Goal: Information Seeking & Learning: Learn about a topic

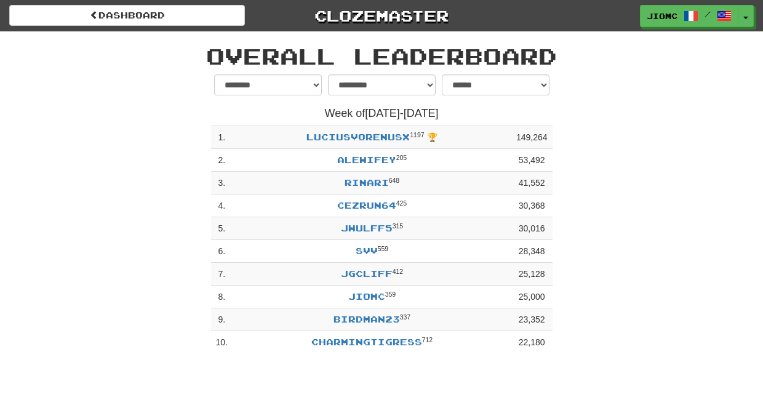
select select "**********"
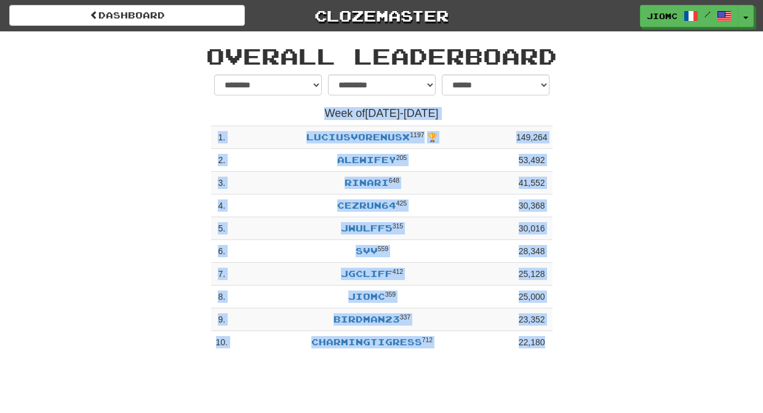
drag, startPoint x: 429, startPoint y: 53, endPoint x: 627, endPoint y: 381, distance: 383.4
click at [627, 381] on div "dashboard Clozemaster JioMc / Toggle Dropdown Dashboard Leaderboard Activity Fe…" at bounding box center [381, 206] width 763 height 413
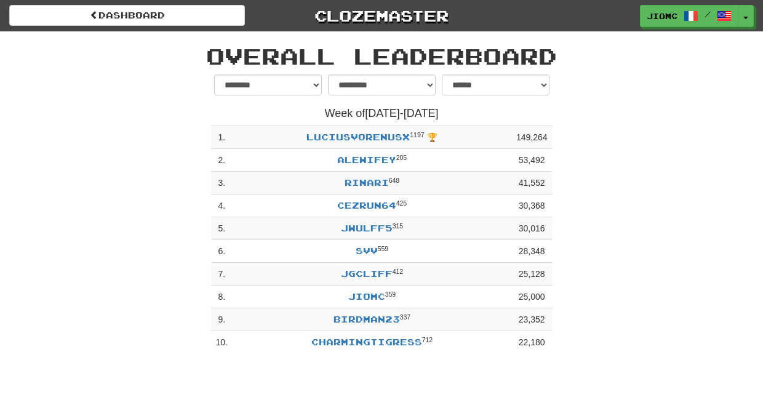
drag, startPoint x: 606, startPoint y: 364, endPoint x: 602, endPoint y: 358, distance: 7.9
click at [606, 363] on div "dashboard Clozemaster JioMc / Toggle Dropdown Dashboard Leaderboard Activity Fe…" at bounding box center [381, 206] width 763 height 413
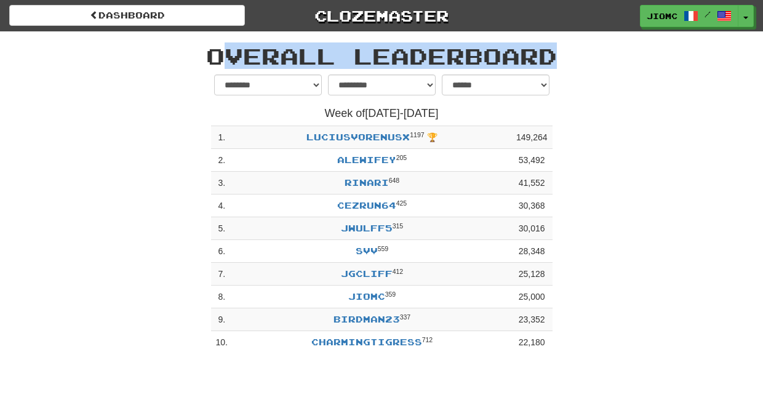
drag, startPoint x: 602, startPoint y: 358, endPoint x: 201, endPoint y: 50, distance: 504.9
click at [201, 50] on div "**********" at bounding box center [382, 195] width 720 height 328
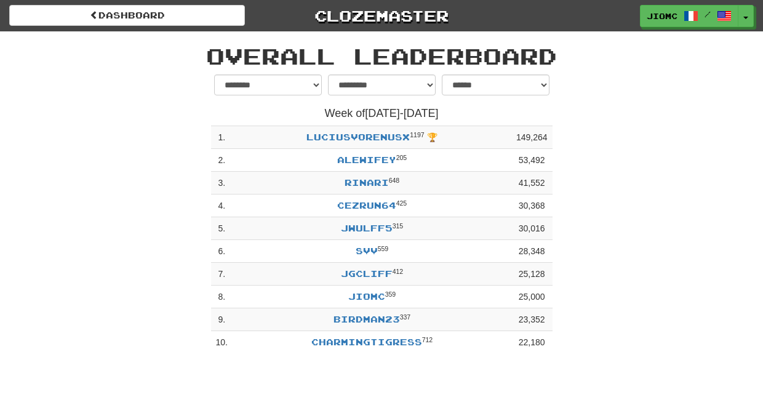
click at [209, 51] on h1 "Overall Leaderboard" at bounding box center [382, 56] width 702 height 25
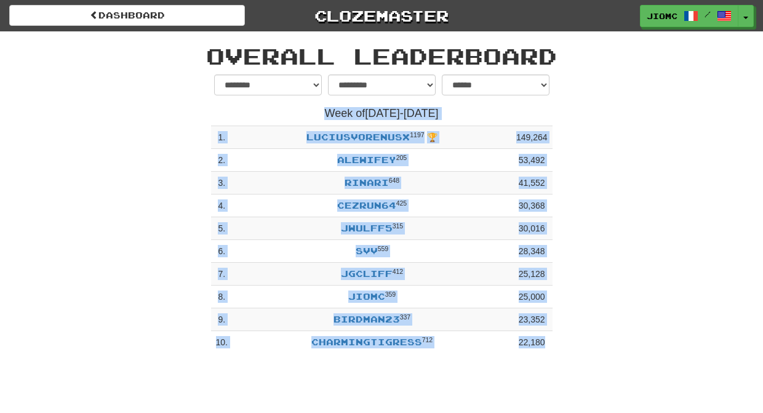
drag, startPoint x: 209, startPoint y: 51, endPoint x: 562, endPoint y: 375, distance: 478.9
click at [562, 375] on div "dashboard Clozemaster JioMc / Toggle Dropdown Dashboard Leaderboard Activity Fe…" at bounding box center [381, 206] width 763 height 413
click at [570, 360] on div "**********" at bounding box center [382, 217] width 720 height 286
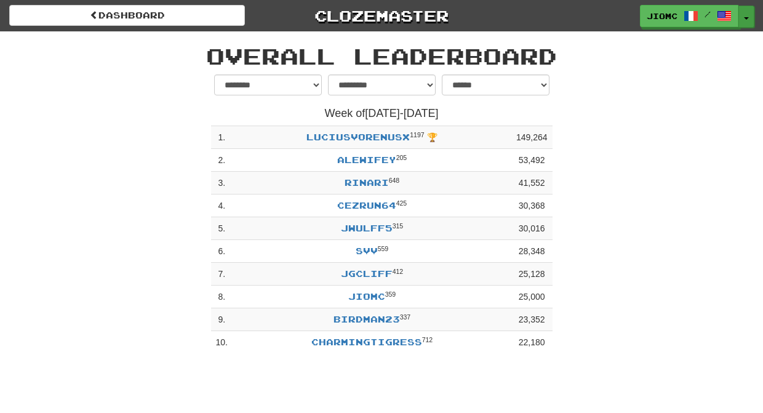
click at [748, 16] on button "Toggle Dropdown" at bounding box center [747, 17] width 16 height 22
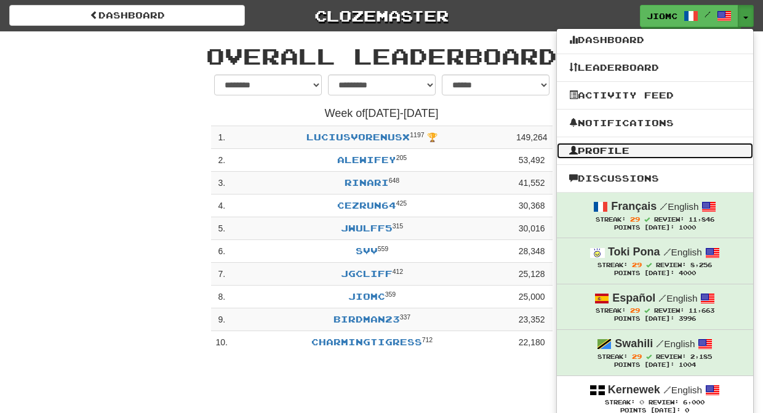
click at [638, 152] on link "Profile" at bounding box center [655, 151] width 196 height 16
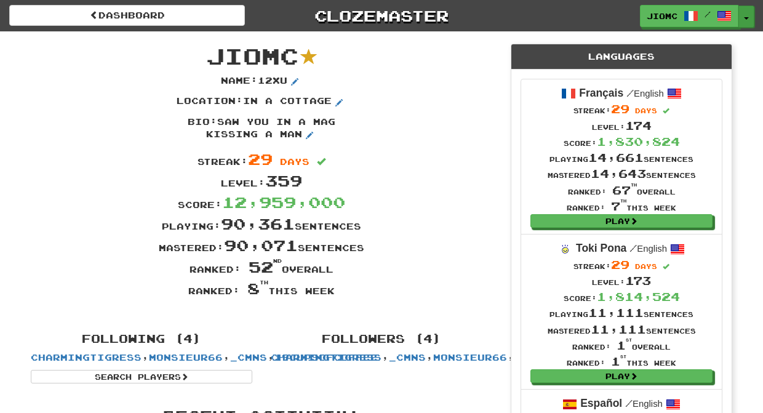
click at [746, 14] on button "Toggle Dropdown" at bounding box center [747, 17] width 16 height 22
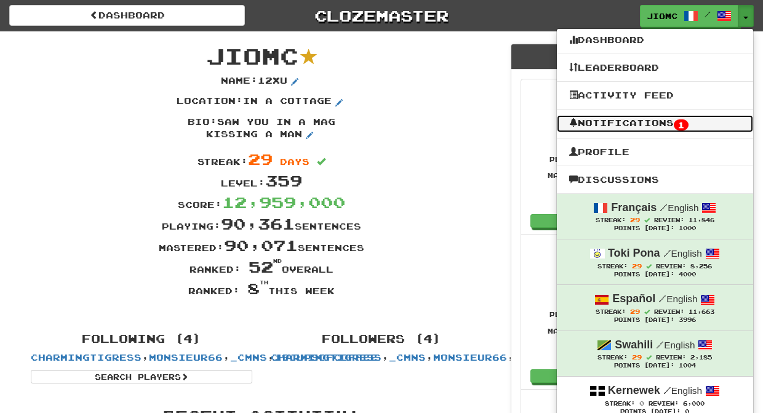
click at [658, 127] on link "Notifications 1" at bounding box center [655, 123] width 196 height 17
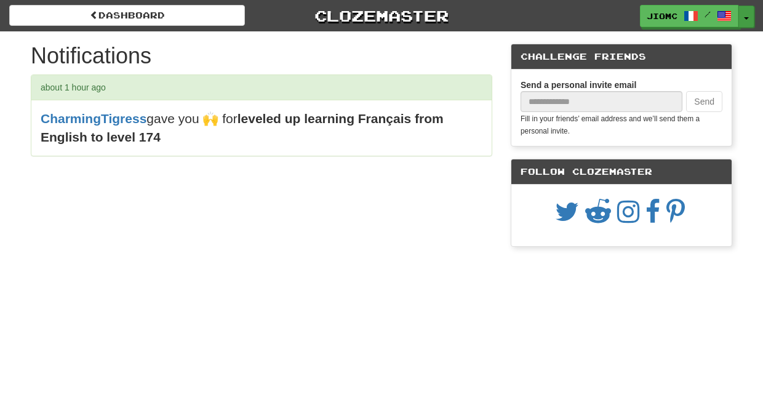
click at [747, 15] on button "Toggle Dropdown" at bounding box center [747, 17] width 16 height 22
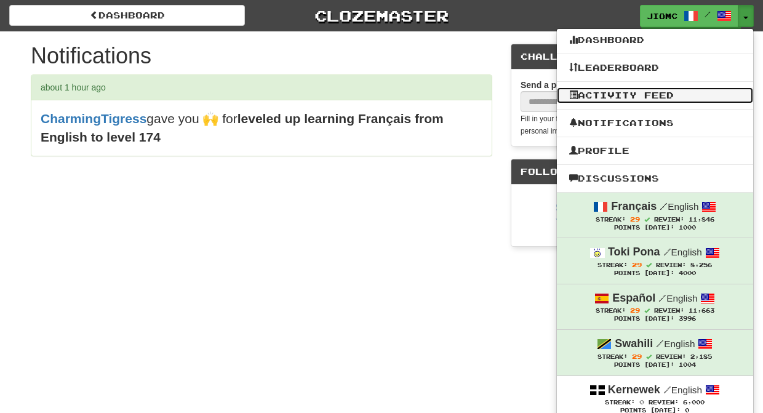
click at [640, 95] on link "Activity Feed" at bounding box center [655, 95] width 196 height 16
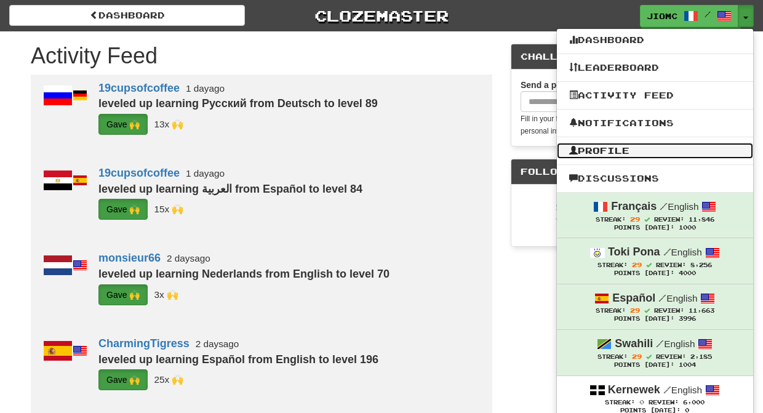
click at [650, 149] on link "Profile" at bounding box center [655, 151] width 196 height 16
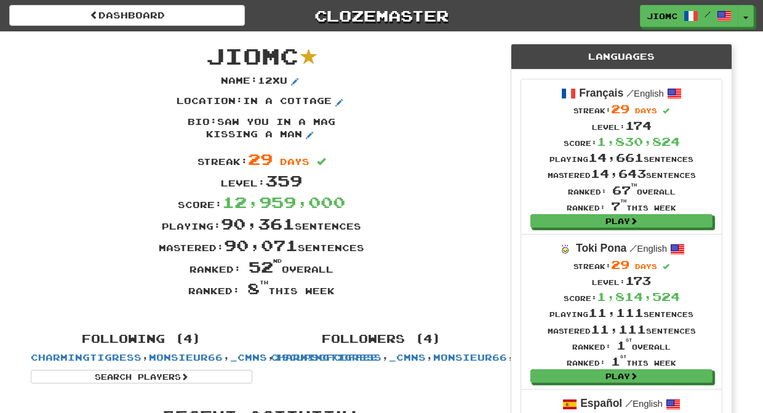
drag, startPoint x: 212, startPoint y: 58, endPoint x: 363, endPoint y: 289, distance: 275.5
click at [363, 289] on div "JioMc Name : 12xu Location : in a cottage Bio : saw you in a mag kissing a man …" at bounding box center [262, 175] width 480 height 289
click at [361, 292] on div "Ranked: 8 th this week" at bounding box center [262, 289] width 480 height 22
drag, startPoint x: 363, startPoint y: 293, endPoint x: 207, endPoint y: 58, distance: 282.1
click at [207, 58] on div "JioMc Name : 12xu Location : in a cottage Bio : saw you in a mag kissing a man …" at bounding box center [262, 175] width 480 height 289
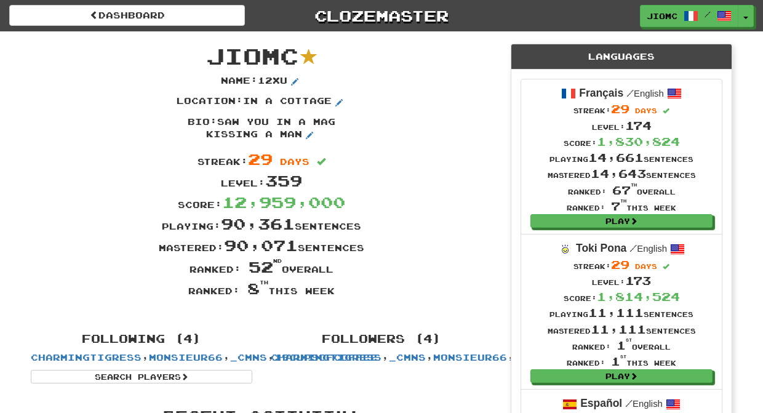
click at [207, 57] on span "JioMc" at bounding box center [252, 55] width 92 height 26
drag, startPoint x: 208, startPoint y: 53, endPoint x: 336, endPoint y: 299, distance: 277.0
click at [336, 299] on div "JioMc Name : 12xu Location : in a cottage Bio : saw you in a mag kissing a man …" at bounding box center [262, 175] width 480 height 289
click at [336, 296] on div "Ranked: 8 th this week" at bounding box center [262, 289] width 480 height 22
drag, startPoint x: 336, startPoint y: 296, endPoint x: 211, endPoint y: 54, distance: 272.1
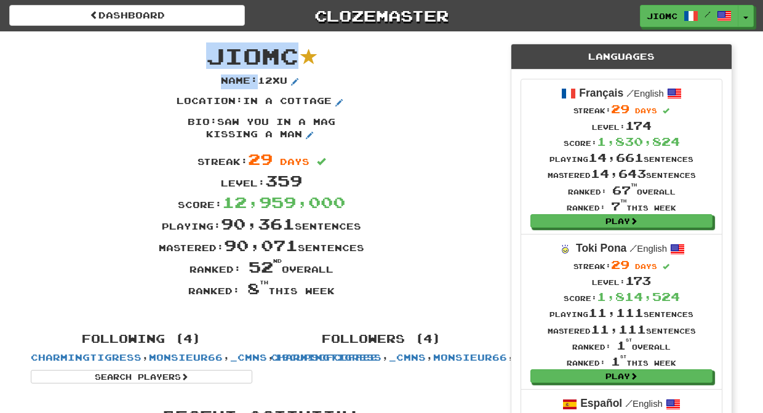
click at [211, 54] on div "JioMc Name : 12xu Location : in a cottage Bio : saw you in a mag kissing a man …" at bounding box center [262, 175] width 480 height 289
click at [211, 54] on span "JioMc" at bounding box center [252, 55] width 92 height 26
drag, startPoint x: 209, startPoint y: 52, endPoint x: 336, endPoint y: 293, distance: 272.6
click at [336, 293] on div "JioMc Name : 12xu Location : in a cottage Bio : saw you in a mag kissing a man …" at bounding box center [262, 175] width 480 height 289
click at [336, 293] on div "Ranked: 8 th this week" at bounding box center [262, 289] width 480 height 22
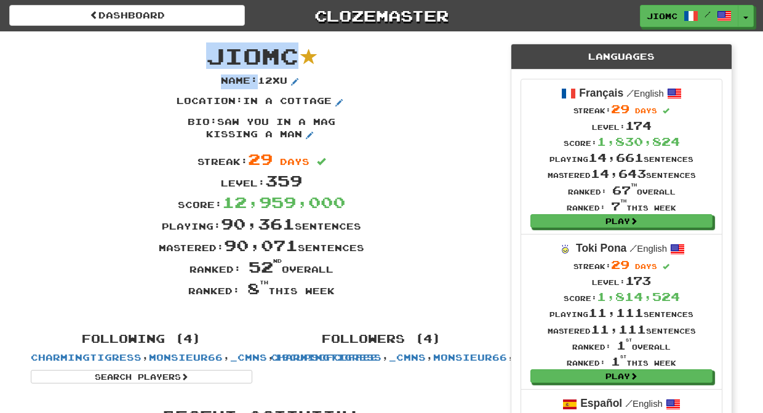
drag, startPoint x: 335, startPoint y: 293, endPoint x: 214, endPoint y: 58, distance: 264.3
click at [214, 58] on div "JioMc Name : 12xu Location : in a cottage Bio : saw you in a mag kissing a man …" at bounding box center [262, 175] width 480 height 289
click at [209, 55] on span "JioMc" at bounding box center [252, 55] width 92 height 26
drag, startPoint x: 207, startPoint y: 54, endPoint x: 334, endPoint y: 294, distance: 272.1
click at [334, 294] on div "JioMc Name : 12xu Location : in a cottage Bio : saw you in a mag kissing a man …" at bounding box center [262, 175] width 480 height 289
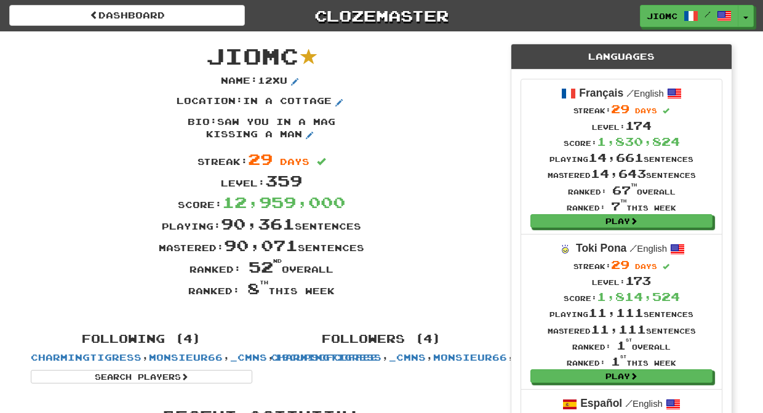
click at [335, 294] on div "Ranked: 8 th this week" at bounding box center [262, 289] width 480 height 22
drag, startPoint x: 335, startPoint y: 294, endPoint x: 209, endPoint y: 55, distance: 269.9
click at [209, 55] on div "JioMc Name : 12xu Location : in a cottage Bio : saw you in a mag kissing a man …" at bounding box center [262, 175] width 480 height 289
click at [209, 55] on span "JioMc" at bounding box center [252, 55] width 92 height 26
drag, startPoint x: 209, startPoint y: 55, endPoint x: 335, endPoint y: 291, distance: 267.2
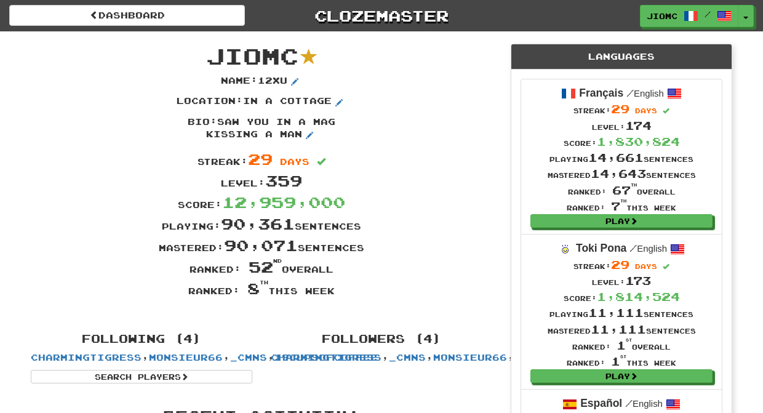
click at [335, 291] on div "JioMc Name : 12xu Location : in a cottage Bio : saw you in a mag kissing a man …" at bounding box center [262, 175] width 480 height 289
click at [335, 291] on div "Ranked: 8 th this week" at bounding box center [262, 289] width 480 height 22
drag, startPoint x: 336, startPoint y: 293, endPoint x: 210, endPoint y: 57, distance: 267.2
click at [210, 57] on div "JioMc Name : 12xu Location : in a cottage Bio : saw you in a mag kissing a man …" at bounding box center [262, 175] width 480 height 289
click at [210, 57] on span "JioMc" at bounding box center [252, 55] width 92 height 26
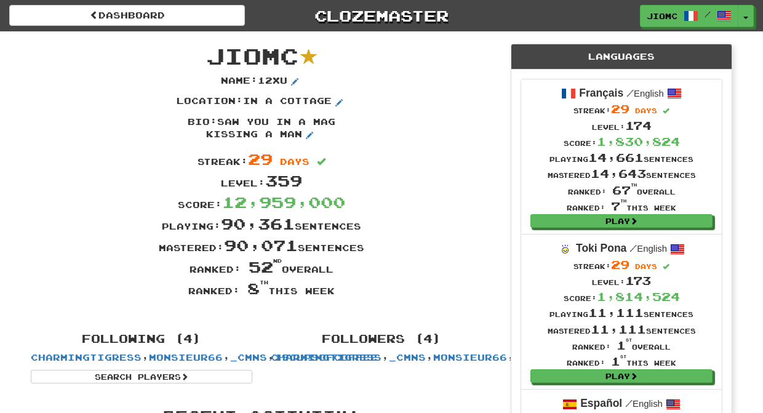
drag, startPoint x: 210, startPoint y: 55, endPoint x: 335, endPoint y: 295, distance: 270.7
click at [335, 295] on div "JioMc Name : 12xu Location : in a cottage Bio : saw you in a mag kissing a man …" at bounding box center [262, 175] width 480 height 289
click at [335, 295] on div "Ranked: 8 th this week" at bounding box center [262, 289] width 480 height 22
drag, startPoint x: 336, startPoint y: 293, endPoint x: 212, endPoint y: 57, distance: 266.6
click at [212, 57] on div "JioMc Name : 12xu Location : in a cottage Bio : saw you in a mag kissing a man …" at bounding box center [262, 175] width 480 height 289
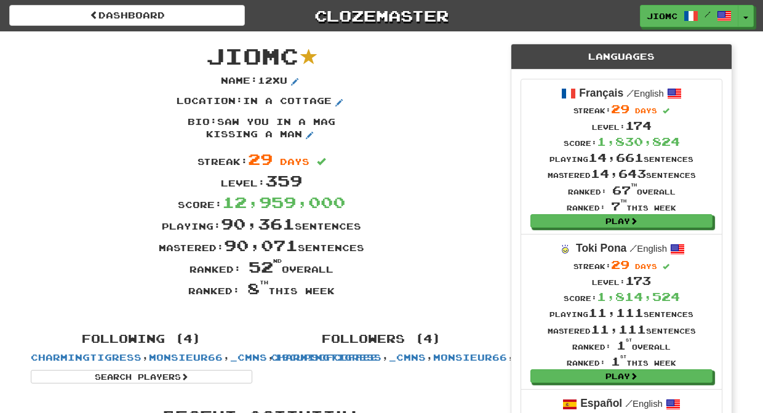
click at [212, 57] on span "JioMc" at bounding box center [252, 55] width 92 height 26
drag, startPoint x: 211, startPoint y: 56, endPoint x: 334, endPoint y: 292, distance: 266.3
click at [334, 292] on div "JioMc Name : 12xu Location : in a cottage Bio : saw you in a mag kissing a man …" at bounding box center [262, 175] width 480 height 289
click at [334, 292] on div "Ranked: 8 th this week" at bounding box center [262, 289] width 480 height 22
click at [462, 288] on div "Ranked: 8 th this week" at bounding box center [262, 289] width 480 height 22
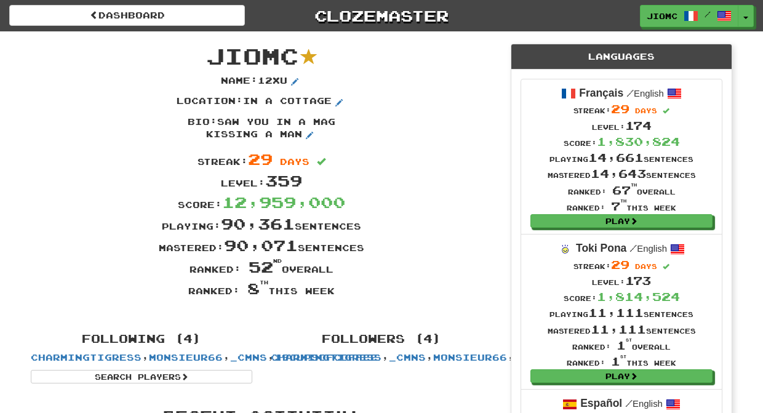
drag, startPoint x: 401, startPoint y: 141, endPoint x: 430, endPoint y: 273, distance: 135.5
click at [430, 273] on div "Name : 12xu Location : in a cottage Bio : saw you in a mag kissing a man Streak…" at bounding box center [262, 186] width 480 height 225
click at [431, 274] on div "Ranked: 52 nd overall" at bounding box center [262, 267] width 480 height 22
drag, startPoint x: 431, startPoint y: 235, endPoint x: 419, endPoint y: 105, distance: 129.9
click at [419, 105] on div "Name : 12xu Location : in a cottage Bio : saw you in a mag kissing a man Streak…" at bounding box center [262, 186] width 480 height 225
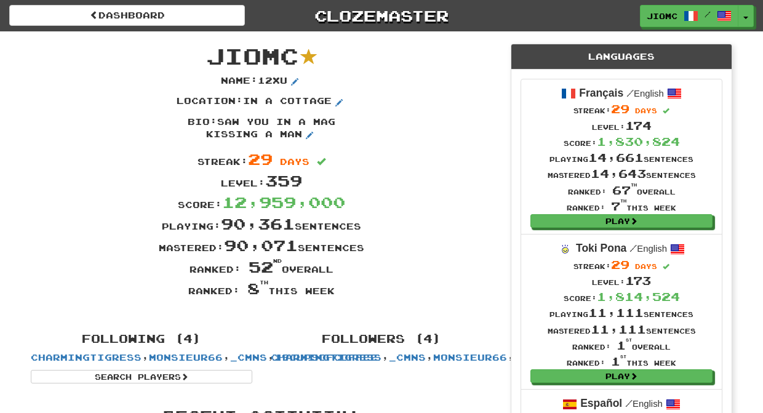
click at [422, 108] on div "Location : in a cottage" at bounding box center [262, 105] width 480 height 21
drag, startPoint x: 409, startPoint y: 107, endPoint x: 431, endPoint y: 253, distance: 148.2
click at [431, 253] on div "Name : 12xu Location : in a cottage Bio : saw you in a mag kissing a man Streak…" at bounding box center [262, 186] width 480 height 225
click at [431, 253] on div "Mastered: 90,071 sentences" at bounding box center [262, 246] width 480 height 22
drag, startPoint x: 431, startPoint y: 253, endPoint x: 401, endPoint y: 104, distance: 152.0
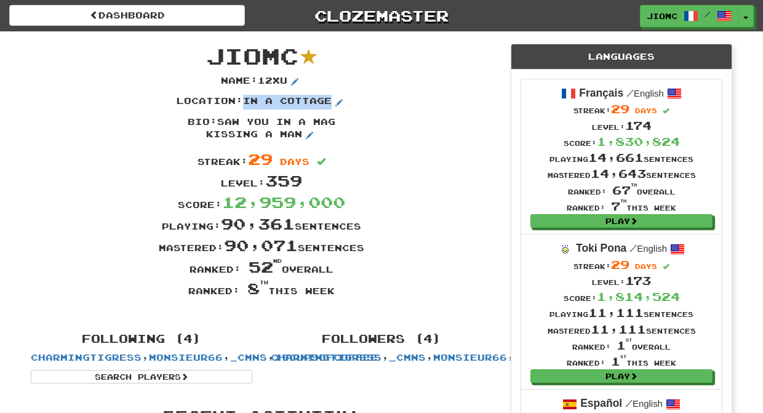
click at [401, 104] on div "Name : 12xu Location : in a cottage Bio : saw you in a mag kissing a man Streak…" at bounding box center [262, 186] width 480 height 225
click at [398, 108] on div "Location : in a cottage" at bounding box center [262, 105] width 480 height 21
drag, startPoint x: 387, startPoint y: 105, endPoint x: 428, endPoint y: 257, distance: 157.0
click at [428, 257] on div "Name : 12xu Location : in a cottage Bio : saw you in a mag kissing a man Streak…" at bounding box center [262, 186] width 480 height 225
click at [430, 256] on div "Mastered: 90,071 sentences" at bounding box center [262, 246] width 480 height 22
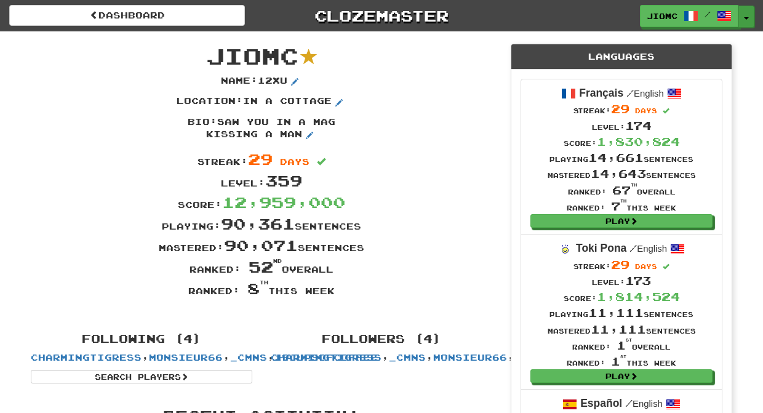
click at [744, 15] on button "Toggle Dropdown" at bounding box center [747, 17] width 16 height 22
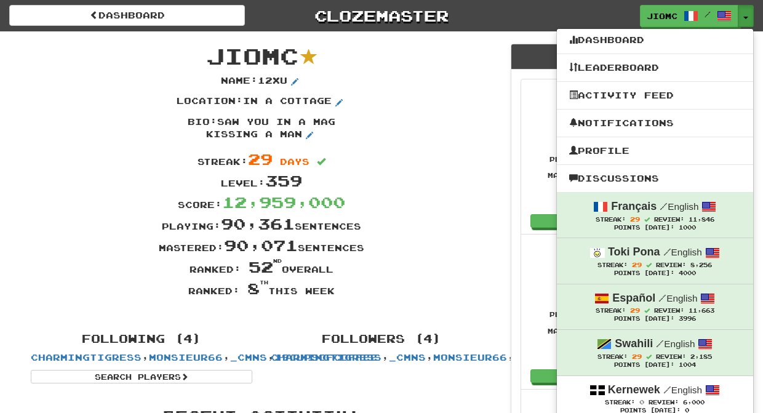
click at [400, 92] on div "Name : 12xu" at bounding box center [262, 84] width 480 height 21
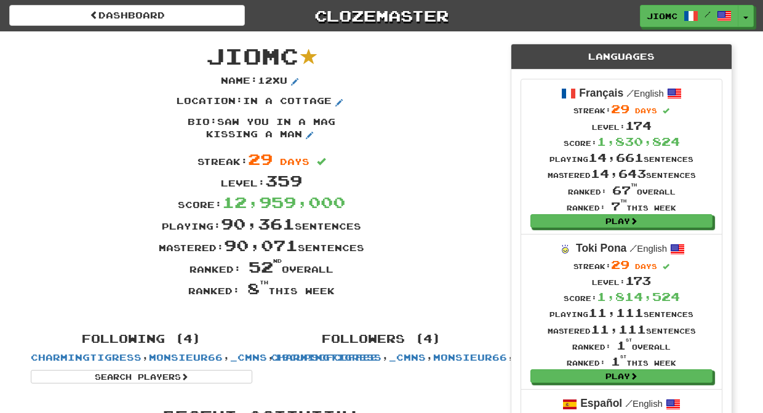
click at [414, 81] on div "Name : 12xu" at bounding box center [262, 84] width 480 height 21
drag, startPoint x: 214, startPoint y: 54, endPoint x: 371, endPoint y: 296, distance: 288.8
click at [371, 296] on div "JioMc Name : 12xu Location : in a cottage Bio : saw you in a mag kissing a man …" at bounding box center [262, 175] width 480 height 289
click at [341, 293] on div "Ranked: 8 th this week" at bounding box center [262, 289] width 480 height 22
click at [337, 292] on div "Ranked: 8 th this week" at bounding box center [262, 289] width 480 height 22
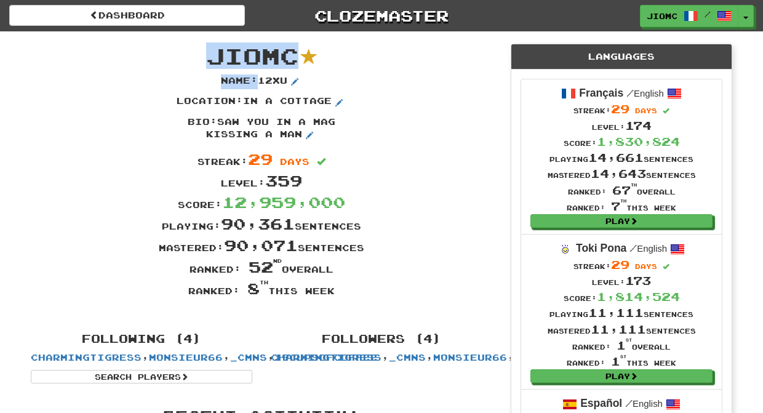
drag, startPoint x: 337, startPoint y: 292, endPoint x: 214, endPoint y: 53, distance: 268.5
click at [214, 53] on div "JioMc Name : 12xu Location : in a cottage Bio : saw you in a mag kissing a man …" at bounding box center [262, 175] width 480 height 289
click at [211, 53] on span "JioMc" at bounding box center [252, 55] width 92 height 26
drag, startPoint x: 211, startPoint y: 52, endPoint x: 335, endPoint y: 294, distance: 271.8
click at [335, 294] on div "JioMc Name : 12xu Location : in a cottage Bio : saw you in a mag kissing a man …" at bounding box center [262, 175] width 480 height 289
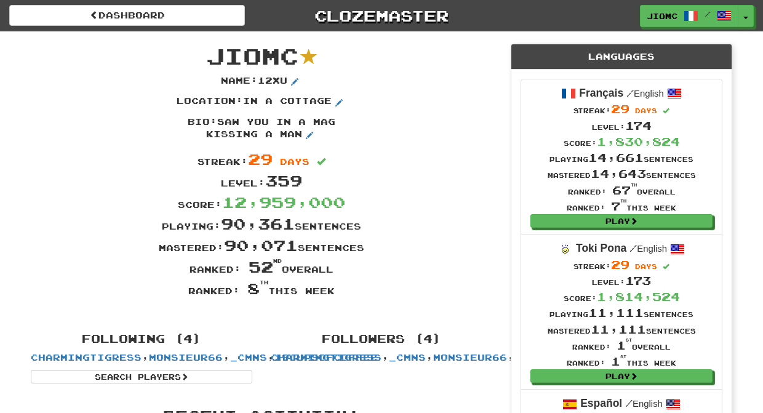
click at [335, 294] on div "Ranked: 8 th this week" at bounding box center [262, 289] width 480 height 22
drag, startPoint x: 336, startPoint y: 294, endPoint x: 212, endPoint y: 54, distance: 269.3
click at [212, 54] on div "JioMc Name : 12xu Location : in a cottage Bio : saw you in a mag kissing a man …" at bounding box center [262, 175] width 480 height 289
click at [212, 54] on span "JioMc" at bounding box center [252, 55] width 92 height 26
drag, startPoint x: 212, startPoint y: 54, endPoint x: 336, endPoint y: 289, distance: 264.9
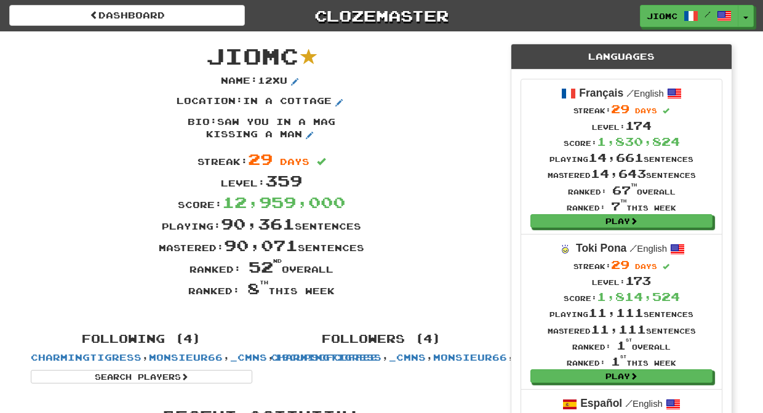
click at [336, 289] on div "JioMc Name : 12xu Location : in a cottage Bio : saw you in a mag kissing a man …" at bounding box center [262, 175] width 480 height 289
click at [335, 291] on div "Ranked: 8 th this week" at bounding box center [262, 289] width 480 height 22
click at [336, 292] on div "Ranked: 8 th this week" at bounding box center [262, 289] width 480 height 22
drag, startPoint x: 336, startPoint y: 292, endPoint x: 207, endPoint y: 56, distance: 269.2
click at [207, 56] on div "JioMc Name : 12xu Location : in a cottage Bio : saw you in a mag kissing a man …" at bounding box center [262, 175] width 480 height 289
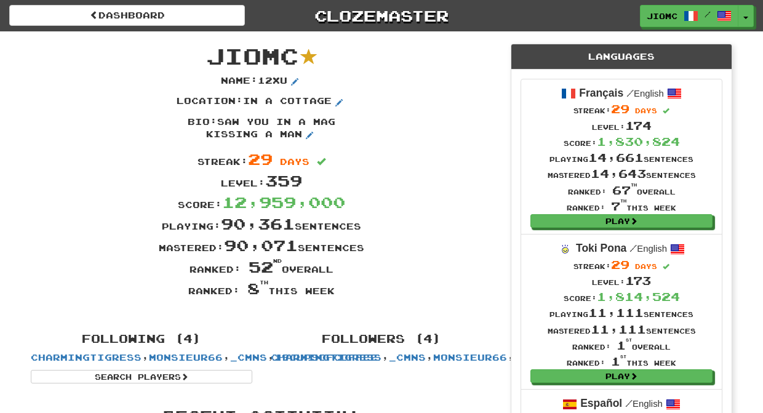
click at [208, 56] on span "JioMc" at bounding box center [252, 55] width 92 height 26
drag, startPoint x: 211, startPoint y: 52, endPoint x: 334, endPoint y: 291, distance: 269.0
click at [334, 291] on div "JioMc Name : 12xu Location : in a cottage Bio : saw you in a mag kissing a man …" at bounding box center [262, 175] width 480 height 289
click at [335, 292] on div "Ranked: 8 th this week" at bounding box center [262, 289] width 480 height 22
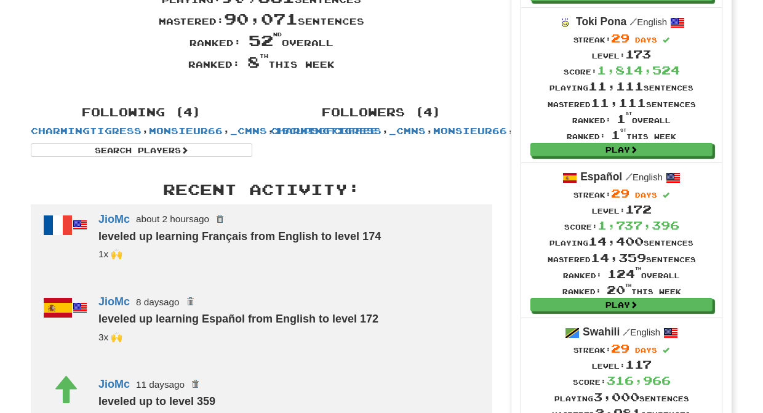
scroll to position [236, 0]
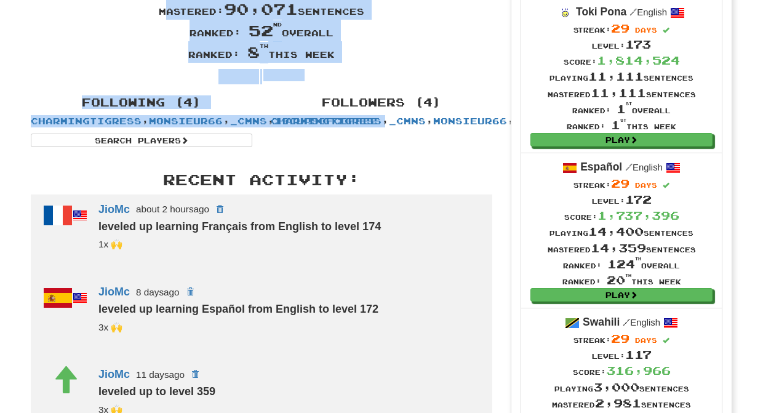
drag, startPoint x: 328, startPoint y: 280, endPoint x: 155, endPoint y: 14, distance: 317.8
click at [154, 12] on div "JioMc Name : 12xu Location : in a cottage Bio : saw you in a mag kissing a man …" at bounding box center [262, 367] width 480 height 1144
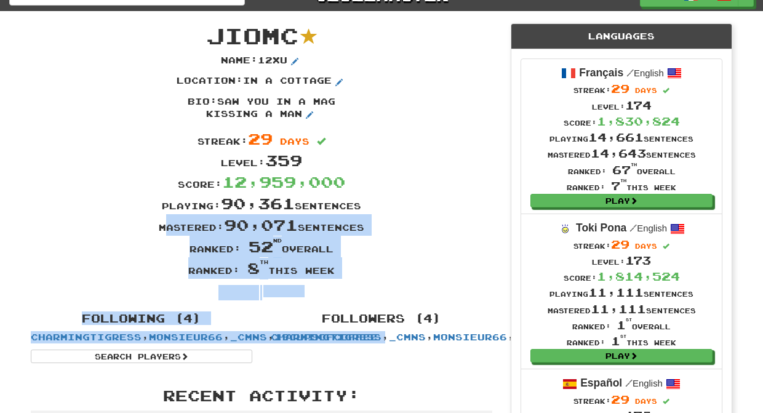
scroll to position [0, 0]
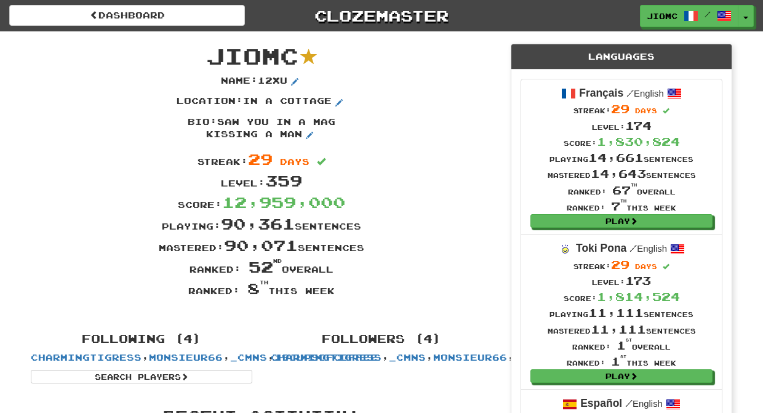
click at [209, 58] on span "JioMc" at bounding box center [252, 55] width 92 height 26
drag, startPoint x: 209, startPoint y: 57, endPoint x: 336, endPoint y: 299, distance: 272.9
click at [336, 299] on div "JioMc Name : 12xu Location : in a cottage Bio : saw you in a mag kissing a man …" at bounding box center [262, 175] width 480 height 289
click at [336, 299] on div "Ranked: 8 th this week" at bounding box center [262, 289] width 480 height 22
click at [746, 15] on button "Toggle Dropdown" at bounding box center [747, 17] width 16 height 22
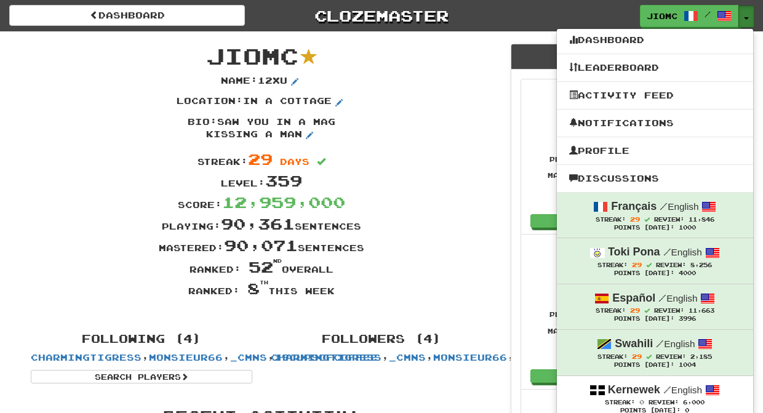
click at [746, 12] on button "Toggle Dropdown" at bounding box center [747, 17] width 16 height 22
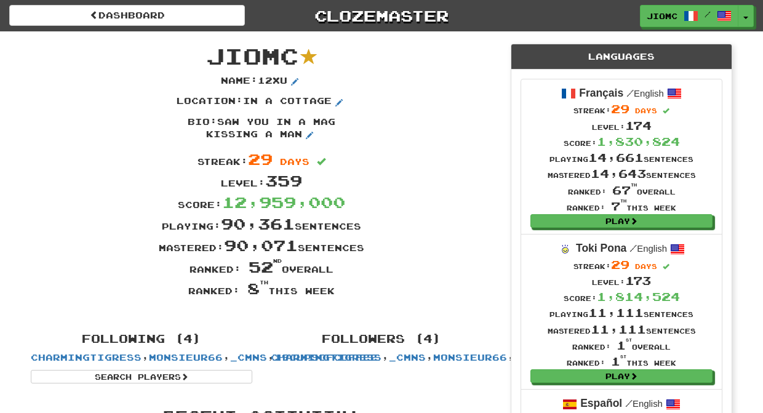
click at [440, 90] on div "Name : 12xu" at bounding box center [262, 84] width 480 height 21
drag, startPoint x: 212, startPoint y: 57, endPoint x: 339, endPoint y: 292, distance: 267.5
click at [339, 292] on div "JioMc Name : 12xu Location : in a cottage Bio : saw you in a mag kissing a man …" at bounding box center [262, 175] width 480 height 289
click at [338, 292] on div "Ranked: 8 th this week" at bounding box center [262, 289] width 480 height 22
drag, startPoint x: 336, startPoint y: 292, endPoint x: 212, endPoint y: 59, distance: 264.1
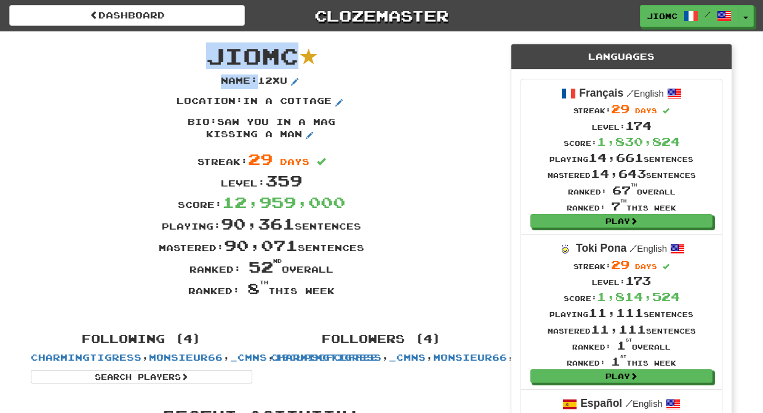
click at [212, 59] on div "JioMc Name : 12xu Location : in a cottage Bio : saw you in a mag kissing a man …" at bounding box center [262, 175] width 480 height 289
click at [210, 55] on span "JioMc" at bounding box center [252, 55] width 92 height 26
drag, startPoint x: 214, startPoint y: 54, endPoint x: 338, endPoint y: 293, distance: 269.9
click at [338, 293] on div "JioMc Name : 12xu Location : in a cottage Bio : saw you in a mag kissing a man …" at bounding box center [262, 175] width 480 height 289
click at [337, 293] on div "Ranked: 8 th this week" at bounding box center [262, 289] width 480 height 22
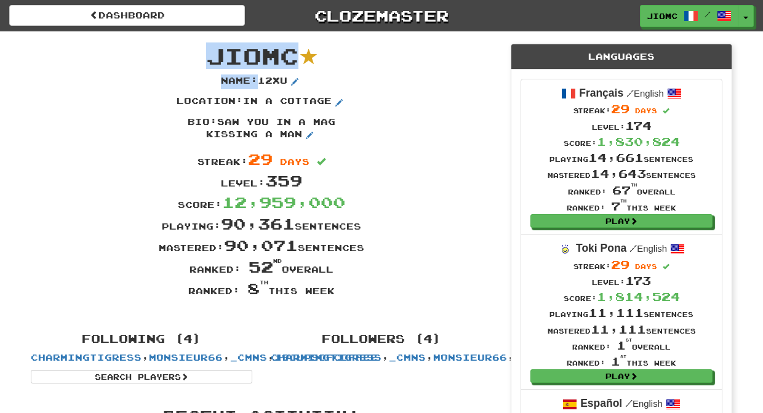
drag, startPoint x: 336, startPoint y: 293, endPoint x: 213, endPoint y: 58, distance: 265.5
click at [213, 58] on div "JioMc Name : 12xu Location : in a cottage Bio : saw you in a mag kissing a man …" at bounding box center [262, 175] width 480 height 289
click at [213, 58] on span "JioMc" at bounding box center [252, 55] width 92 height 26
click at [747, 16] on button "Toggle Dropdown" at bounding box center [747, 17] width 16 height 22
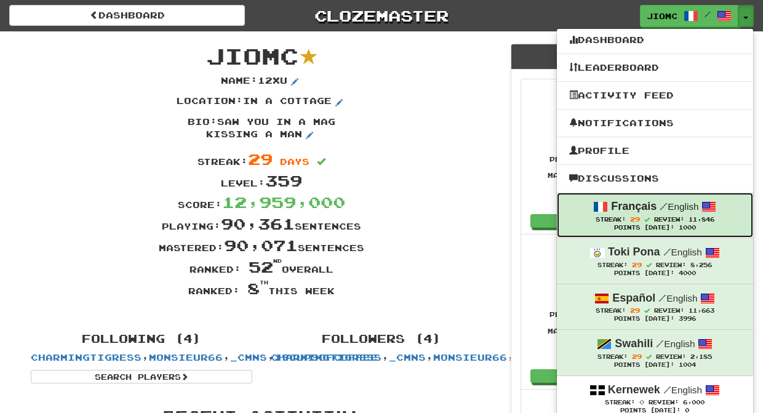
click at [616, 217] on span "Streak:" at bounding box center [611, 219] width 30 height 7
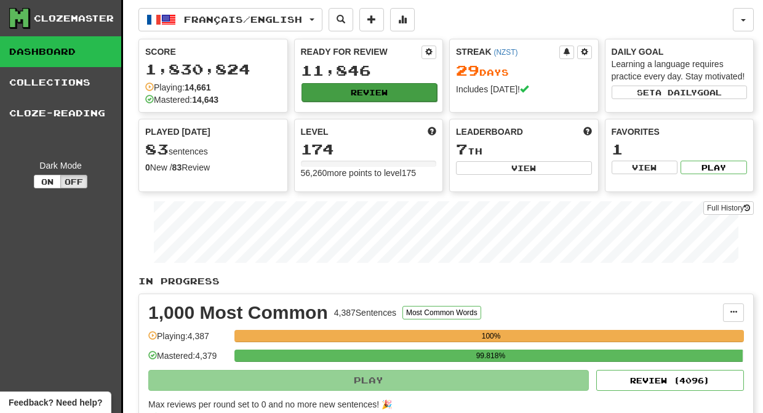
click at [386, 95] on button "Review" at bounding box center [370, 92] width 136 height 18
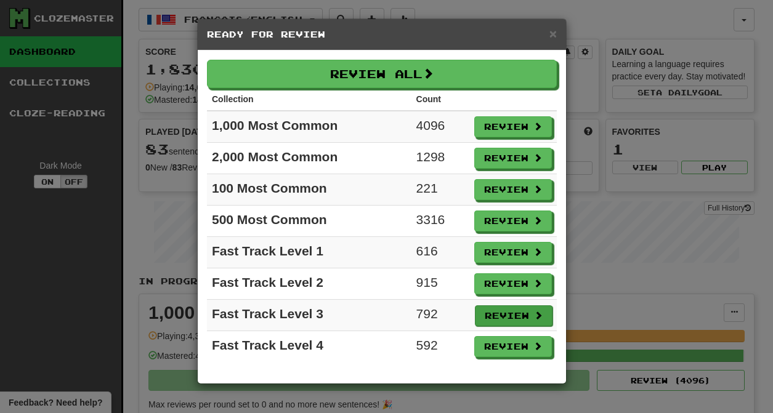
click at [502, 315] on button "Review" at bounding box center [514, 315] width 78 height 21
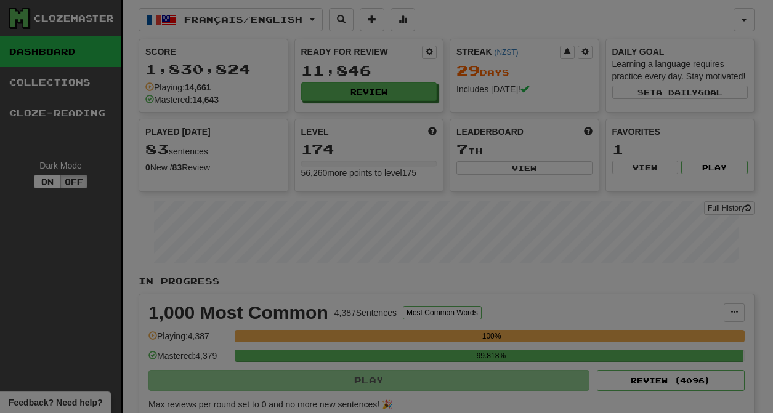
select select "********"
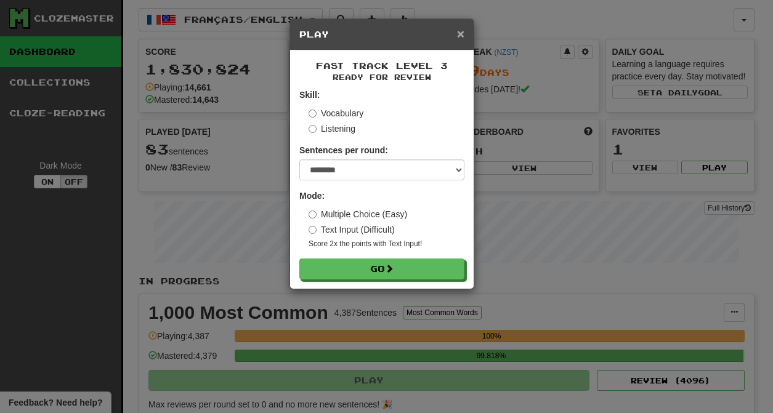
click at [461, 35] on span "×" at bounding box center [460, 33] width 7 height 14
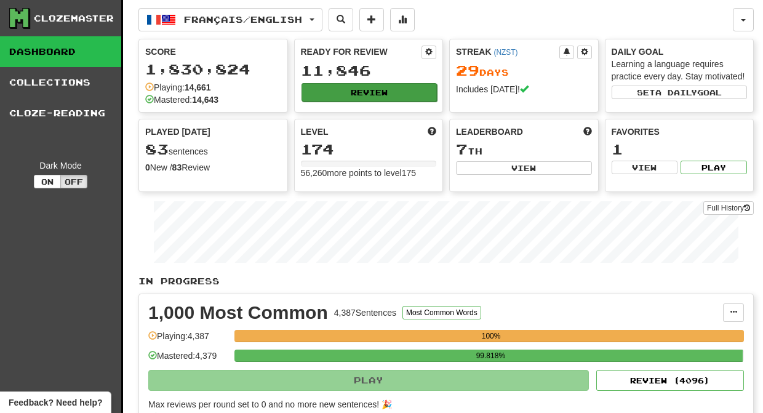
click at [370, 92] on button "Review" at bounding box center [370, 92] width 136 height 18
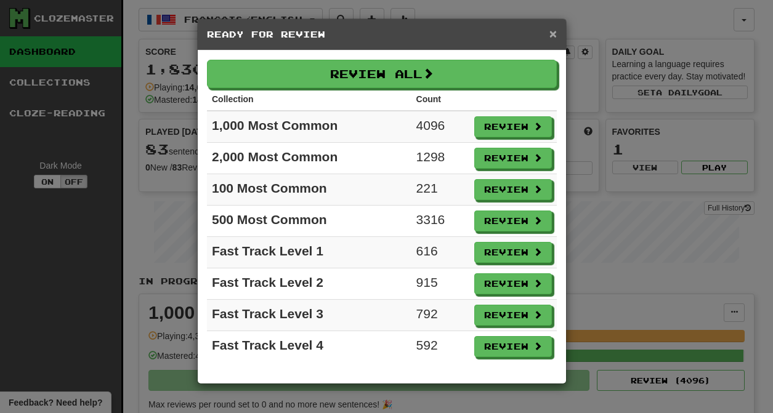
click at [555, 34] on span "×" at bounding box center [552, 33] width 7 height 14
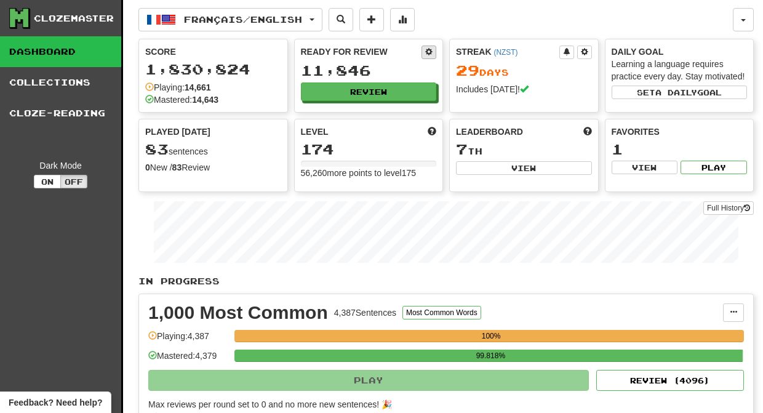
click at [428, 52] on span at bounding box center [428, 51] width 7 height 7
select select "*"
select select "**"
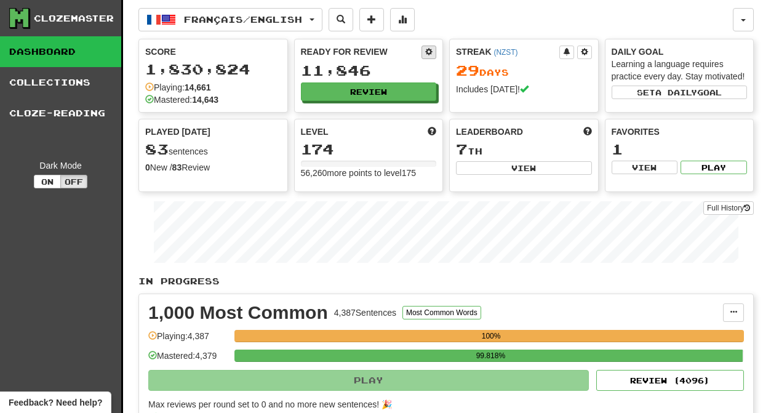
select select "***"
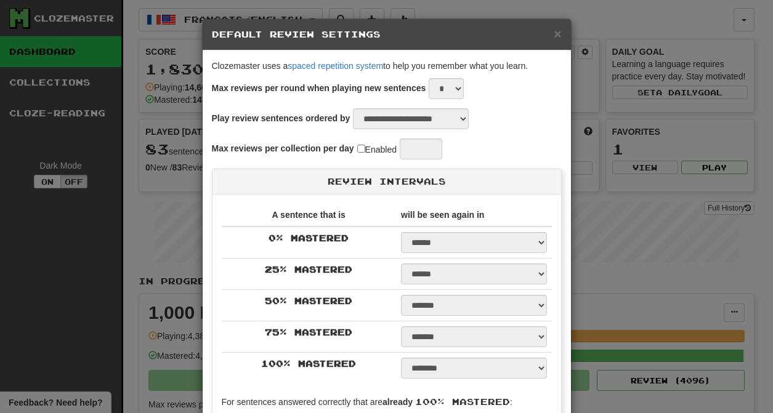
select select "*"
select select "*********"
select select "*"
select select "**"
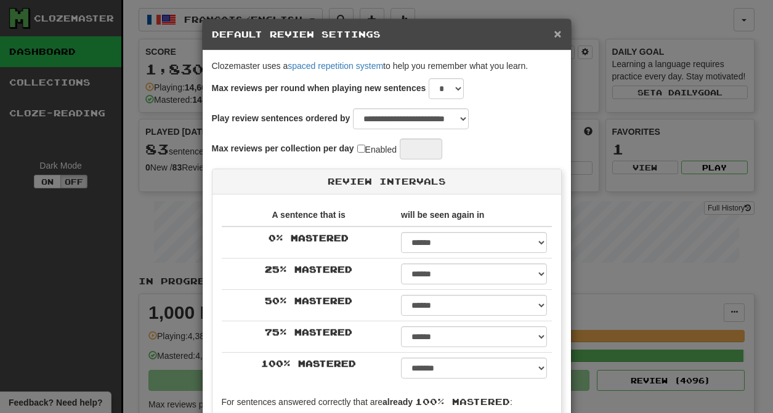
click at [554, 36] on span "×" at bounding box center [557, 33] width 7 height 14
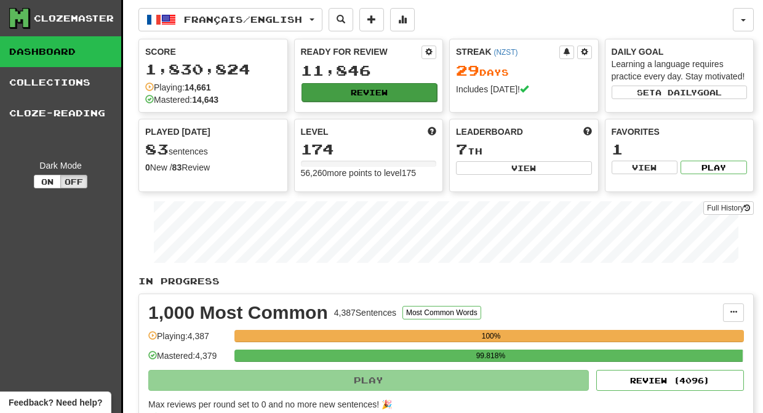
click at [353, 92] on button "Review" at bounding box center [370, 92] width 136 height 18
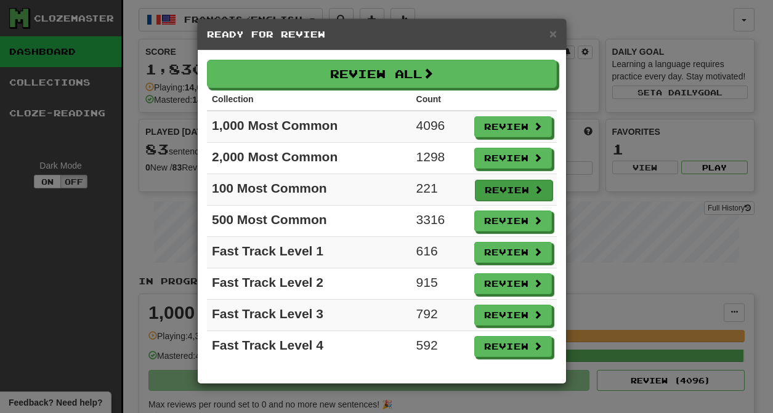
click at [501, 189] on button "Review" at bounding box center [514, 190] width 78 height 21
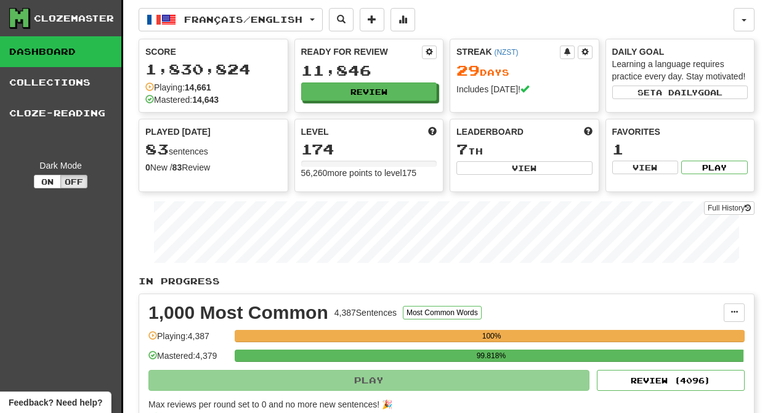
select select "********"
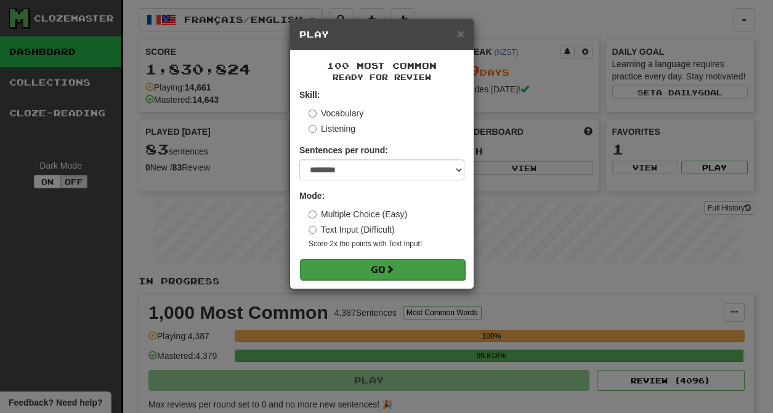
click at [392, 267] on span at bounding box center [389, 269] width 9 height 9
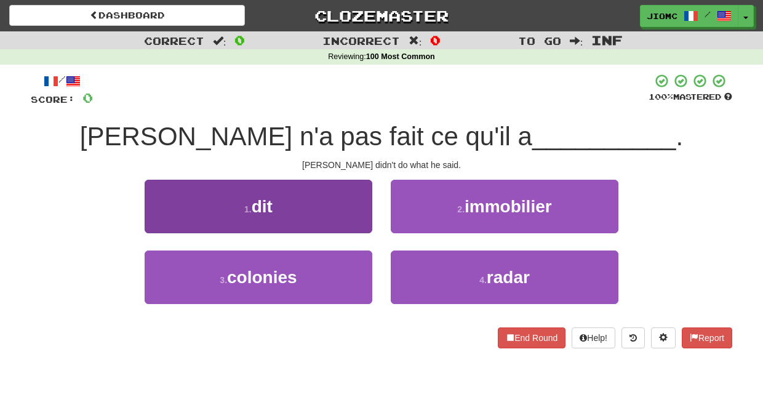
click at [341, 218] on button "1 . dit" at bounding box center [259, 207] width 228 height 54
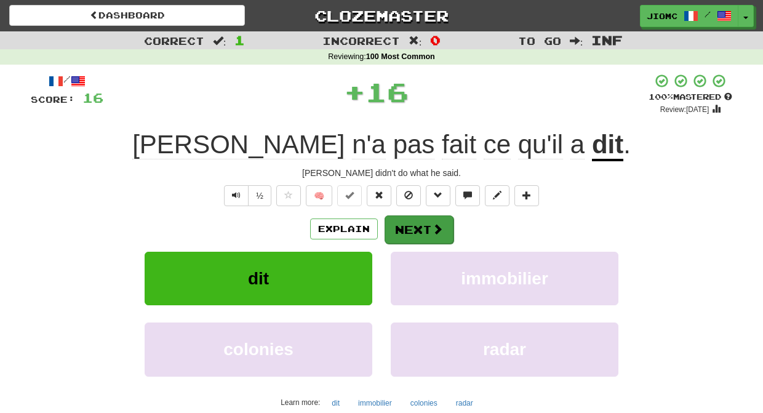
click at [401, 223] on button "Next" at bounding box center [419, 229] width 69 height 28
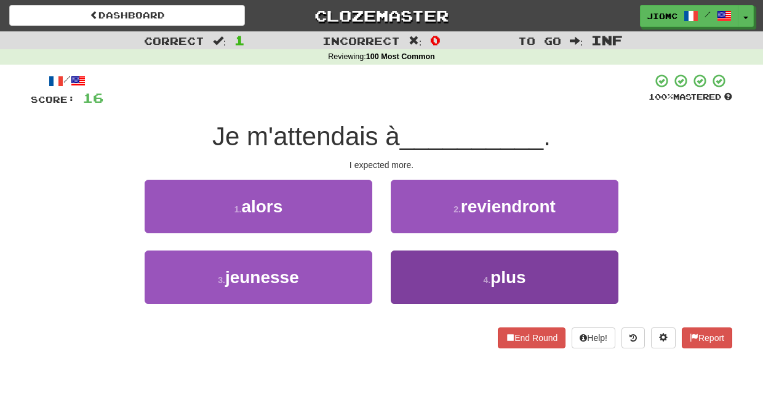
click at [409, 269] on button "4 . plus" at bounding box center [505, 278] width 228 height 54
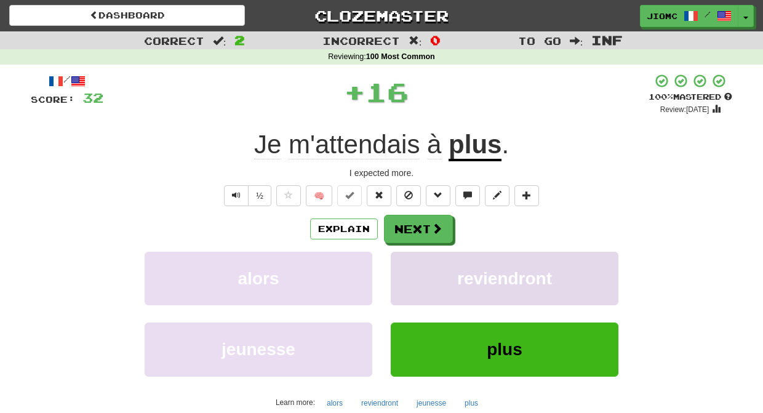
click at [409, 268] on button "reviendront" at bounding box center [505, 279] width 228 height 54
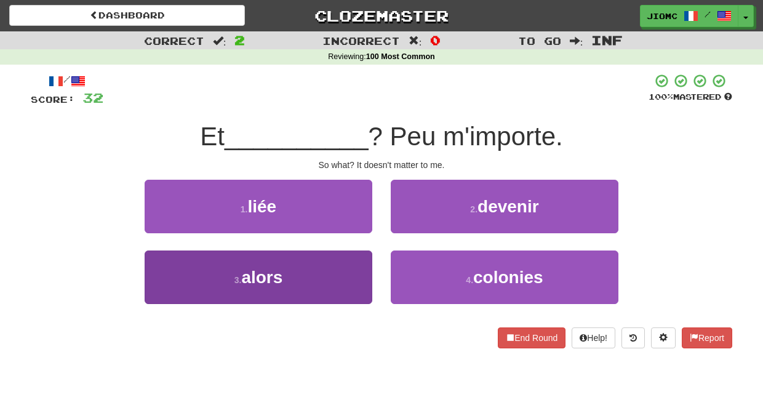
click at [348, 265] on button "3 . alors" at bounding box center [259, 278] width 228 height 54
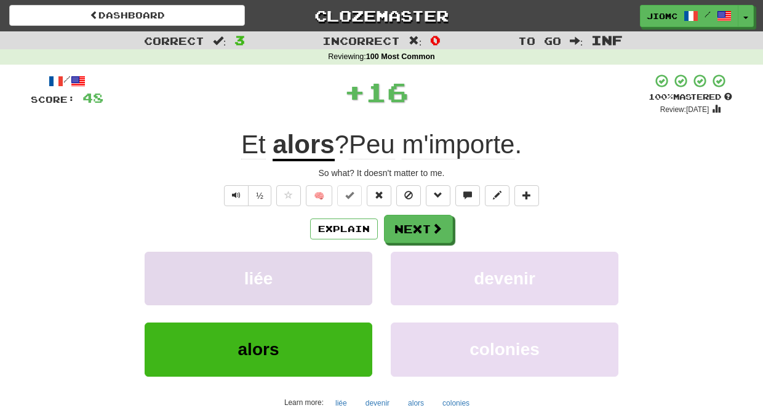
click at [348, 265] on button "liée" at bounding box center [259, 279] width 228 height 54
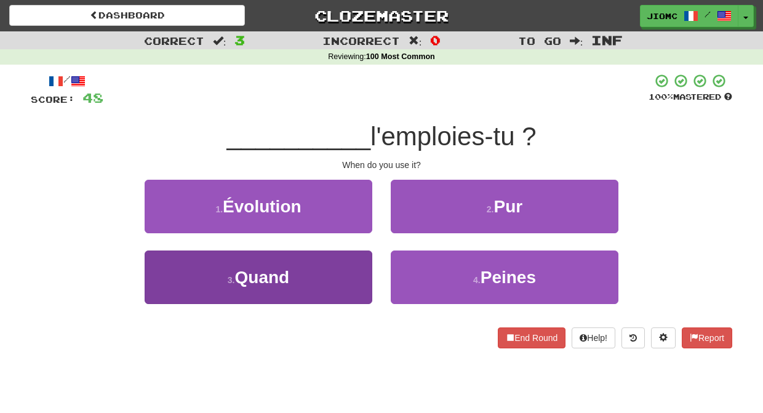
click at [352, 265] on button "3 . Quand" at bounding box center [259, 278] width 228 height 54
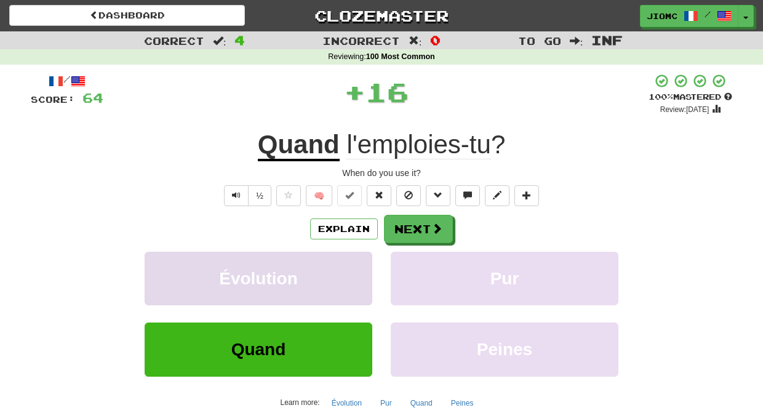
click at [352, 265] on button "Évolution" at bounding box center [259, 279] width 228 height 54
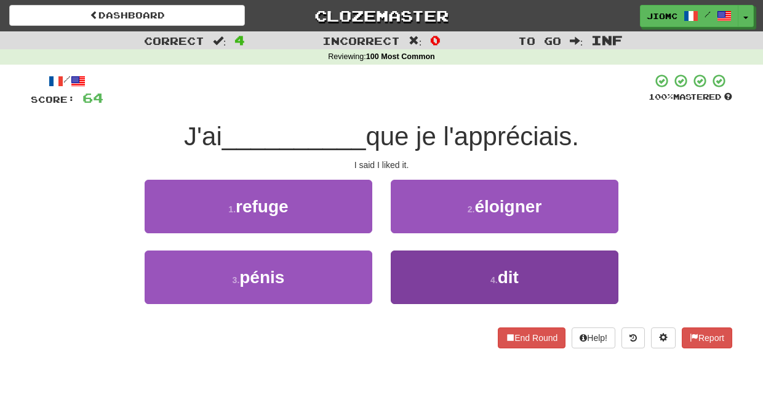
click at [412, 265] on button "4 . dit" at bounding box center [505, 278] width 228 height 54
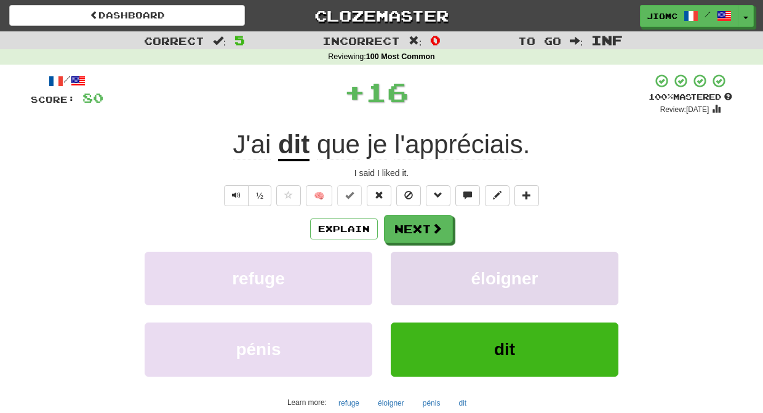
click at [410, 265] on button "éloigner" at bounding box center [505, 279] width 228 height 54
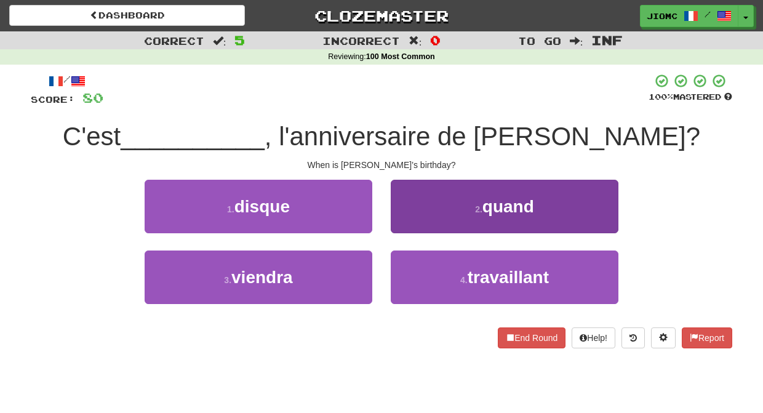
click at [410, 220] on button "2 . quand" at bounding box center [505, 207] width 228 height 54
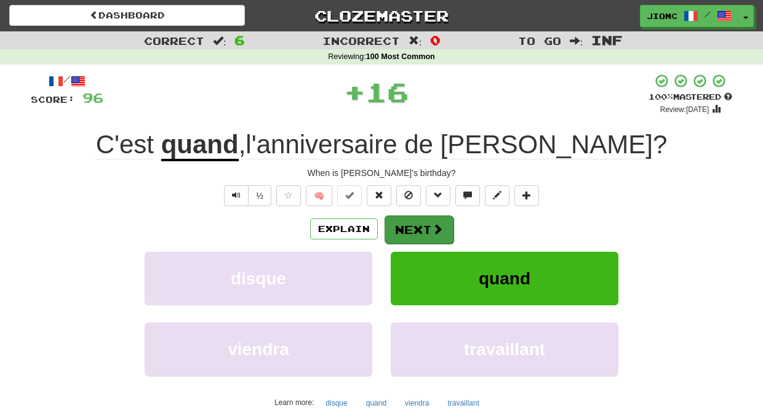
click at [410, 221] on button "Next" at bounding box center [419, 229] width 69 height 28
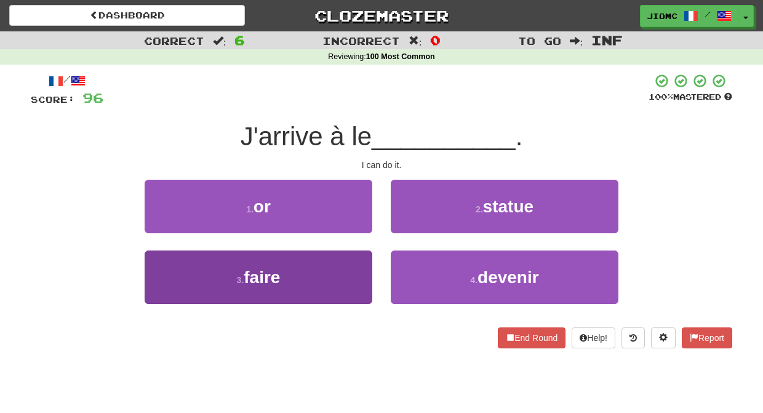
click at [355, 260] on button "3 . faire" at bounding box center [259, 278] width 228 height 54
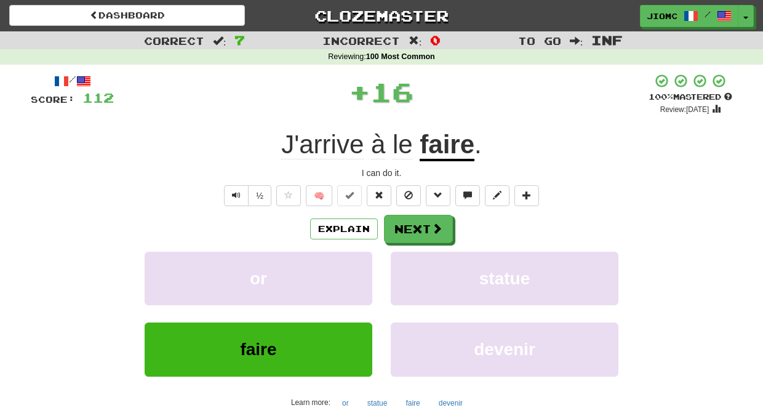
click at [355, 260] on button "or" at bounding box center [259, 279] width 228 height 54
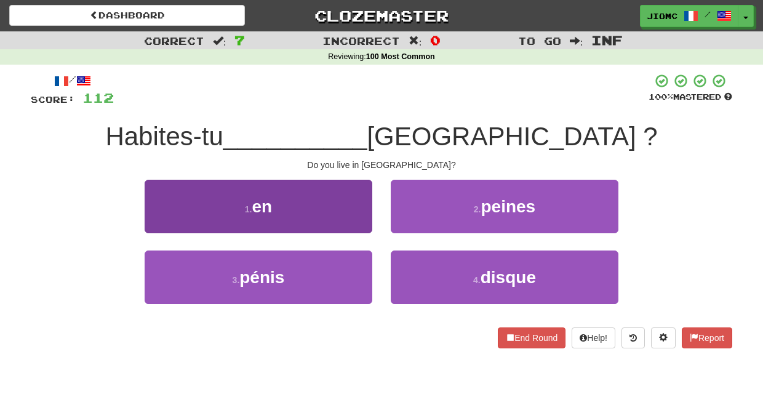
click at [359, 217] on button "1 . en" at bounding box center [259, 207] width 228 height 54
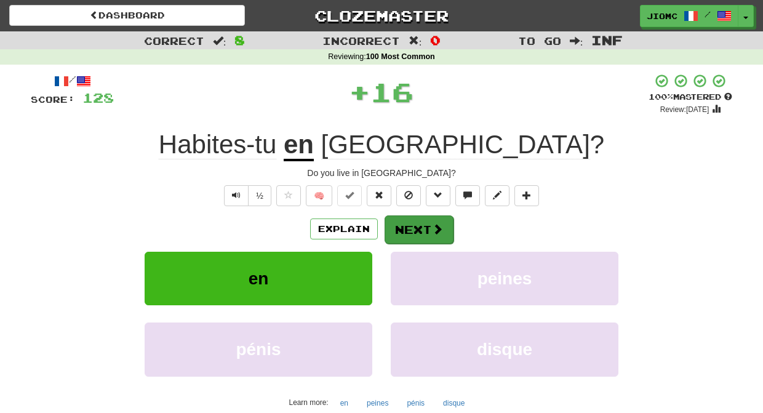
click at [398, 222] on button "Next" at bounding box center [419, 229] width 69 height 28
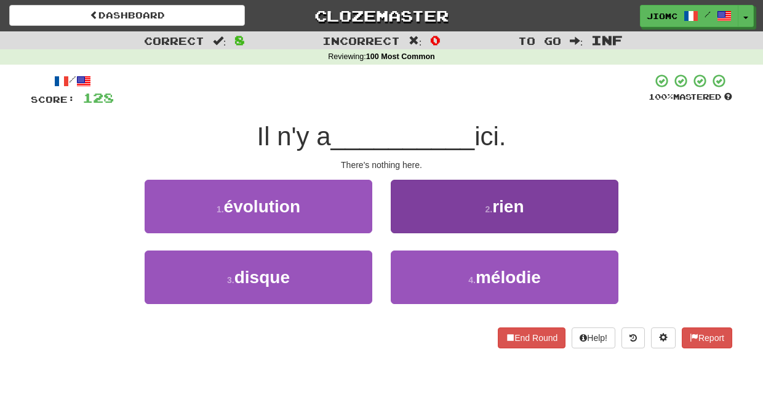
click at [398, 225] on button "2 . rien" at bounding box center [505, 207] width 228 height 54
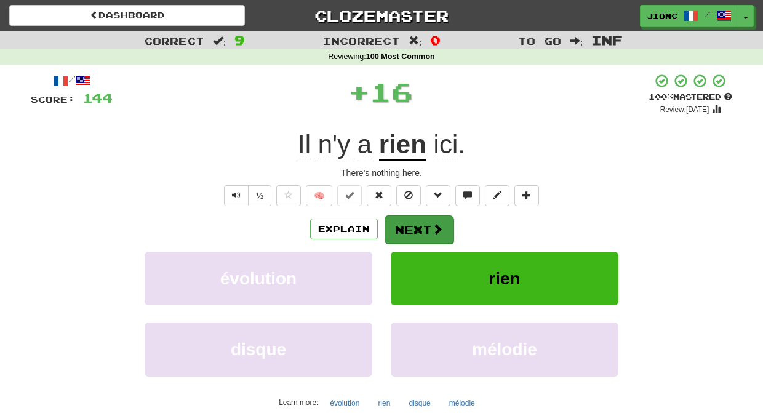
click at [398, 225] on button "Next" at bounding box center [419, 229] width 69 height 28
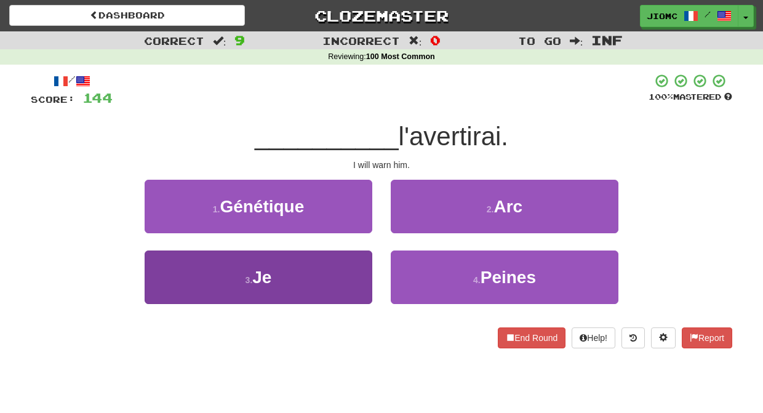
click at [346, 268] on button "3 . Je" at bounding box center [259, 278] width 228 height 54
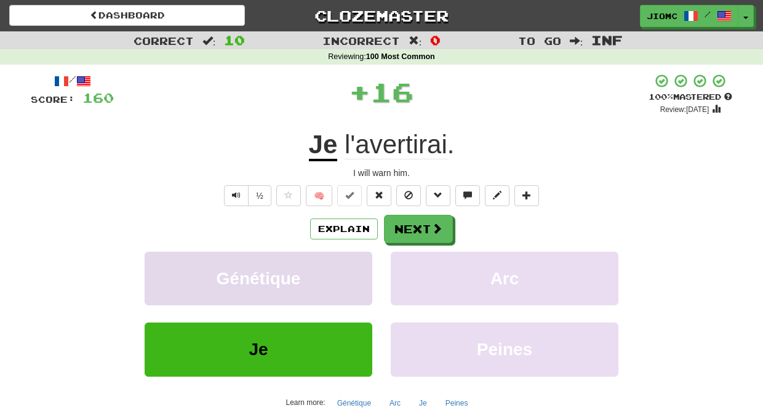
click at [349, 268] on button "Génétique" at bounding box center [259, 279] width 228 height 54
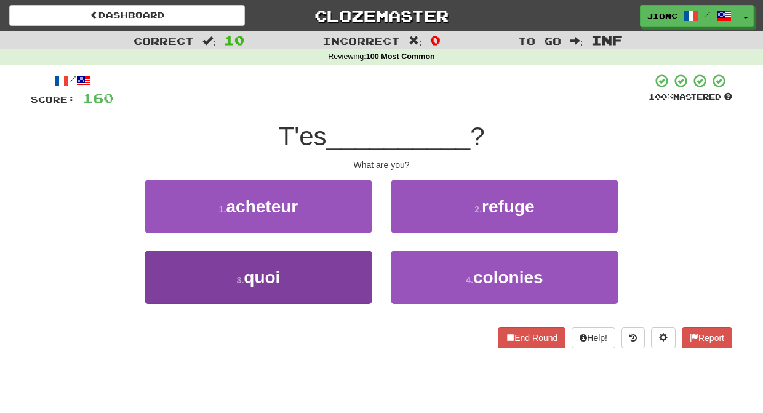
click at [354, 271] on button "3 . quoi" at bounding box center [259, 278] width 228 height 54
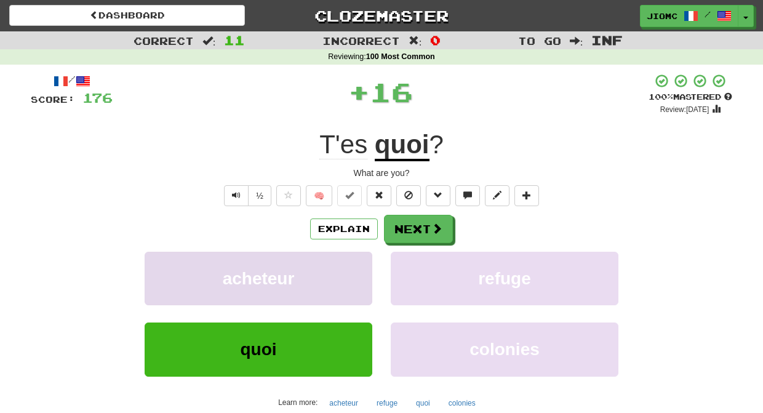
click at [354, 268] on button "acheteur" at bounding box center [259, 279] width 228 height 54
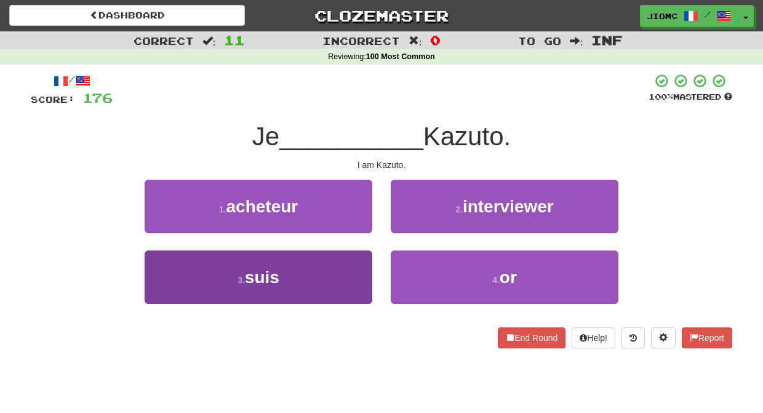
click at [361, 267] on button "3 . suis" at bounding box center [259, 278] width 228 height 54
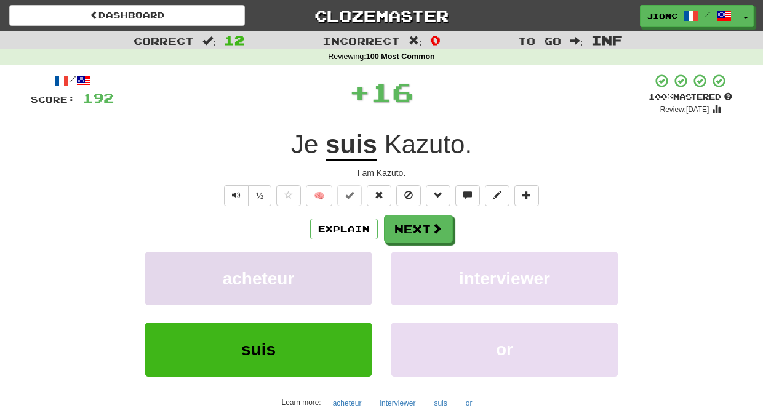
click at [361, 266] on button "acheteur" at bounding box center [259, 279] width 228 height 54
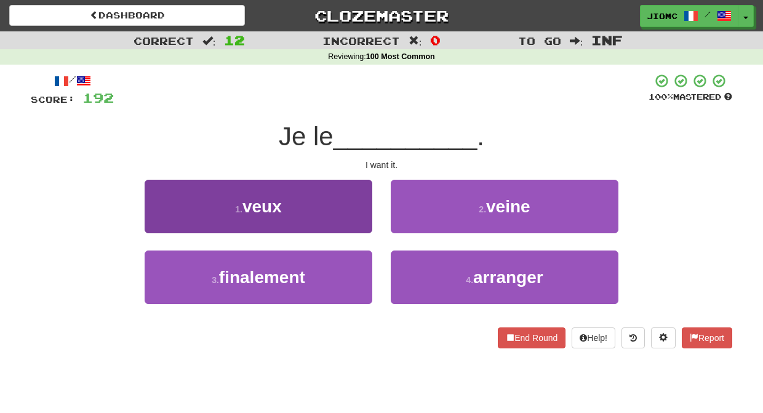
click at [360, 209] on button "1 . veux" at bounding box center [259, 207] width 228 height 54
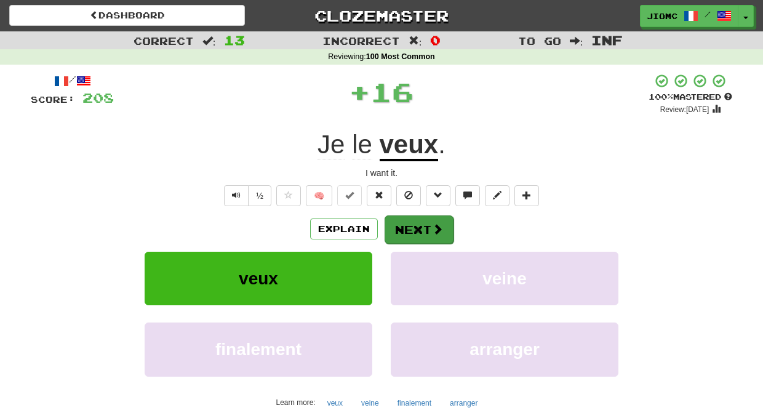
click at [398, 223] on button "Next" at bounding box center [419, 229] width 69 height 28
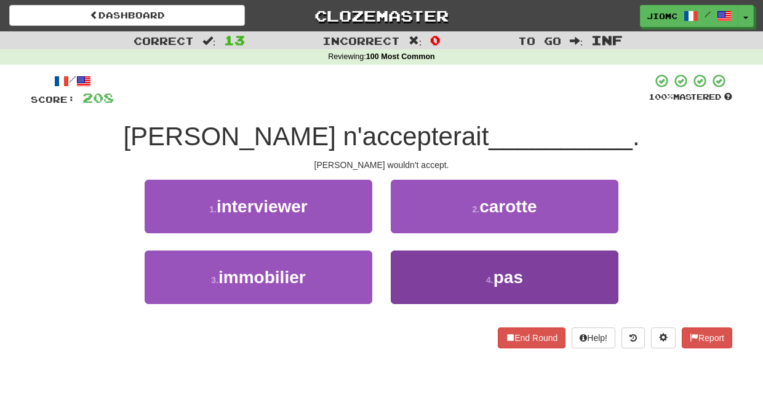
click at [408, 265] on button "4 . pas" at bounding box center [505, 278] width 228 height 54
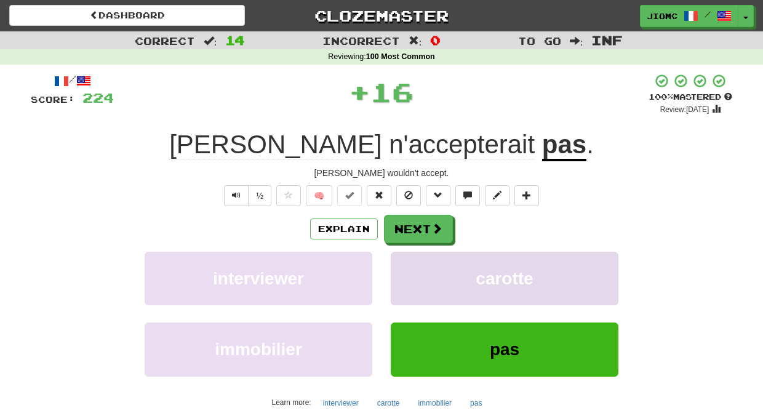
click at [408, 264] on button "carotte" at bounding box center [505, 279] width 228 height 54
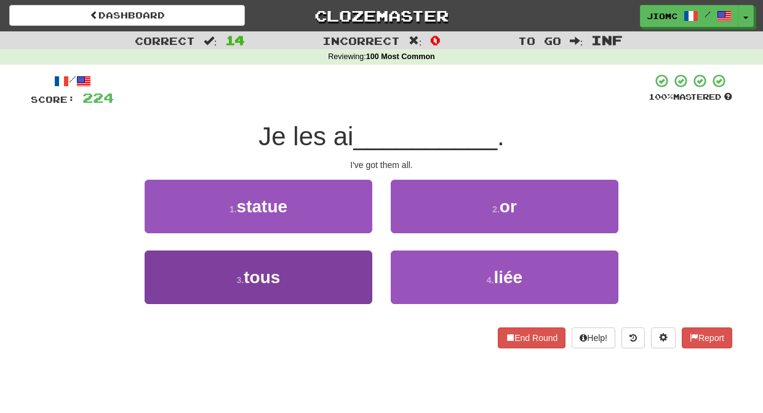
click at [345, 271] on button "3 . tous" at bounding box center [259, 278] width 228 height 54
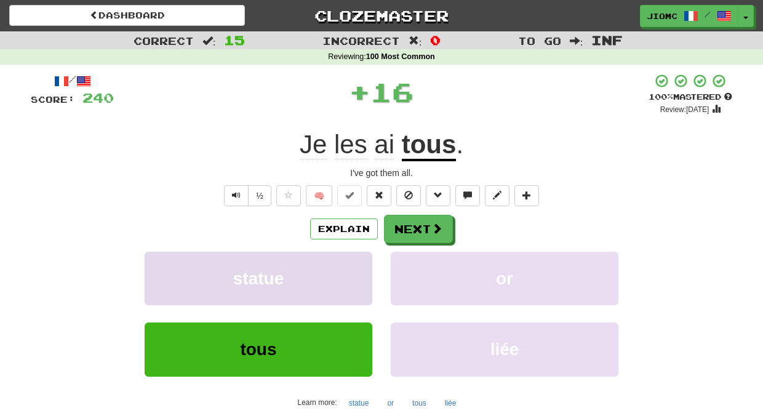
click at [346, 271] on button "statue" at bounding box center [259, 279] width 228 height 54
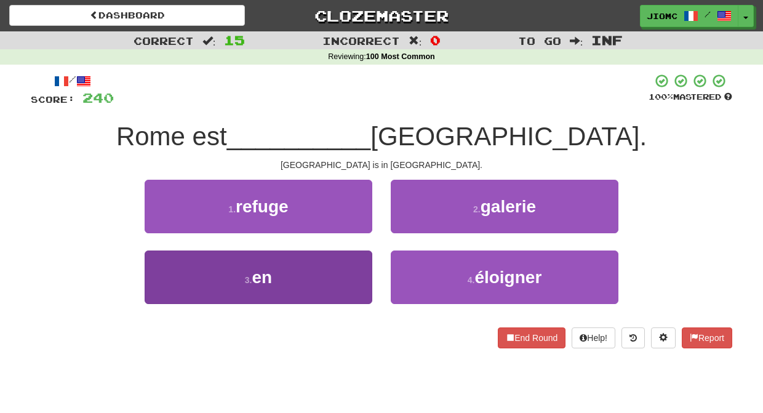
click at [353, 271] on button "3 . en" at bounding box center [259, 278] width 228 height 54
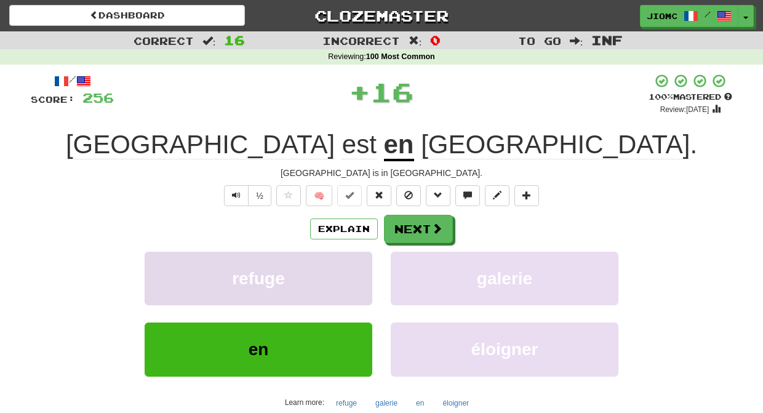
click at [354, 271] on button "refuge" at bounding box center [259, 279] width 228 height 54
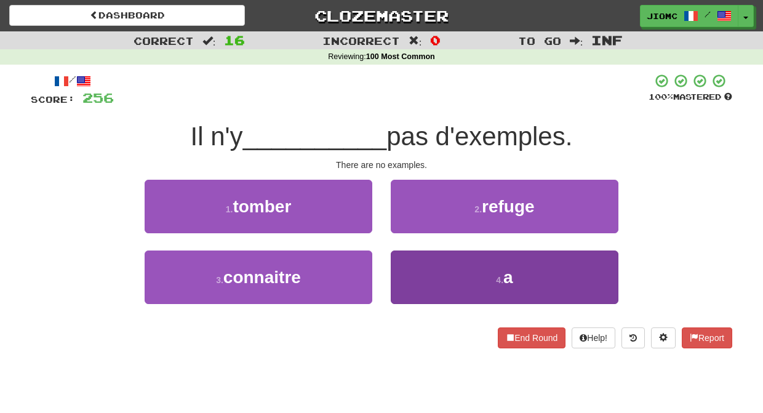
click at [435, 274] on button "4 . a" at bounding box center [505, 278] width 228 height 54
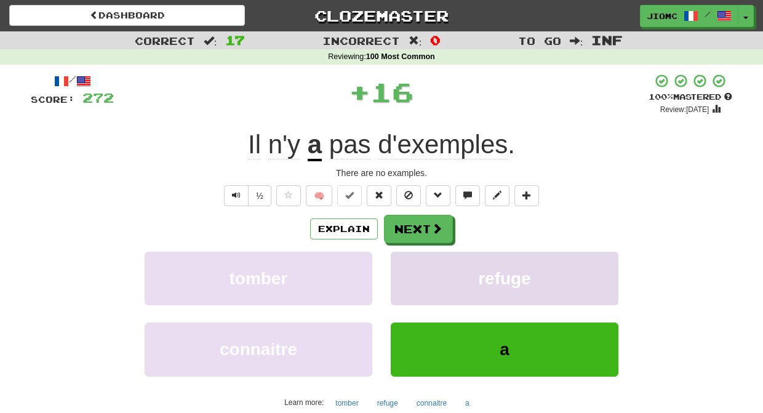
click at [430, 270] on button "refuge" at bounding box center [505, 279] width 228 height 54
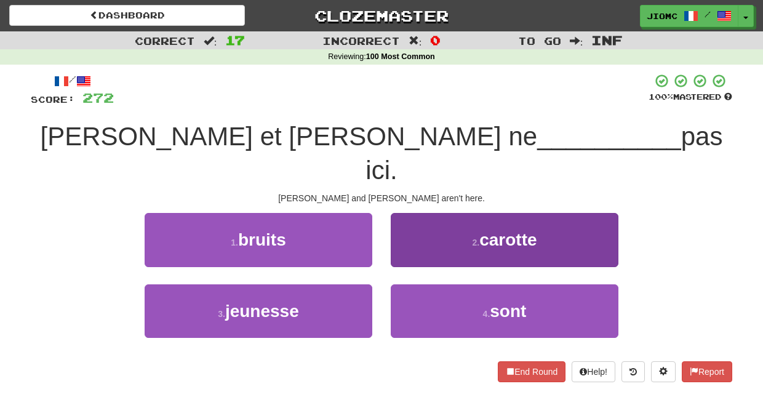
click at [409, 284] on button "4 . sont" at bounding box center [505, 311] width 228 height 54
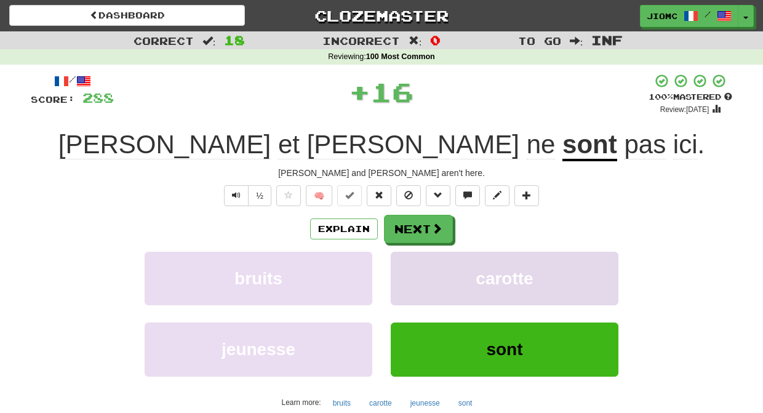
click at [410, 267] on button "carotte" at bounding box center [505, 279] width 228 height 54
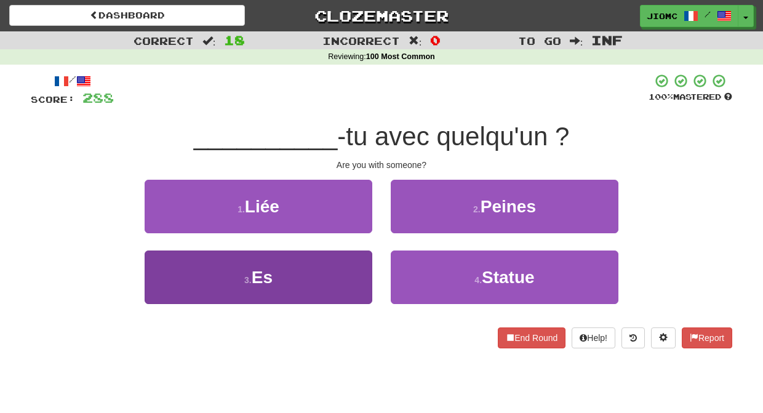
click at [350, 262] on button "3 . Es" at bounding box center [259, 278] width 228 height 54
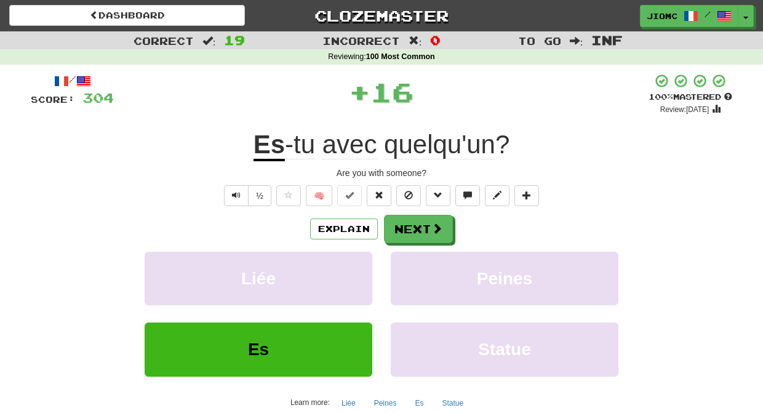
click at [350, 262] on button "Liée" at bounding box center [259, 279] width 228 height 54
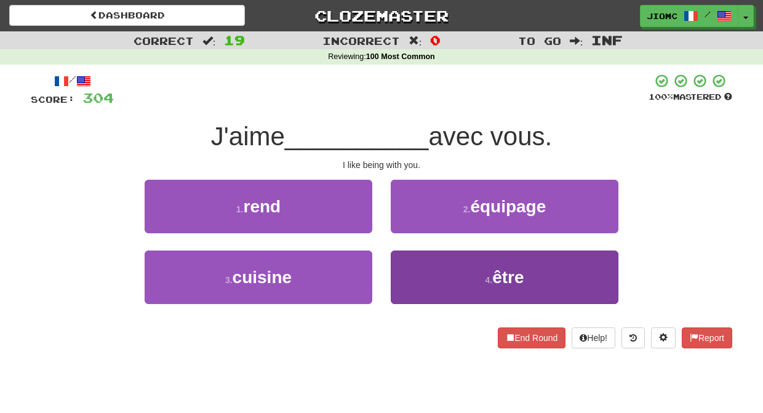
click at [397, 259] on button "4 . être" at bounding box center [505, 278] width 228 height 54
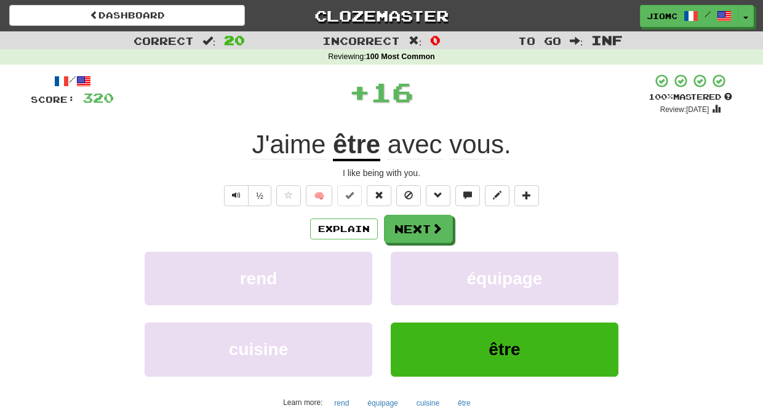
click at [397, 259] on button "équipage" at bounding box center [505, 279] width 228 height 54
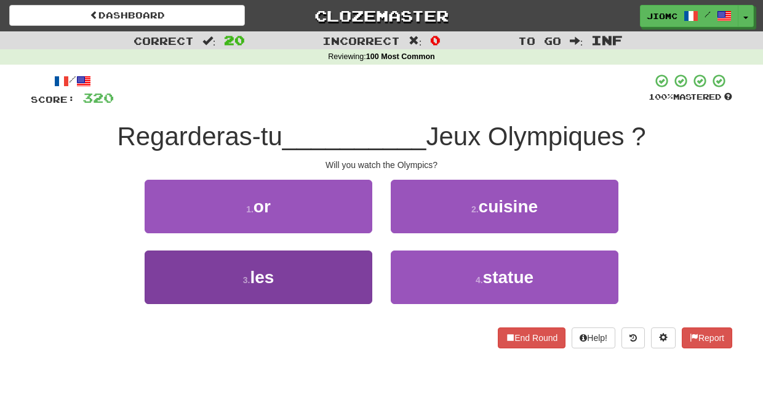
click at [354, 266] on button "3 . les" at bounding box center [259, 278] width 228 height 54
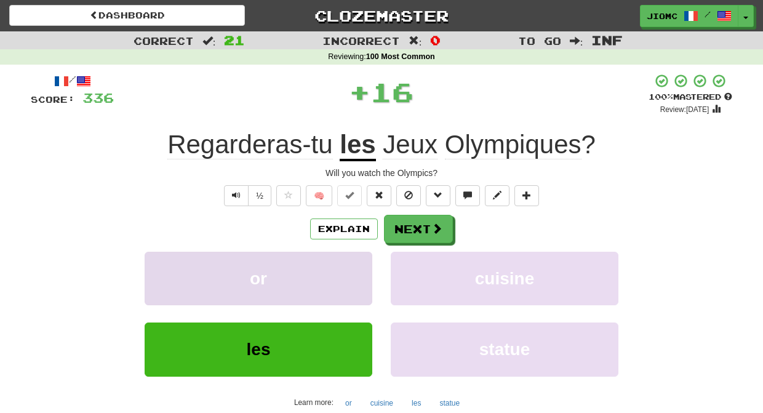
click at [355, 265] on button "or" at bounding box center [259, 279] width 228 height 54
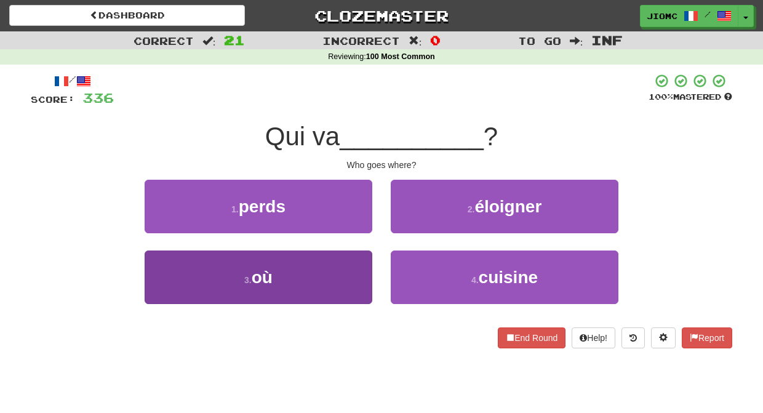
click at [355, 267] on button "3 . où" at bounding box center [259, 278] width 228 height 54
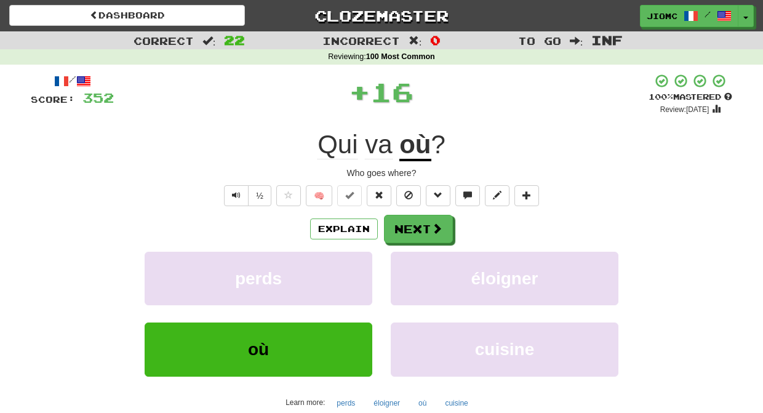
click at [355, 267] on button "perds" at bounding box center [259, 279] width 228 height 54
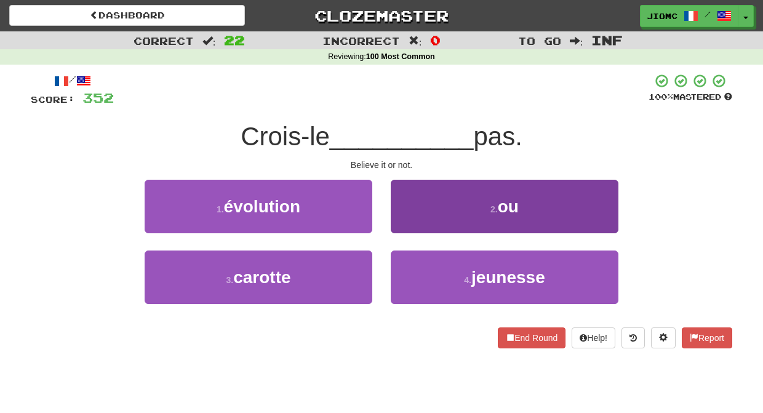
click at [412, 222] on button "2 . ou" at bounding box center [505, 207] width 228 height 54
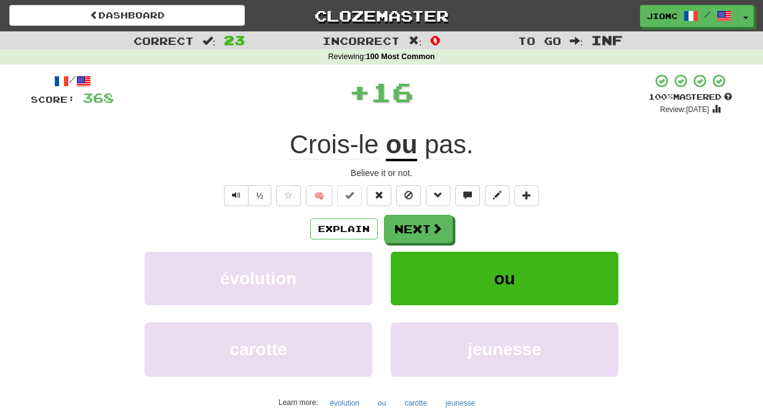
click at [411, 223] on button "Next" at bounding box center [418, 229] width 69 height 28
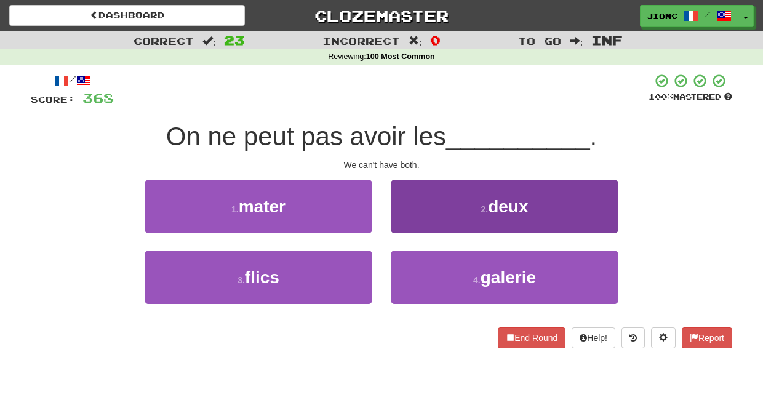
click at [411, 221] on button "2 . deux" at bounding box center [505, 207] width 228 height 54
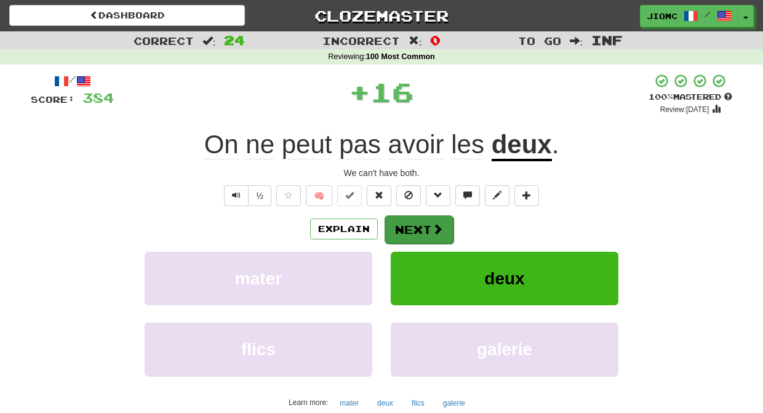
click at [411, 222] on button "Next" at bounding box center [419, 229] width 69 height 28
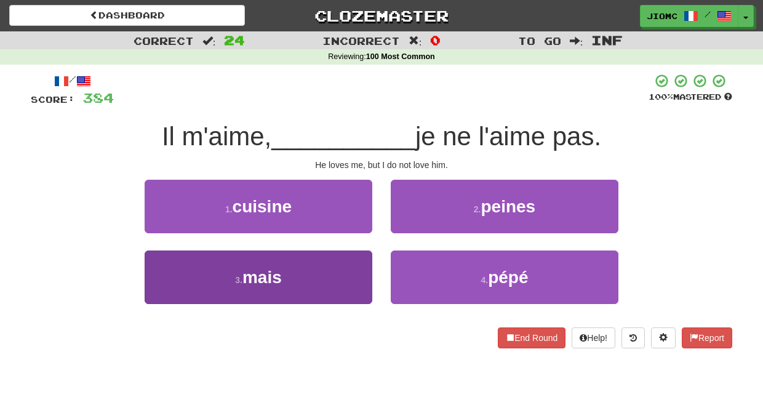
click at [355, 273] on button "3 . mais" at bounding box center [259, 278] width 228 height 54
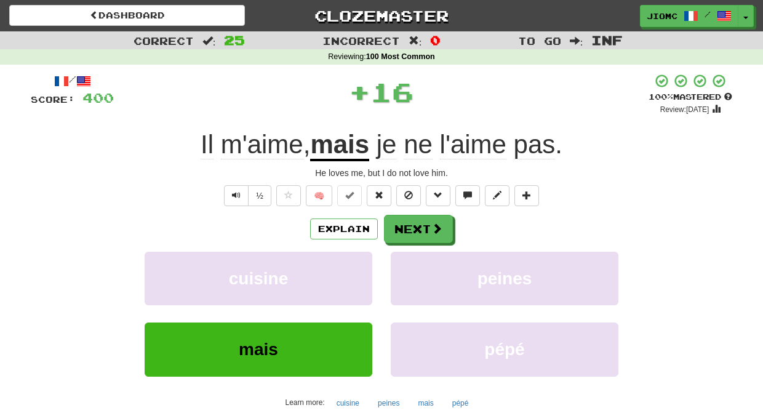
click at [355, 273] on button "cuisine" at bounding box center [259, 279] width 228 height 54
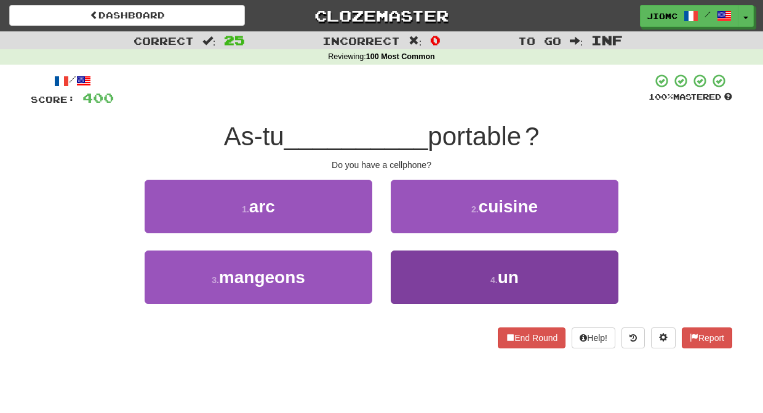
click at [413, 267] on button "4 . un" at bounding box center [505, 278] width 228 height 54
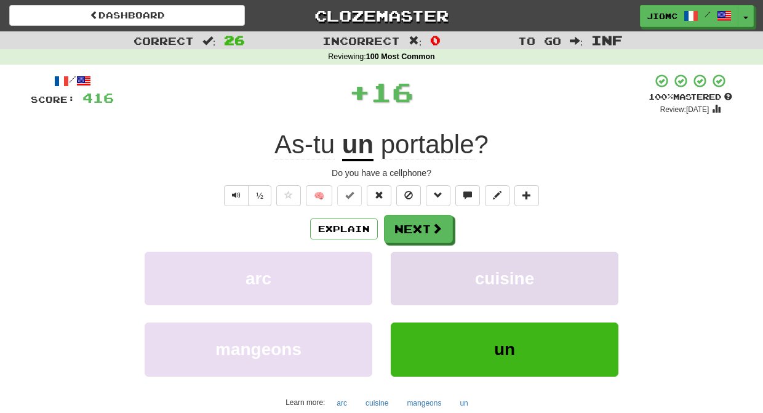
click at [413, 267] on button "cuisine" at bounding box center [505, 279] width 228 height 54
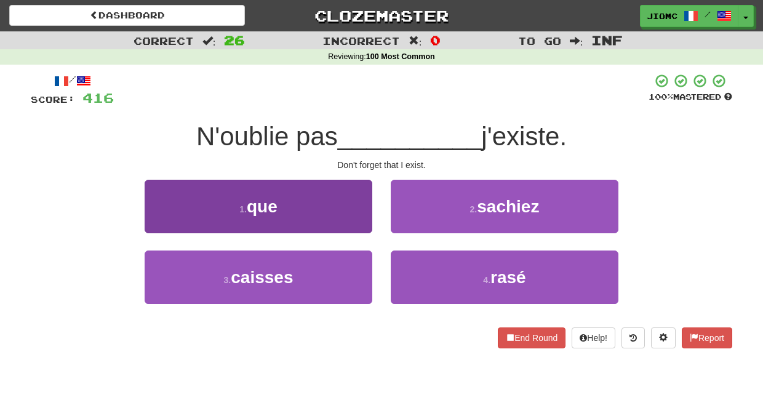
click at [344, 219] on button "1 . que" at bounding box center [259, 207] width 228 height 54
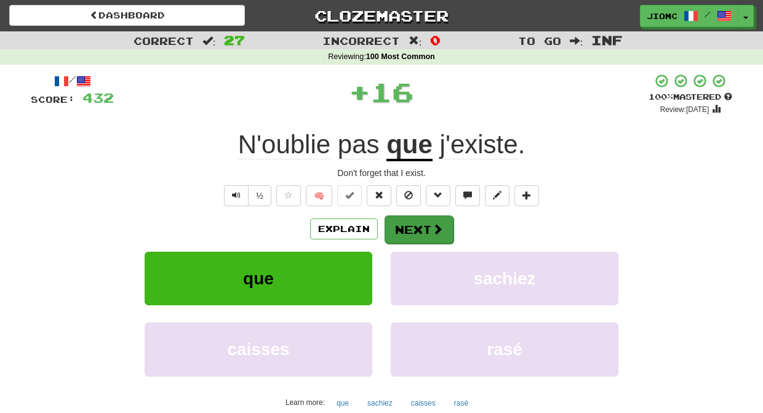
click at [401, 229] on button "Next" at bounding box center [419, 229] width 69 height 28
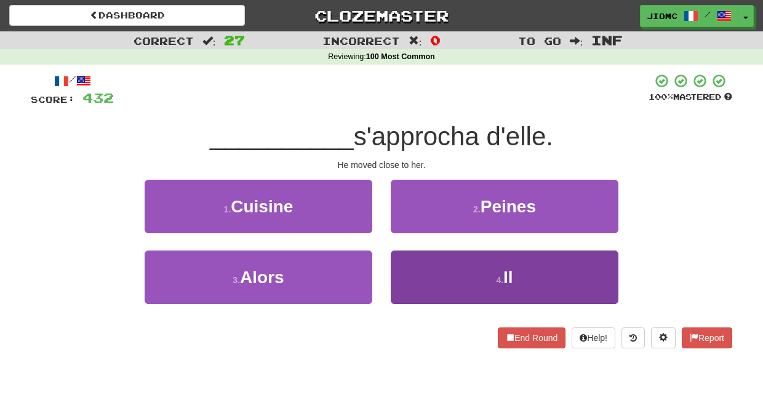
click at [401, 255] on button "4 . Il" at bounding box center [505, 278] width 228 height 54
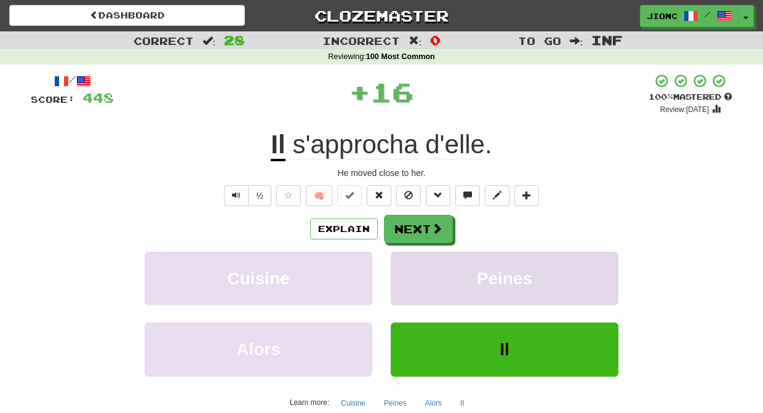
click at [402, 255] on button "Peines" at bounding box center [505, 279] width 228 height 54
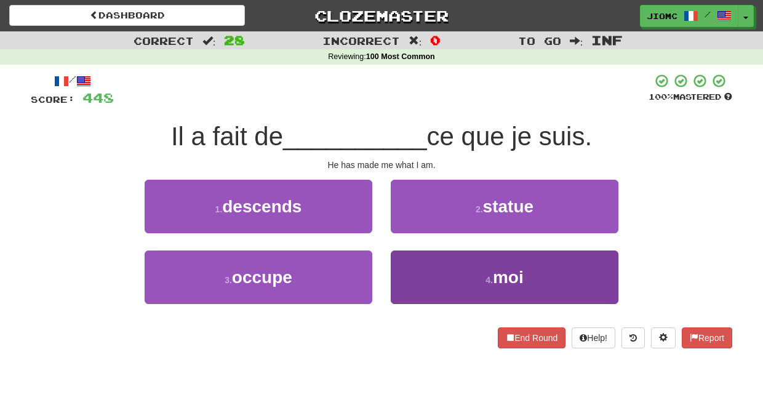
click at [407, 257] on button "4 . moi" at bounding box center [505, 278] width 228 height 54
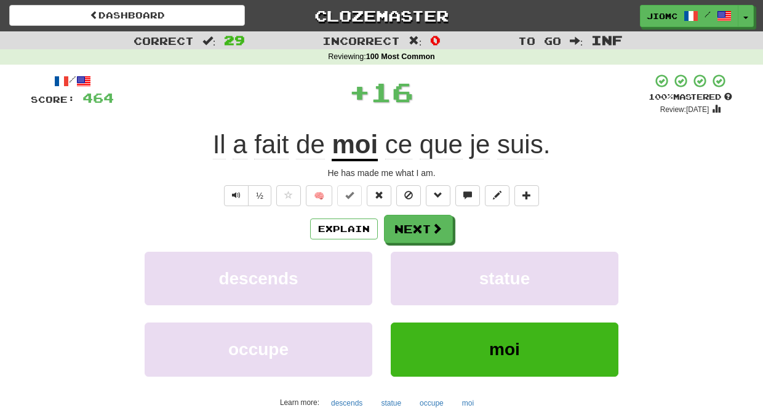
click at [407, 257] on button "statue" at bounding box center [505, 279] width 228 height 54
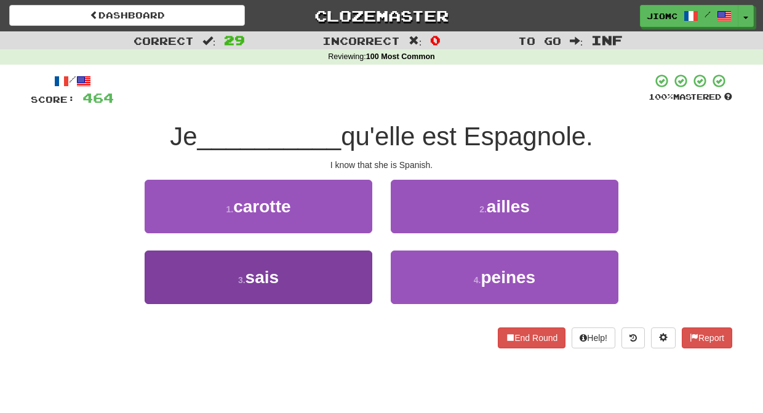
click at [352, 263] on button "3 . sais" at bounding box center [259, 278] width 228 height 54
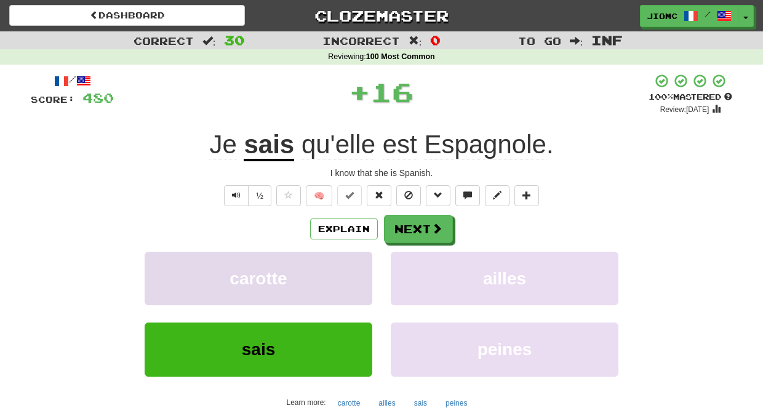
click at [353, 262] on button "carotte" at bounding box center [259, 279] width 228 height 54
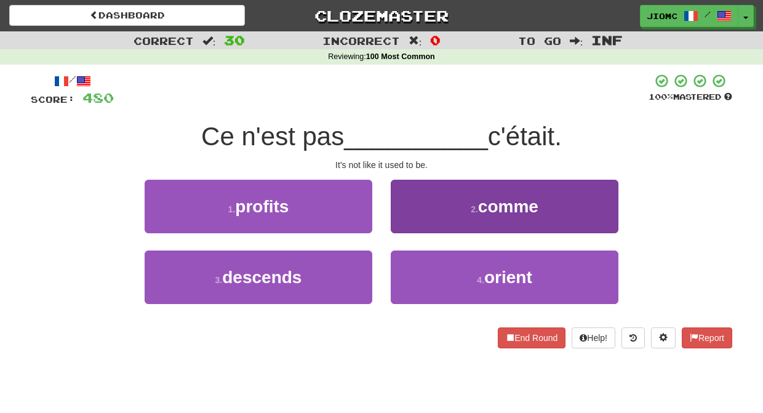
click at [416, 219] on button "2 . comme" at bounding box center [505, 207] width 228 height 54
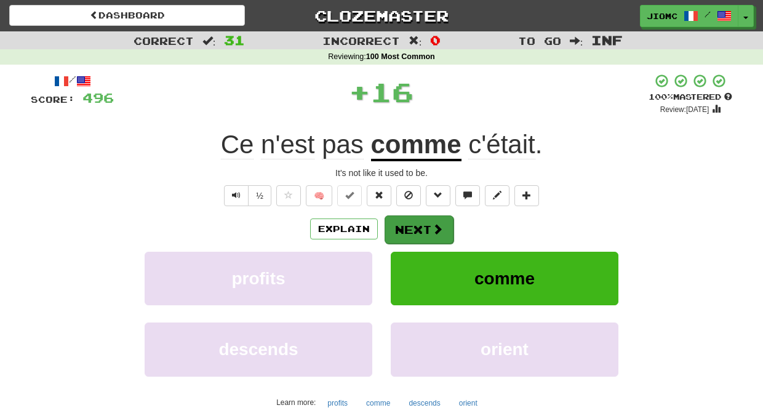
click at [413, 220] on button "Next" at bounding box center [419, 229] width 69 height 28
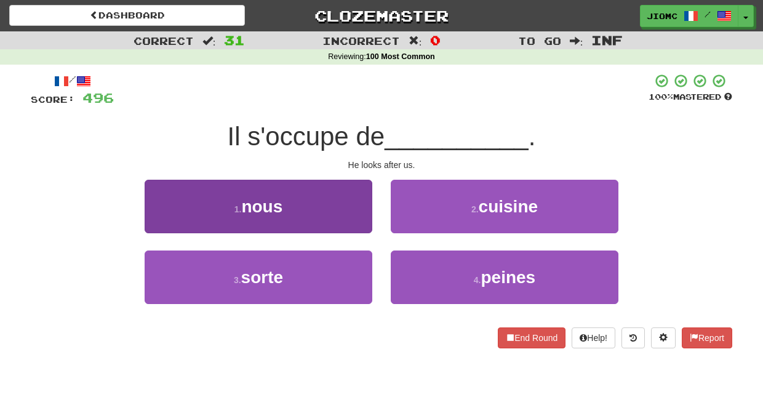
click at [356, 222] on button "1 . nous" at bounding box center [259, 207] width 228 height 54
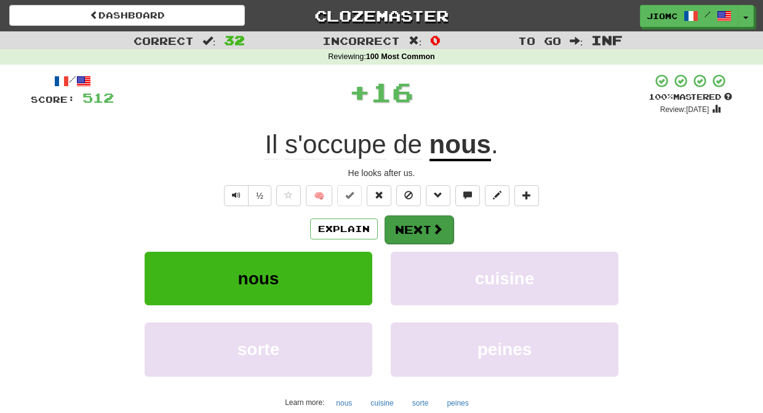
click at [398, 222] on button "Next" at bounding box center [419, 229] width 69 height 28
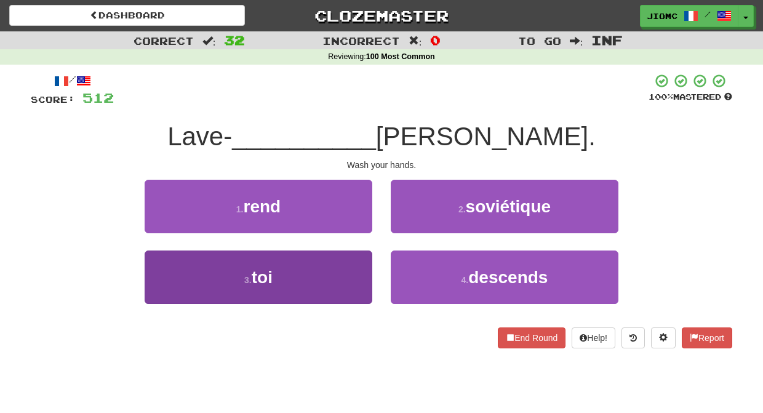
click at [345, 264] on button "3 . toi" at bounding box center [259, 278] width 228 height 54
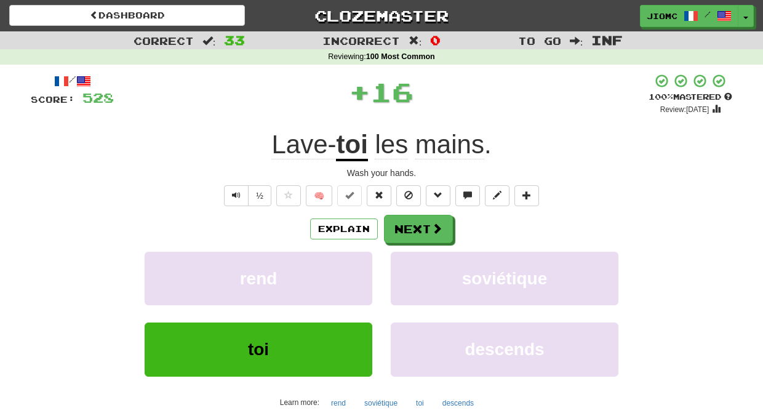
click at [345, 264] on button "rend" at bounding box center [259, 279] width 228 height 54
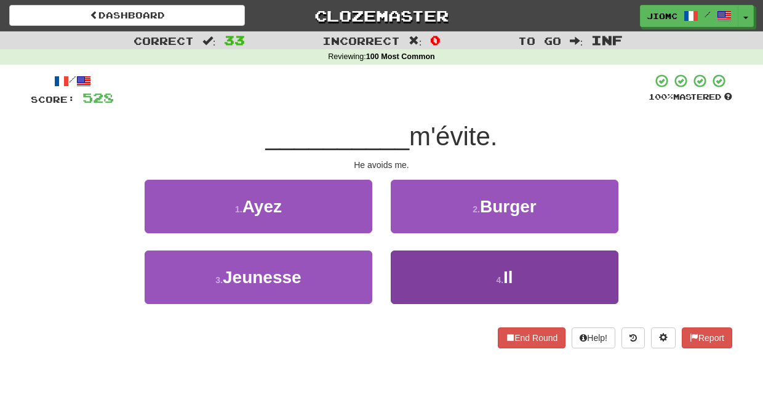
click at [410, 269] on button "4 . Il" at bounding box center [505, 278] width 228 height 54
click at [410, 233] on button "2 . Burger" at bounding box center [505, 207] width 228 height 54
click at [409, 267] on button "4 . Je" at bounding box center [505, 278] width 228 height 54
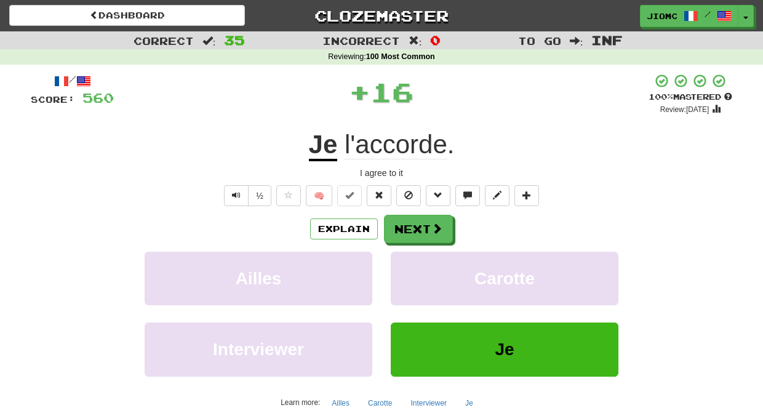
click at [409, 267] on button "Carotte" at bounding box center [505, 279] width 228 height 54
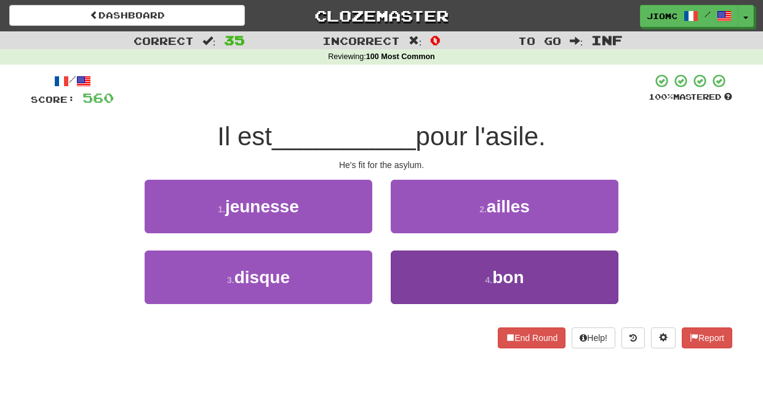
click at [405, 270] on button "4 . bon" at bounding box center [505, 278] width 228 height 54
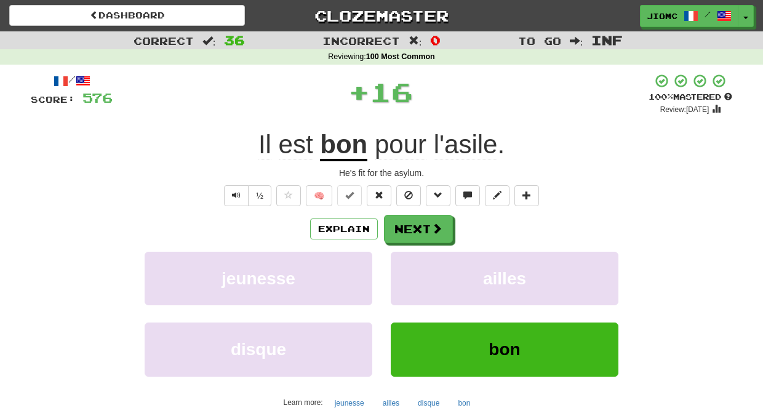
click at [405, 270] on button "ailles" at bounding box center [505, 279] width 228 height 54
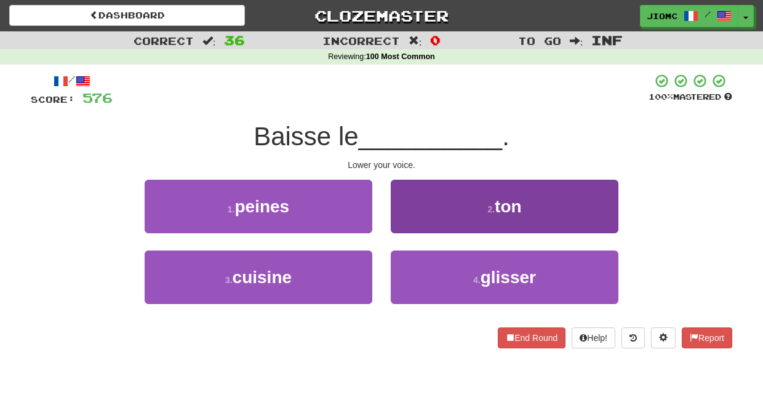
click at [403, 227] on button "2 . ton" at bounding box center [505, 207] width 228 height 54
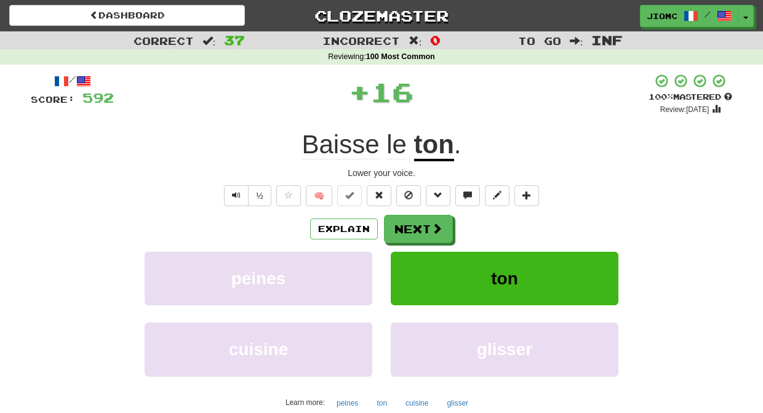
click at [403, 227] on button "Next" at bounding box center [418, 229] width 69 height 28
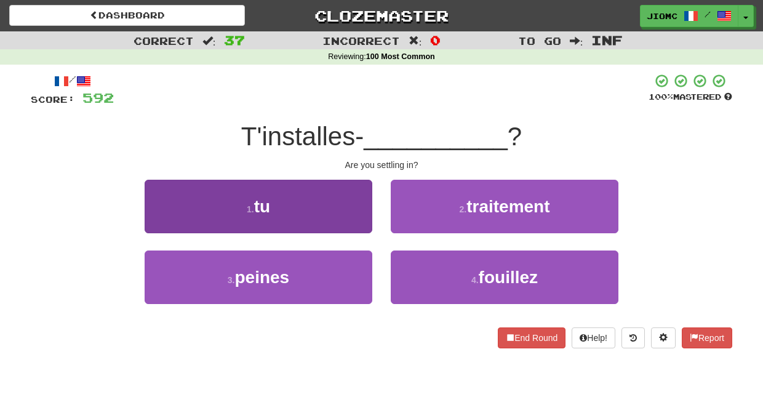
click at [359, 222] on button "1 . tu" at bounding box center [259, 207] width 228 height 54
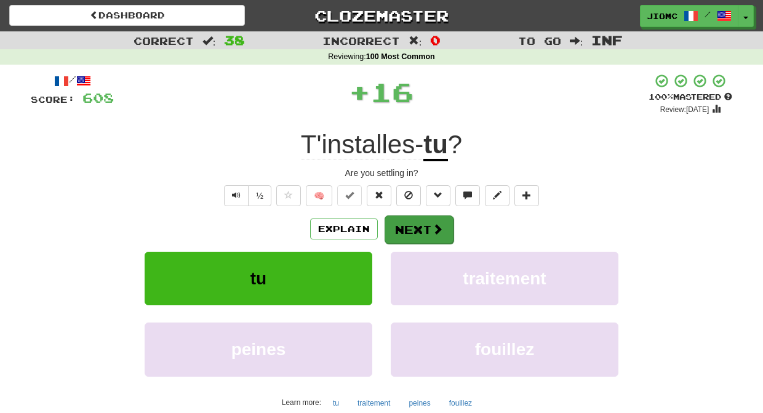
click at [422, 229] on button "Next" at bounding box center [419, 229] width 69 height 28
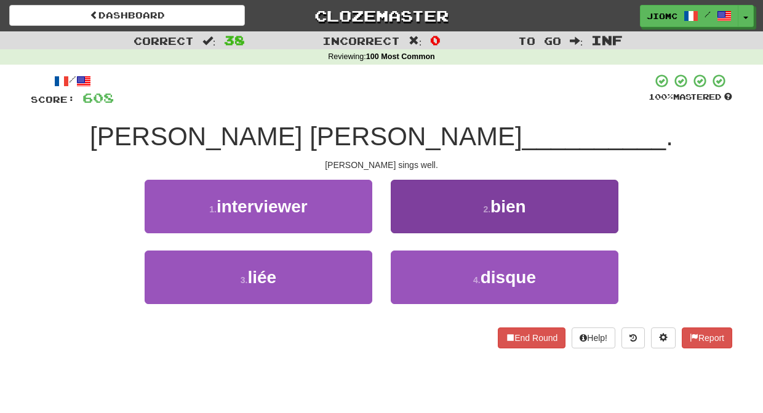
click at [413, 224] on button "2 . bien" at bounding box center [505, 207] width 228 height 54
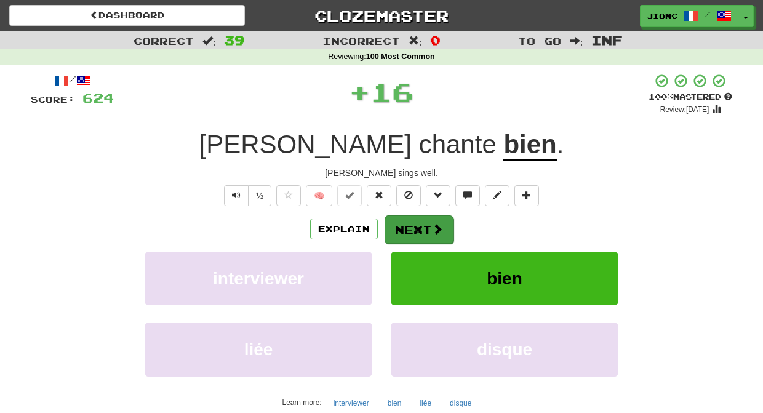
click at [413, 226] on button "Next" at bounding box center [419, 229] width 69 height 28
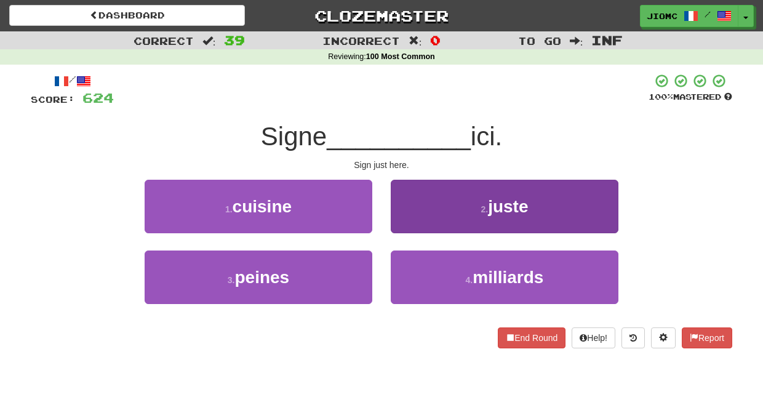
click at [409, 226] on button "2 . juste" at bounding box center [505, 207] width 228 height 54
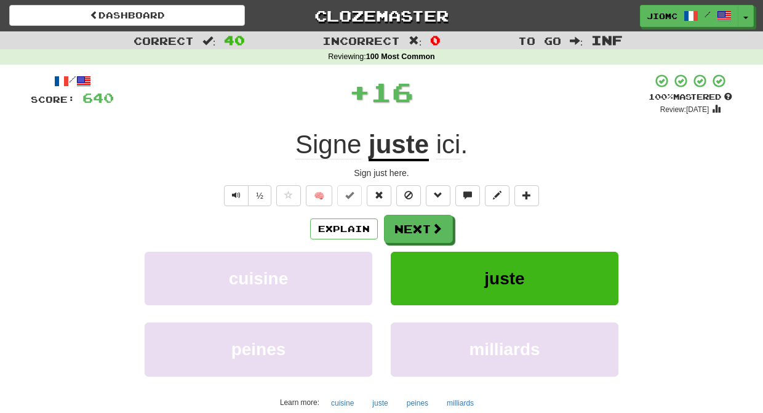
click at [409, 227] on button "Next" at bounding box center [418, 229] width 69 height 28
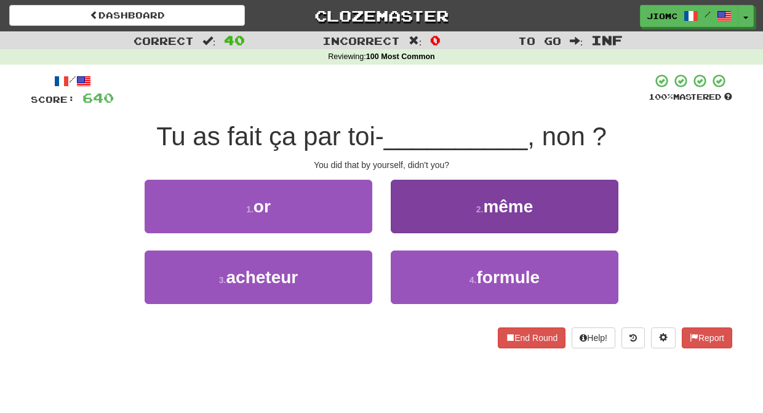
click at [413, 228] on button "2 . même" at bounding box center [505, 207] width 228 height 54
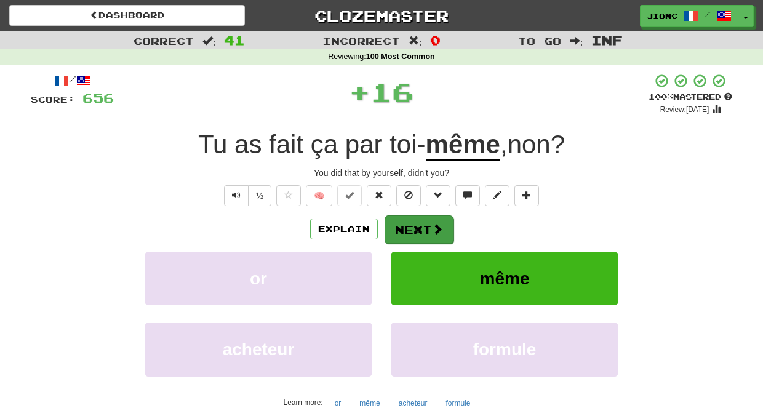
click at [412, 227] on button "Next" at bounding box center [419, 229] width 69 height 28
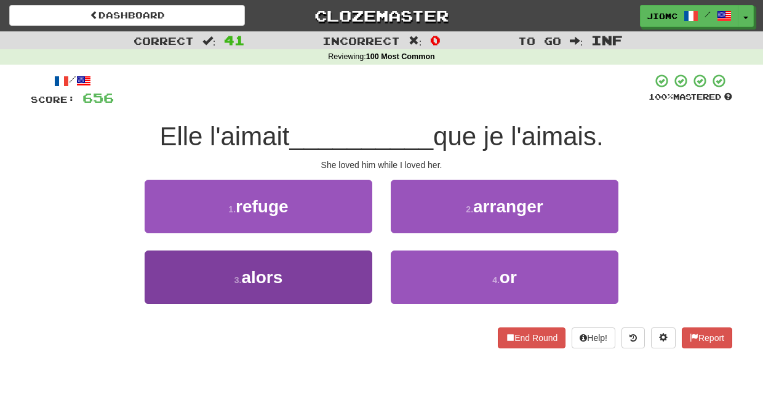
click at [352, 271] on button "3 . alors" at bounding box center [259, 278] width 228 height 54
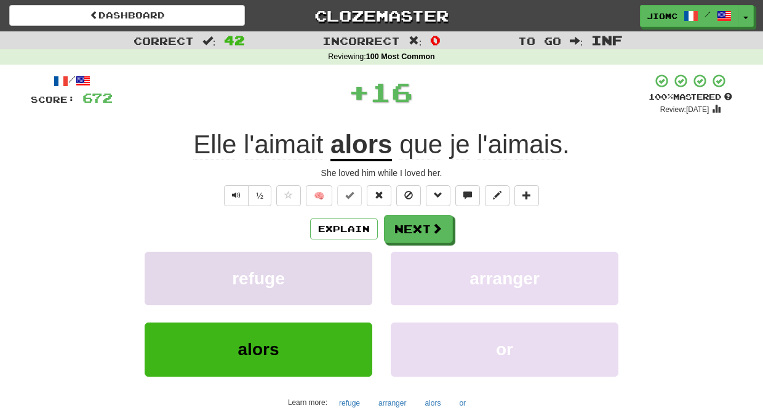
click at [352, 270] on button "refuge" at bounding box center [259, 279] width 228 height 54
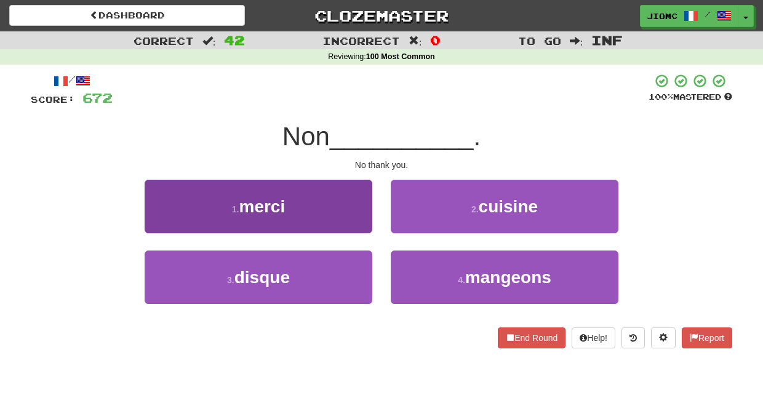
click at [368, 218] on button "1 . merci" at bounding box center [259, 207] width 228 height 54
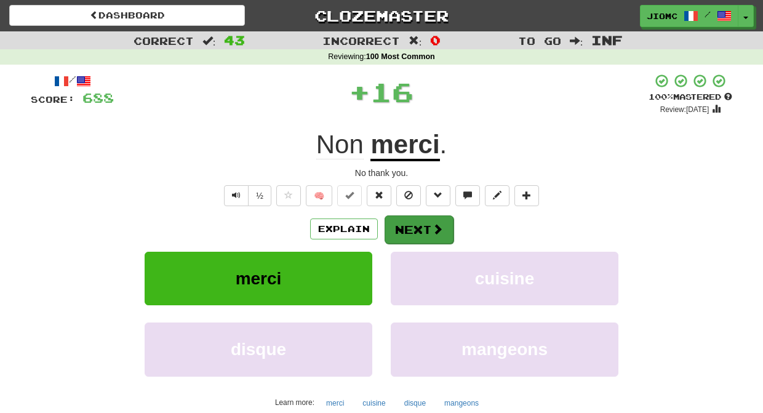
click at [401, 223] on button "Next" at bounding box center [419, 229] width 69 height 28
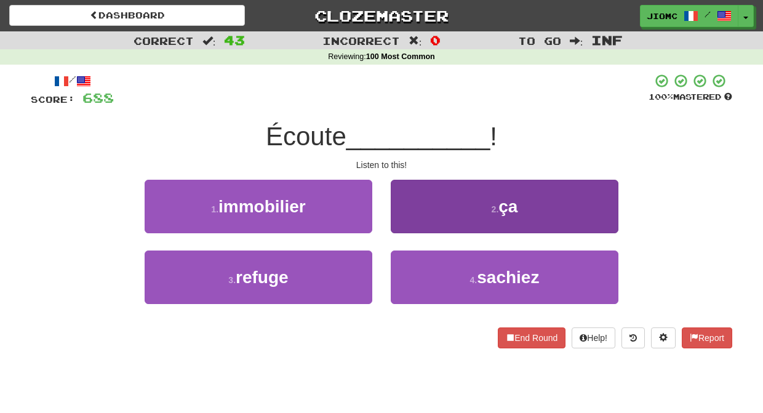
click at [411, 221] on button "2 . ça" at bounding box center [505, 207] width 228 height 54
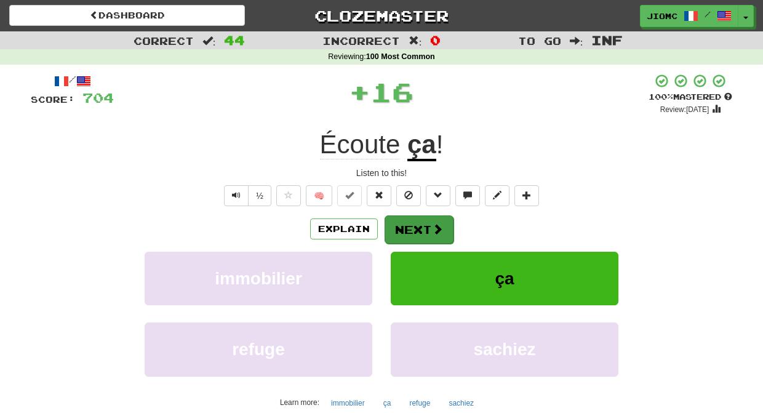
click at [411, 223] on button "Next" at bounding box center [419, 229] width 69 height 28
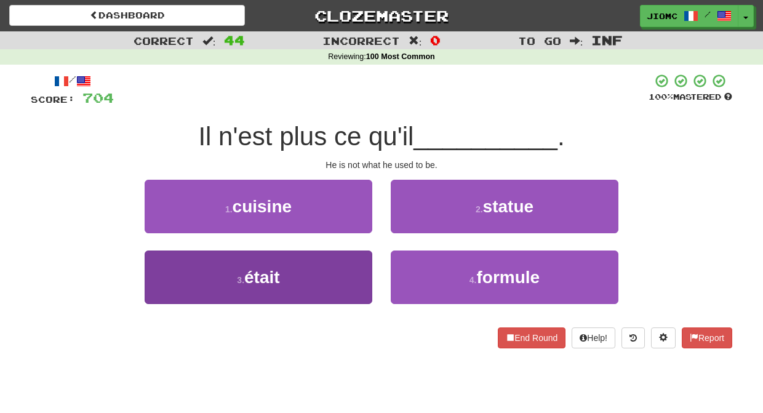
click at [359, 271] on button "3 . était" at bounding box center [259, 278] width 228 height 54
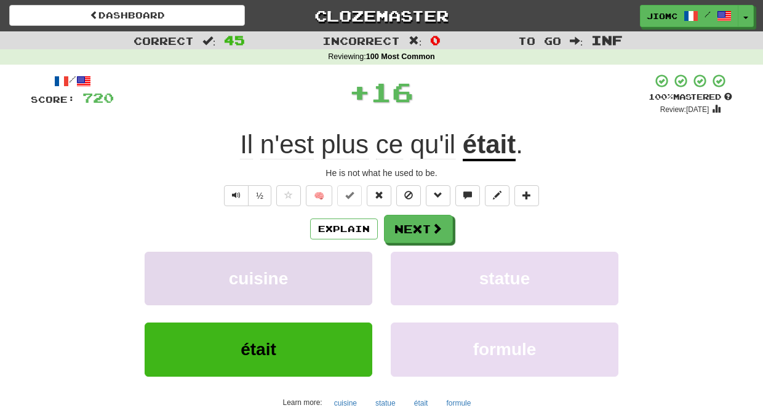
click at [359, 270] on button "cuisine" at bounding box center [259, 279] width 228 height 54
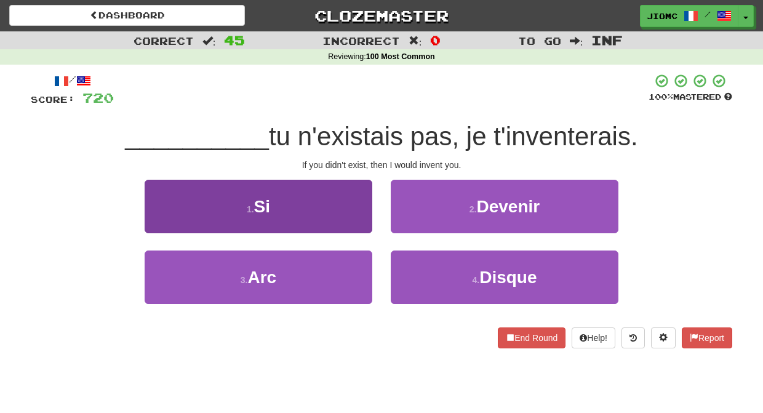
click at [360, 213] on button "1 . Si" at bounding box center [259, 207] width 228 height 54
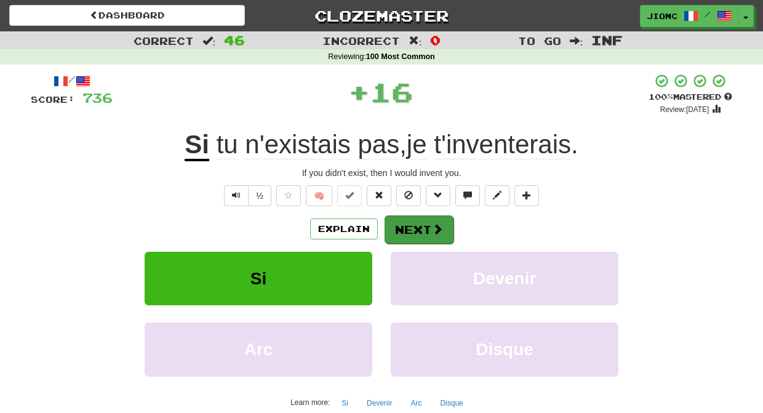
click at [401, 224] on button "Next" at bounding box center [419, 229] width 69 height 28
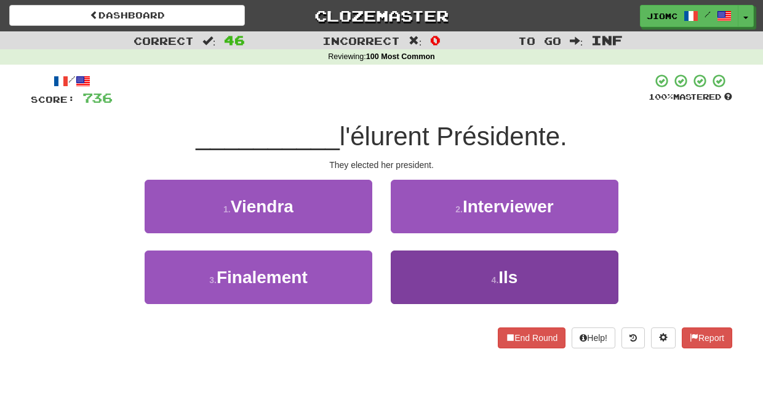
click at [410, 262] on button "4 . Ils" at bounding box center [505, 278] width 228 height 54
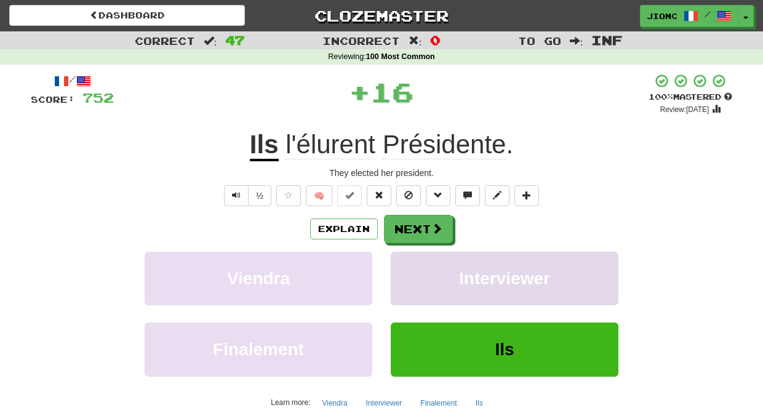
click at [411, 260] on button "Interviewer" at bounding box center [505, 279] width 228 height 54
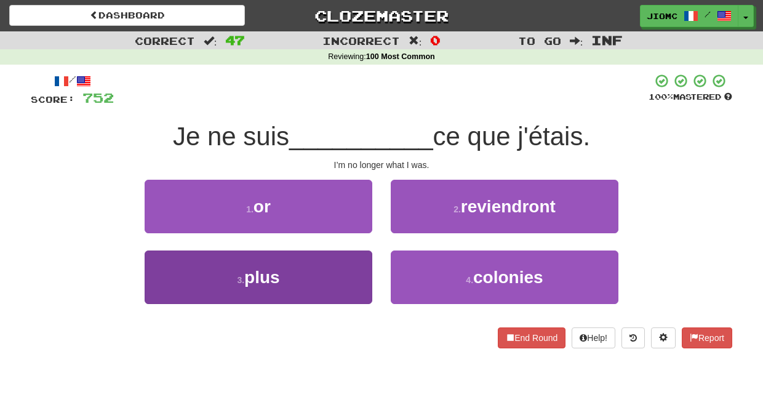
click at [359, 267] on button "3 . plus" at bounding box center [259, 278] width 228 height 54
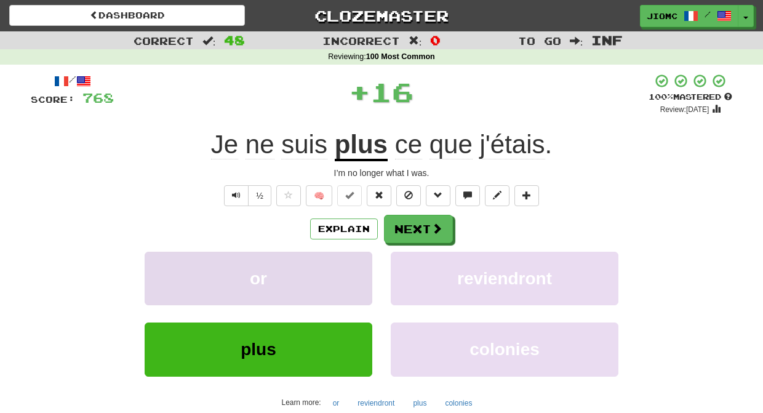
click at [358, 266] on button "or" at bounding box center [259, 279] width 228 height 54
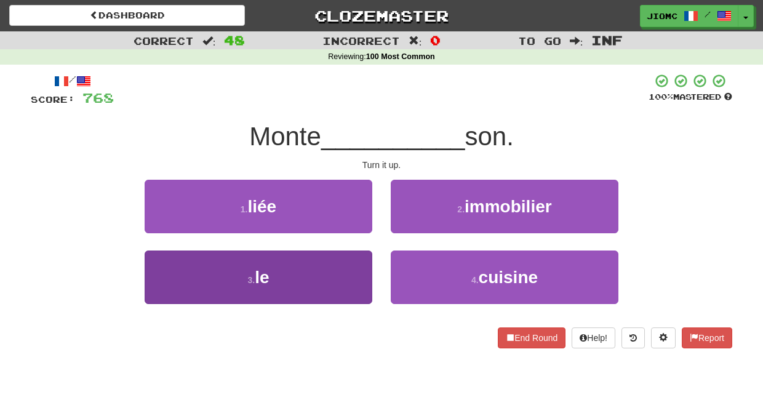
click at [356, 267] on button "3 . le" at bounding box center [259, 278] width 228 height 54
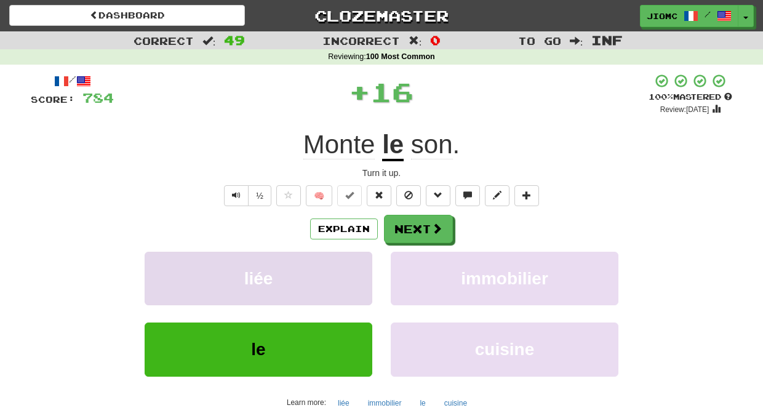
click at [356, 267] on button "liée" at bounding box center [259, 279] width 228 height 54
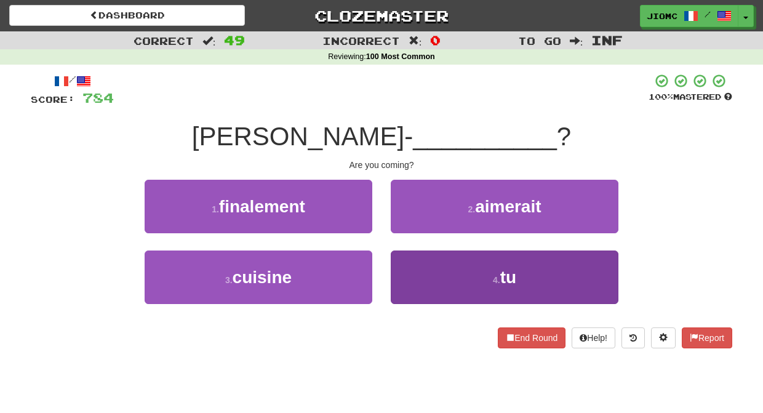
click at [422, 265] on button "4 . tu" at bounding box center [505, 278] width 228 height 54
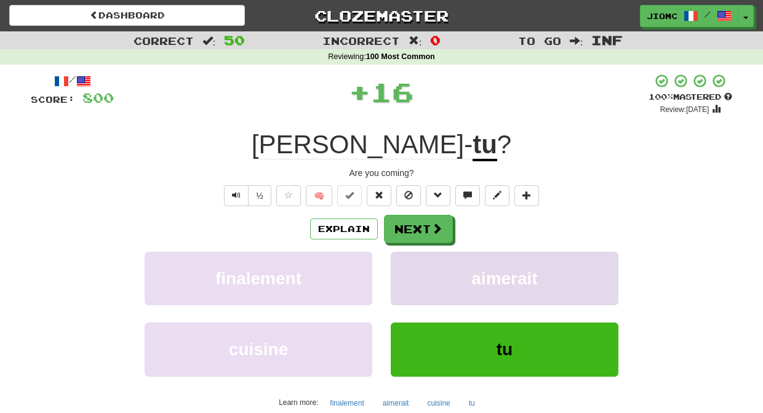
click at [422, 265] on button "aimerait" at bounding box center [505, 279] width 228 height 54
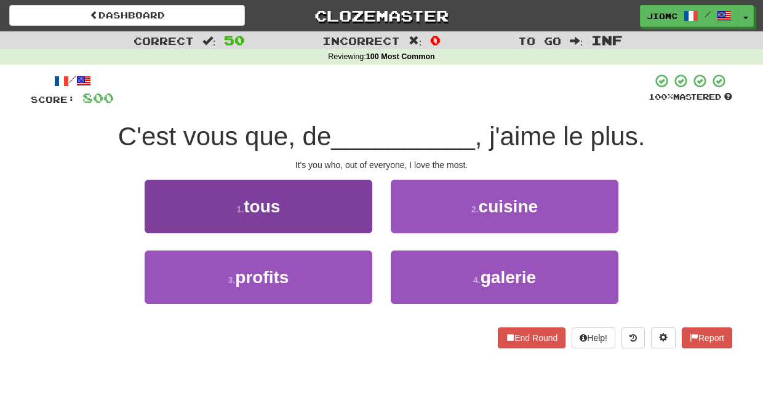
click at [352, 219] on button "1 . tous" at bounding box center [259, 207] width 228 height 54
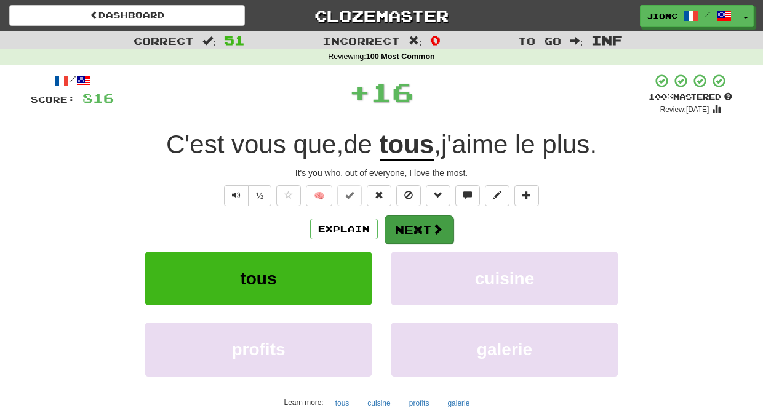
click at [409, 225] on button "Next" at bounding box center [419, 229] width 69 height 28
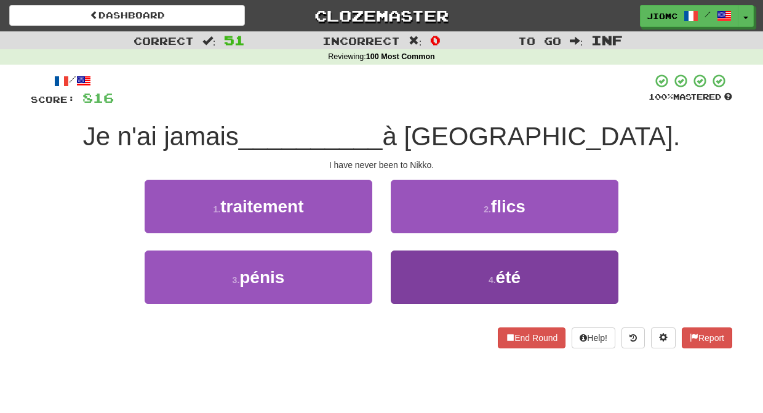
click at [411, 265] on button "4 . été" at bounding box center [505, 278] width 228 height 54
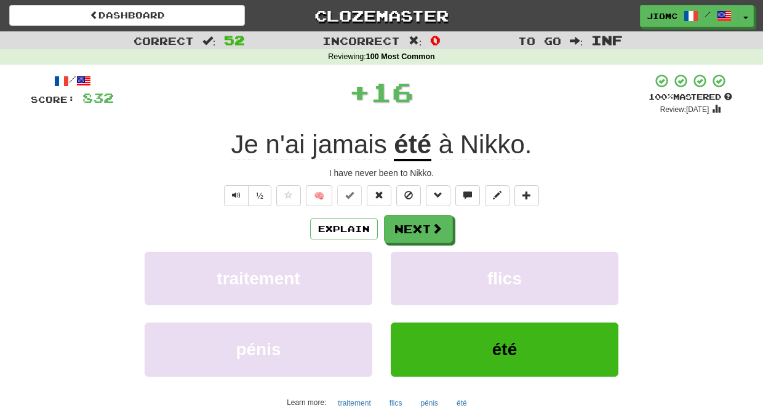
click at [411, 265] on button "flics" at bounding box center [505, 279] width 228 height 54
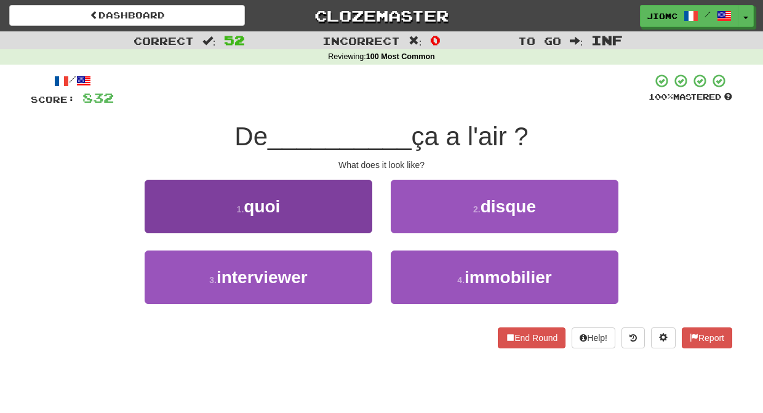
click at [356, 220] on button "1 . quoi" at bounding box center [259, 207] width 228 height 54
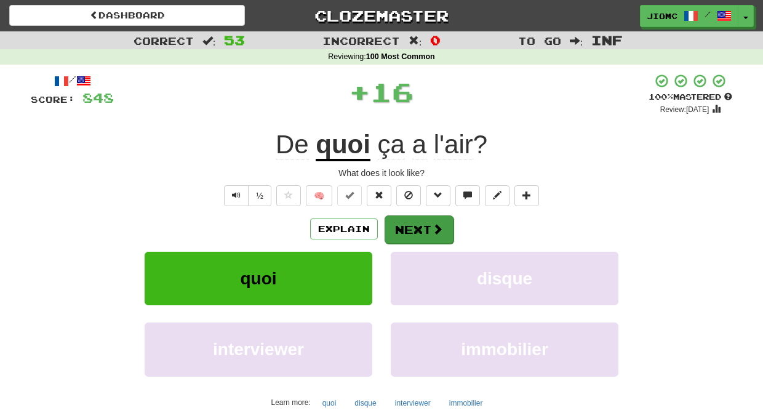
click at [401, 227] on button "Next" at bounding box center [419, 229] width 69 height 28
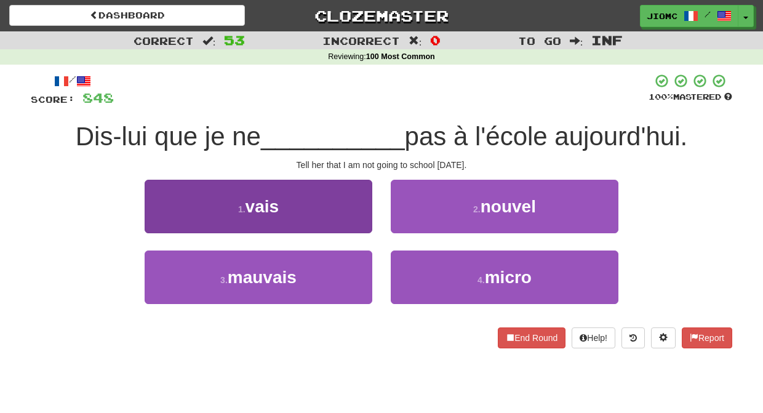
click at [358, 224] on button "1 . vais" at bounding box center [259, 207] width 228 height 54
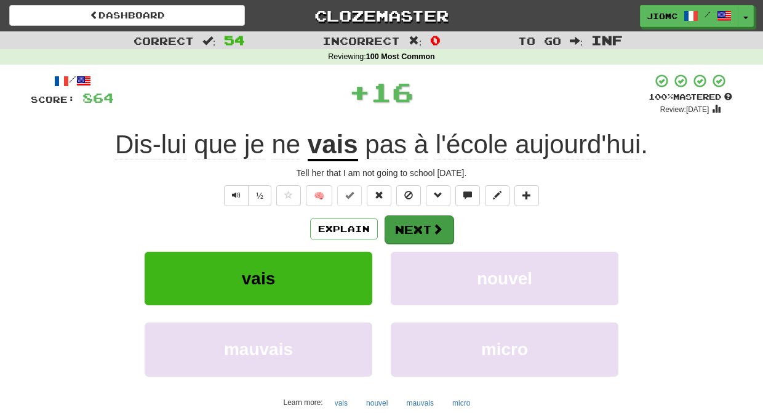
click at [408, 228] on button "Next" at bounding box center [419, 229] width 69 height 28
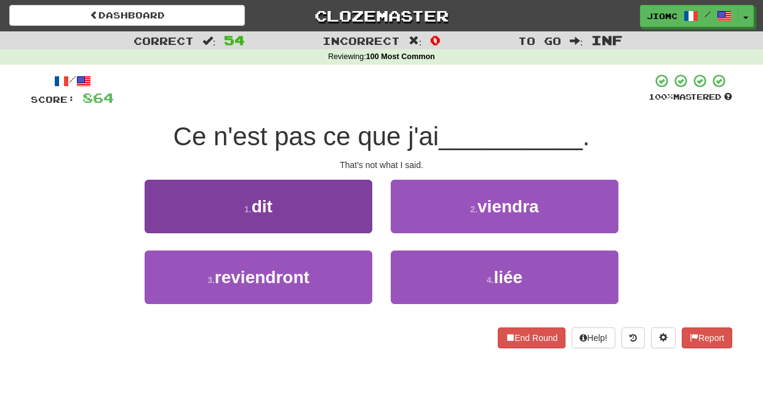
click at [339, 212] on button "1 . dit" at bounding box center [259, 207] width 228 height 54
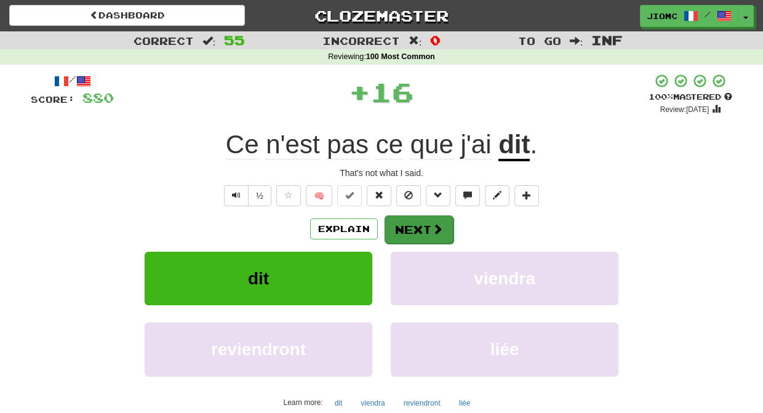
click at [422, 220] on button "Next" at bounding box center [419, 229] width 69 height 28
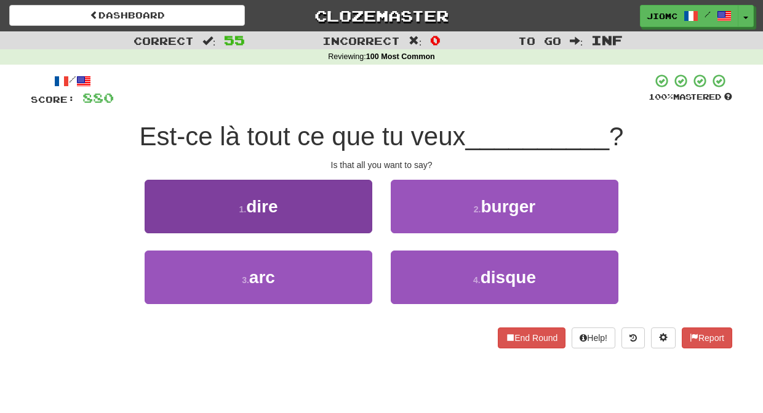
click at [360, 219] on button "1 . dire" at bounding box center [259, 207] width 228 height 54
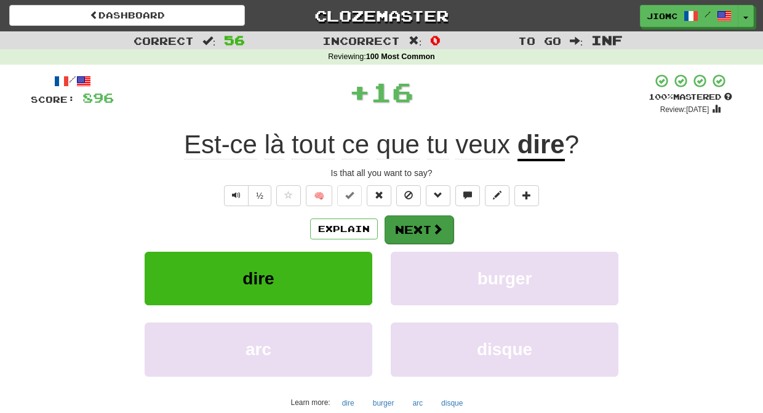
click at [415, 228] on button "Next" at bounding box center [419, 229] width 69 height 28
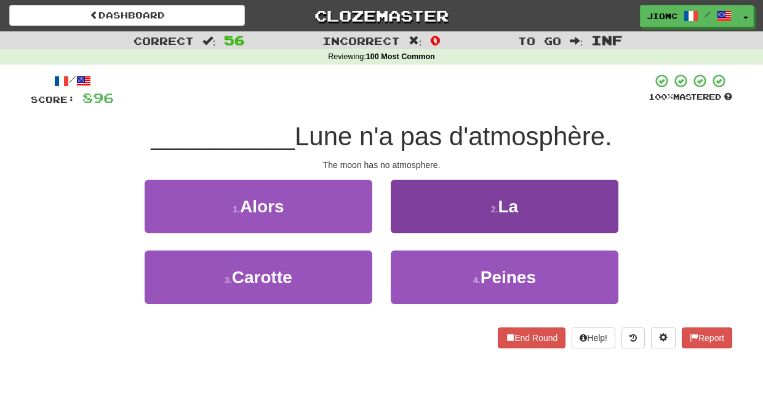
click at [414, 227] on button "2 . La" at bounding box center [505, 207] width 228 height 54
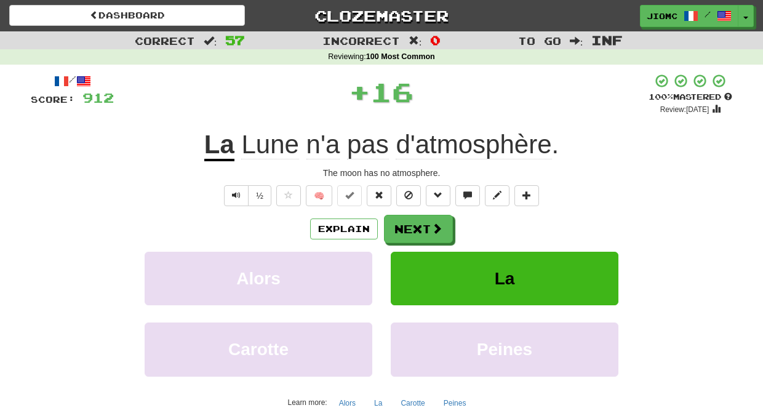
click at [413, 228] on button "Next" at bounding box center [418, 229] width 69 height 28
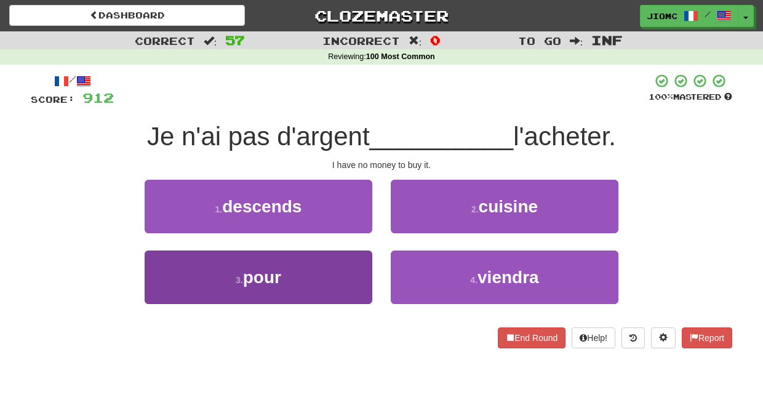
click at [353, 269] on button "3 . pour" at bounding box center [259, 278] width 228 height 54
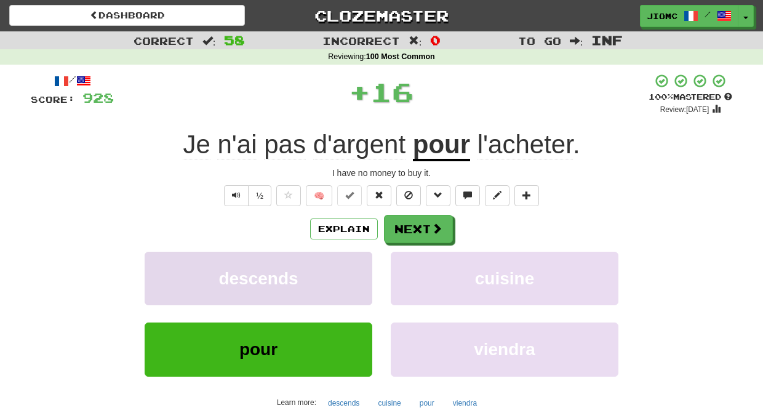
click at [353, 268] on button "descends" at bounding box center [259, 279] width 228 height 54
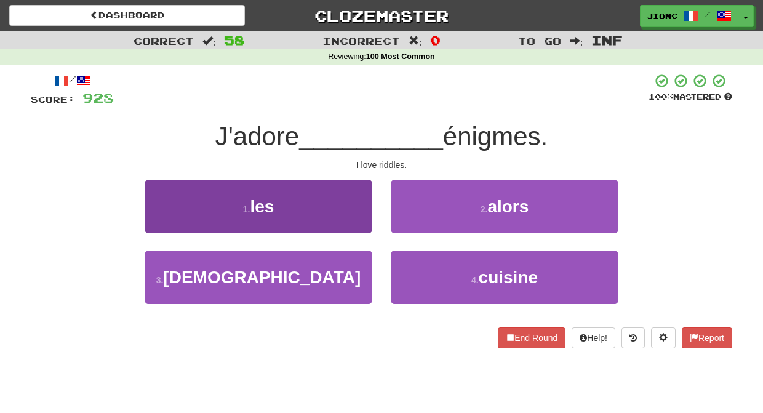
click at [364, 221] on button "1 . les" at bounding box center [259, 207] width 228 height 54
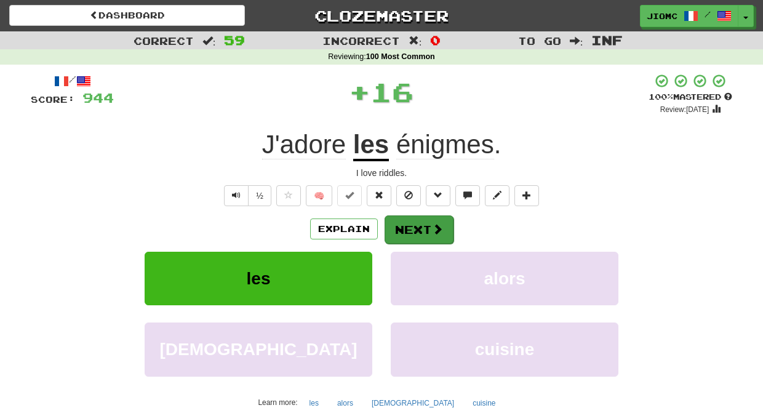
click at [398, 227] on button "Next" at bounding box center [419, 229] width 69 height 28
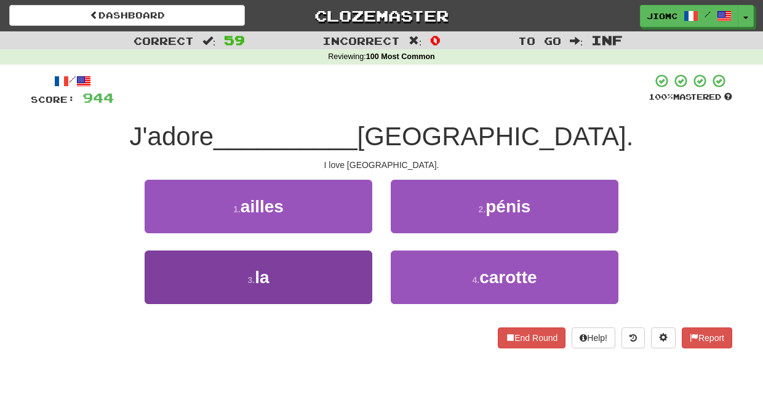
click at [360, 272] on button "3 . la" at bounding box center [259, 278] width 228 height 54
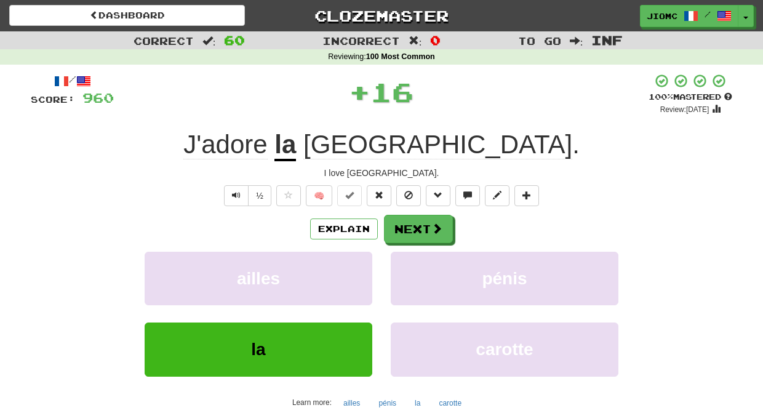
click at [360, 272] on button "ailles" at bounding box center [259, 279] width 228 height 54
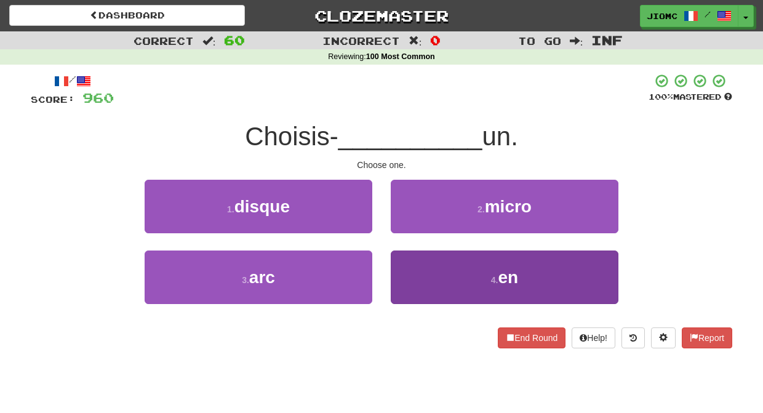
click at [420, 267] on button "4 . en" at bounding box center [505, 278] width 228 height 54
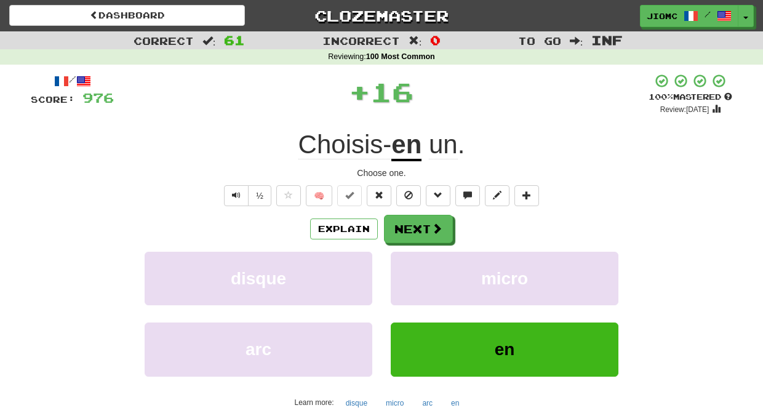
click at [420, 267] on button "micro" at bounding box center [505, 279] width 228 height 54
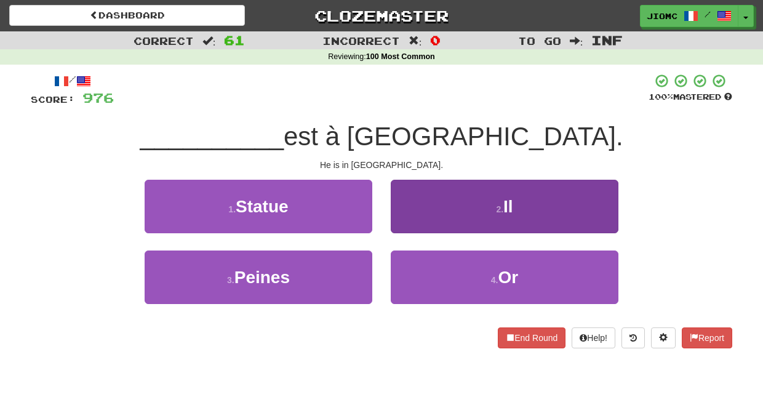
click at [416, 226] on button "2 . Il" at bounding box center [505, 207] width 228 height 54
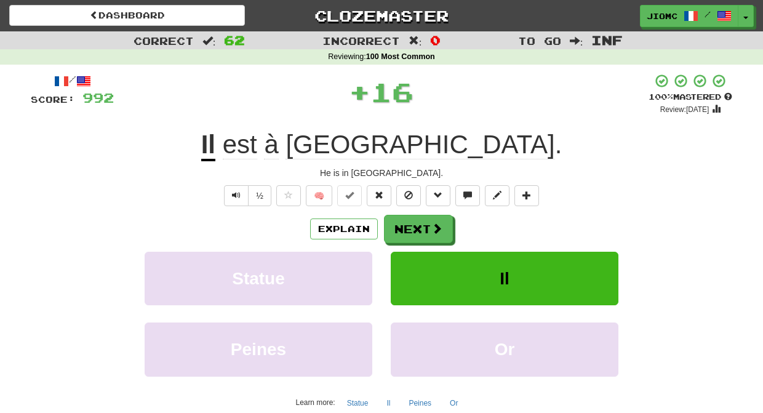
click at [415, 226] on button "Next" at bounding box center [418, 229] width 69 height 28
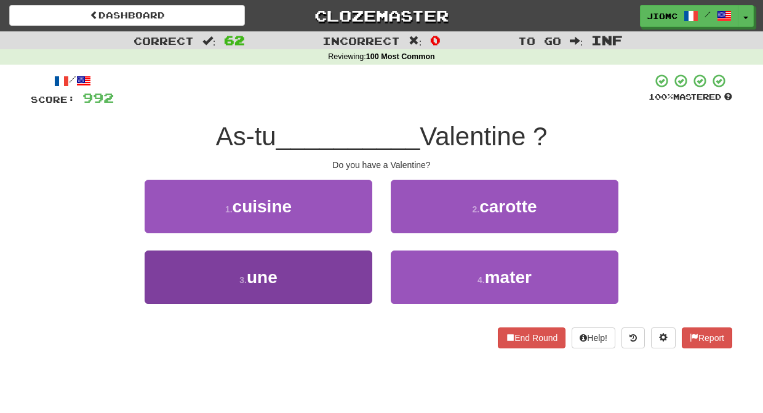
click at [356, 267] on button "3 . une" at bounding box center [259, 278] width 228 height 54
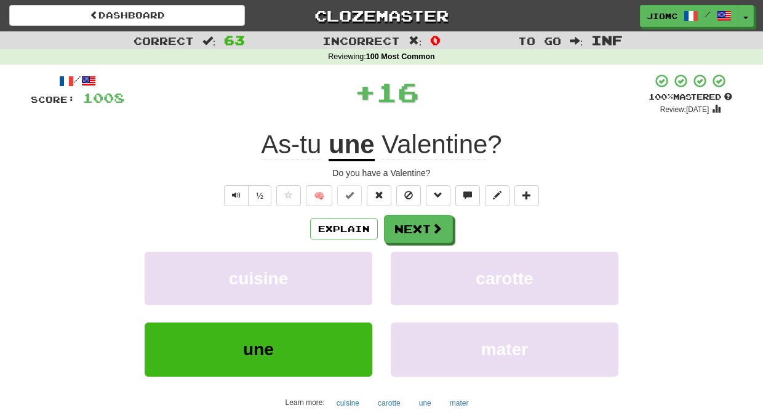
click at [356, 267] on button "cuisine" at bounding box center [259, 279] width 228 height 54
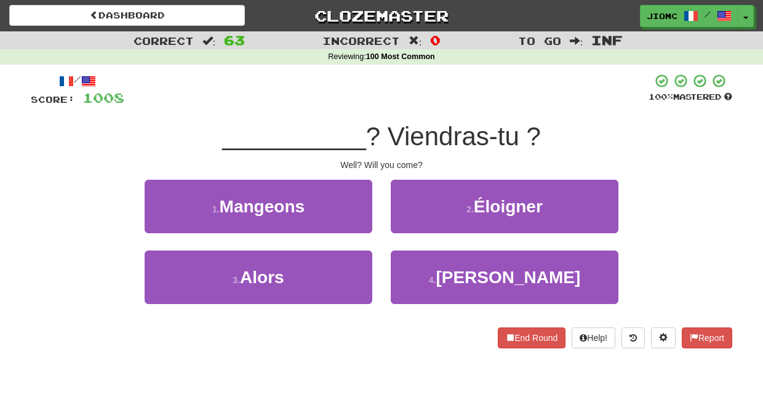
click at [356, 267] on button "3 . Alors" at bounding box center [259, 278] width 228 height 54
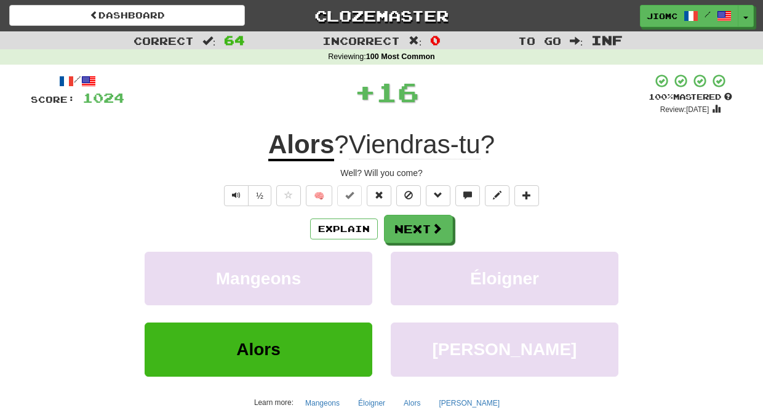
click at [356, 267] on button "Mangeons" at bounding box center [259, 279] width 228 height 54
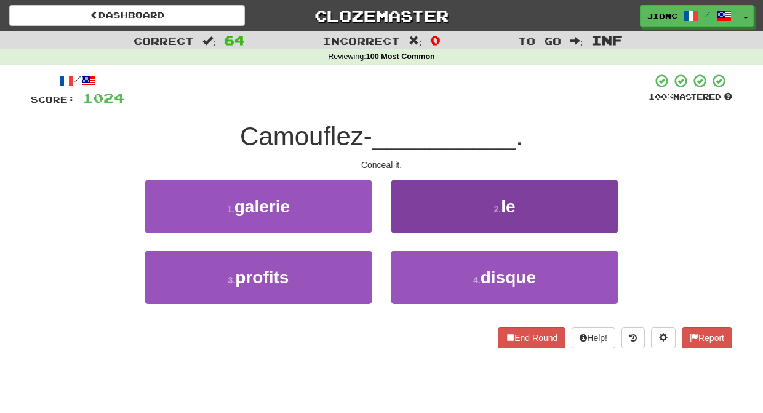
click at [417, 220] on button "2 . le" at bounding box center [505, 207] width 228 height 54
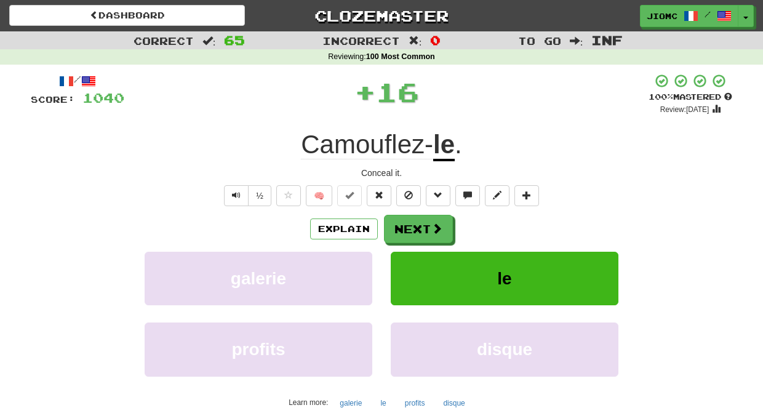
click at [414, 225] on button "Next" at bounding box center [418, 229] width 69 height 28
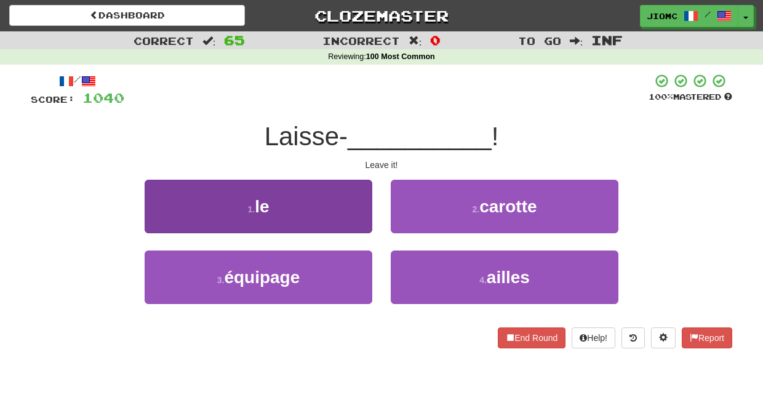
click at [351, 223] on button "1 . le" at bounding box center [259, 207] width 228 height 54
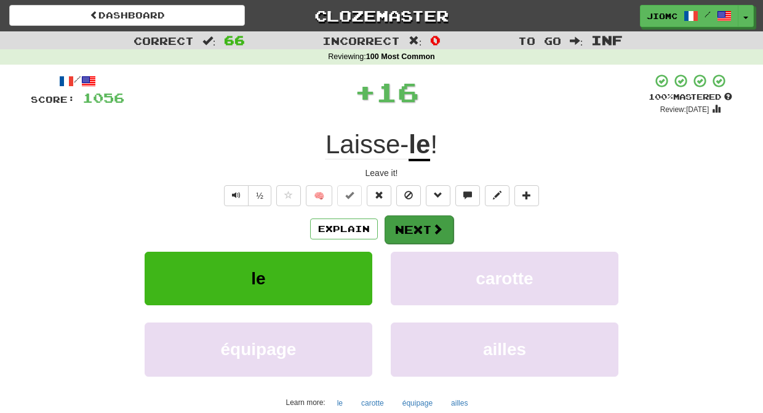
click at [417, 228] on button "Next" at bounding box center [419, 229] width 69 height 28
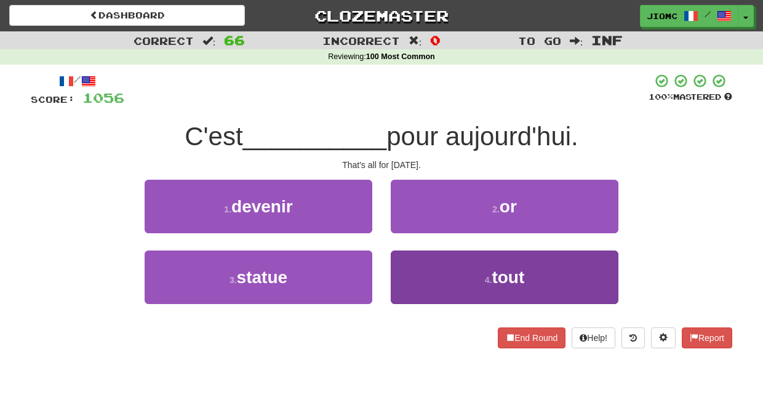
click at [416, 265] on button "4 . tout" at bounding box center [505, 278] width 228 height 54
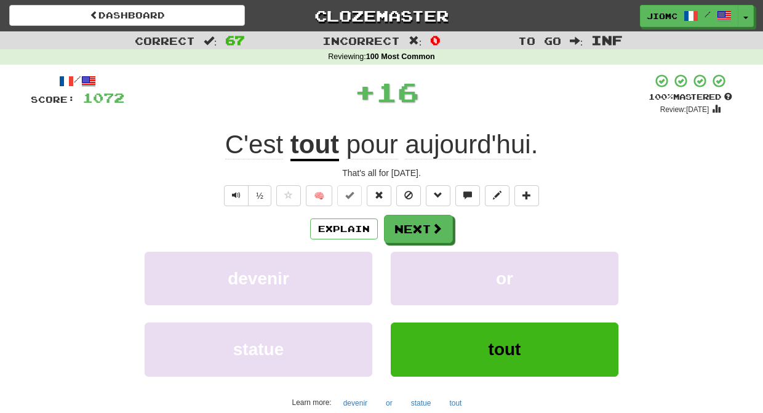
click at [416, 265] on button "or" at bounding box center [505, 279] width 228 height 54
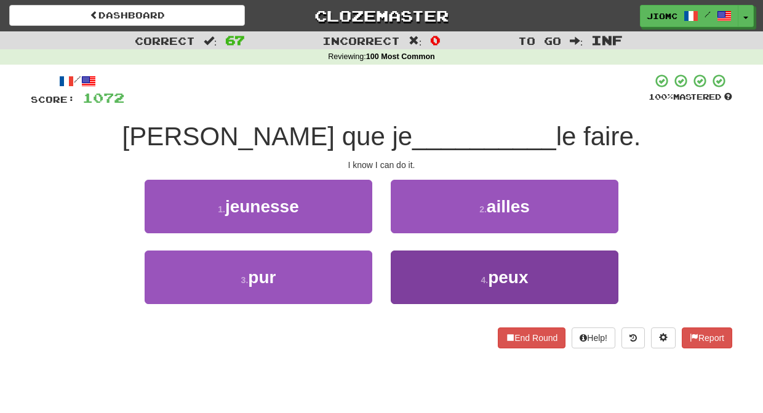
click at [422, 268] on button "4 . peux" at bounding box center [505, 278] width 228 height 54
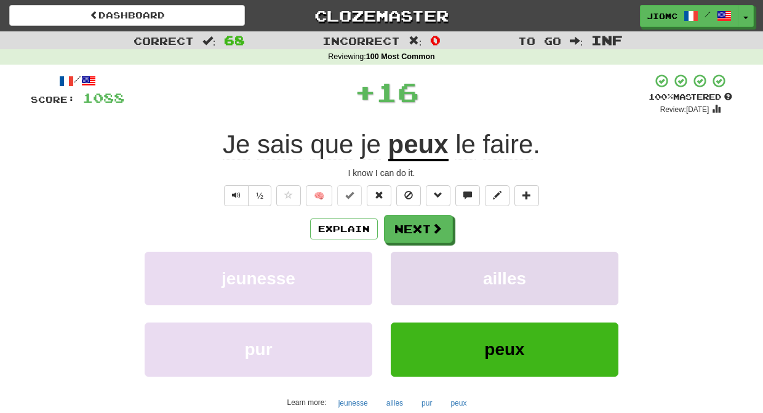
click at [420, 266] on button "ailles" at bounding box center [505, 279] width 228 height 54
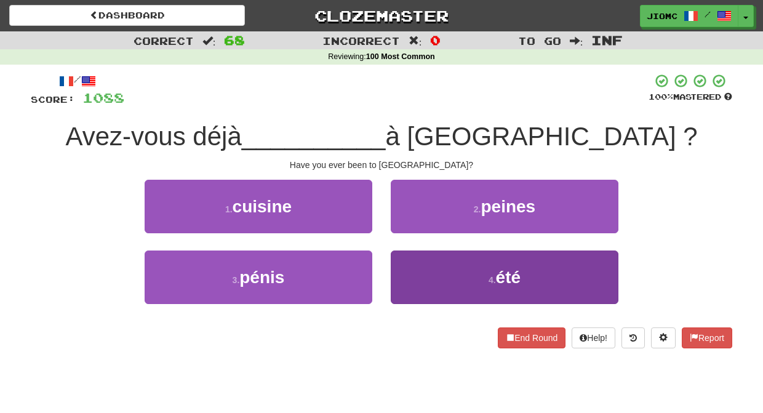
click at [425, 267] on button "4 . été" at bounding box center [505, 278] width 228 height 54
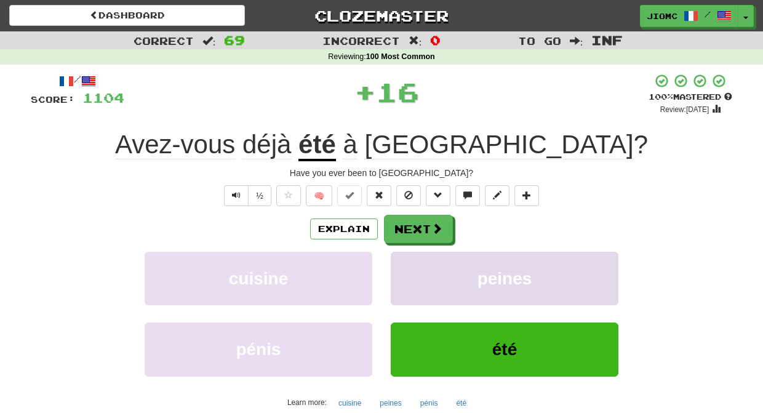
click at [424, 265] on button "peines" at bounding box center [505, 279] width 228 height 54
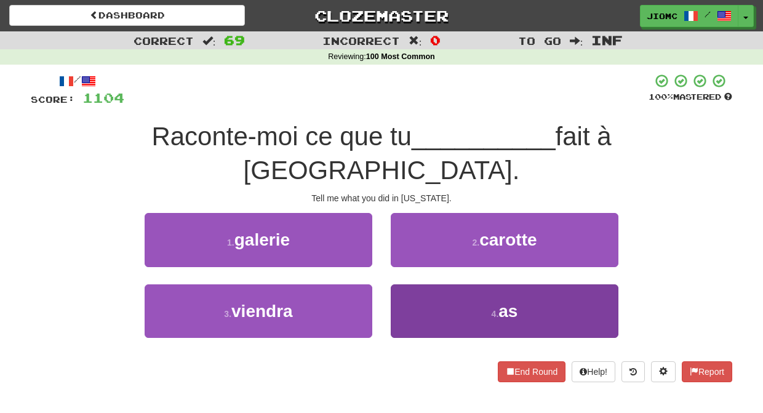
click at [423, 284] on button "4 . as" at bounding box center [505, 311] width 228 height 54
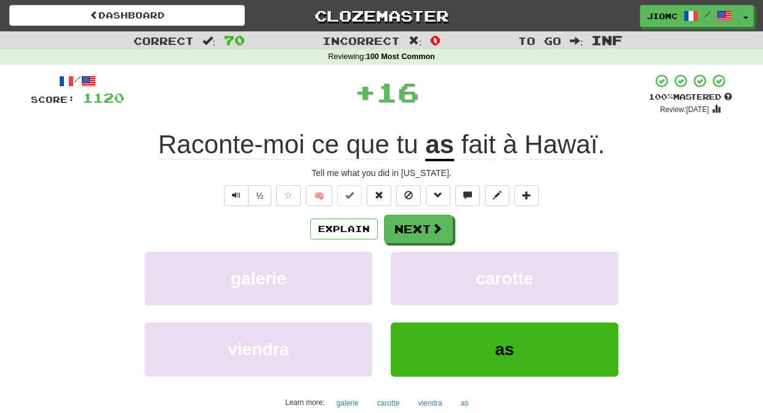
click at [423, 265] on button "carotte" at bounding box center [505, 279] width 228 height 54
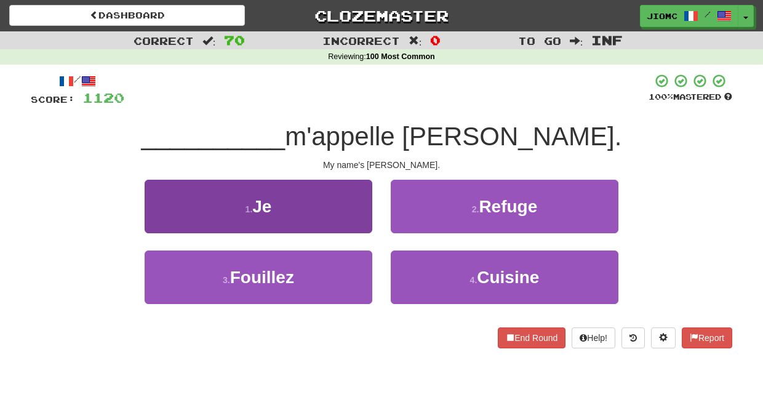
click at [350, 217] on button "1 . Je" at bounding box center [259, 207] width 228 height 54
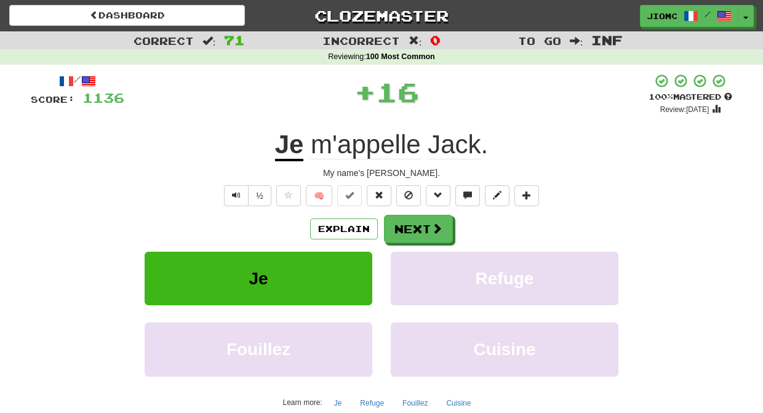
click at [412, 222] on button "Next" at bounding box center [418, 229] width 69 height 28
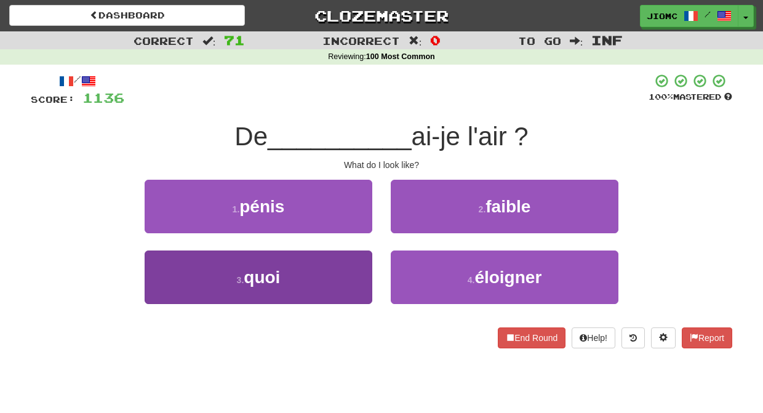
click at [352, 266] on button "3 . quoi" at bounding box center [259, 278] width 228 height 54
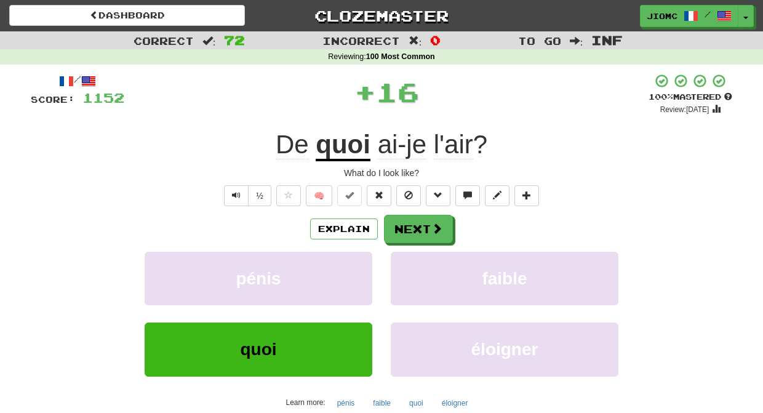
click at [352, 266] on button "pénis" at bounding box center [259, 279] width 228 height 54
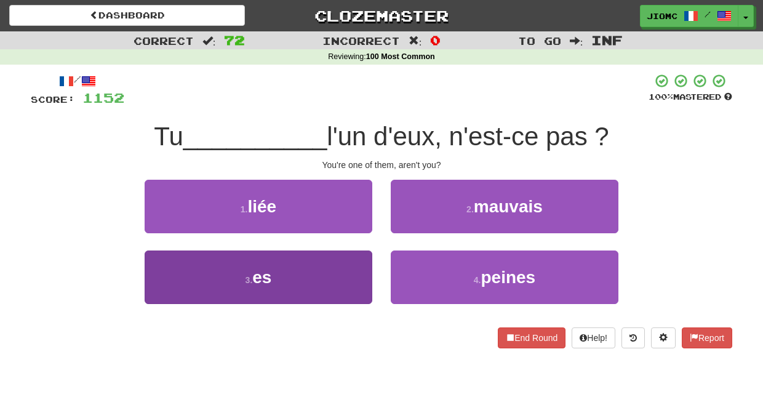
click at [351, 272] on button "3 . es" at bounding box center [259, 278] width 228 height 54
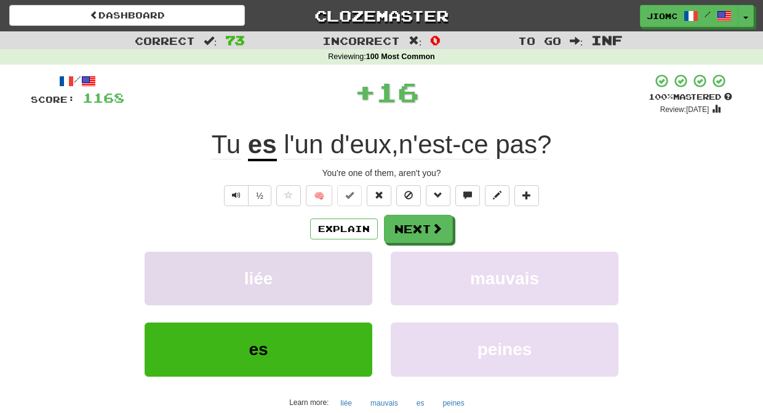
click at [350, 272] on button "liée" at bounding box center [259, 279] width 228 height 54
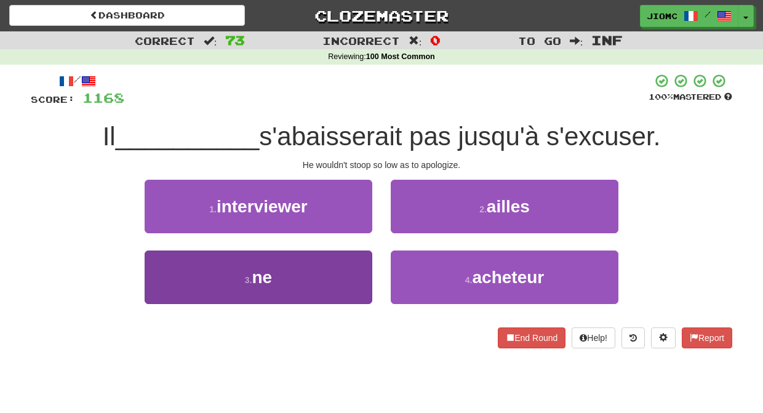
click at [352, 276] on button "3 . ne" at bounding box center [259, 278] width 228 height 54
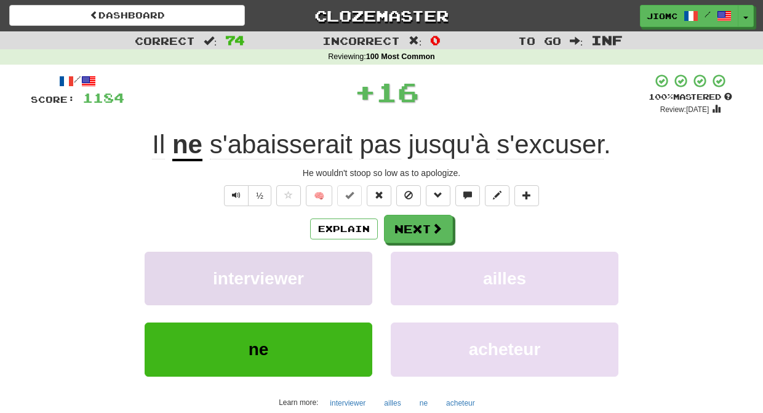
click at [352, 272] on button "interviewer" at bounding box center [259, 279] width 228 height 54
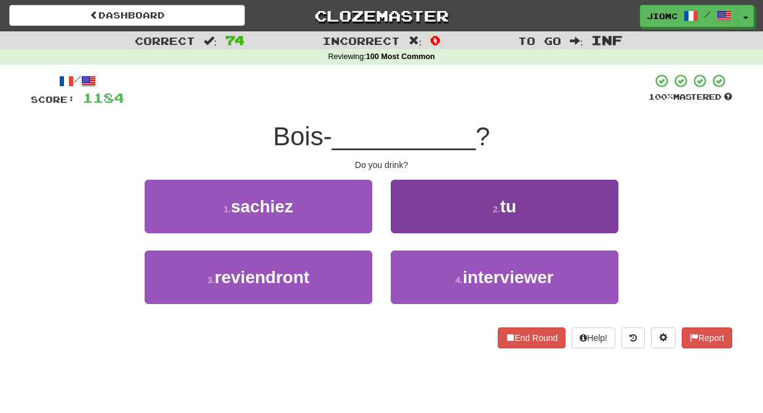
click at [406, 220] on button "2 . tu" at bounding box center [505, 207] width 228 height 54
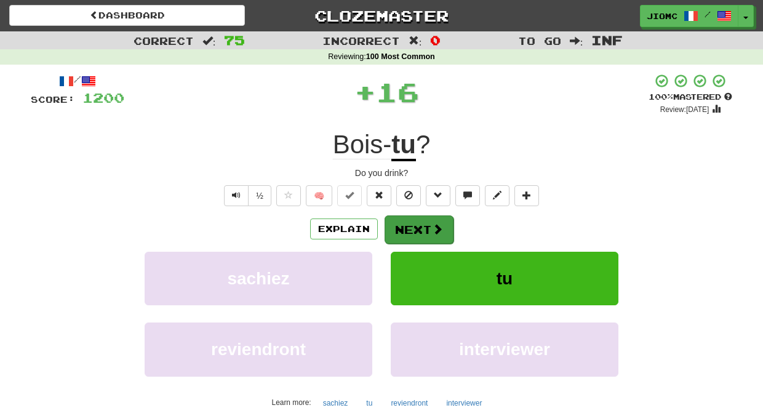
click at [408, 222] on button "Next" at bounding box center [419, 229] width 69 height 28
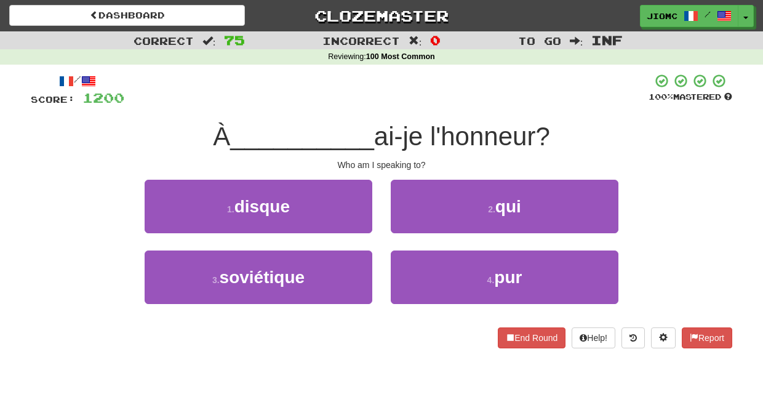
click at [409, 221] on button "2 . qui" at bounding box center [505, 207] width 228 height 54
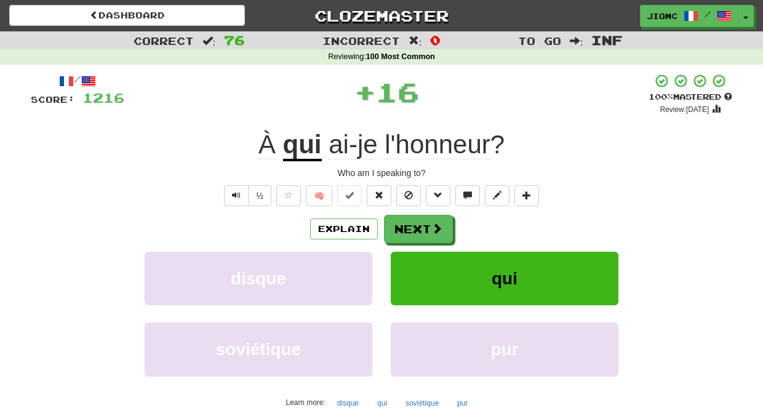
click at [409, 221] on button "Next" at bounding box center [418, 229] width 69 height 28
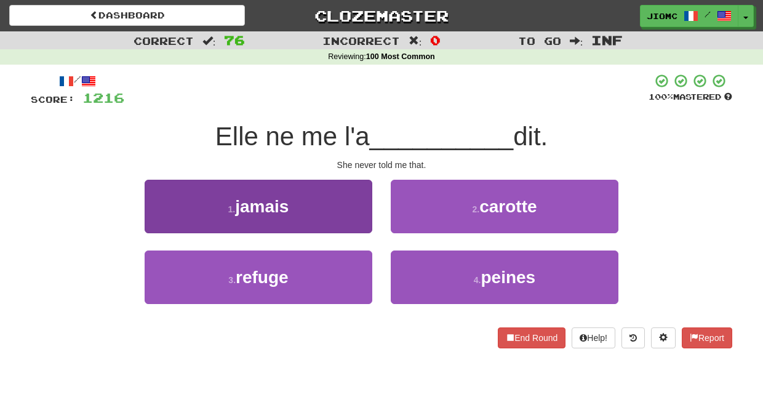
click at [353, 219] on button "1 . jamais" at bounding box center [259, 207] width 228 height 54
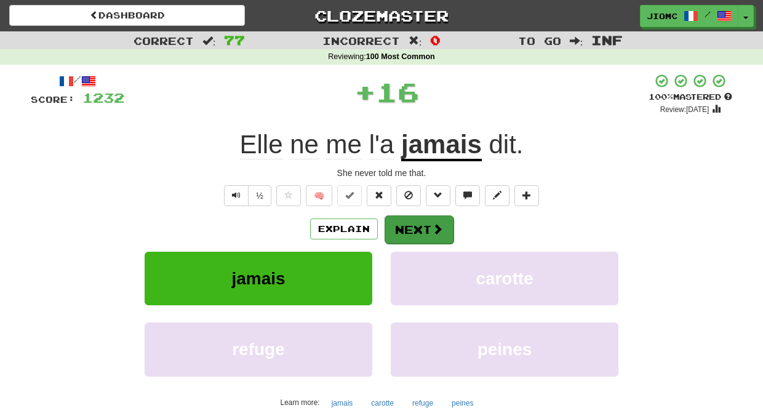
click at [409, 225] on button "Next" at bounding box center [419, 229] width 69 height 28
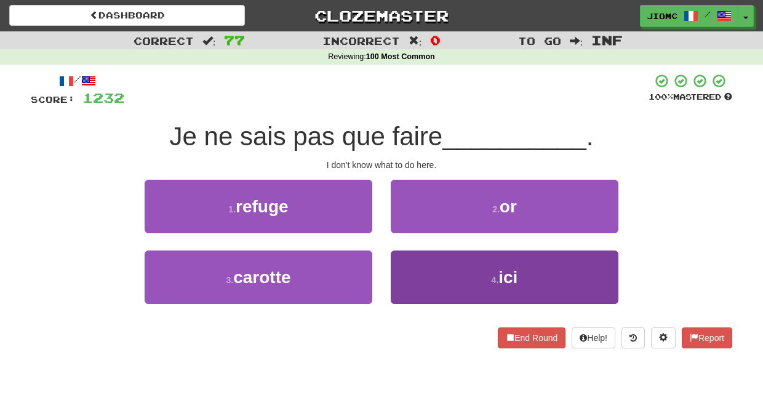
click at [411, 271] on button "4 . ici" at bounding box center [505, 278] width 228 height 54
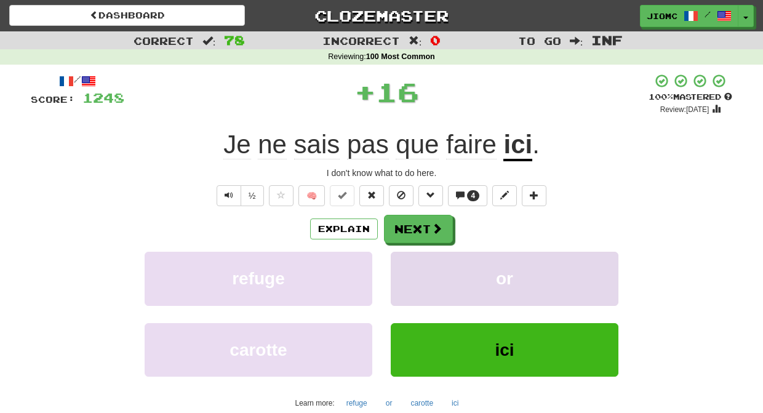
click at [411, 270] on button "or" at bounding box center [505, 279] width 228 height 54
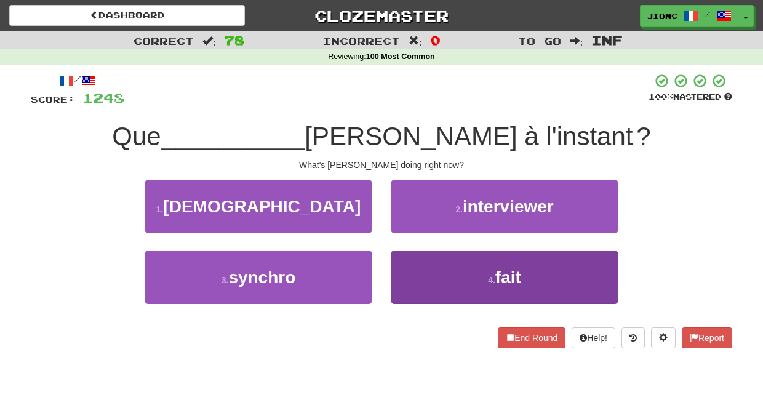
click at [412, 267] on button "4 . fait" at bounding box center [505, 278] width 228 height 54
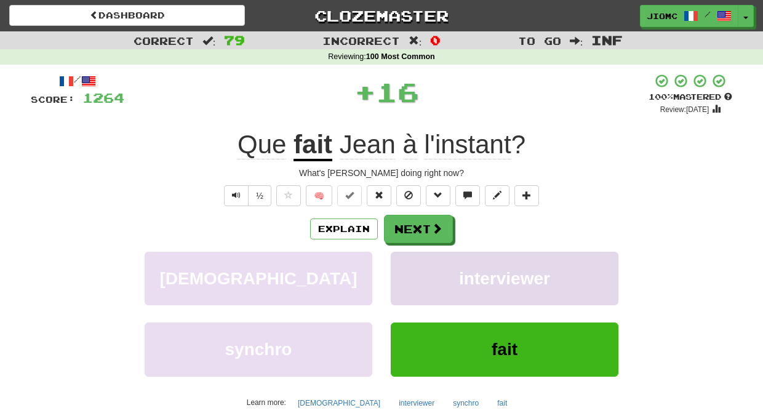
click at [412, 265] on button "interviewer" at bounding box center [505, 279] width 228 height 54
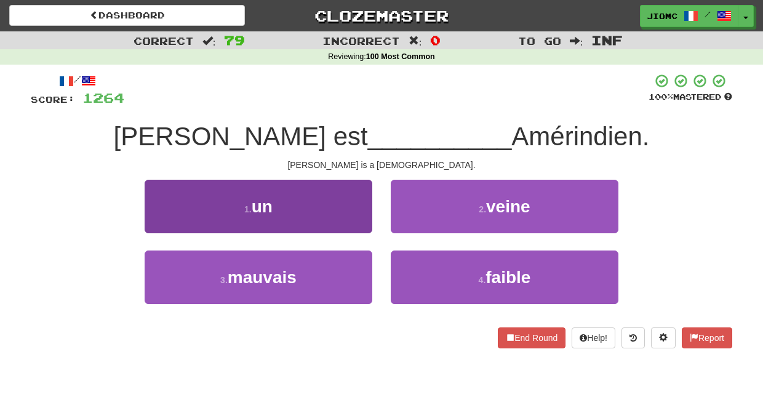
click at [360, 220] on button "1 . un" at bounding box center [259, 207] width 228 height 54
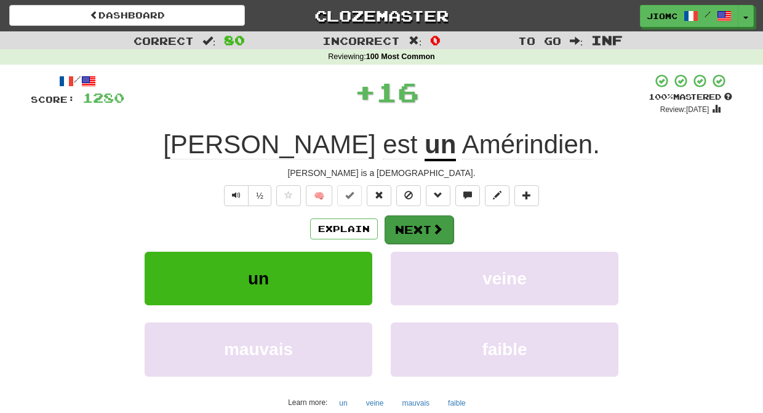
click at [396, 223] on button "Next" at bounding box center [419, 229] width 69 height 28
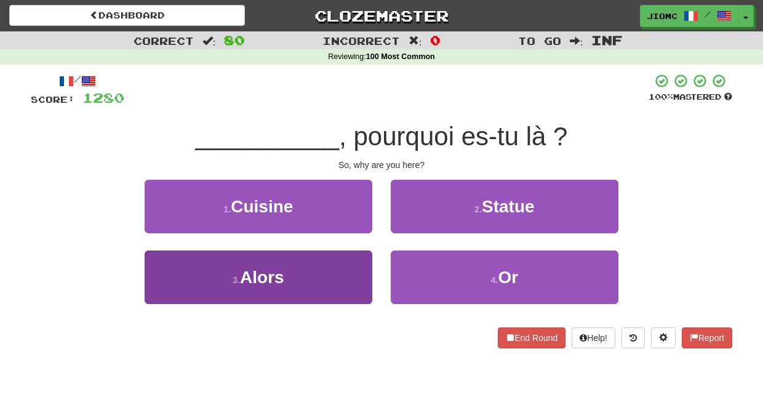
click at [353, 265] on button "3 . Alors" at bounding box center [259, 278] width 228 height 54
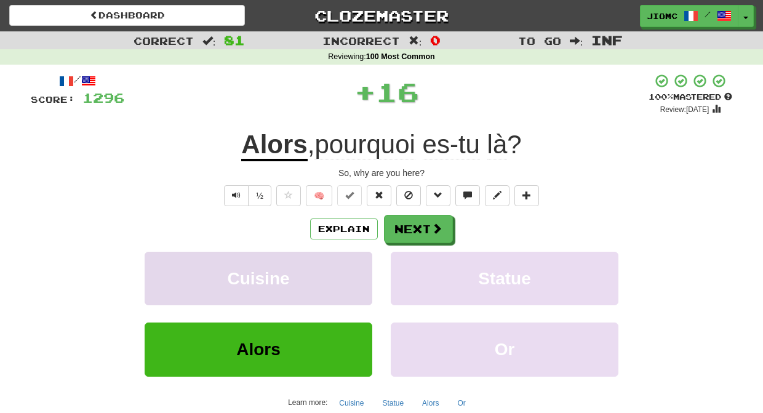
click at [356, 260] on button "Cuisine" at bounding box center [259, 279] width 228 height 54
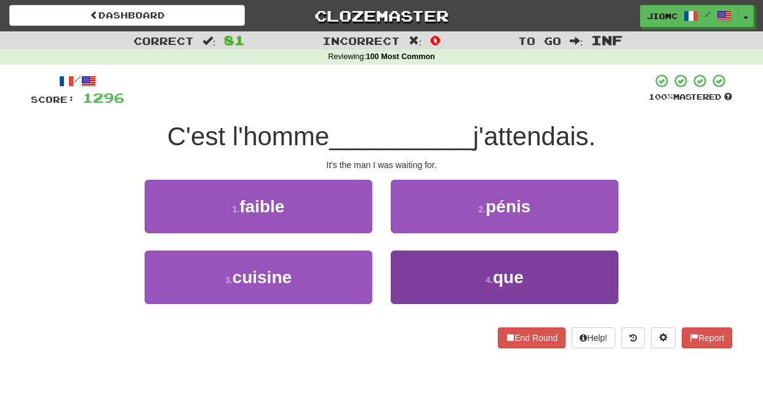
click at [413, 261] on button "4 . que" at bounding box center [505, 278] width 228 height 54
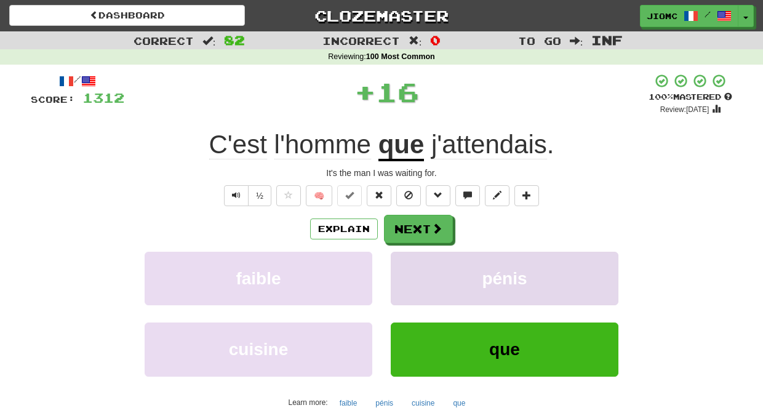
click at [413, 260] on button "pénis" at bounding box center [505, 279] width 228 height 54
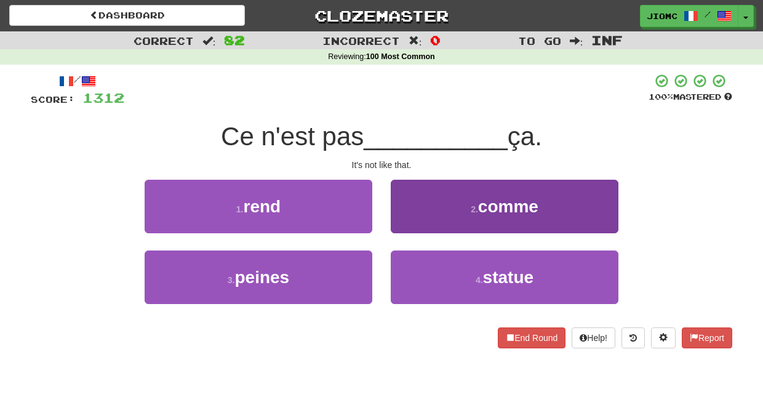
click at [412, 227] on button "2 . comme" at bounding box center [505, 207] width 228 height 54
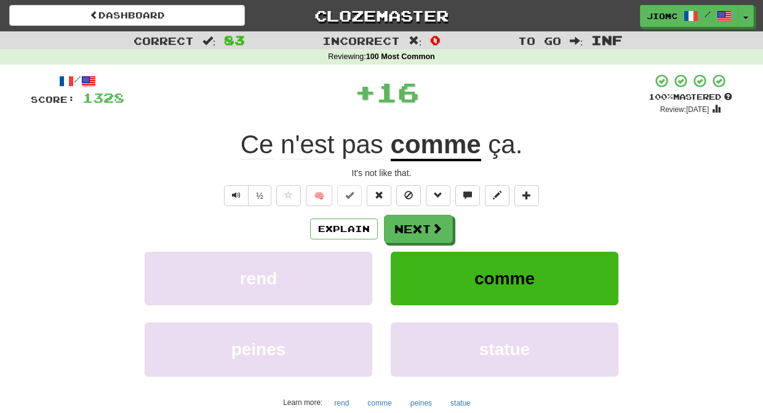
click at [411, 228] on button "Next" at bounding box center [418, 229] width 69 height 28
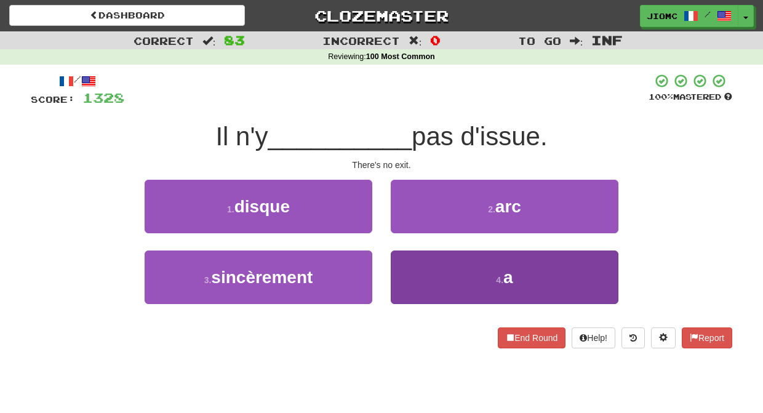
click at [425, 264] on button "4 . a" at bounding box center [505, 278] width 228 height 54
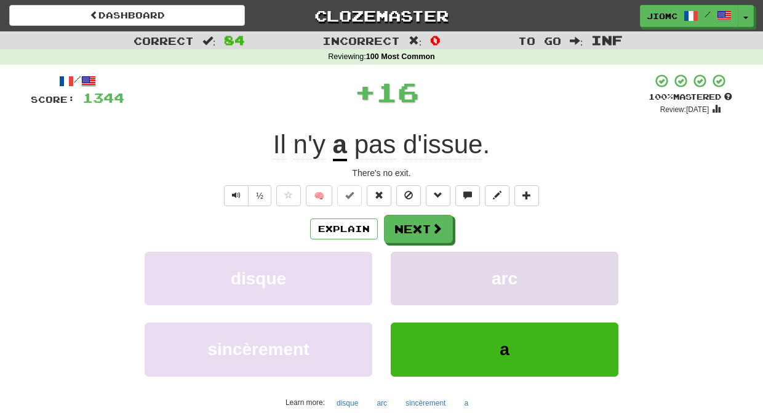
click at [424, 263] on button "arc" at bounding box center [505, 279] width 228 height 54
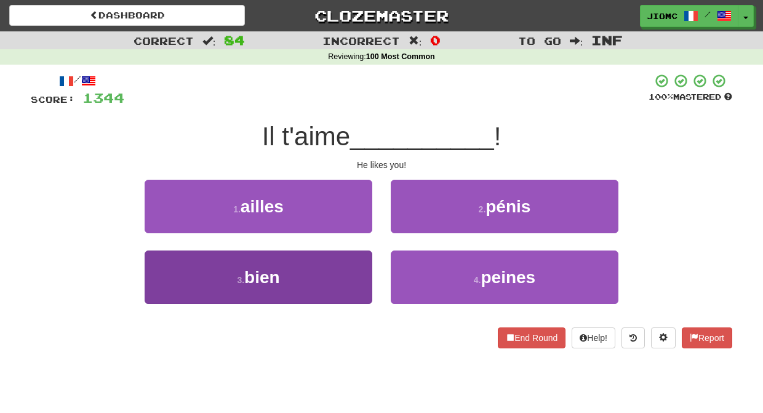
click at [355, 272] on button "3 . bien" at bounding box center [259, 278] width 228 height 54
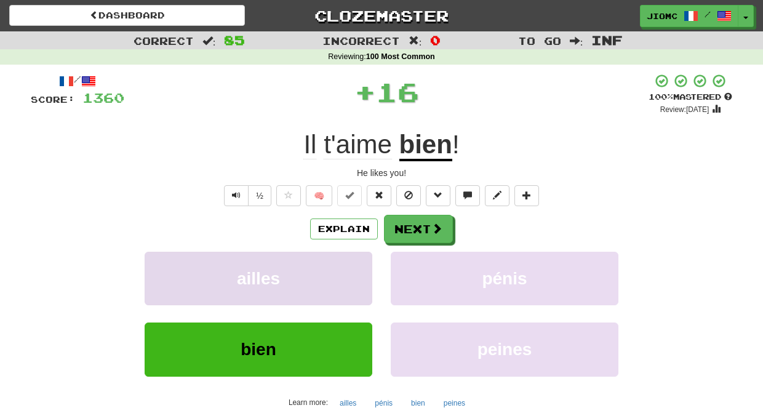
click at [356, 268] on button "ailles" at bounding box center [259, 279] width 228 height 54
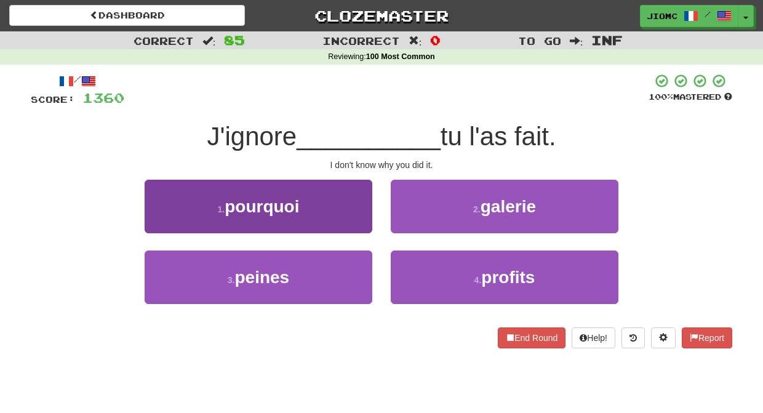
click at [366, 223] on button "1 . pourquoi" at bounding box center [259, 207] width 228 height 54
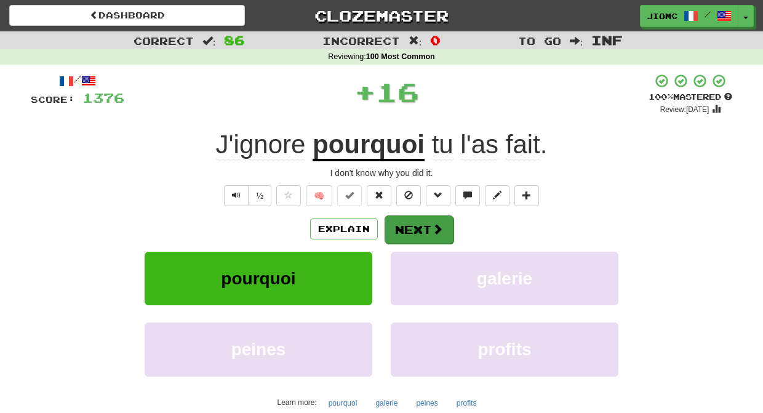
click at [420, 230] on button "Next" at bounding box center [419, 229] width 69 height 28
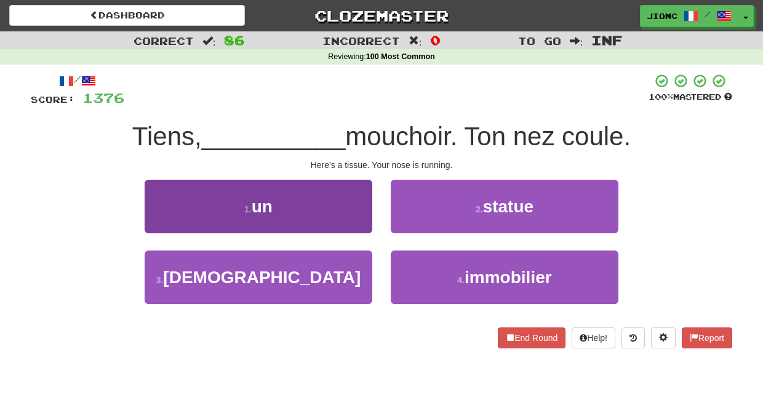
click at [353, 227] on button "1 . un" at bounding box center [259, 207] width 228 height 54
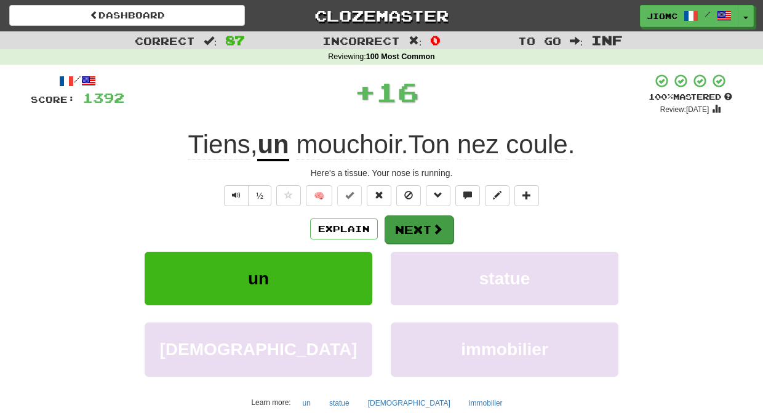
click at [404, 228] on button "Next" at bounding box center [419, 229] width 69 height 28
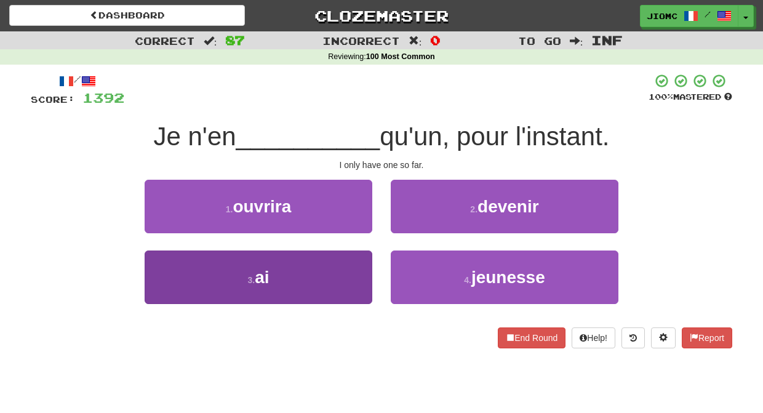
click at [344, 275] on button "3 . ai" at bounding box center [259, 278] width 228 height 54
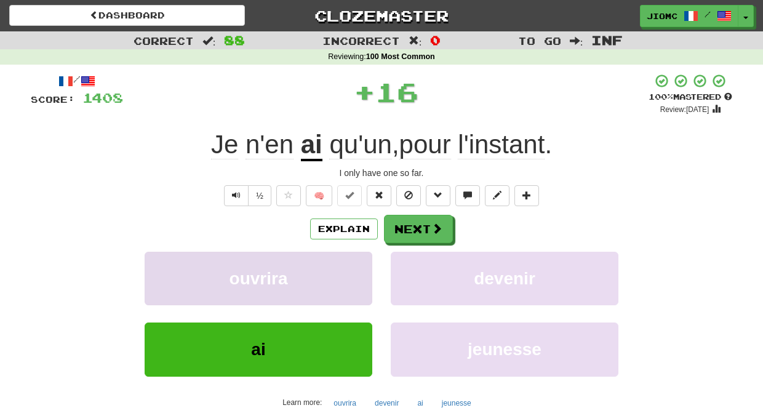
click at [347, 273] on button "ouvrira" at bounding box center [259, 279] width 228 height 54
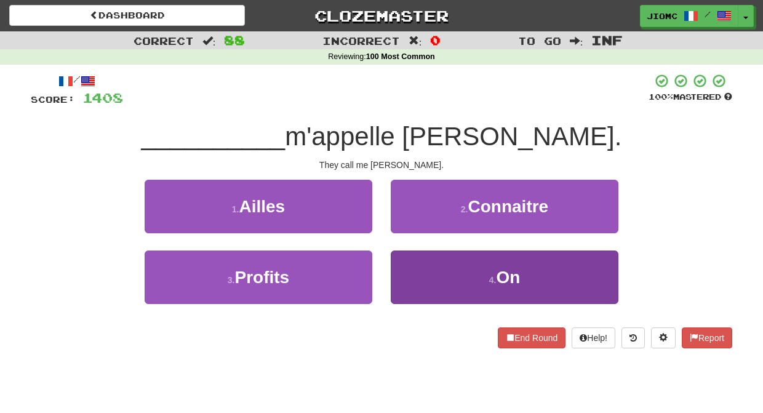
click at [405, 270] on button "4 . On" at bounding box center [505, 278] width 228 height 54
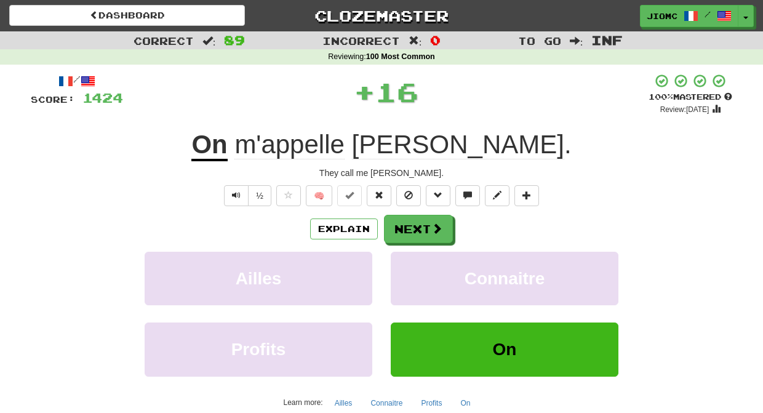
click at [405, 270] on button "Connaitre" at bounding box center [505, 279] width 228 height 54
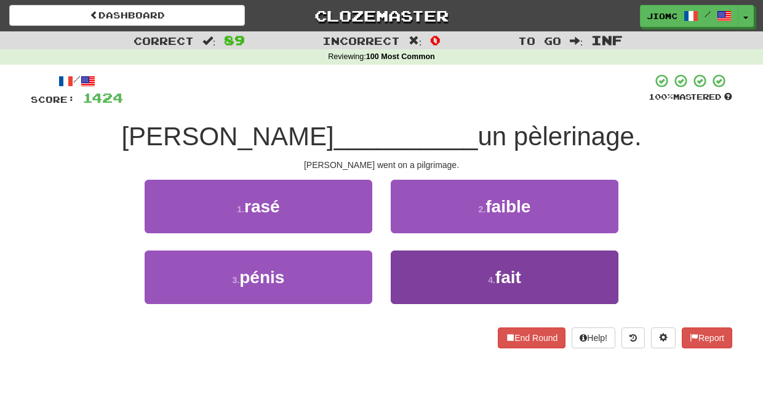
click at [405, 264] on button "4 . fait" at bounding box center [505, 278] width 228 height 54
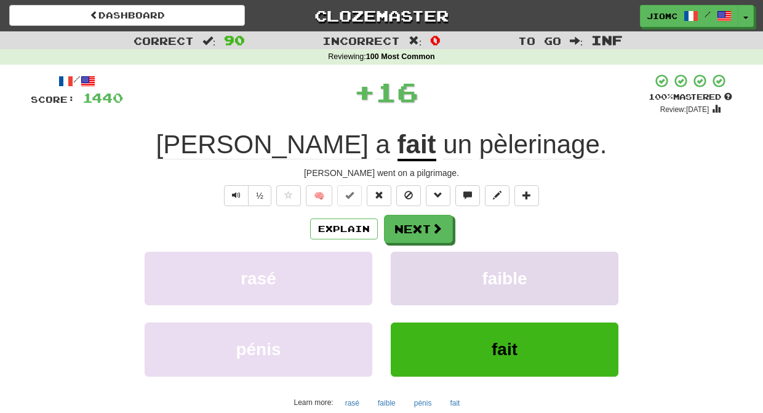
click at [405, 260] on button "faible" at bounding box center [505, 279] width 228 height 54
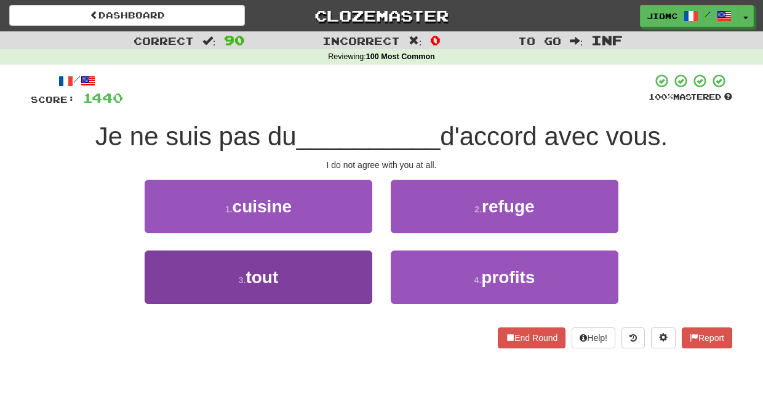
click at [348, 254] on button "3 . tout" at bounding box center [259, 278] width 228 height 54
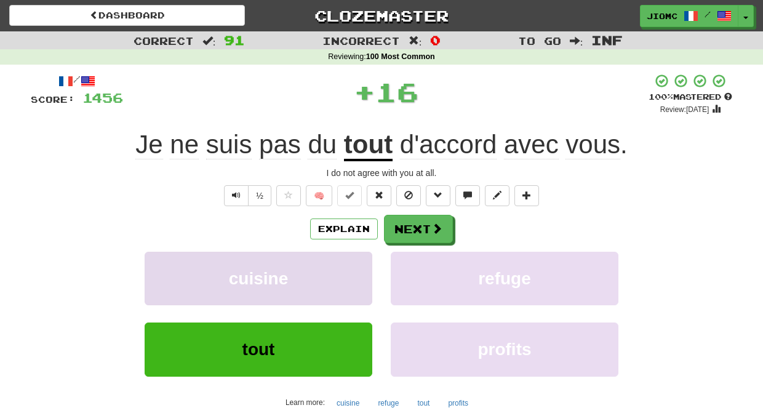
click at [350, 254] on button "cuisine" at bounding box center [259, 279] width 228 height 54
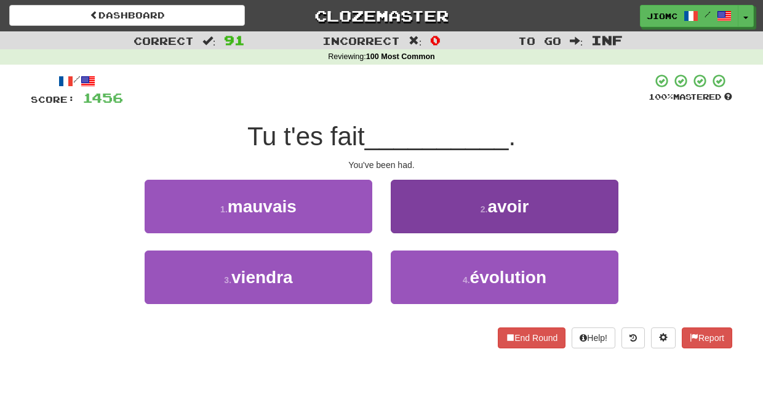
click at [408, 222] on button "2 . avoir" at bounding box center [505, 207] width 228 height 54
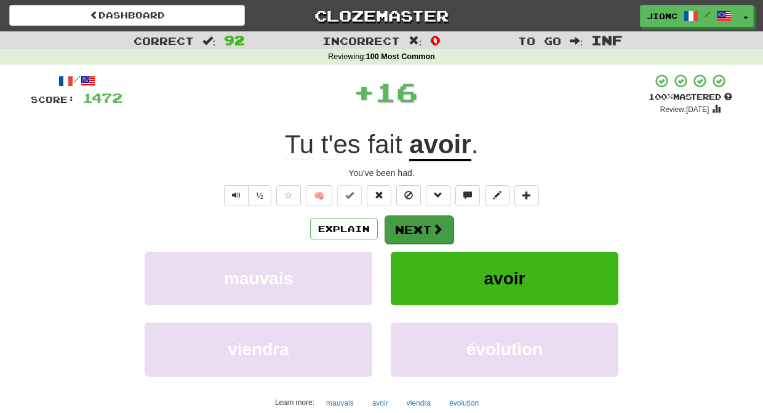
click at [410, 222] on button "Next" at bounding box center [419, 229] width 69 height 28
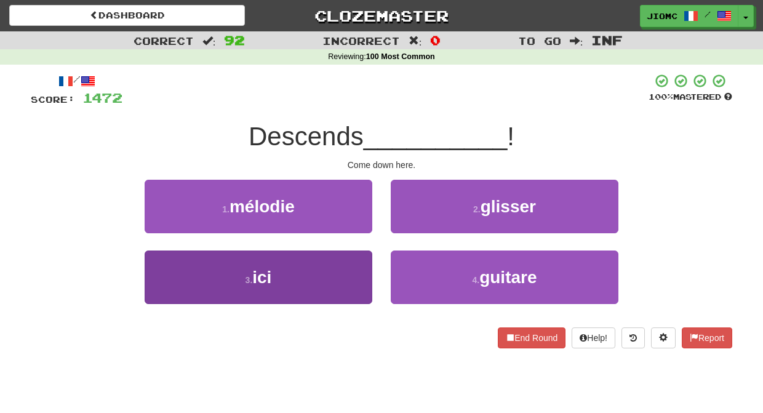
click at [343, 262] on button "3 . ici" at bounding box center [259, 278] width 228 height 54
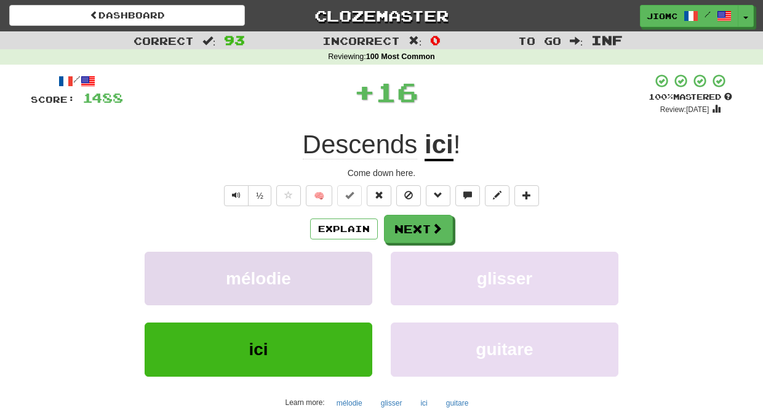
click at [344, 262] on button "mélodie" at bounding box center [259, 279] width 228 height 54
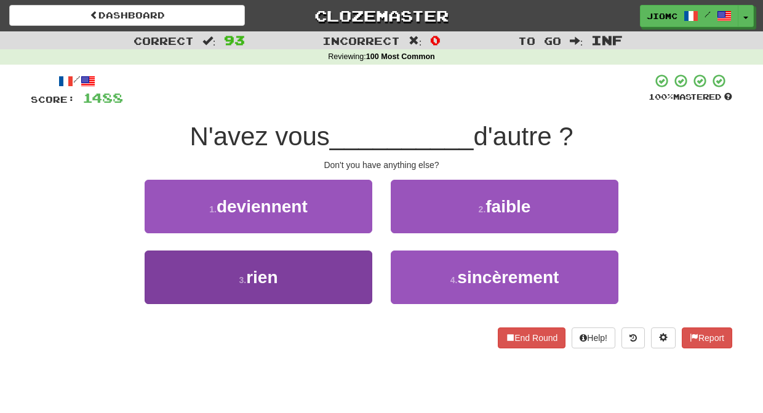
click at [369, 273] on button "3 . rien" at bounding box center [259, 278] width 228 height 54
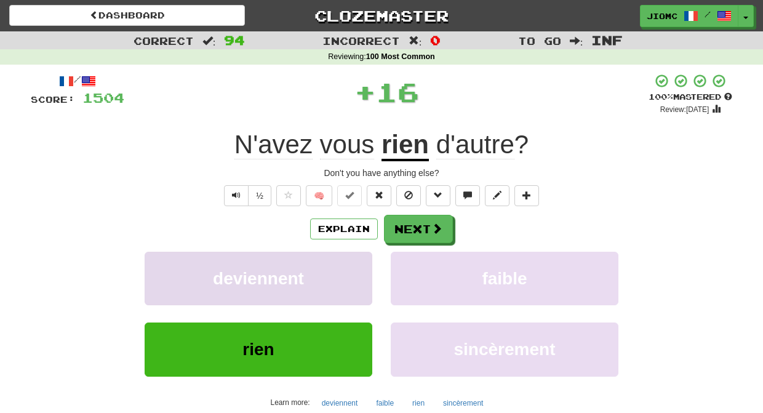
click at [369, 275] on button "deviennent" at bounding box center [259, 279] width 228 height 54
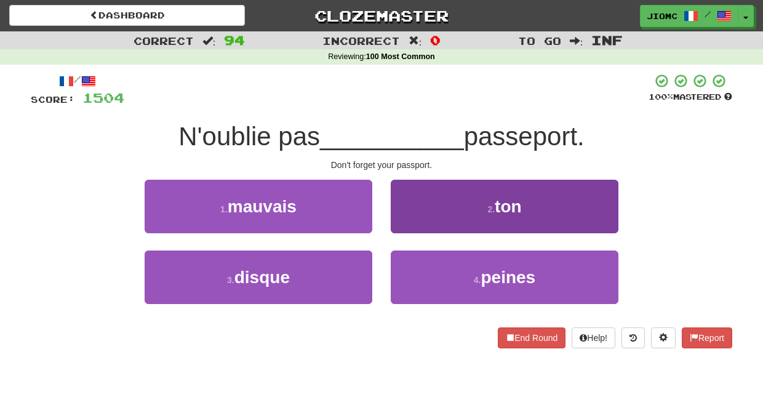
click at [417, 228] on button "2 . ton" at bounding box center [505, 207] width 228 height 54
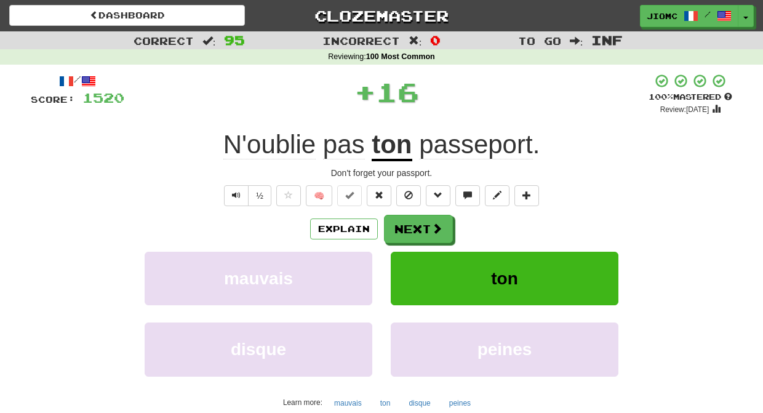
click at [417, 228] on button "Next" at bounding box center [418, 229] width 69 height 28
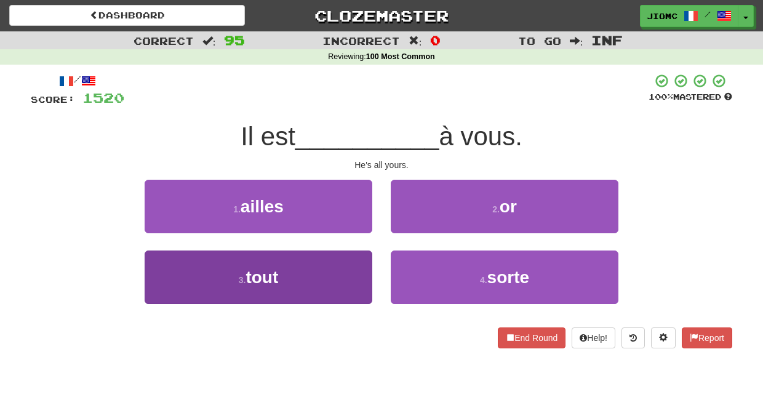
click at [356, 267] on button "3 . tout" at bounding box center [259, 278] width 228 height 54
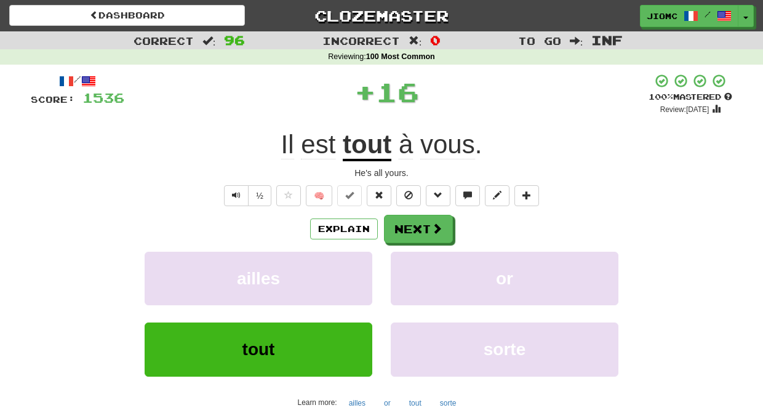
click at [356, 267] on button "ailles" at bounding box center [259, 279] width 228 height 54
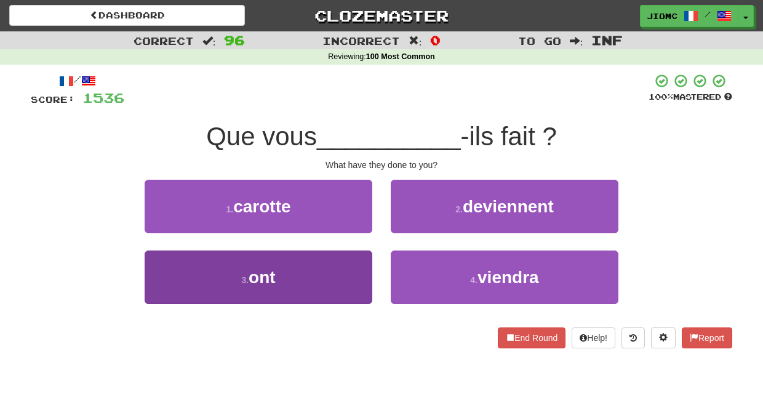
click at [357, 268] on button "3 . ont" at bounding box center [259, 278] width 228 height 54
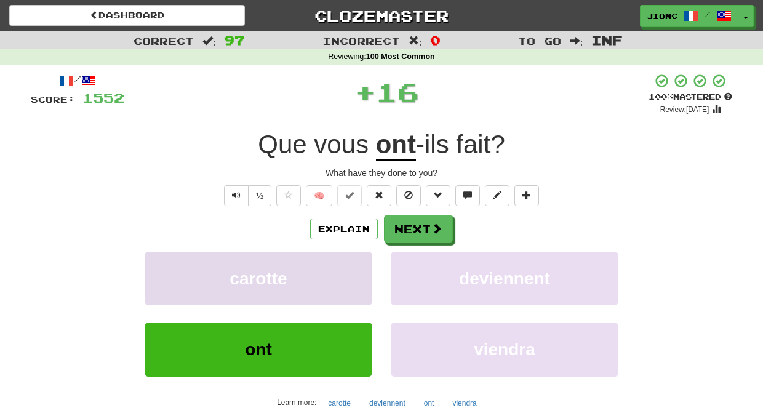
click at [358, 268] on button "carotte" at bounding box center [259, 279] width 228 height 54
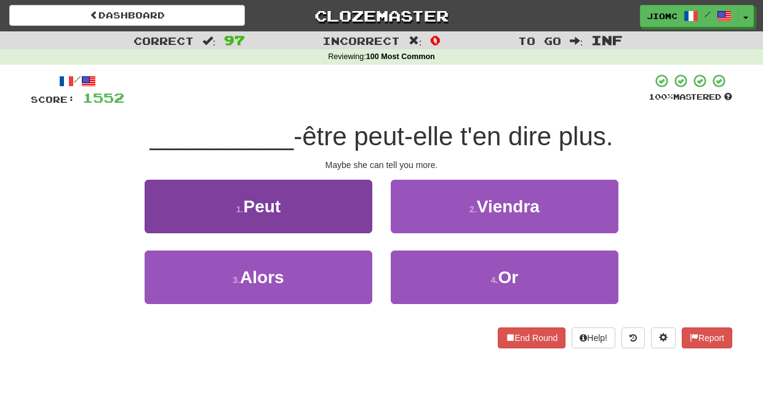
click at [364, 224] on button "1 . Peut" at bounding box center [259, 207] width 228 height 54
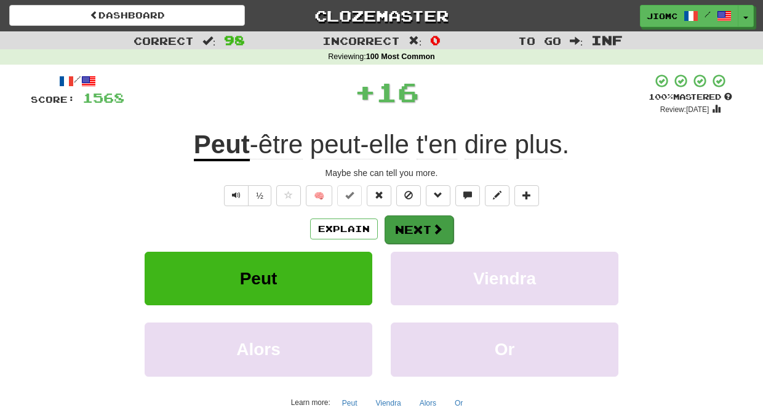
click at [412, 232] on button "Next" at bounding box center [419, 229] width 69 height 28
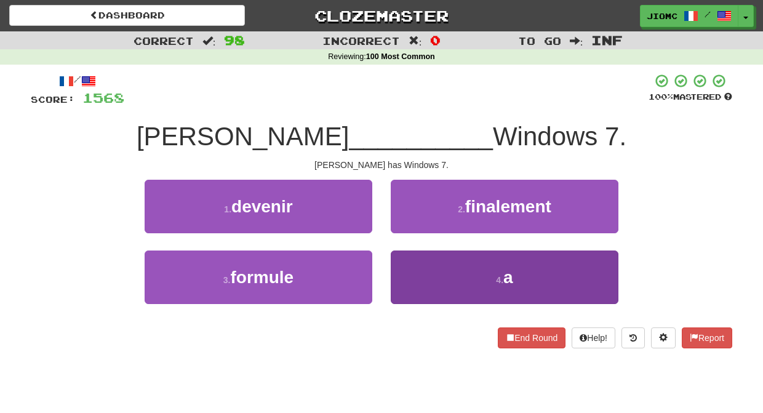
click at [405, 268] on button "4 . a" at bounding box center [505, 278] width 228 height 54
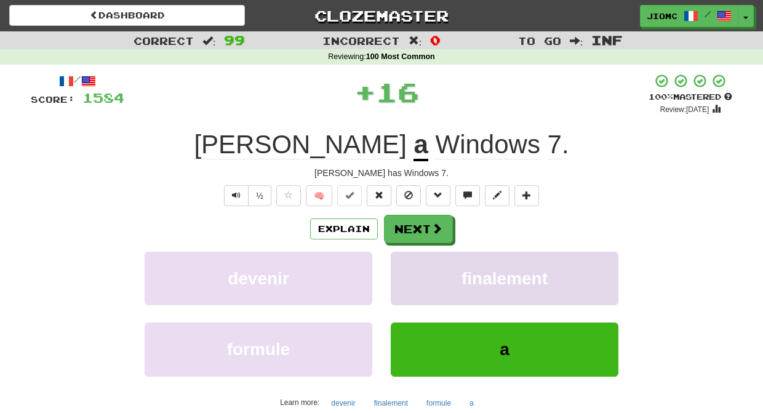
click at [405, 267] on button "finalement" at bounding box center [505, 279] width 228 height 54
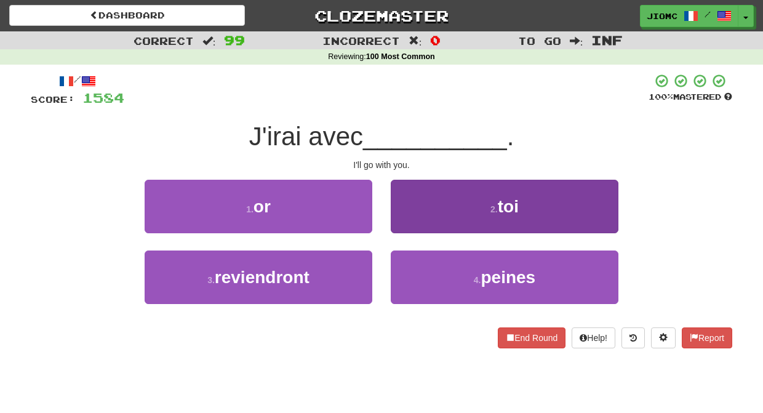
click at [416, 224] on button "2 . toi" at bounding box center [505, 207] width 228 height 54
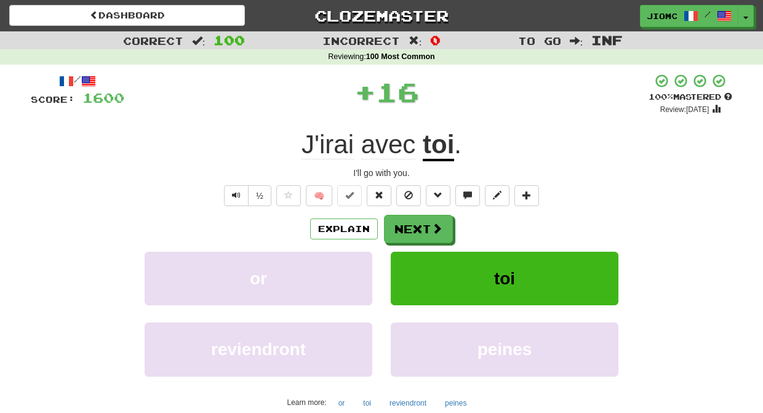
click at [413, 225] on button "Next" at bounding box center [418, 229] width 69 height 28
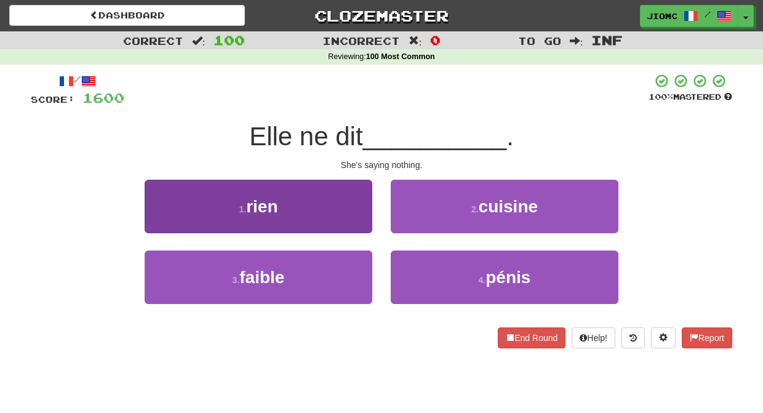
click at [361, 219] on button "1 . rien" at bounding box center [259, 207] width 228 height 54
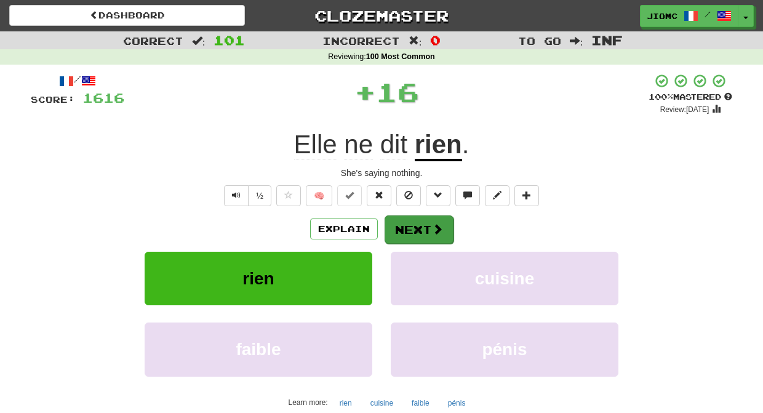
click at [423, 231] on button "Next" at bounding box center [419, 229] width 69 height 28
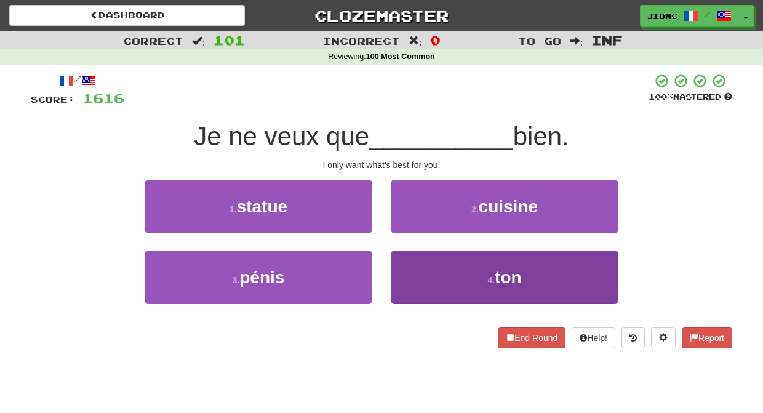
click at [421, 265] on button "4 . ton" at bounding box center [505, 278] width 228 height 54
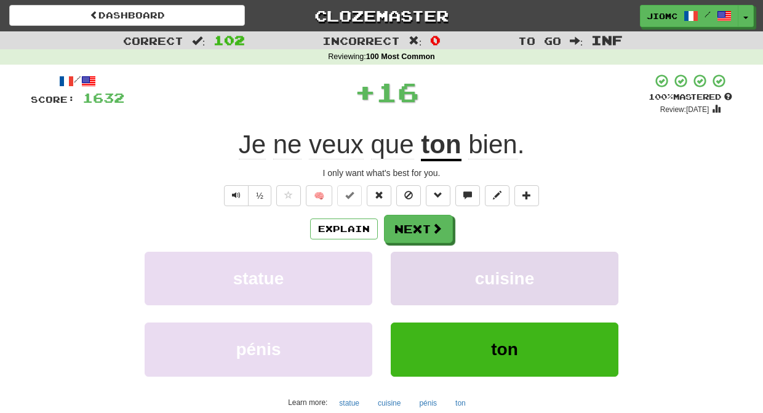
click at [421, 265] on button "cuisine" at bounding box center [505, 279] width 228 height 54
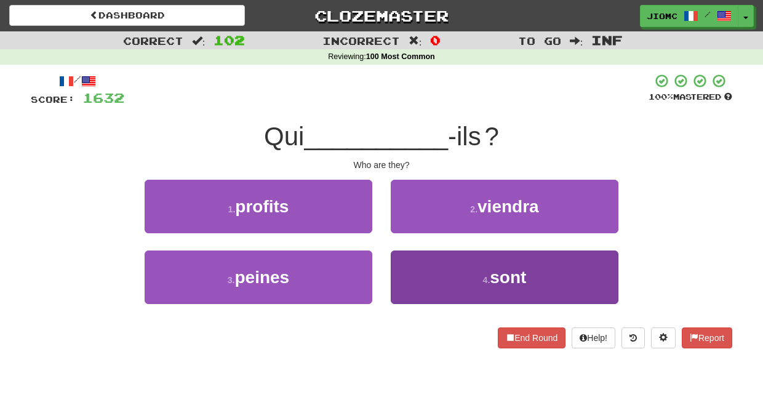
click at [420, 263] on button "4 . sont" at bounding box center [505, 278] width 228 height 54
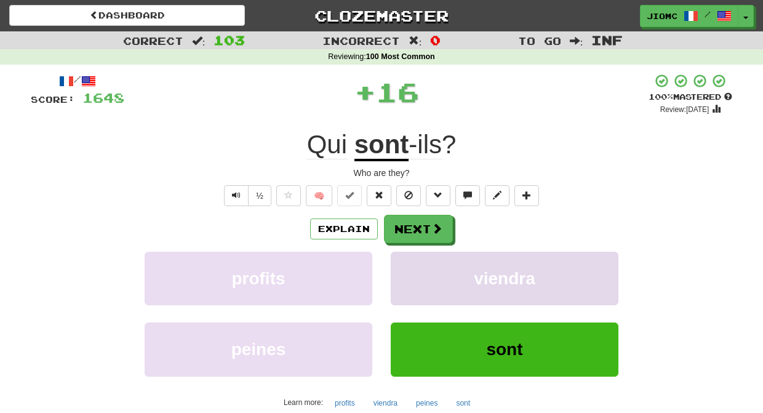
click at [418, 262] on button "viendra" at bounding box center [505, 279] width 228 height 54
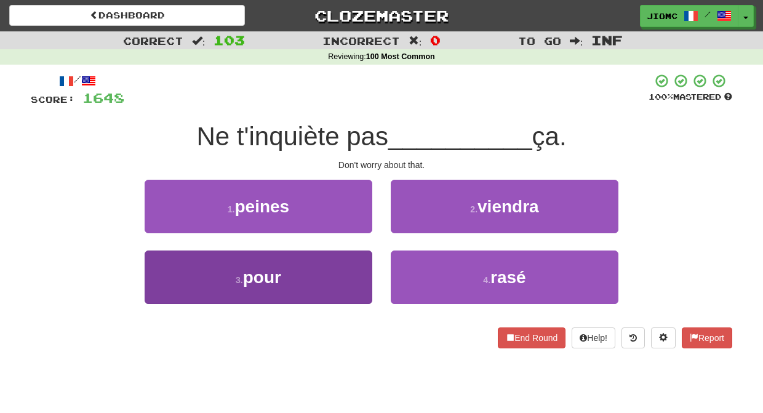
click at [344, 275] on button "3 . pour" at bounding box center [259, 278] width 228 height 54
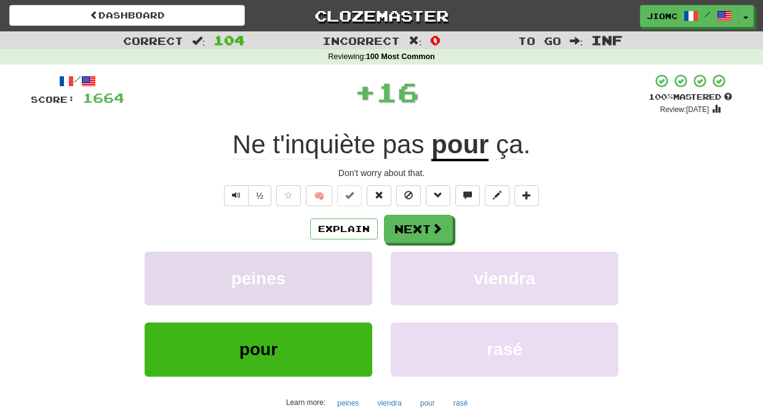
click at [347, 273] on button "peines" at bounding box center [259, 279] width 228 height 54
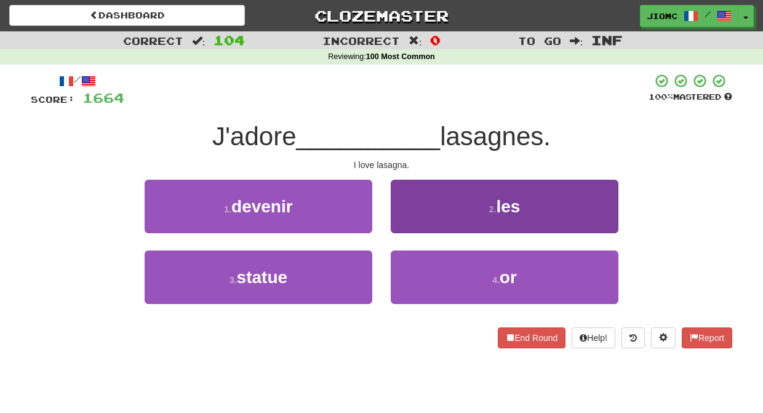
click at [415, 220] on button "2 . les" at bounding box center [505, 207] width 228 height 54
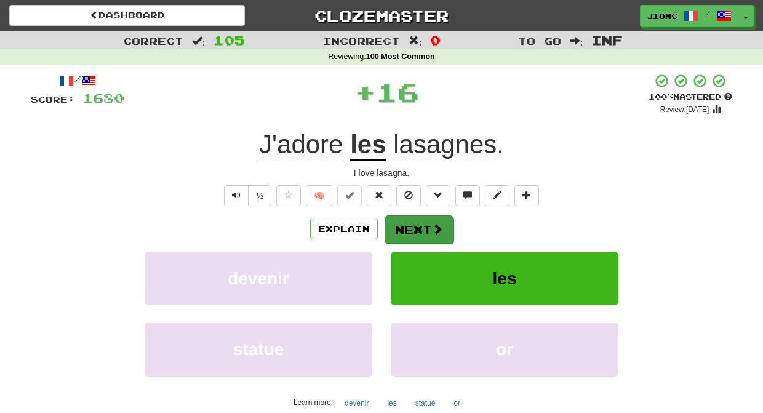
click at [407, 220] on button "Next" at bounding box center [419, 229] width 69 height 28
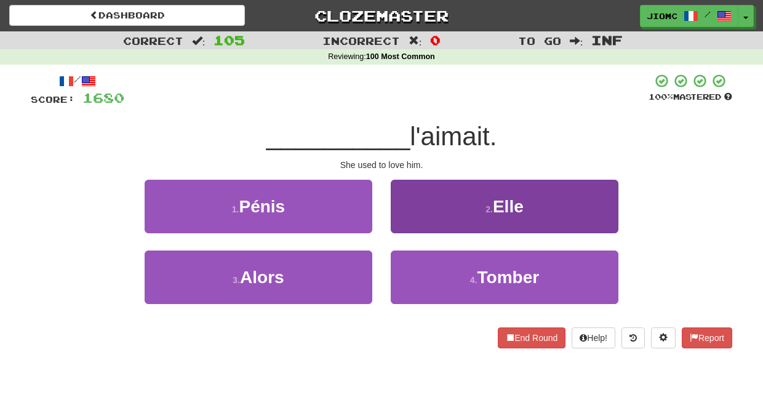
click at [405, 223] on button "2 . Elle" at bounding box center [505, 207] width 228 height 54
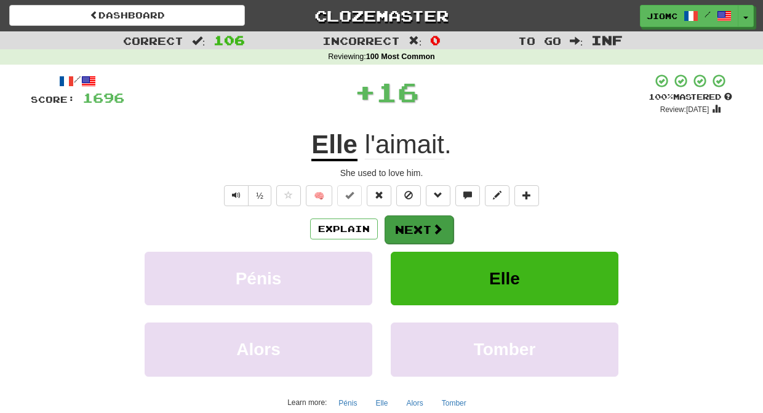
click at [409, 227] on button "Next" at bounding box center [419, 229] width 69 height 28
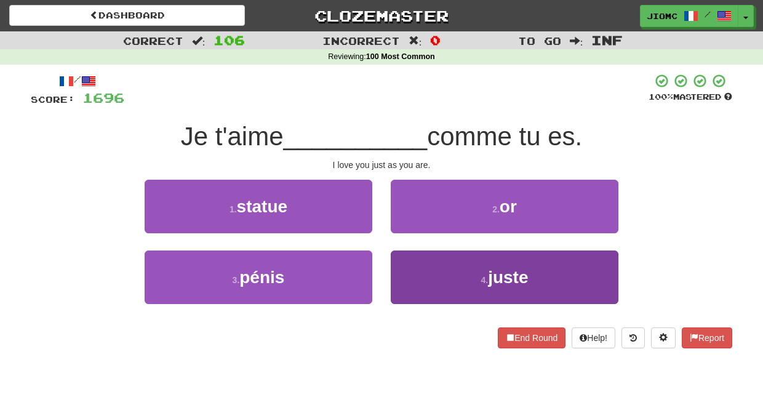
click at [424, 260] on button "4 . juste" at bounding box center [505, 278] width 228 height 54
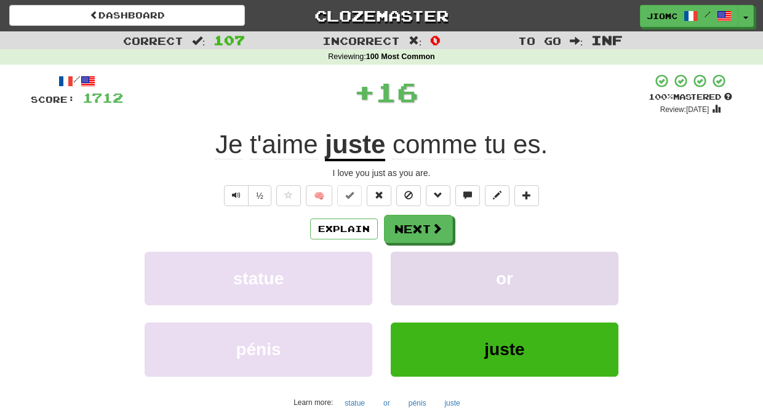
click at [424, 261] on button "or" at bounding box center [505, 279] width 228 height 54
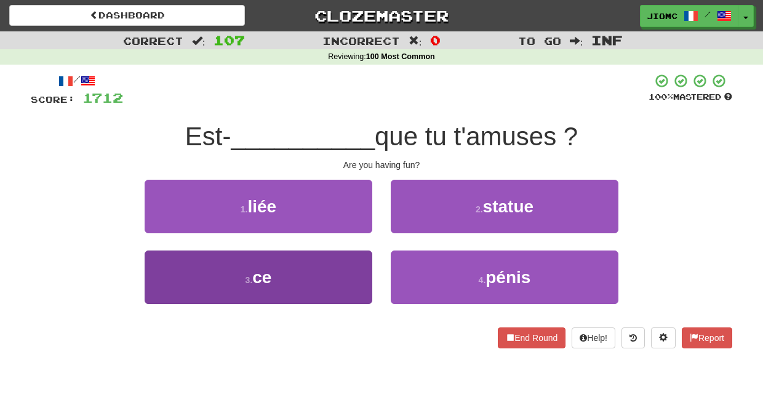
click at [350, 271] on button "3 . ce" at bounding box center [259, 278] width 228 height 54
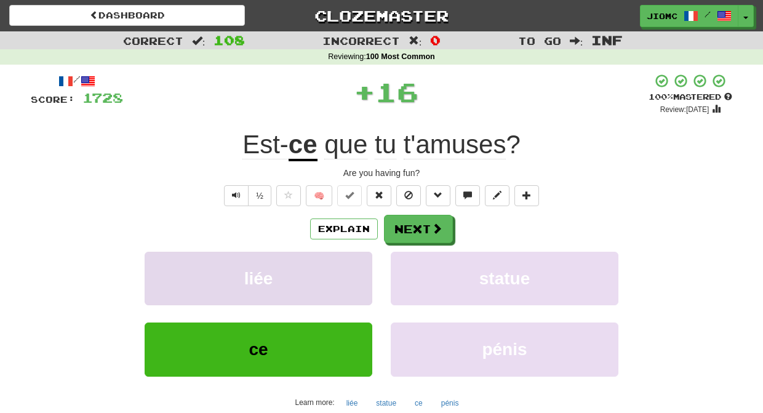
click at [350, 270] on button "liée" at bounding box center [259, 279] width 228 height 54
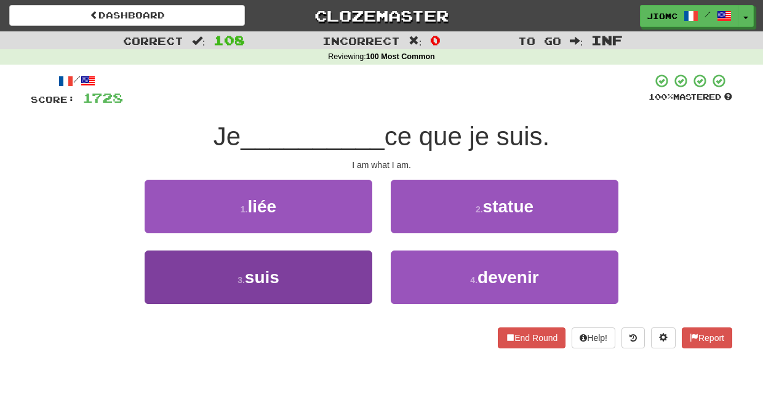
click at [347, 269] on button "3 . suis" at bounding box center [259, 278] width 228 height 54
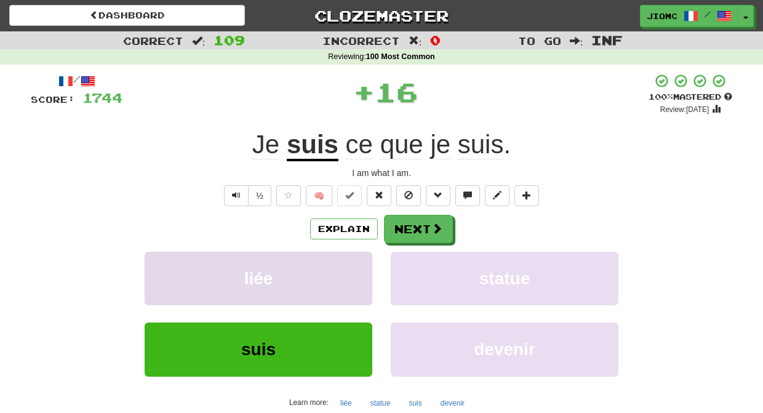
click at [348, 269] on button "liée" at bounding box center [259, 279] width 228 height 54
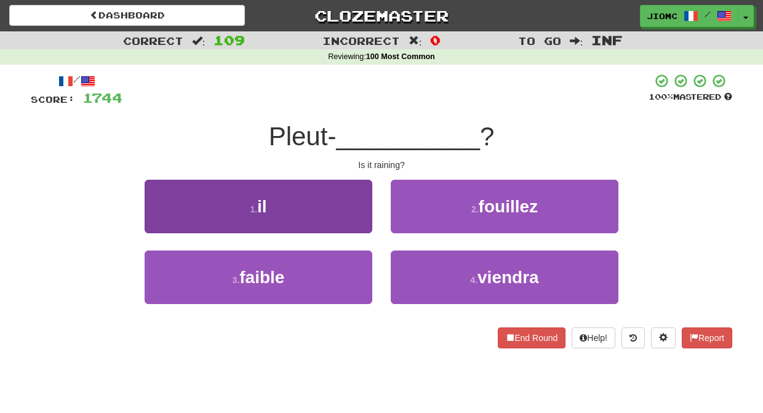
click at [356, 223] on button "1 . il" at bounding box center [259, 207] width 228 height 54
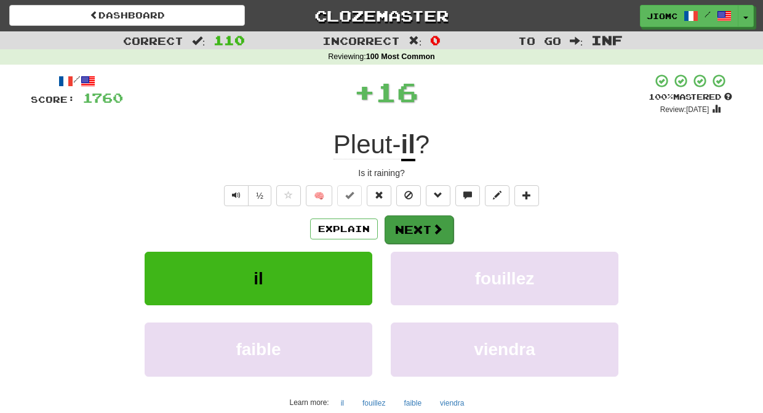
click at [405, 217] on button "Next" at bounding box center [419, 229] width 69 height 28
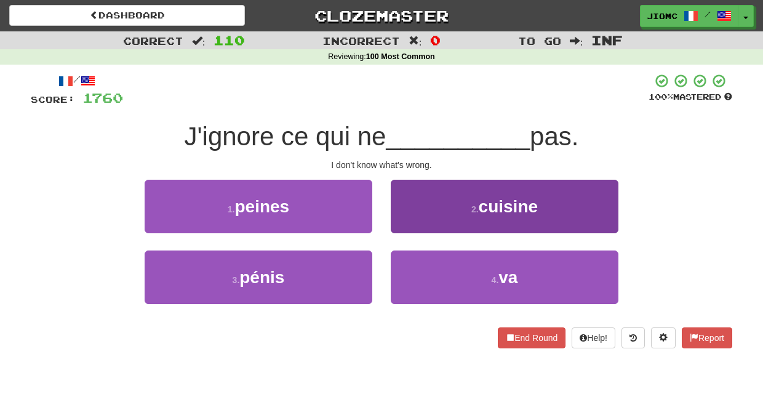
click at [405, 273] on button "4 . va" at bounding box center [505, 278] width 228 height 54
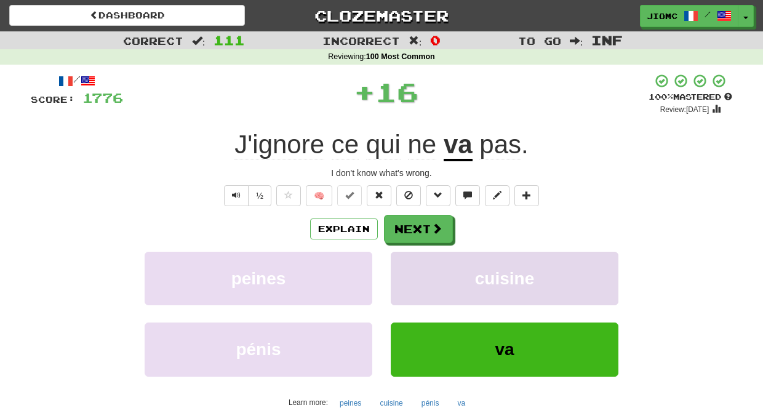
click at [406, 268] on button "cuisine" at bounding box center [505, 279] width 228 height 54
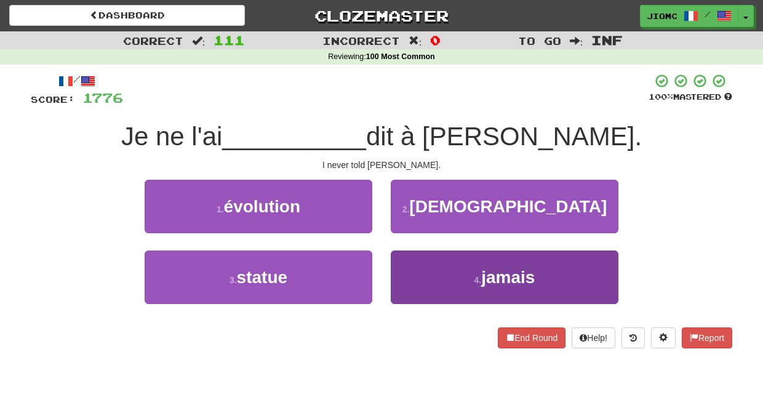
click at [410, 265] on button "4 . jamais" at bounding box center [505, 278] width 228 height 54
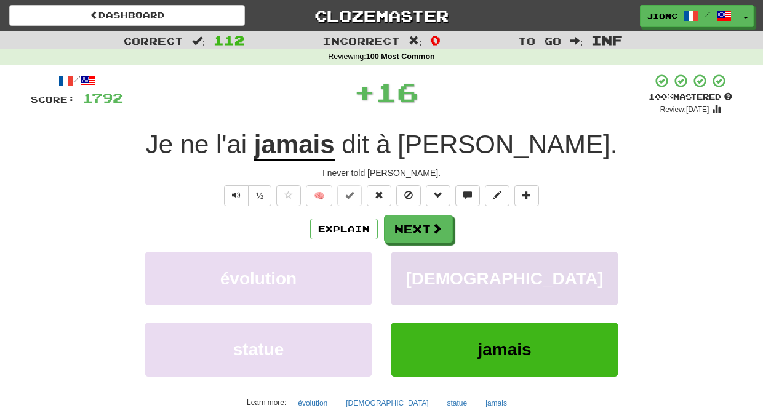
click at [410, 260] on button "religieuse" at bounding box center [505, 279] width 228 height 54
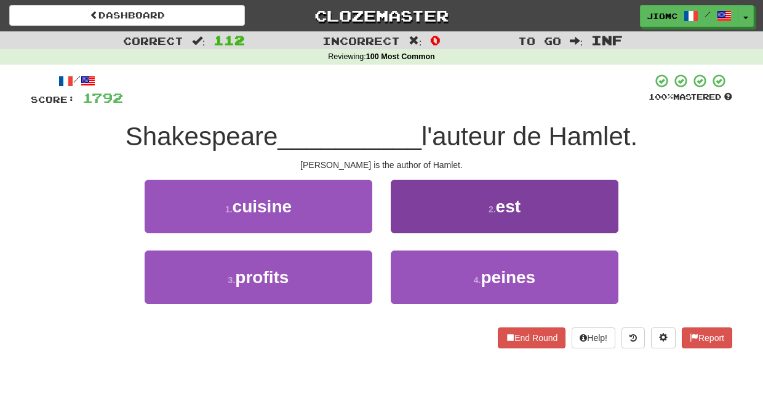
click at [405, 215] on button "2 . est" at bounding box center [505, 207] width 228 height 54
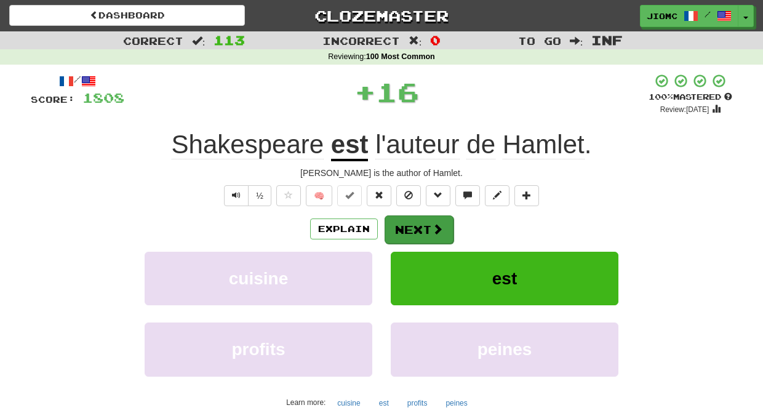
click at [406, 216] on button "Next" at bounding box center [419, 229] width 69 height 28
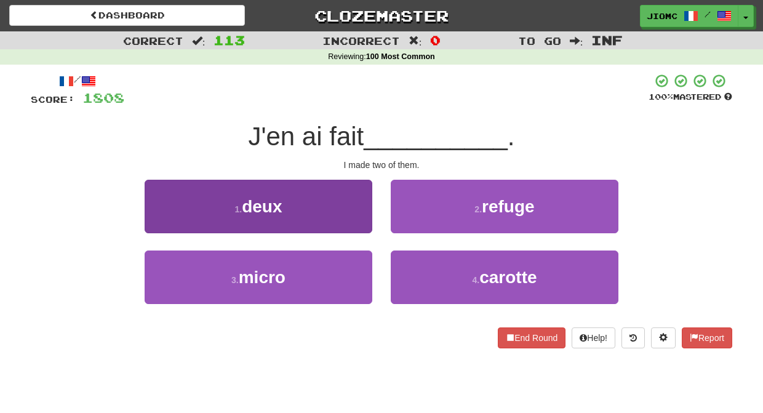
click at [356, 220] on button "1 . deux" at bounding box center [259, 207] width 228 height 54
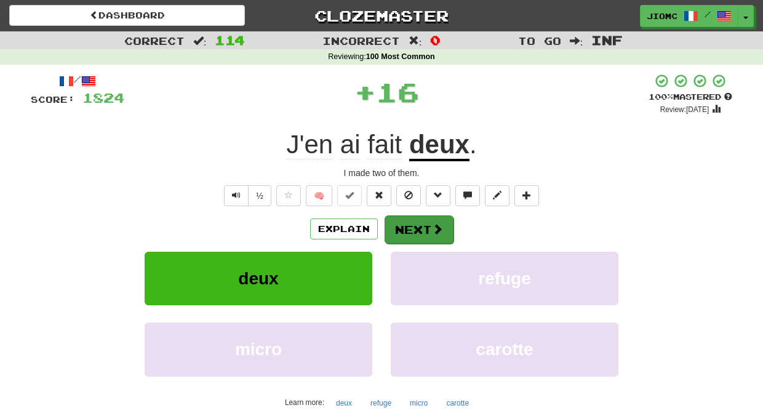
click at [422, 225] on button "Next" at bounding box center [419, 229] width 69 height 28
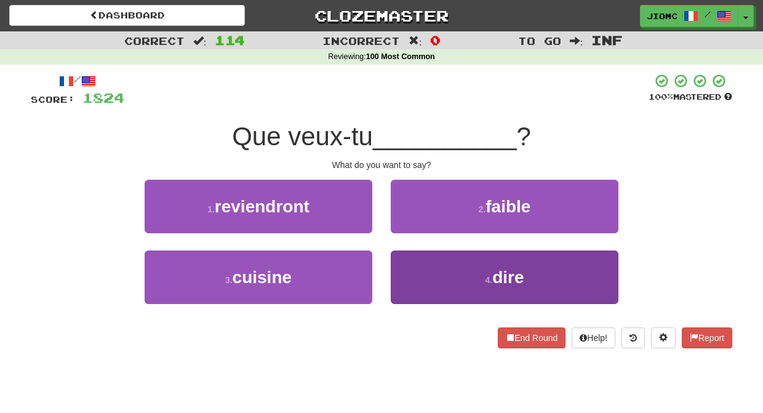
click at [414, 260] on button "4 . dire" at bounding box center [505, 278] width 228 height 54
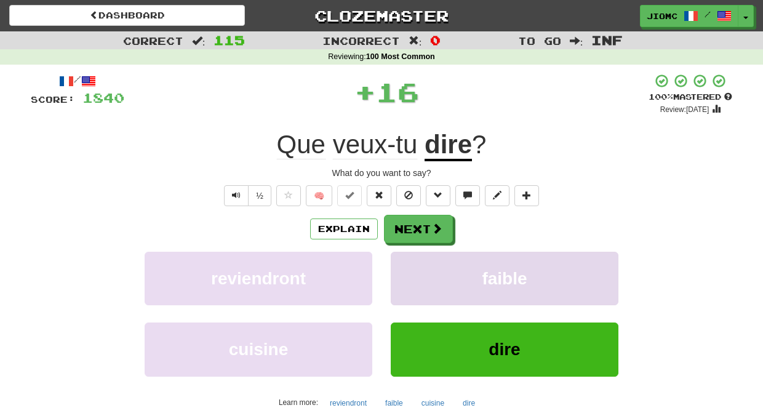
click at [414, 259] on button "faible" at bounding box center [505, 279] width 228 height 54
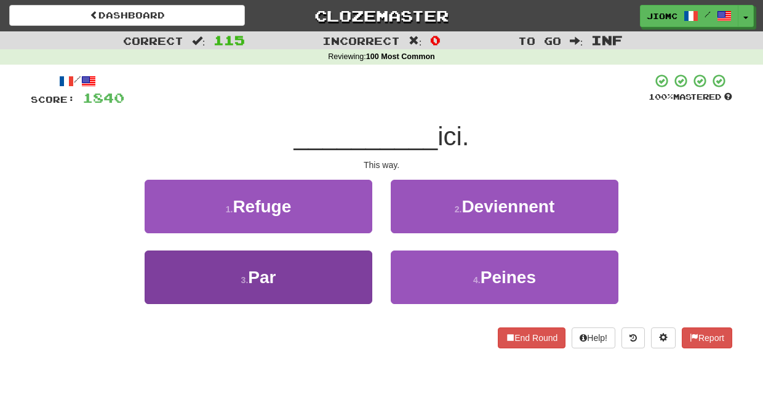
click at [353, 259] on button "3 . Par" at bounding box center [259, 278] width 228 height 54
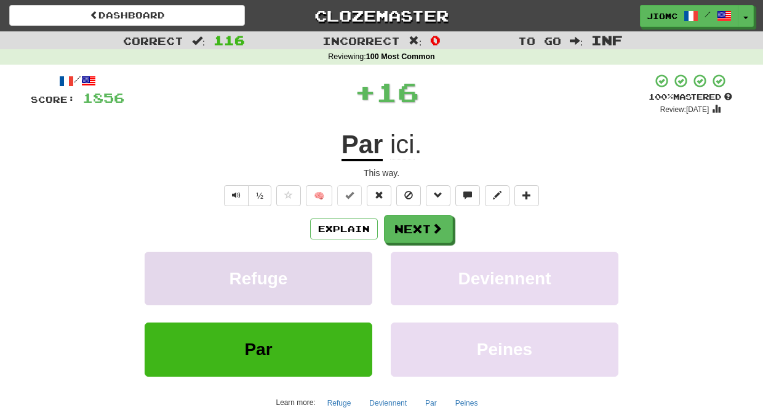
click at [358, 259] on button "Refuge" at bounding box center [259, 279] width 228 height 54
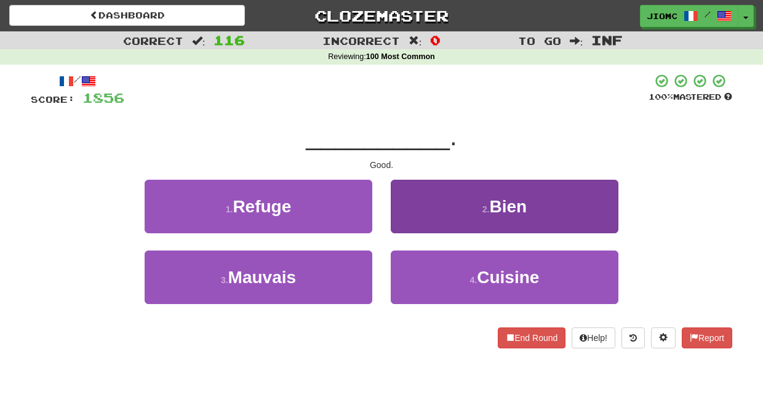
click at [414, 221] on button "2 . Bien" at bounding box center [505, 207] width 228 height 54
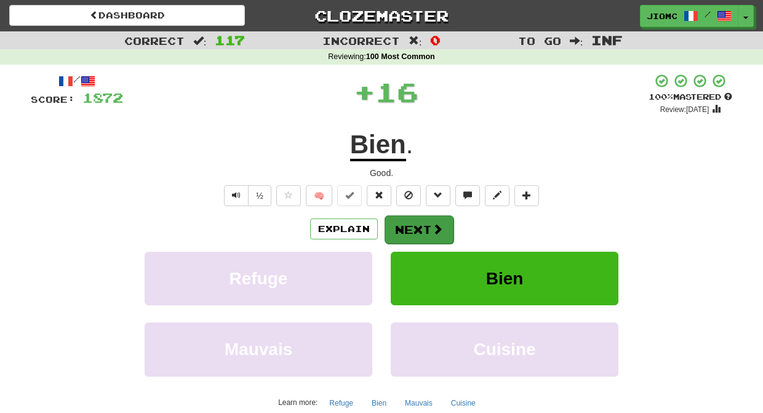
click at [414, 221] on button "Next" at bounding box center [419, 229] width 69 height 28
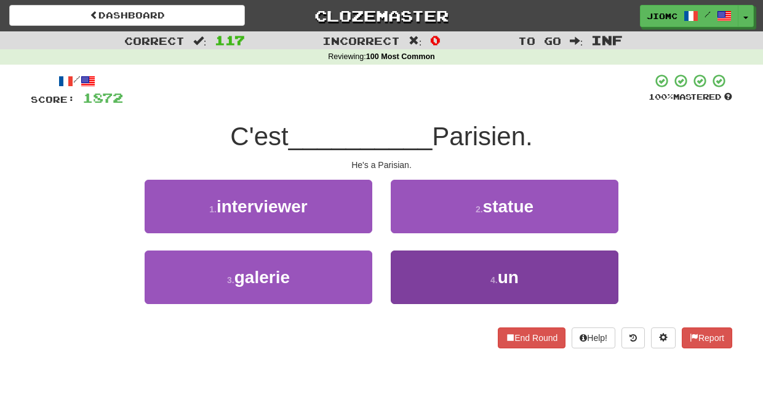
click at [414, 265] on button "4 . un" at bounding box center [505, 278] width 228 height 54
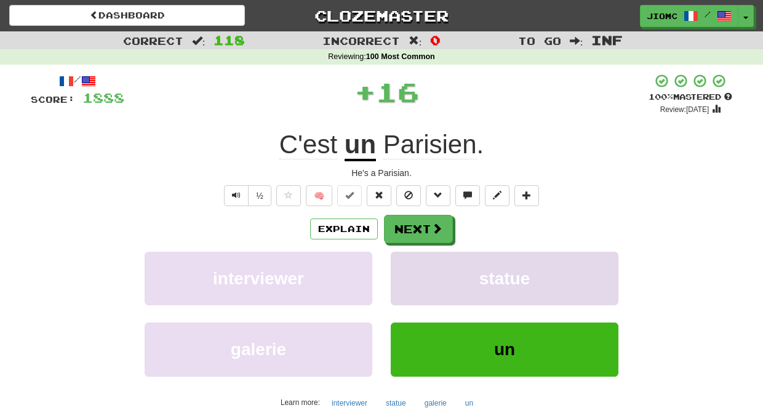
click at [413, 265] on button "statue" at bounding box center [505, 279] width 228 height 54
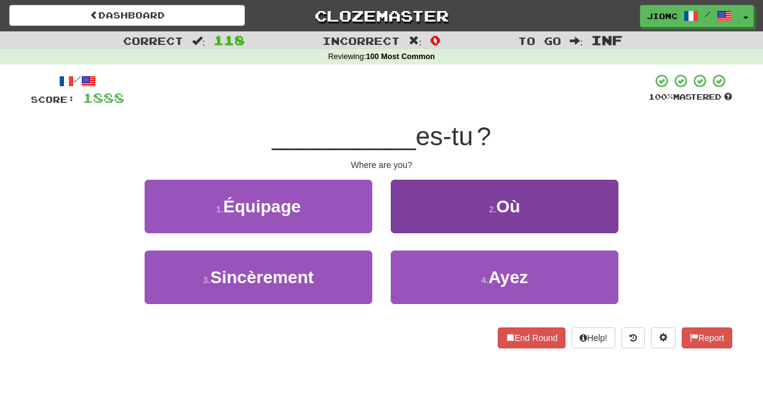
click at [408, 228] on button "2 . Où" at bounding box center [505, 207] width 228 height 54
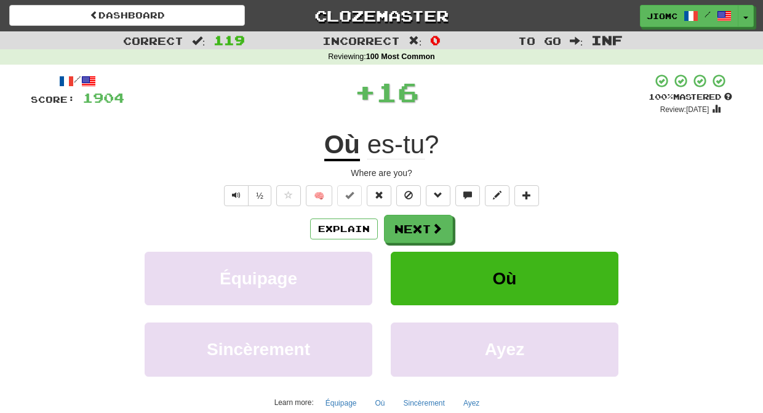
click at [408, 228] on button "Next" at bounding box center [418, 229] width 69 height 28
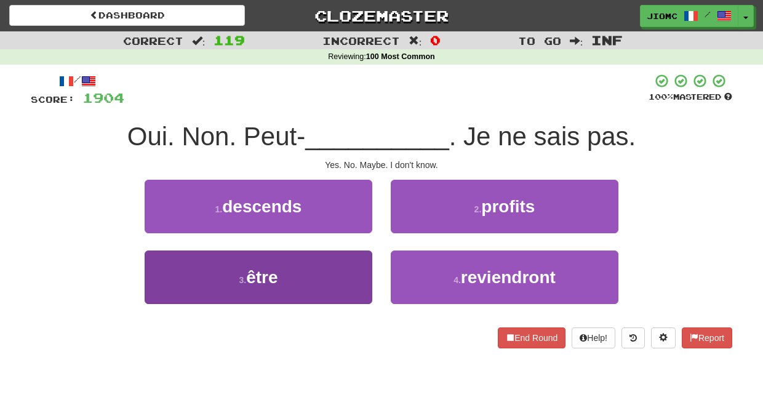
click at [353, 267] on button "3 . être" at bounding box center [259, 278] width 228 height 54
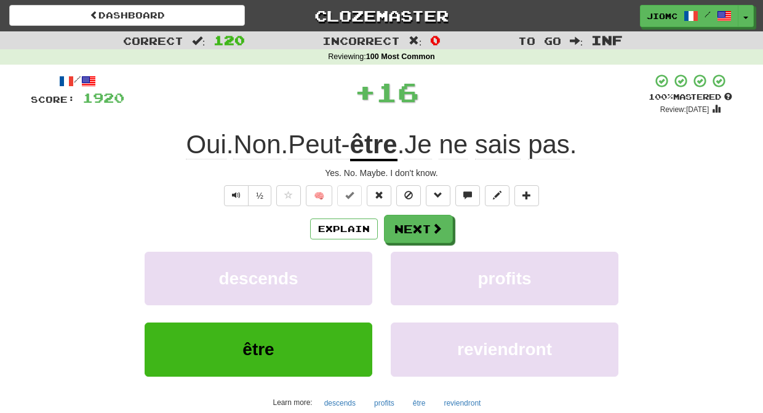
click at [353, 267] on button "descends" at bounding box center [259, 279] width 228 height 54
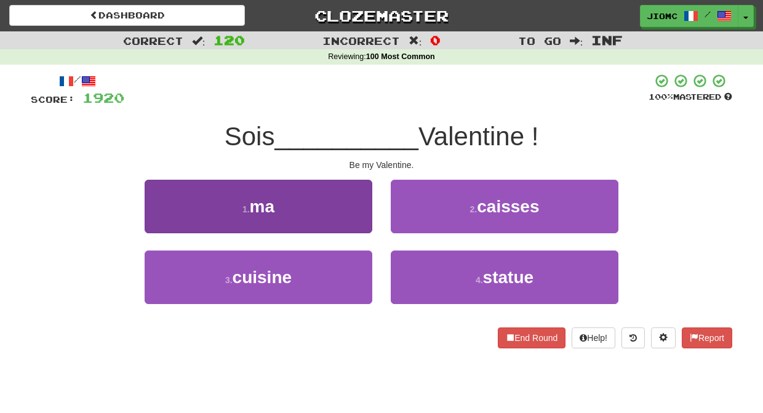
click at [368, 222] on button "1 . ma" at bounding box center [259, 207] width 228 height 54
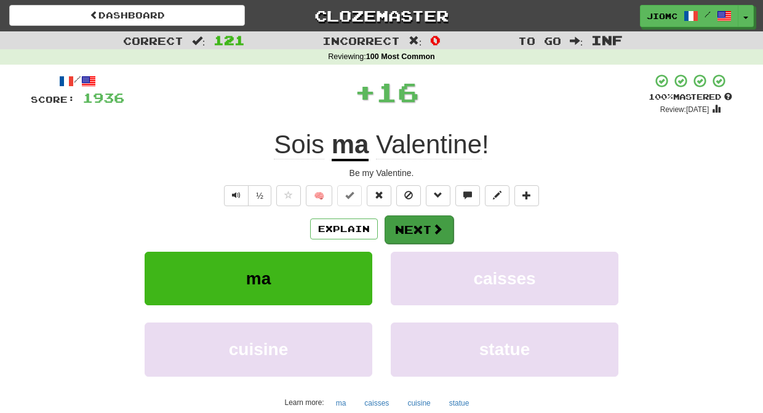
click at [411, 224] on button "Next" at bounding box center [419, 229] width 69 height 28
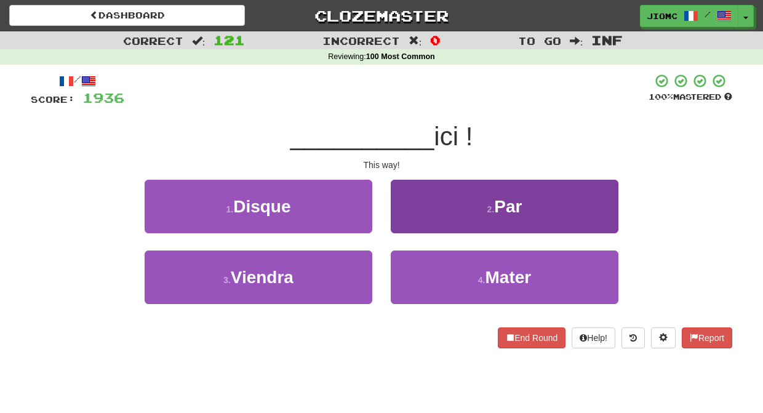
click at [411, 223] on button "2 . Par" at bounding box center [505, 207] width 228 height 54
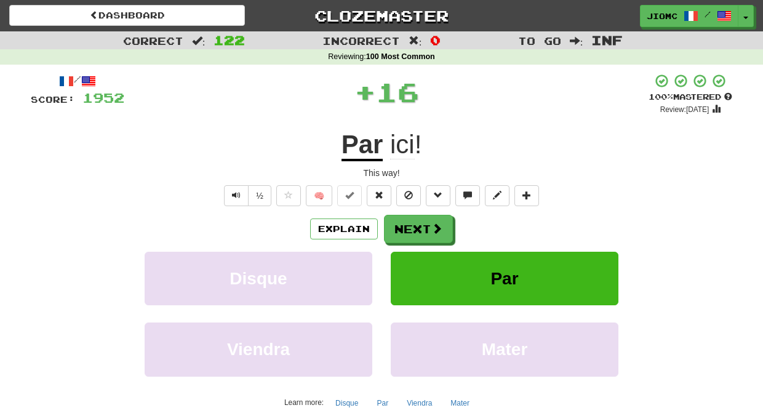
click at [411, 223] on button "Next" at bounding box center [418, 229] width 69 height 28
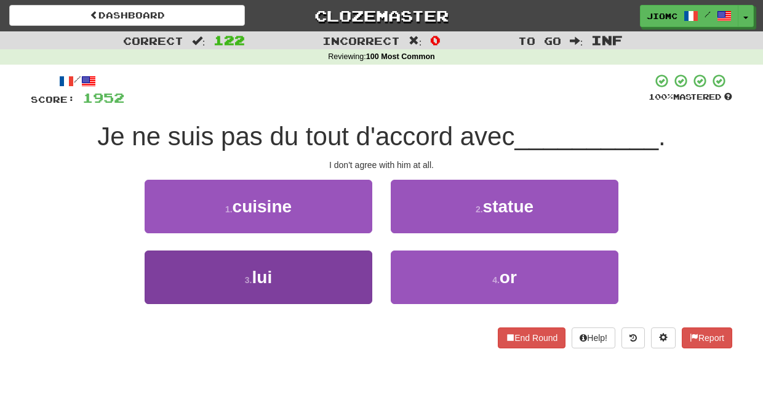
click at [349, 269] on button "3 . lui" at bounding box center [259, 278] width 228 height 54
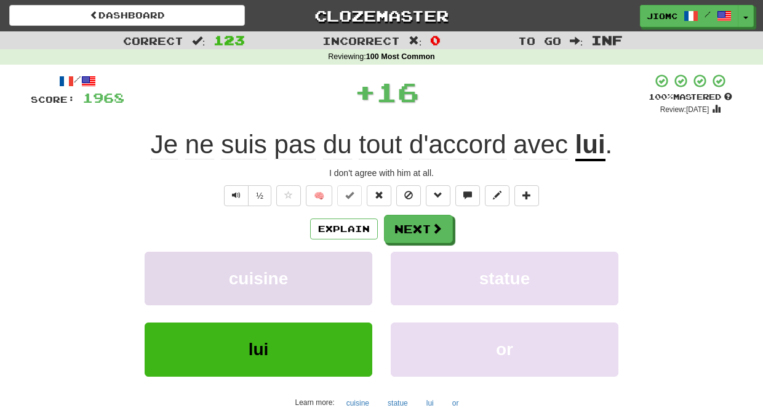
click at [353, 272] on button "cuisine" at bounding box center [259, 279] width 228 height 54
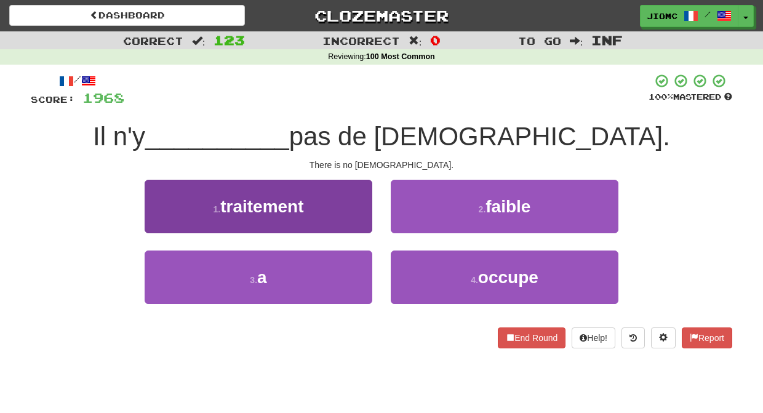
click at [356, 271] on button "3 . a" at bounding box center [259, 278] width 228 height 54
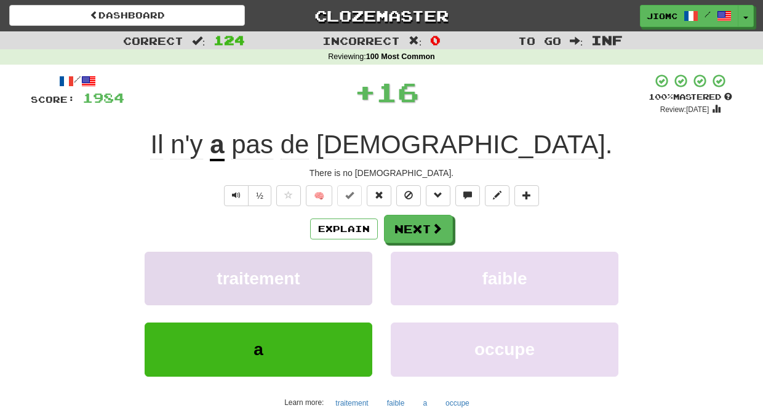
click at [355, 271] on button "traitement" at bounding box center [259, 279] width 228 height 54
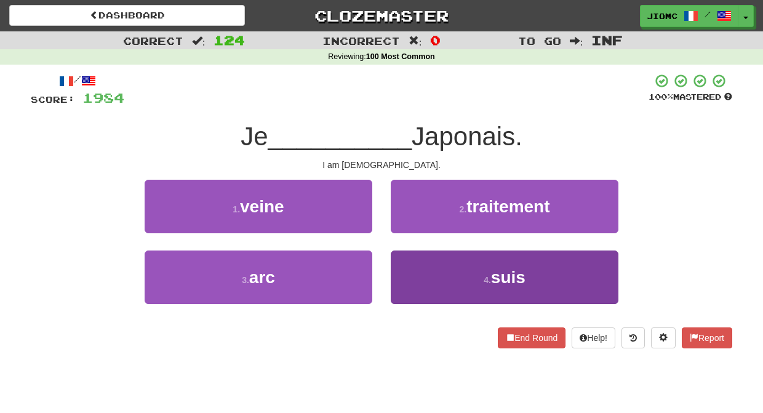
click at [405, 270] on button "4 . suis" at bounding box center [505, 278] width 228 height 54
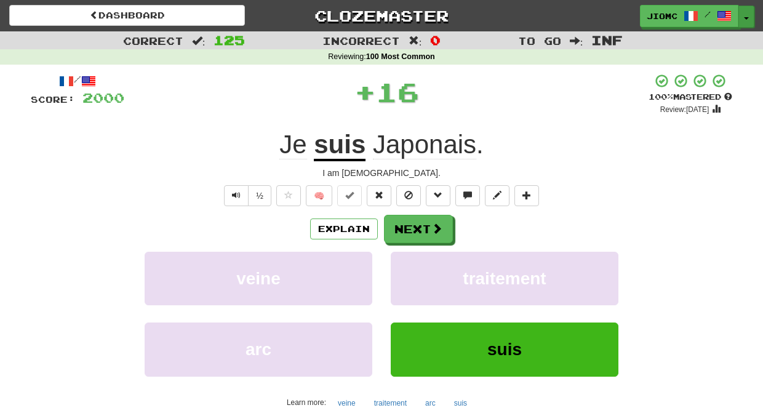
click at [747, 17] on button "Toggle Dropdown" at bounding box center [747, 17] width 16 height 22
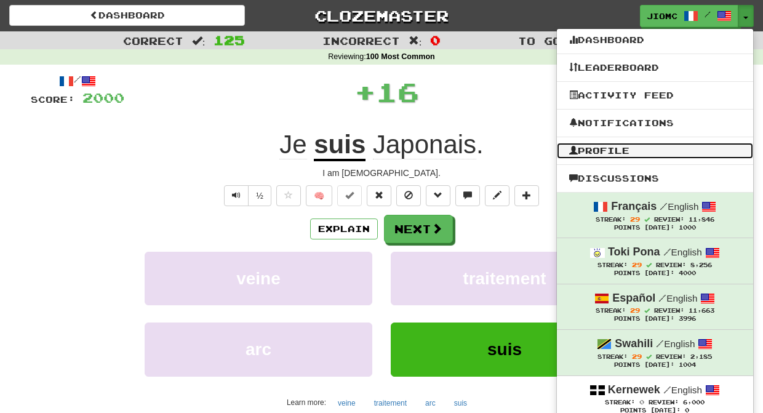
click at [645, 153] on link "Profile" at bounding box center [655, 151] width 196 height 16
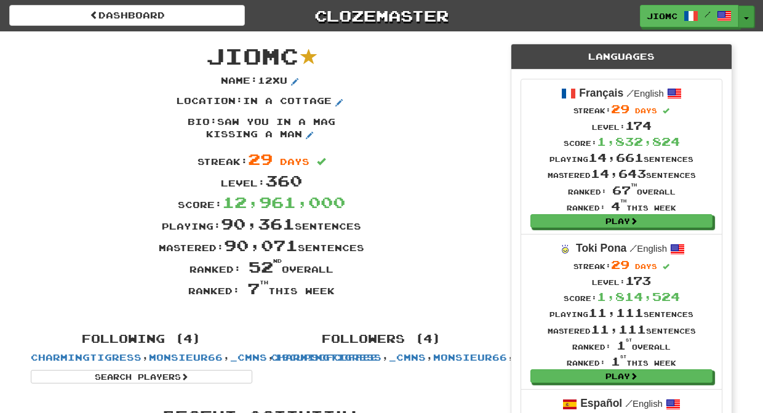
click at [746, 15] on button "Toggle Dropdown" at bounding box center [747, 17] width 16 height 22
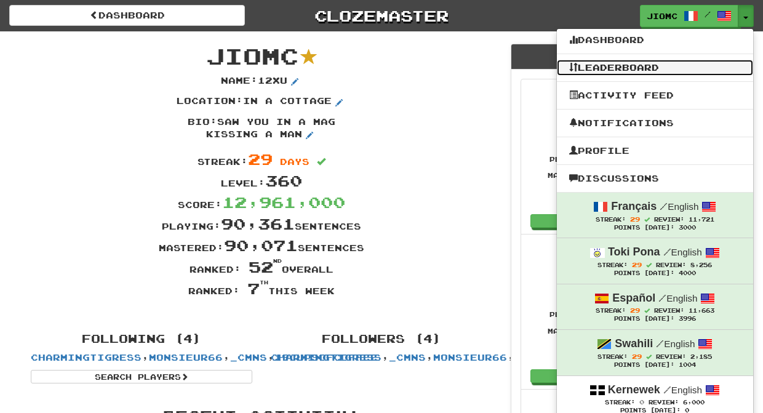
click at [625, 68] on link "Leaderboard" at bounding box center [655, 68] width 196 height 16
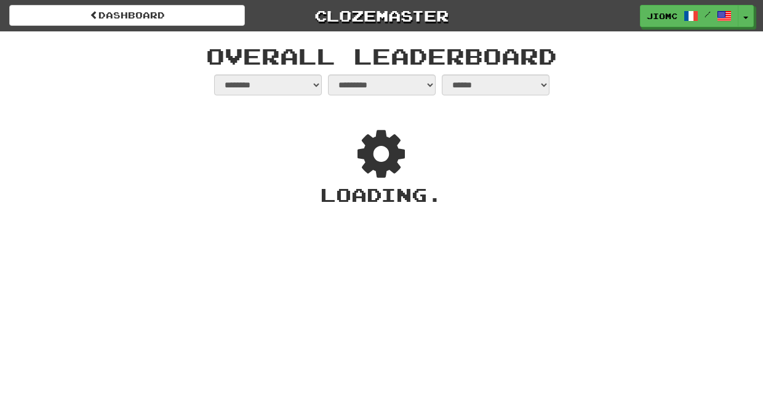
select select "**********"
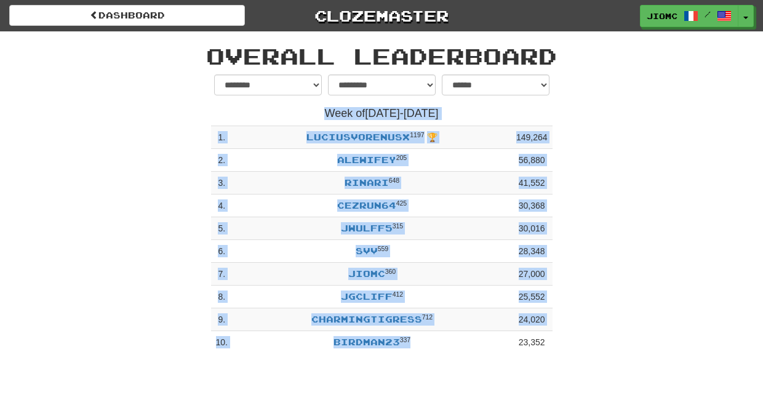
drag, startPoint x: 318, startPoint y: 101, endPoint x: 440, endPoint y: 352, distance: 278.4
click at [440, 352] on div "**********" at bounding box center [382, 214] width 342 height 280
click at [437, 352] on td "birdman23 337" at bounding box center [372, 342] width 279 height 23
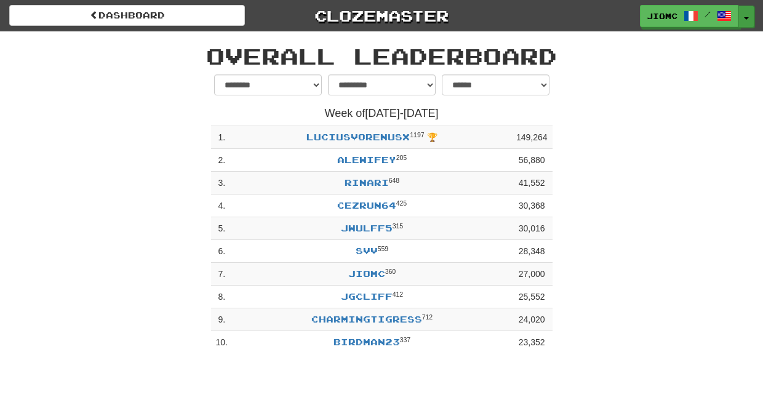
click at [746, 13] on button "Toggle Dropdown" at bounding box center [747, 17] width 16 height 22
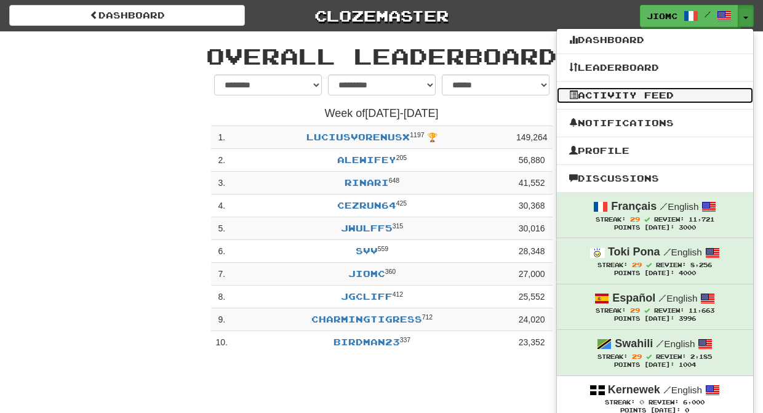
click at [692, 96] on link "Activity Feed" at bounding box center [655, 95] width 196 height 16
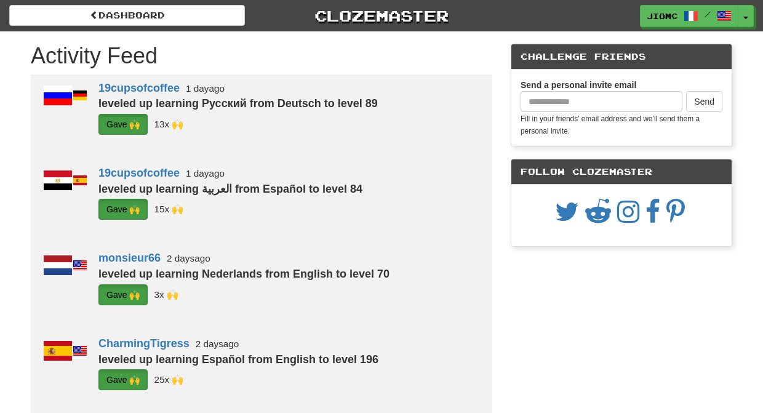
click at [750, 17] on button "Toggle Dropdown" at bounding box center [746, 16] width 16 height 22
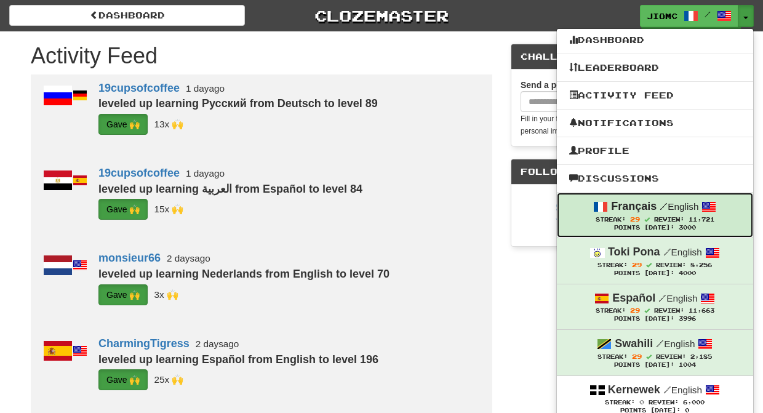
click at [648, 214] on div "Français / English" at bounding box center [656, 207] width 172 height 16
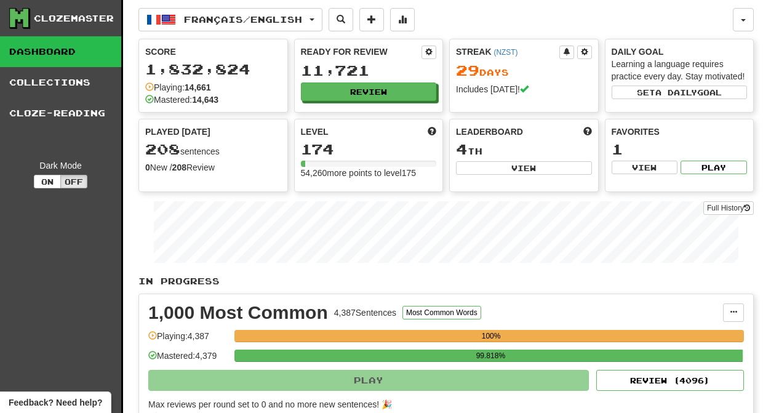
click at [381, 89] on button "Review" at bounding box center [369, 92] width 136 height 18
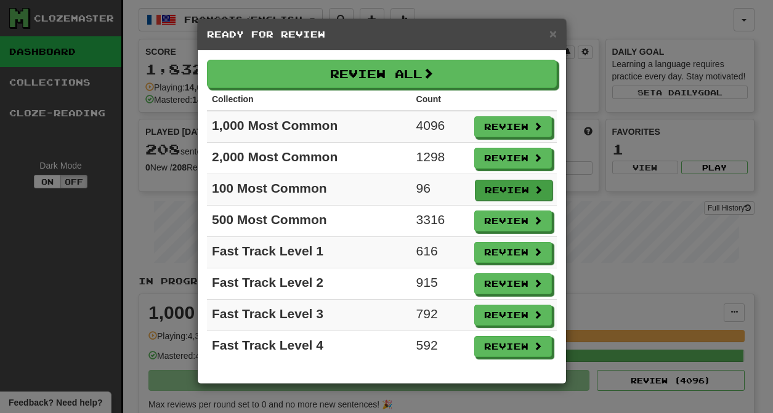
click at [495, 189] on button "Review" at bounding box center [514, 190] width 78 height 21
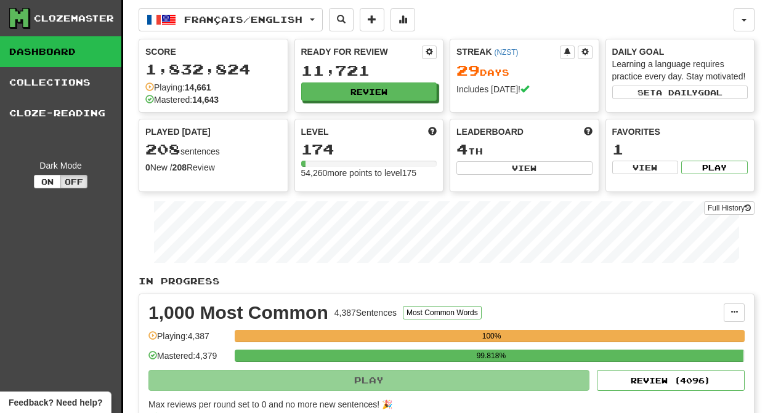
select select "********"
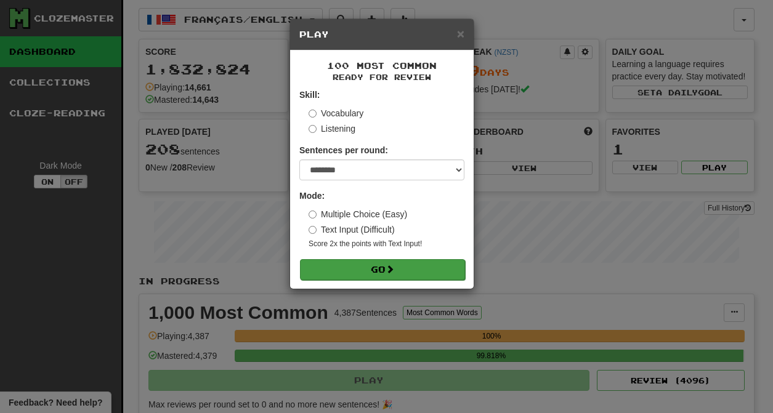
click at [426, 274] on button "Go" at bounding box center [382, 269] width 165 height 21
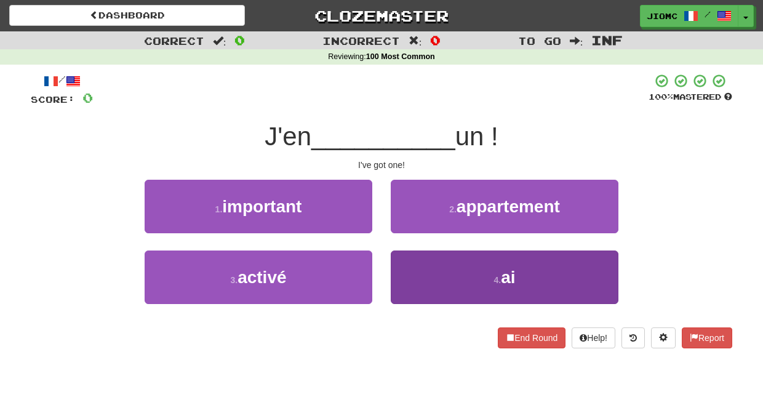
click at [425, 272] on button "4 . ai" at bounding box center [505, 278] width 228 height 54
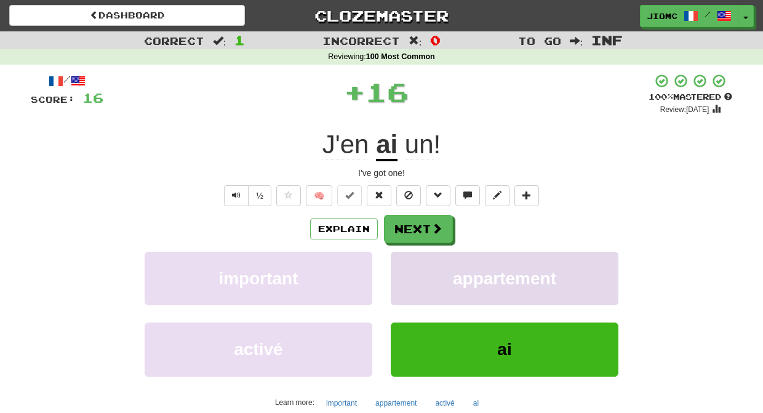
click at [425, 272] on button "appartement" at bounding box center [505, 279] width 228 height 54
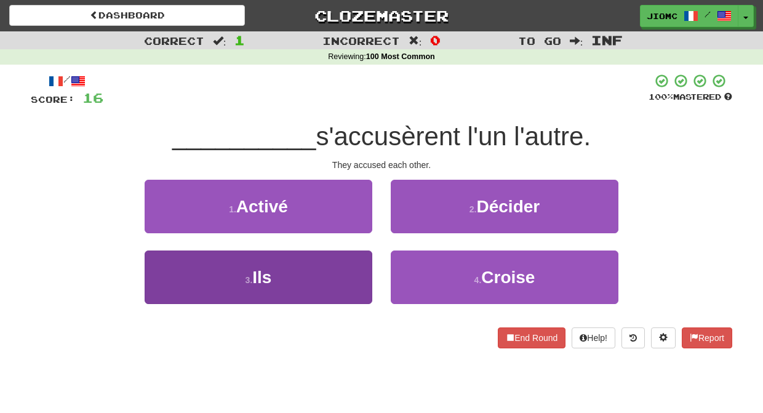
click at [355, 269] on button "3 . Ils" at bounding box center [259, 278] width 228 height 54
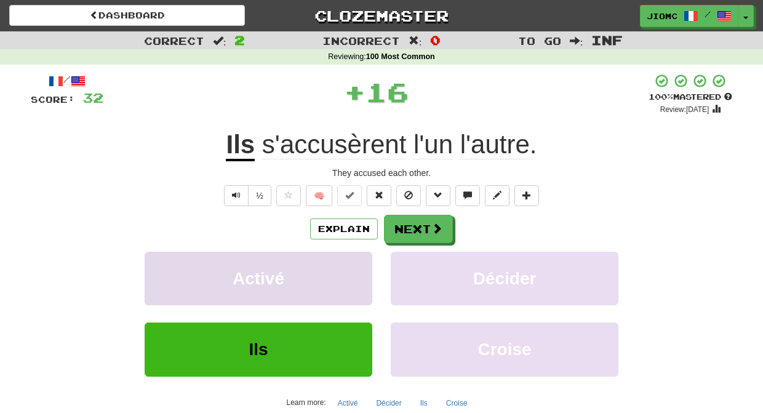
click at [355, 269] on button "Activé" at bounding box center [259, 279] width 228 height 54
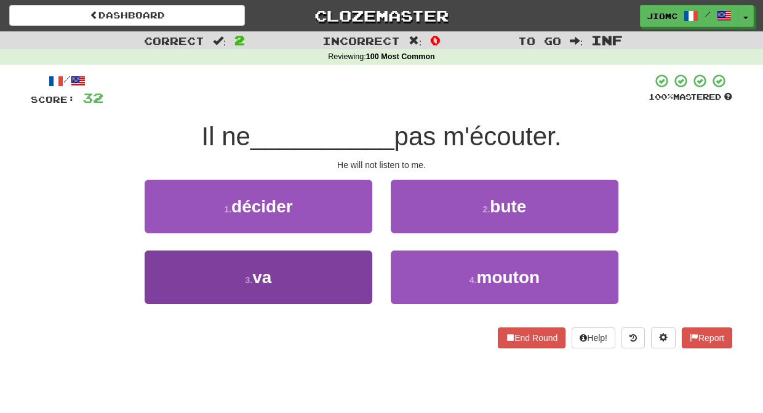
click at [360, 278] on button "3 . va" at bounding box center [259, 278] width 228 height 54
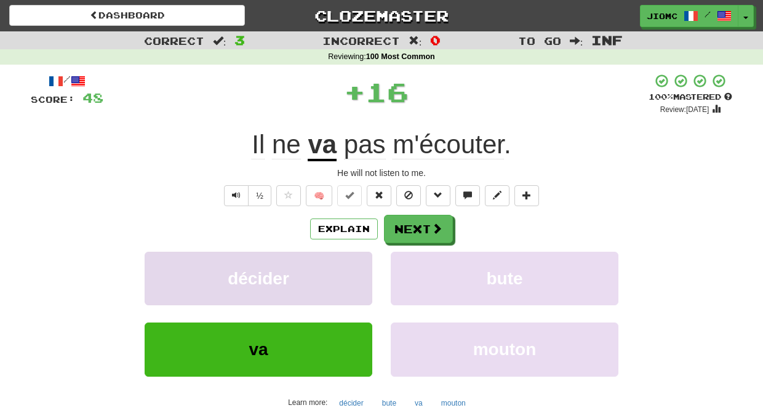
click at [358, 274] on button "décider" at bounding box center [259, 279] width 228 height 54
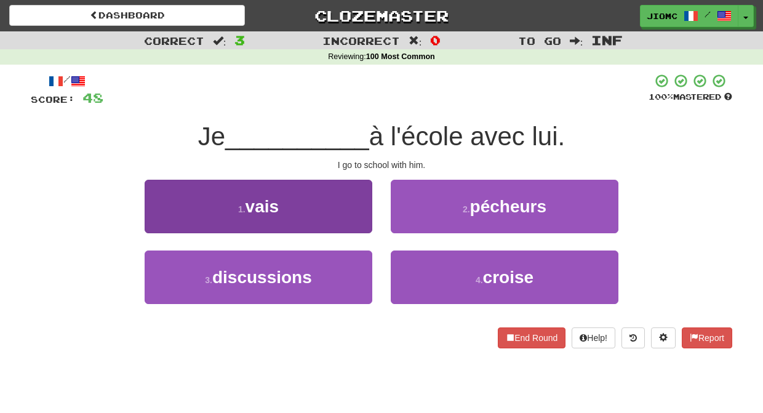
click at [357, 215] on button "1 . vais" at bounding box center [259, 207] width 228 height 54
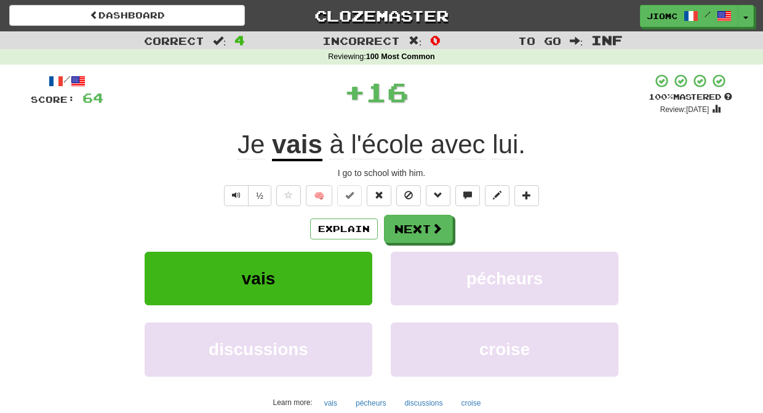
click at [405, 215] on div "/ Score: 64 + 16 100 % Mastered Review: [DATE] vais à l'école avec lui . I go t…" at bounding box center [382, 266] width 702 height 386
click at [405, 223] on button "Next" at bounding box center [419, 229] width 69 height 28
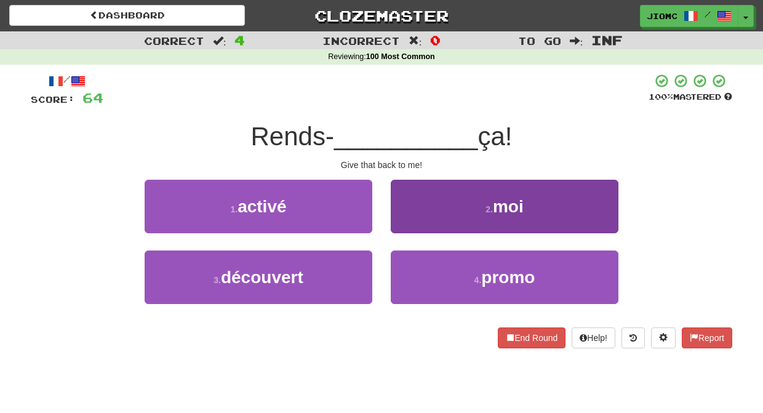
click at [410, 222] on button "2 . moi" at bounding box center [505, 207] width 228 height 54
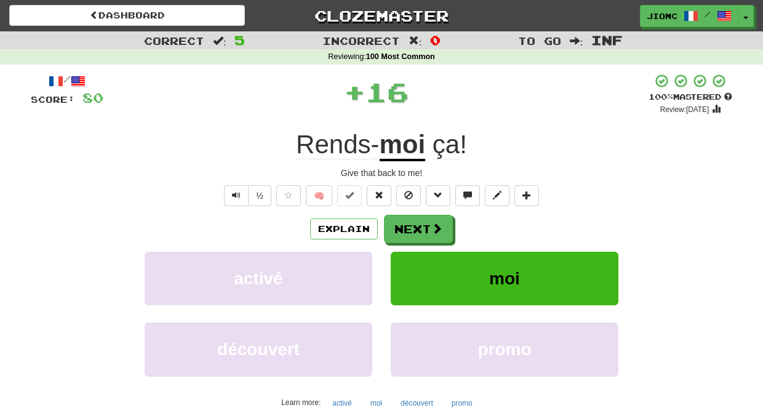
click at [409, 222] on button "Next" at bounding box center [418, 229] width 69 height 28
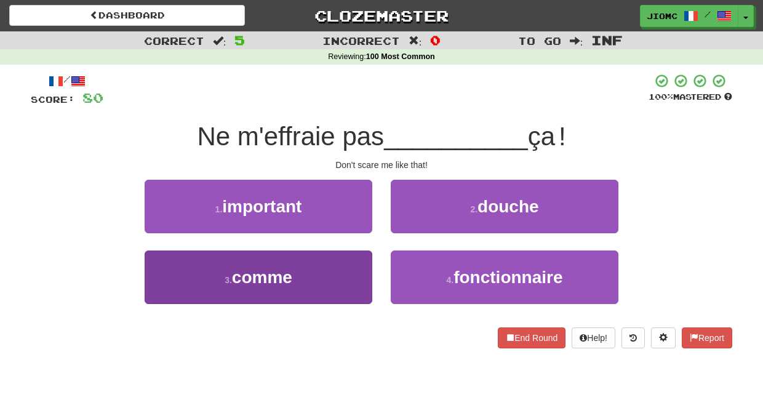
click at [337, 268] on button "3 . comme" at bounding box center [259, 278] width 228 height 54
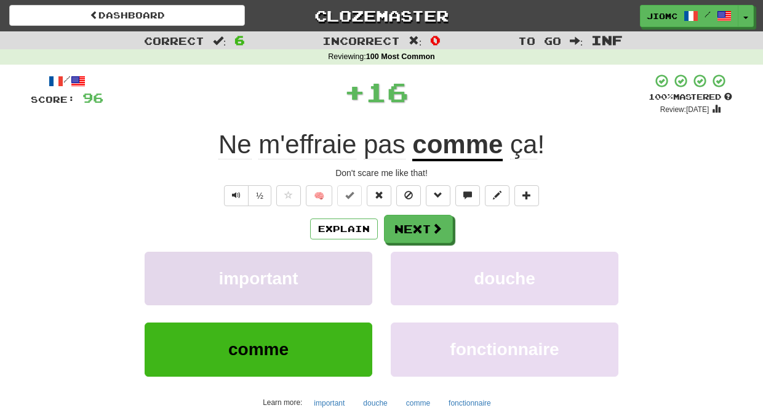
click at [340, 265] on button "important" at bounding box center [259, 279] width 228 height 54
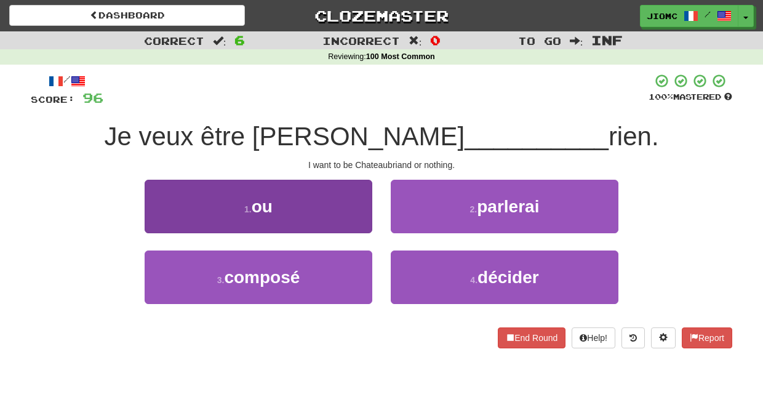
click at [355, 220] on button "1 . ou" at bounding box center [259, 207] width 228 height 54
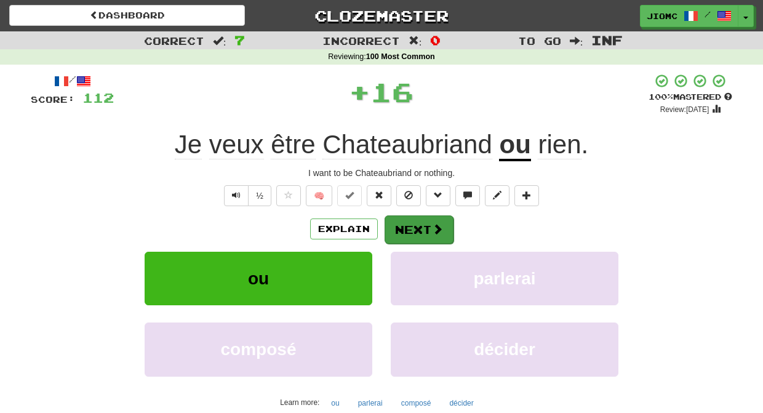
click at [390, 222] on button "Next" at bounding box center [419, 229] width 69 height 28
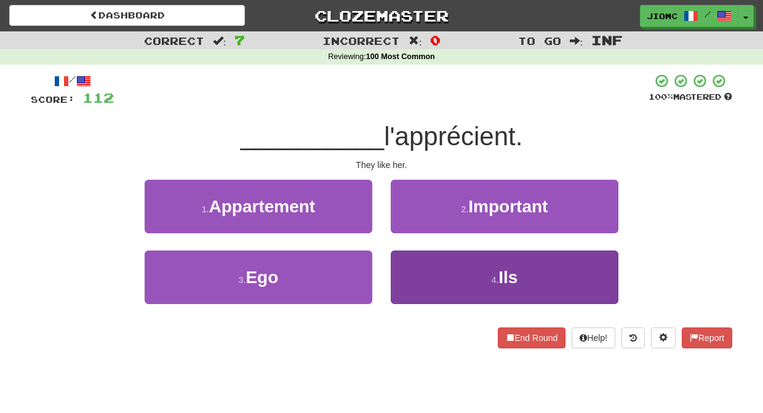
click at [403, 268] on button "4 . Ils" at bounding box center [505, 278] width 228 height 54
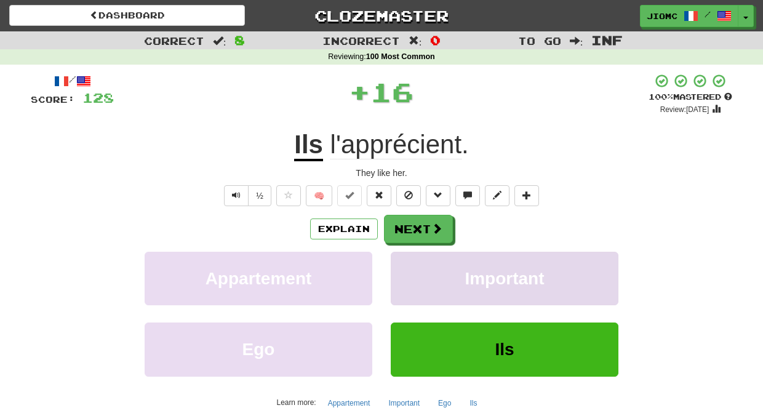
click at [401, 264] on button "Important" at bounding box center [505, 279] width 228 height 54
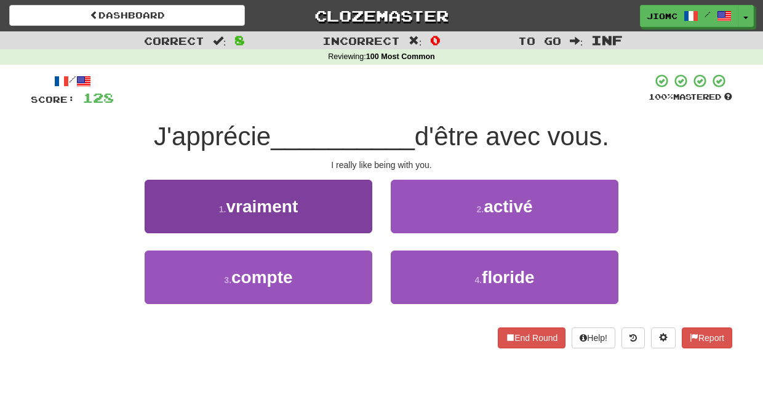
click at [345, 217] on button "1 . vraiment" at bounding box center [259, 207] width 228 height 54
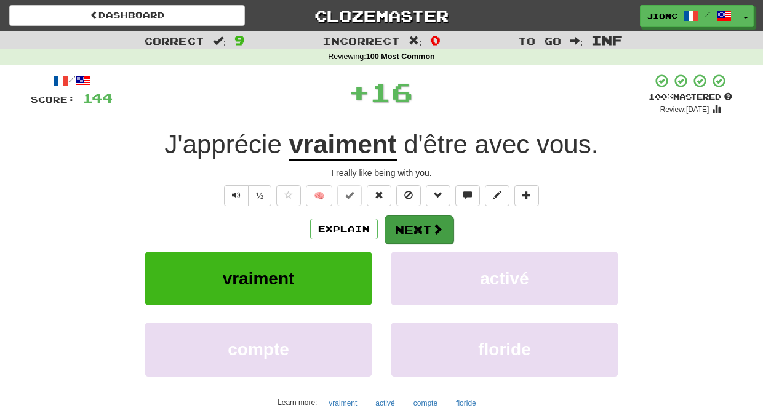
click at [393, 221] on button "Next" at bounding box center [419, 229] width 69 height 28
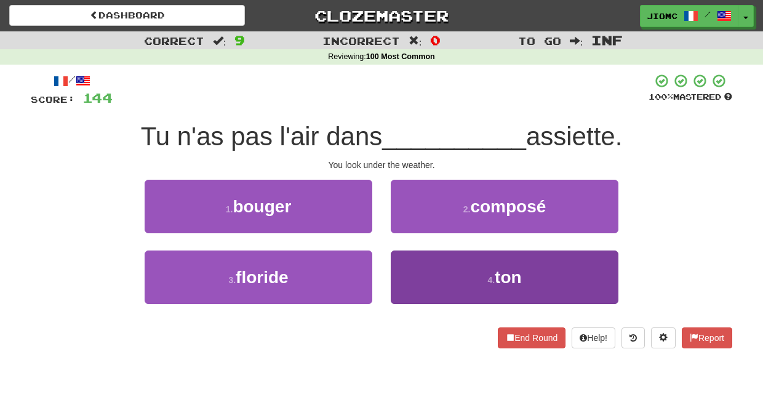
click at [405, 263] on button "4 . ton" at bounding box center [505, 278] width 228 height 54
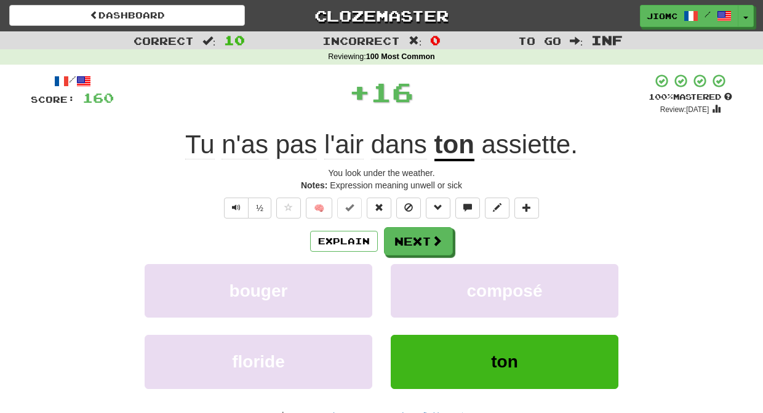
click at [405, 261] on div "Explain Next bouger composé floride ton Learn more: bouger composé floride ton" at bounding box center [382, 326] width 702 height 198
click at [405, 240] on button "Next" at bounding box center [419, 242] width 69 height 28
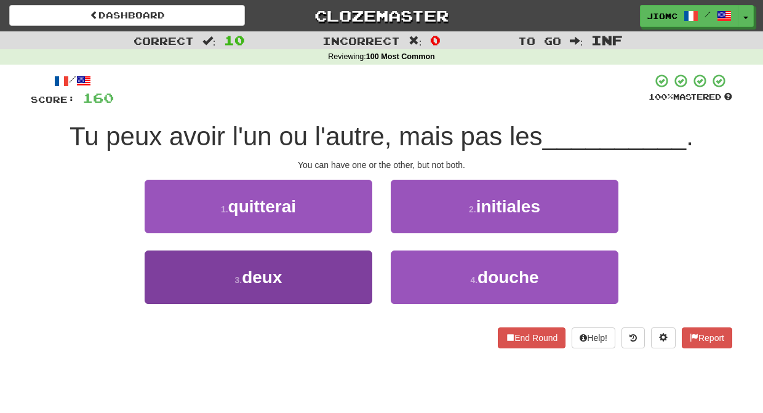
click at [344, 264] on button "3 . deux" at bounding box center [259, 278] width 228 height 54
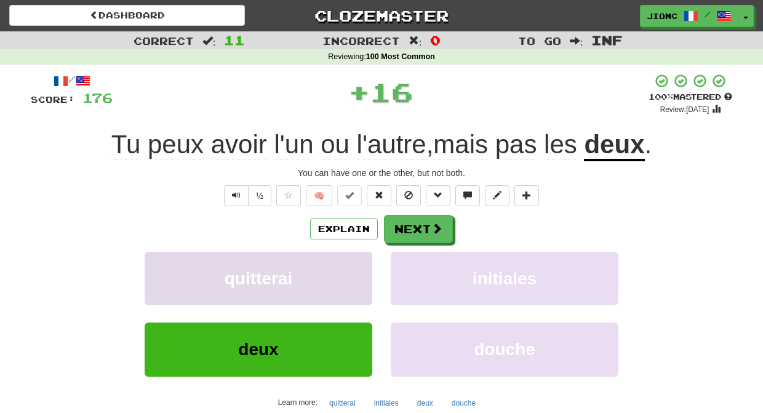
click at [346, 264] on button "quitterai" at bounding box center [259, 279] width 228 height 54
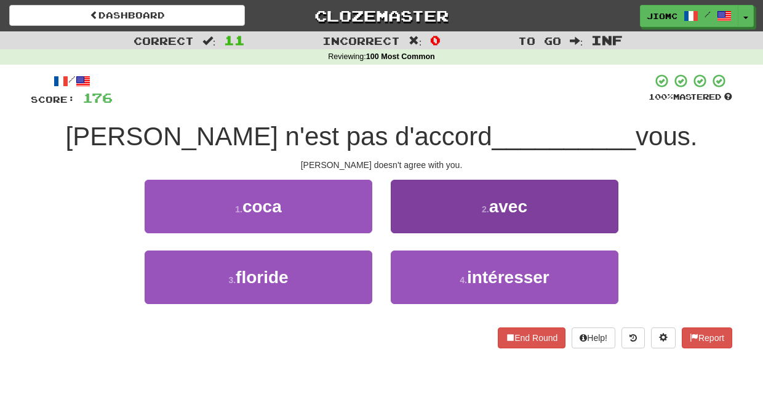
click at [412, 228] on button "2 . avec" at bounding box center [505, 207] width 228 height 54
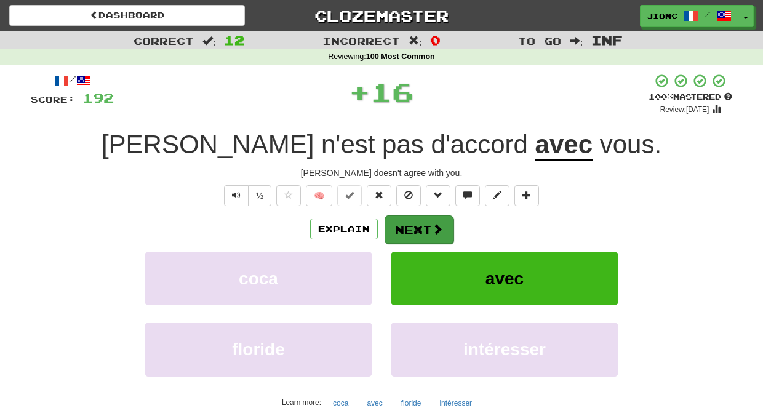
click at [406, 229] on button "Next" at bounding box center [419, 229] width 69 height 28
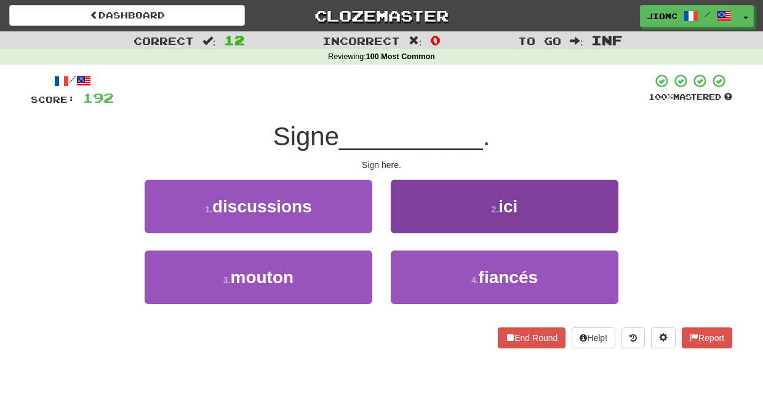
click at [405, 220] on button "2 . ici" at bounding box center [505, 207] width 228 height 54
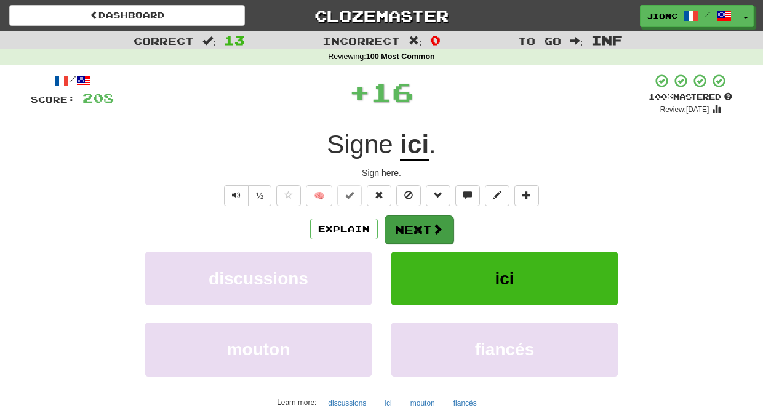
click at [404, 220] on button "Next" at bounding box center [419, 229] width 69 height 28
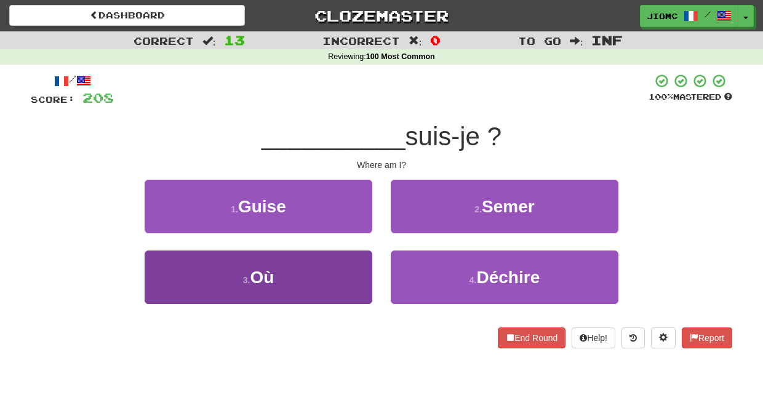
click at [356, 268] on button "3 . [GEOGRAPHIC_DATA]" at bounding box center [259, 278] width 228 height 54
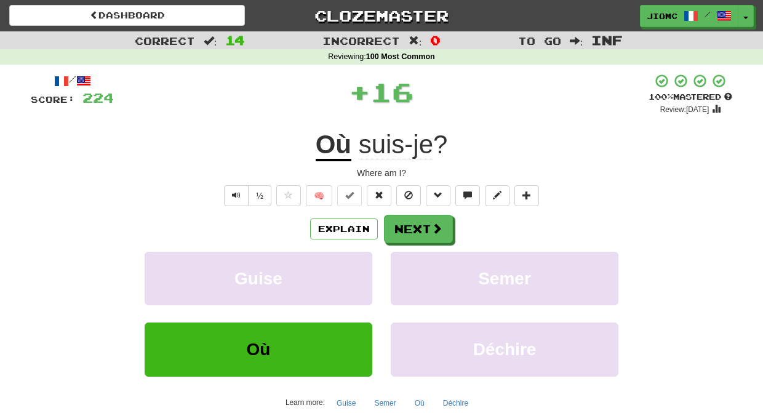
click at [356, 268] on button "Guise" at bounding box center [259, 279] width 228 height 54
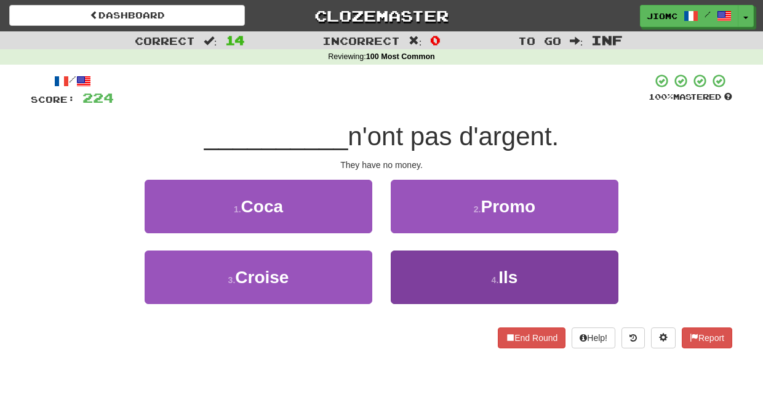
click at [417, 273] on button "4 . Ils" at bounding box center [505, 278] width 228 height 54
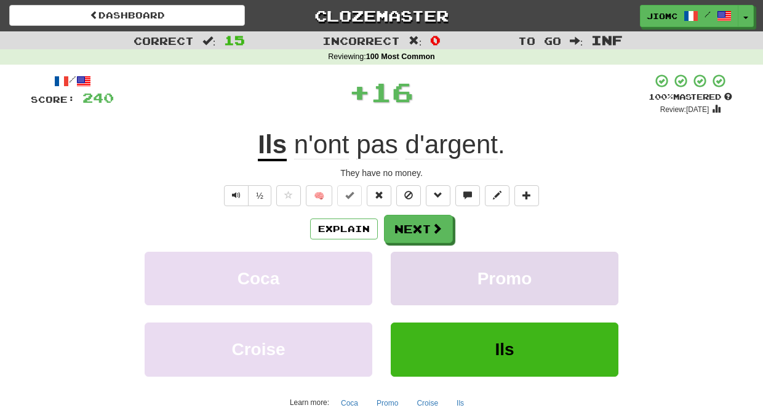
click at [416, 273] on button "Promo" at bounding box center [505, 279] width 228 height 54
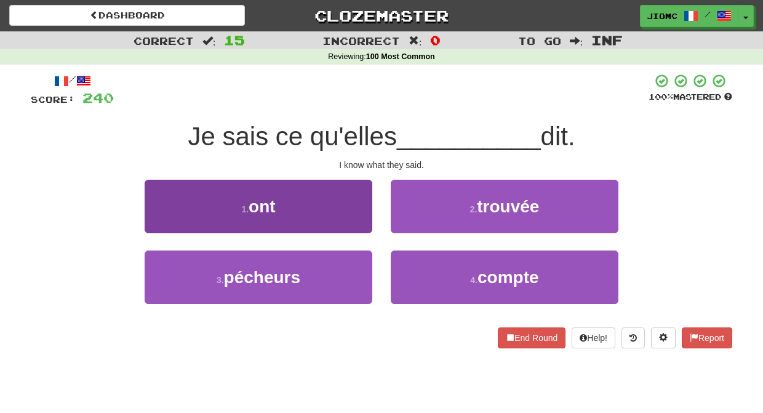
click at [368, 222] on button "1 . ont" at bounding box center [259, 207] width 228 height 54
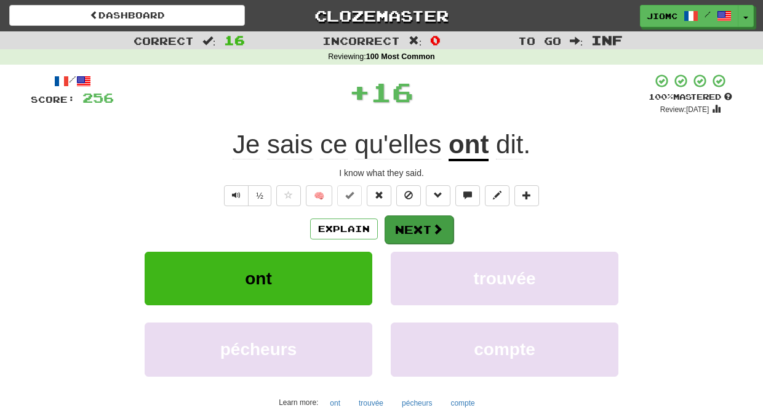
click at [407, 228] on button "Next" at bounding box center [419, 229] width 69 height 28
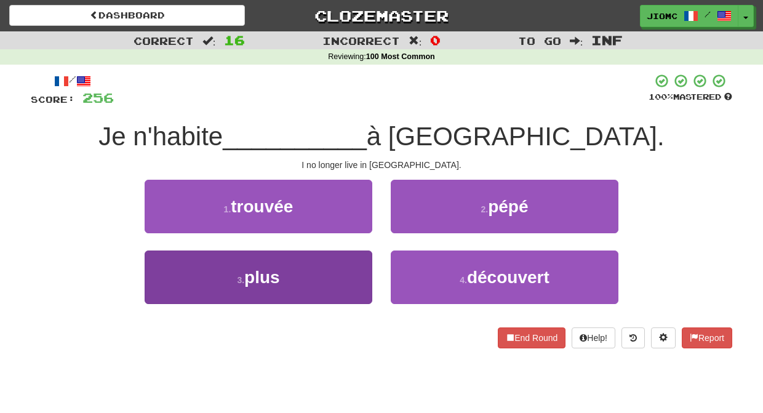
click at [356, 266] on button "3 . plus" at bounding box center [259, 278] width 228 height 54
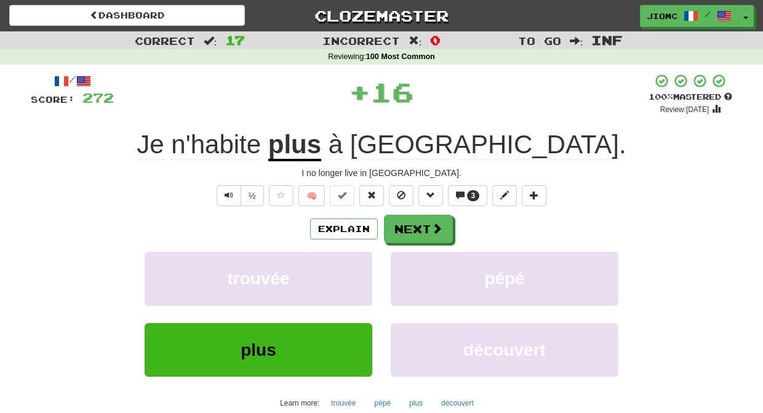
click at [356, 266] on button "trouvée" at bounding box center [259, 279] width 228 height 54
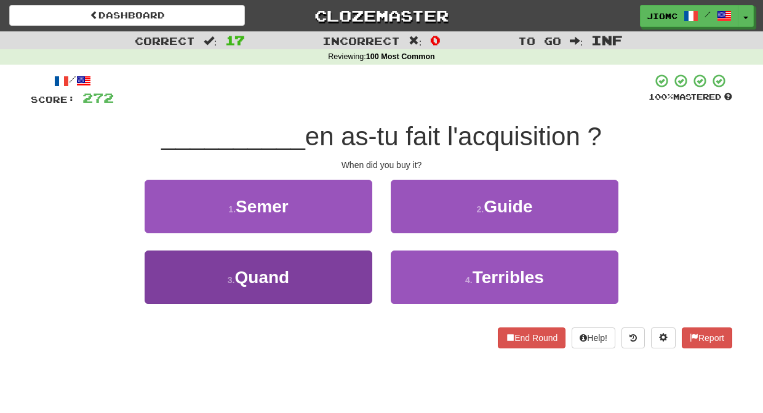
click at [361, 270] on button "3 . Quand" at bounding box center [259, 278] width 228 height 54
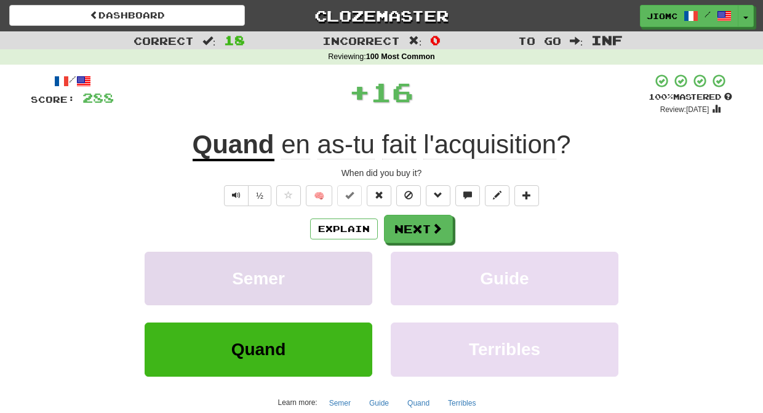
click at [361, 268] on button "Semer" at bounding box center [259, 279] width 228 height 54
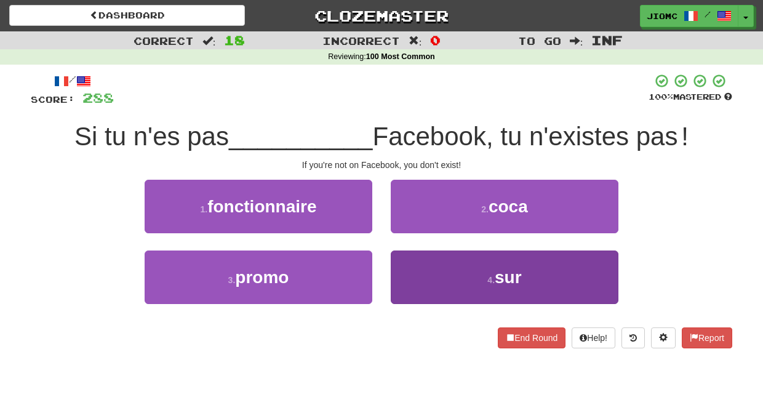
click at [414, 262] on button "4 . sur" at bounding box center [505, 278] width 228 height 54
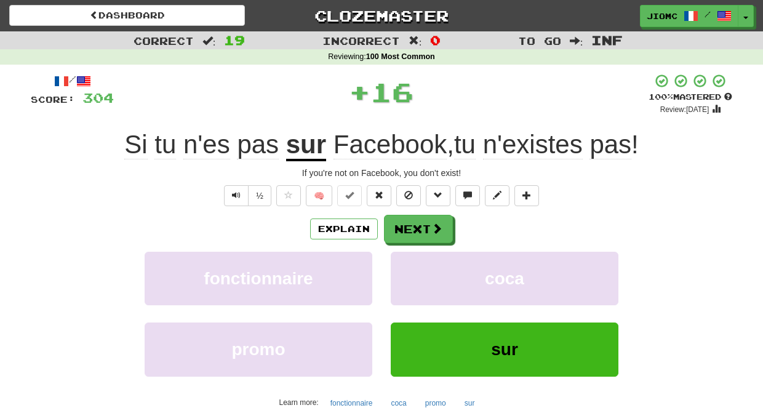
click at [414, 262] on button "coca" at bounding box center [505, 279] width 228 height 54
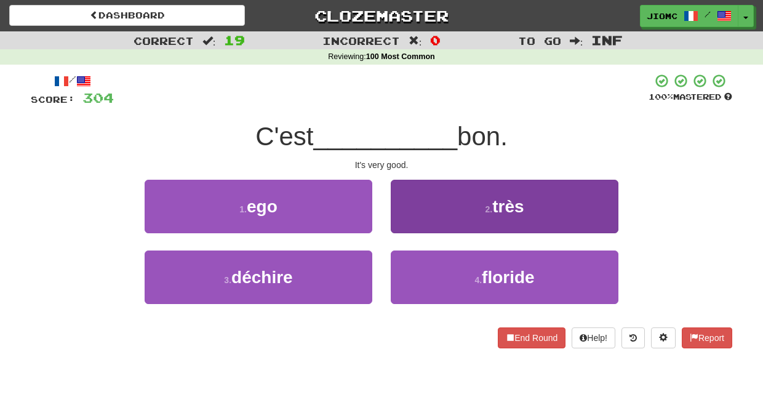
click at [406, 222] on button "2 . très" at bounding box center [505, 207] width 228 height 54
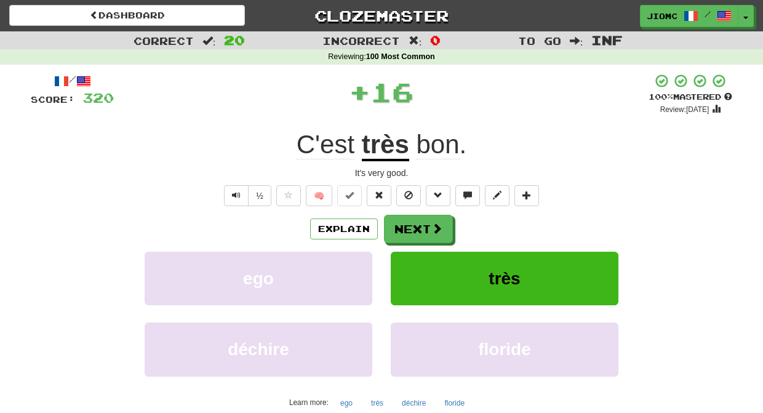
click at [406, 222] on button "Next" at bounding box center [418, 229] width 69 height 28
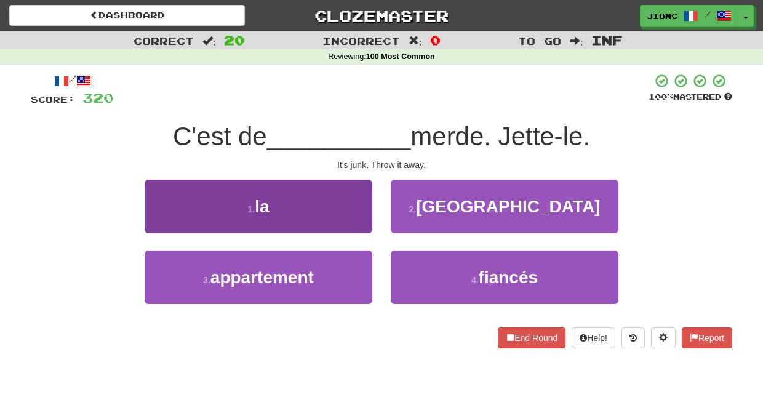
click at [369, 223] on button "1 . la" at bounding box center [259, 207] width 228 height 54
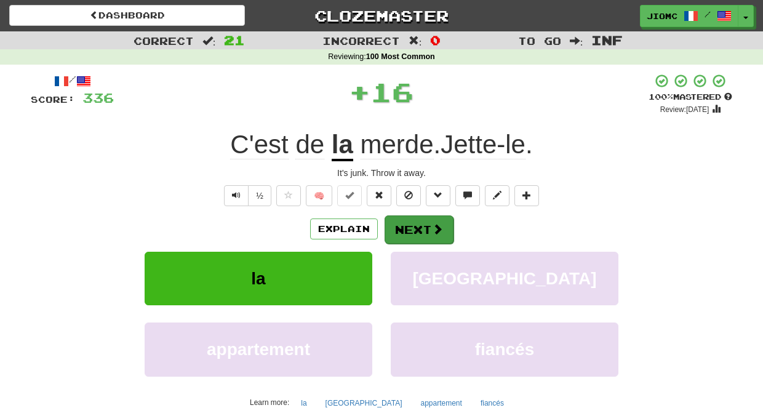
click at [403, 225] on button "Next" at bounding box center [419, 229] width 69 height 28
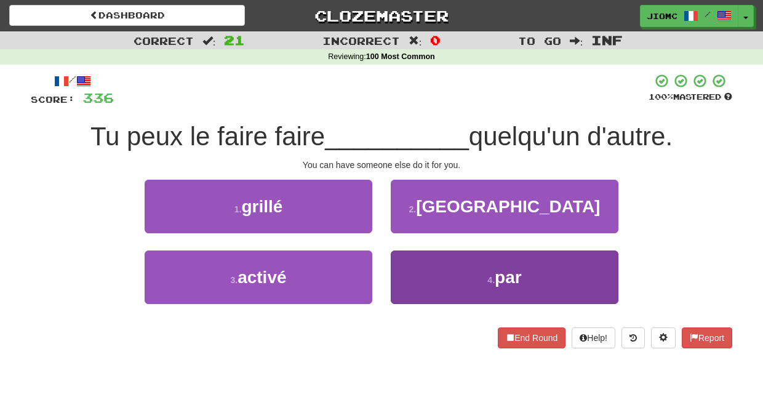
click at [413, 260] on button "4 . par" at bounding box center [505, 278] width 228 height 54
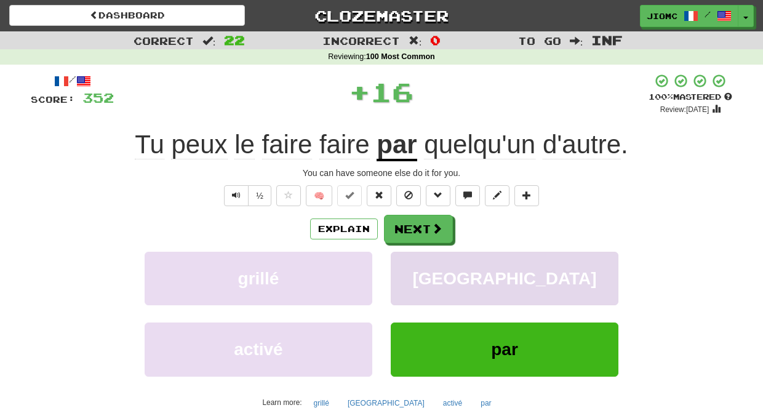
click at [411, 257] on button "[GEOGRAPHIC_DATA]" at bounding box center [505, 279] width 228 height 54
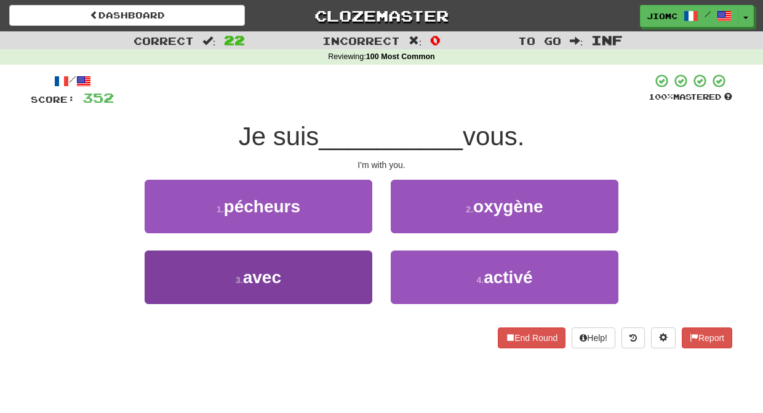
click at [347, 262] on button "3 . avec" at bounding box center [259, 278] width 228 height 54
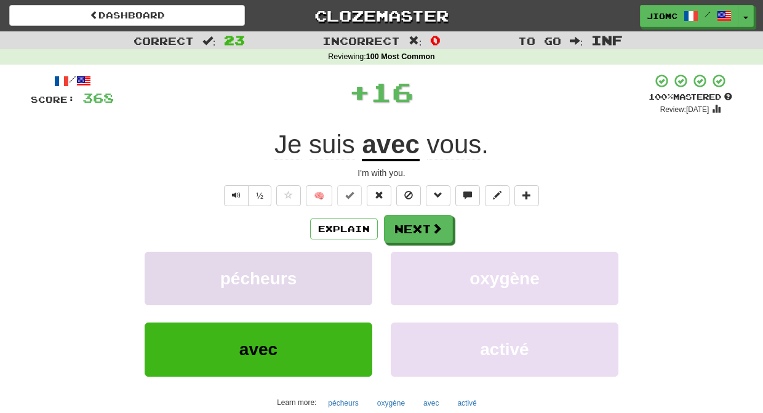
click at [348, 262] on button "pécheurs" at bounding box center [259, 279] width 228 height 54
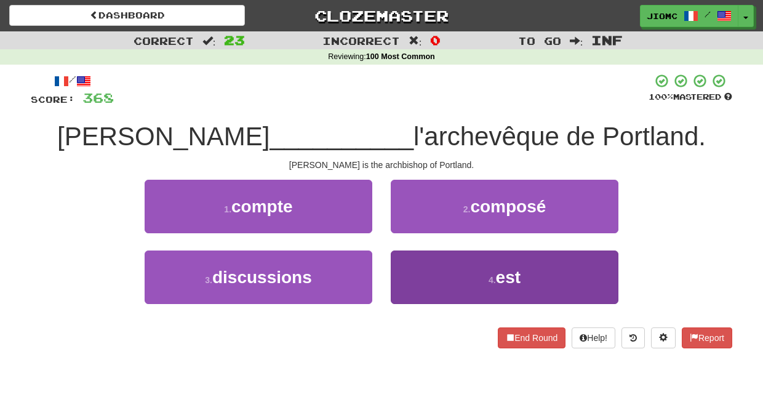
click at [421, 260] on button "4 . est" at bounding box center [505, 278] width 228 height 54
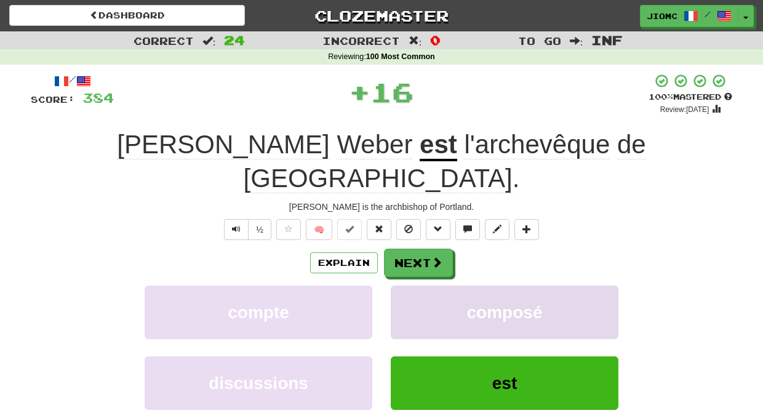
click at [419, 286] on button "composé" at bounding box center [505, 313] width 228 height 54
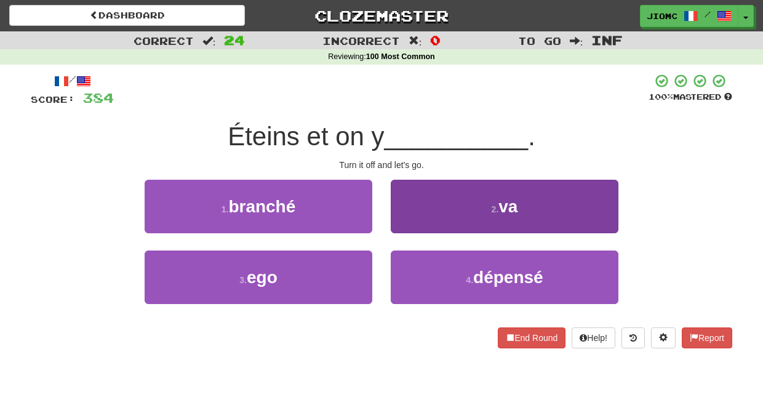
click at [412, 223] on button "2 . va" at bounding box center [505, 207] width 228 height 54
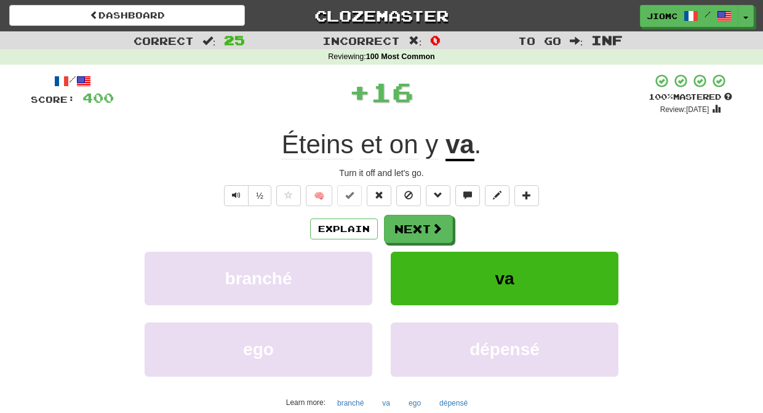
click at [412, 223] on button "Next" at bounding box center [418, 229] width 69 height 28
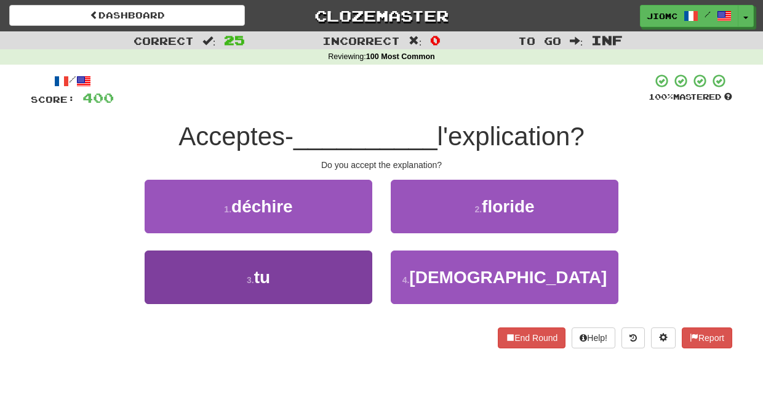
click at [347, 272] on button "3 . tu" at bounding box center [259, 278] width 228 height 54
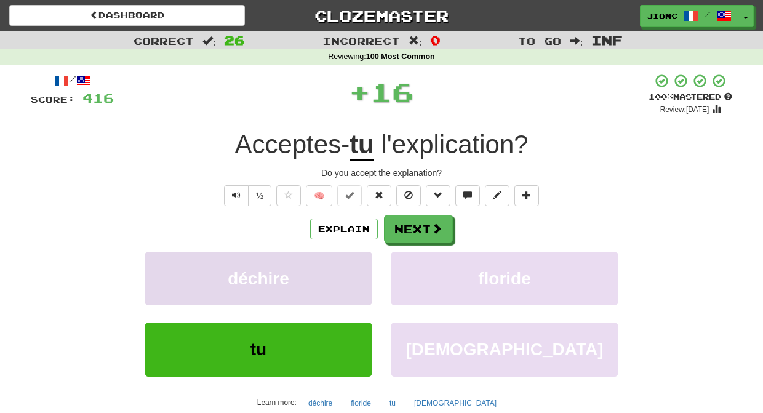
click at [348, 272] on button "déchire" at bounding box center [259, 279] width 228 height 54
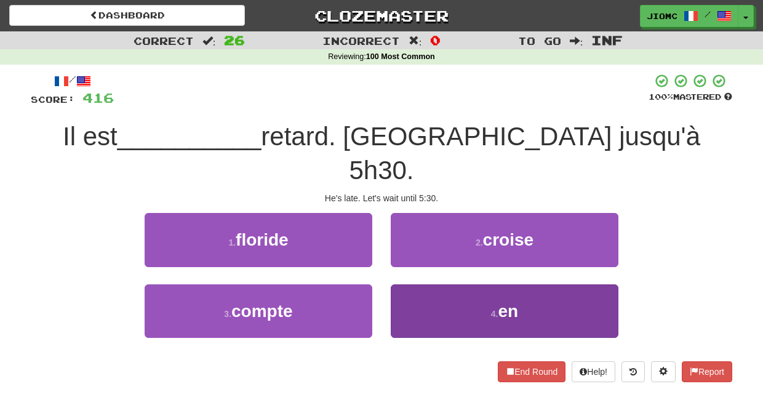
click at [415, 284] on button "4 . en" at bounding box center [505, 311] width 228 height 54
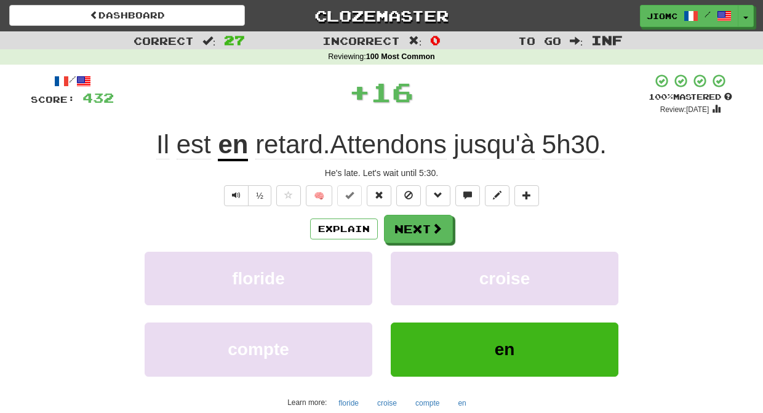
click at [415, 268] on button "croise" at bounding box center [505, 279] width 228 height 54
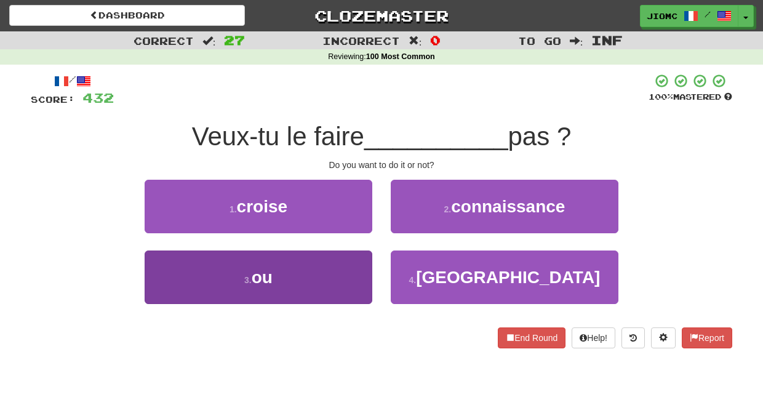
click at [360, 262] on button "3 . ou" at bounding box center [259, 278] width 228 height 54
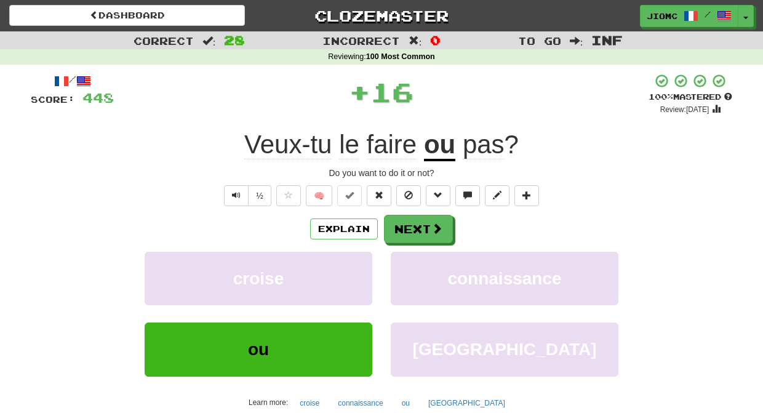
click at [360, 262] on button "croise" at bounding box center [259, 279] width 228 height 54
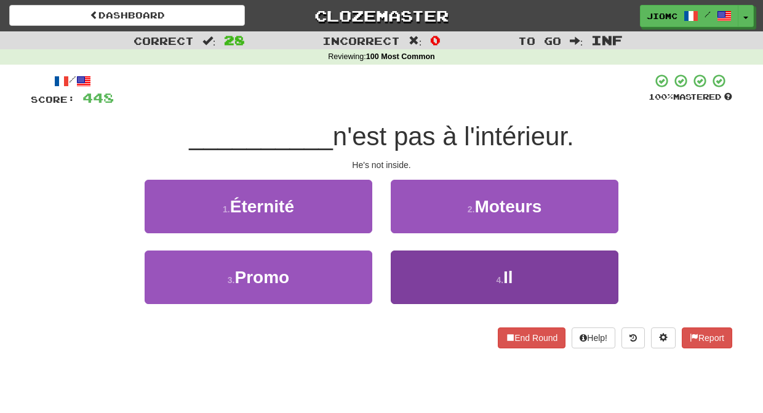
click at [418, 261] on button "4 . Il" at bounding box center [505, 278] width 228 height 54
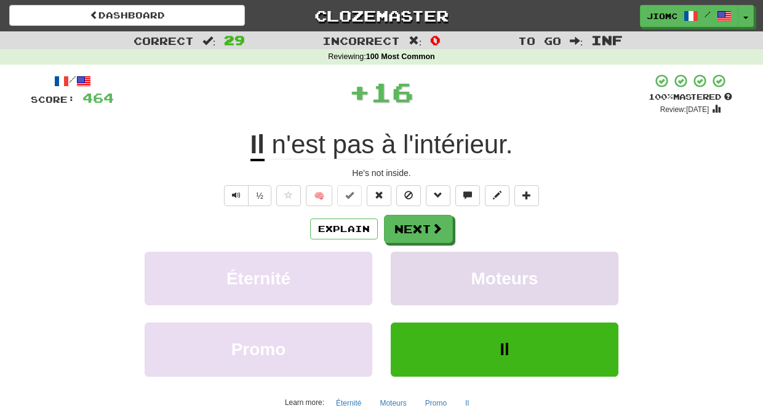
click at [416, 262] on button "Moteurs" at bounding box center [505, 279] width 228 height 54
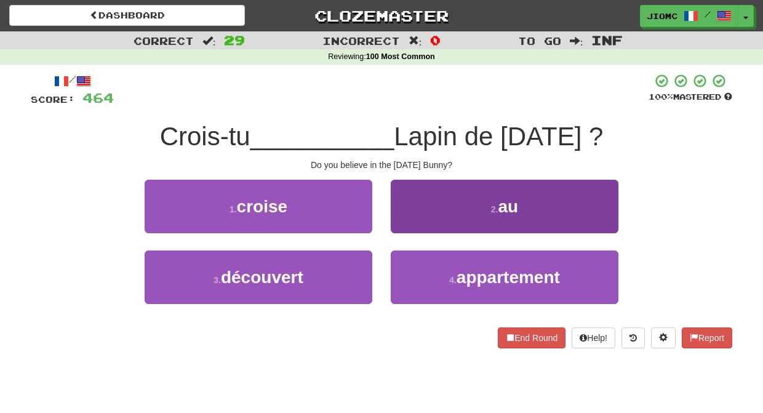
click at [409, 225] on button "2 . au" at bounding box center [505, 207] width 228 height 54
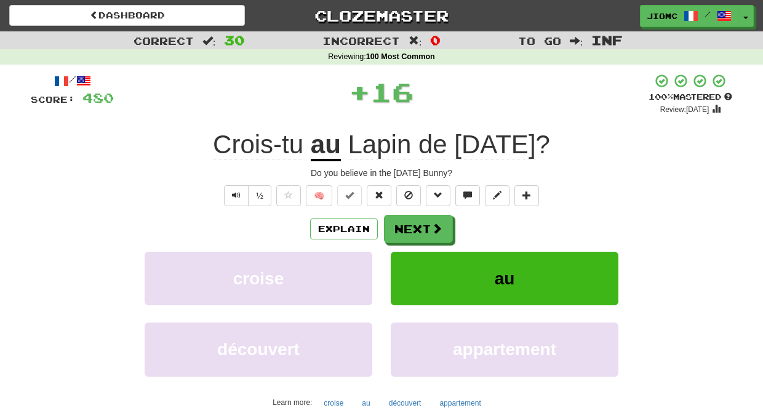
click at [409, 225] on button "Next" at bounding box center [418, 229] width 69 height 28
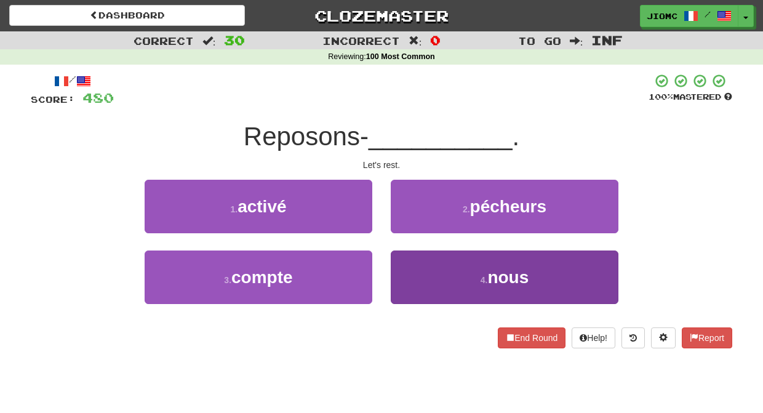
click at [419, 262] on button "4 . nous" at bounding box center [505, 278] width 228 height 54
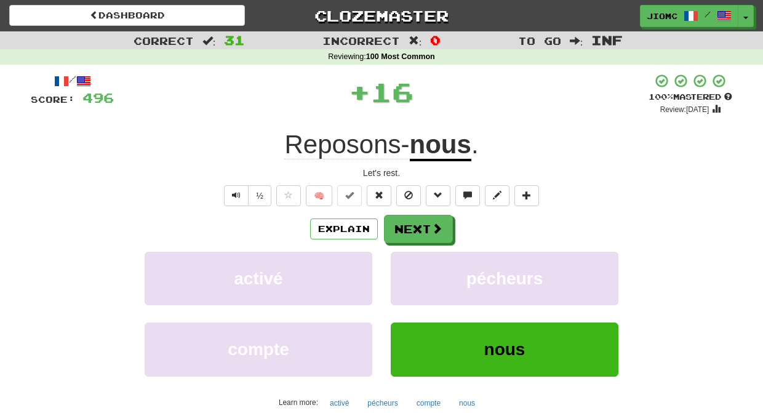
click at [419, 262] on button "pécheurs" at bounding box center [505, 279] width 228 height 54
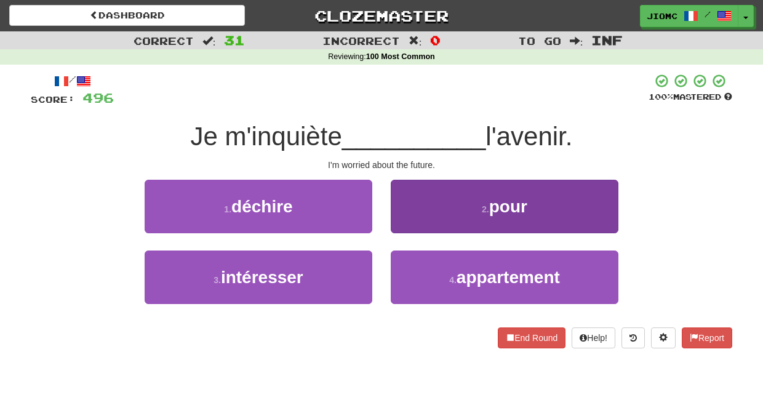
click at [407, 227] on button "2 . pour" at bounding box center [505, 207] width 228 height 54
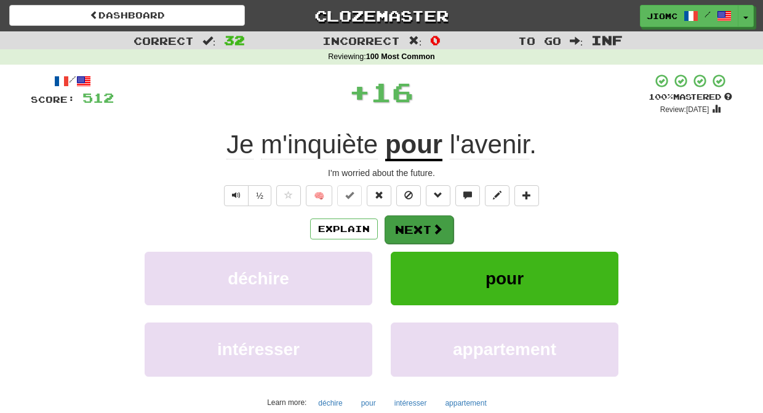
click at [409, 230] on button "Next" at bounding box center [419, 229] width 69 height 28
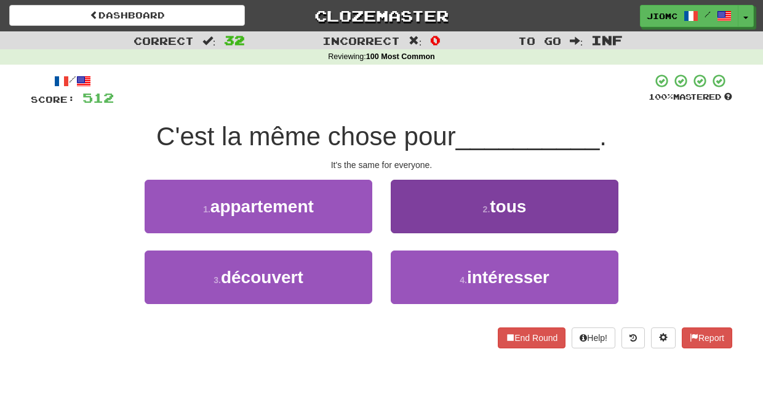
click at [411, 228] on button "2 . tous" at bounding box center [505, 207] width 228 height 54
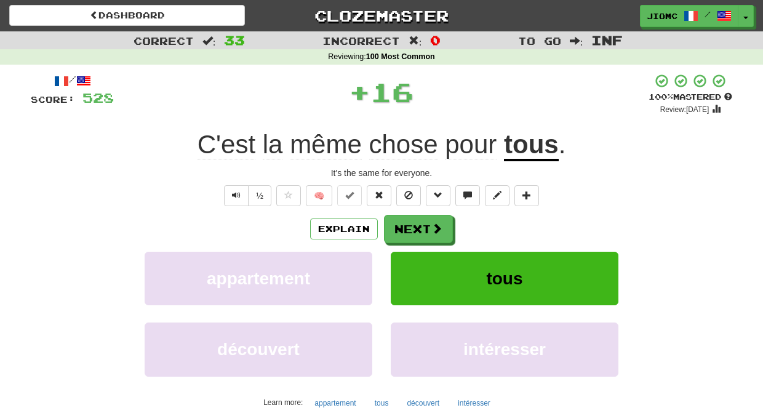
click at [411, 228] on button "Next" at bounding box center [418, 229] width 69 height 28
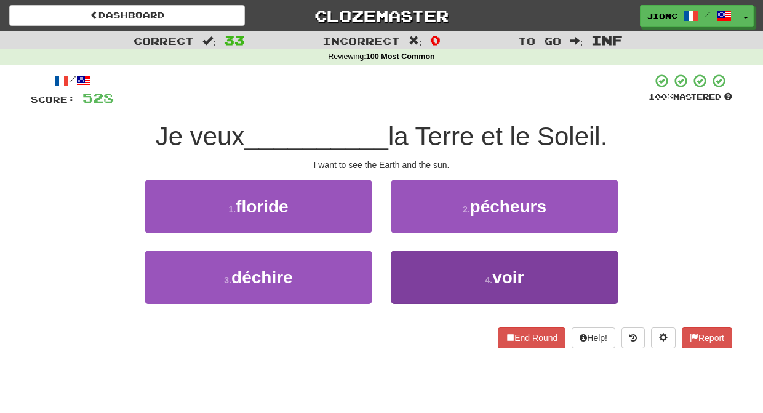
click at [414, 266] on button "4 . voir" at bounding box center [505, 278] width 228 height 54
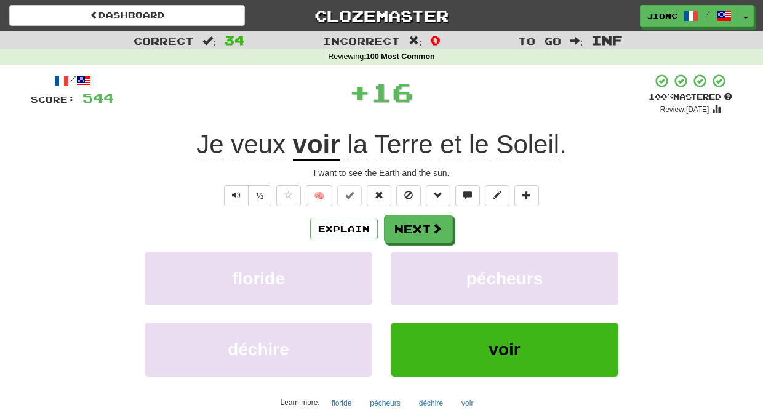
click at [414, 266] on button "pécheurs" at bounding box center [505, 279] width 228 height 54
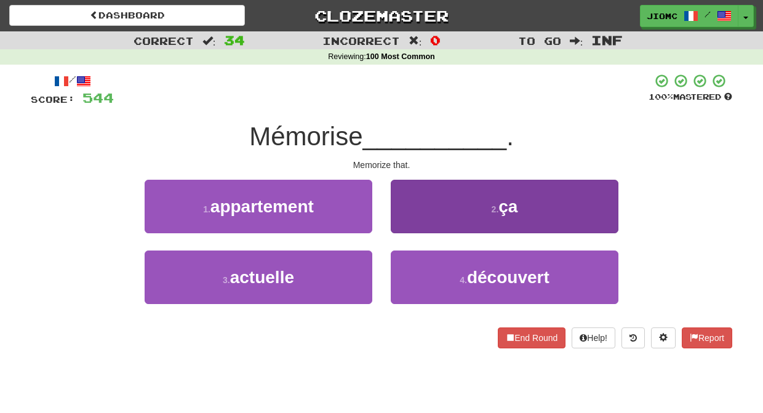
click at [411, 228] on button "2 . ça" at bounding box center [505, 207] width 228 height 54
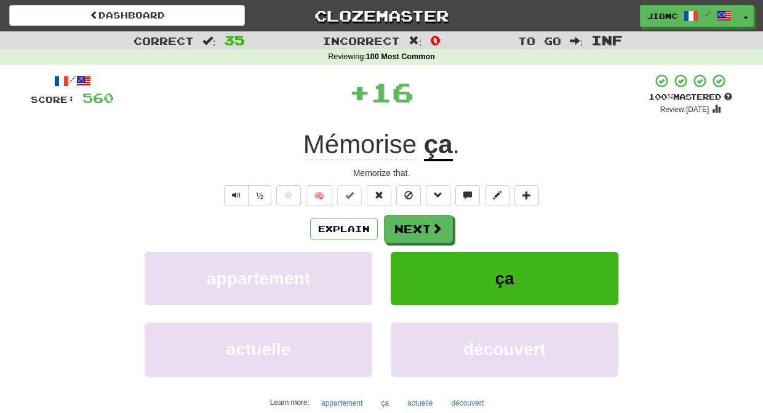
click at [411, 228] on button "Next" at bounding box center [418, 229] width 69 height 28
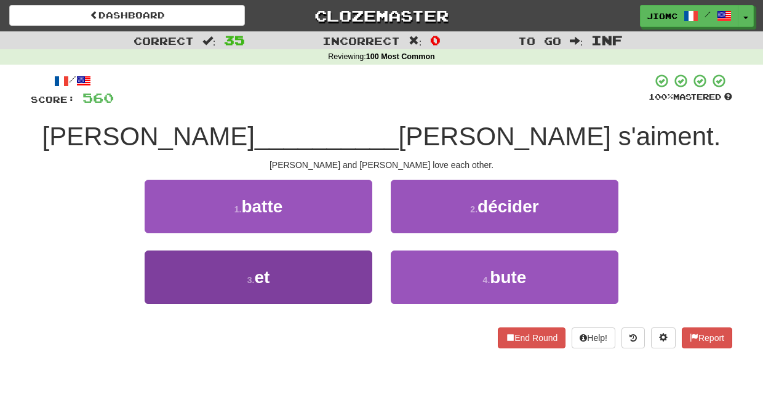
click at [355, 265] on button "3 . et" at bounding box center [259, 278] width 228 height 54
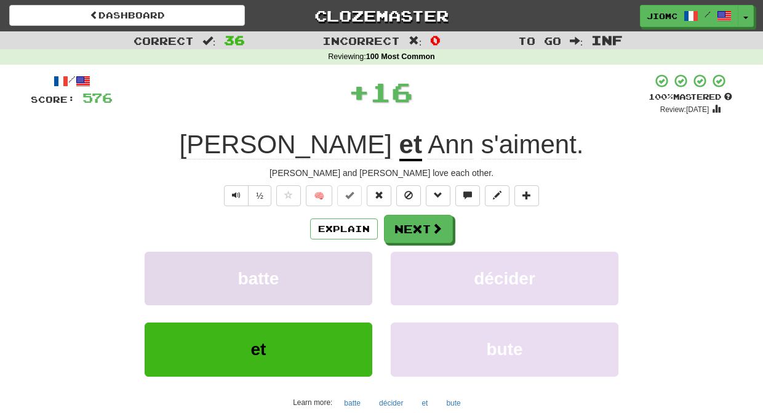
click at [356, 265] on button "batte" at bounding box center [259, 279] width 228 height 54
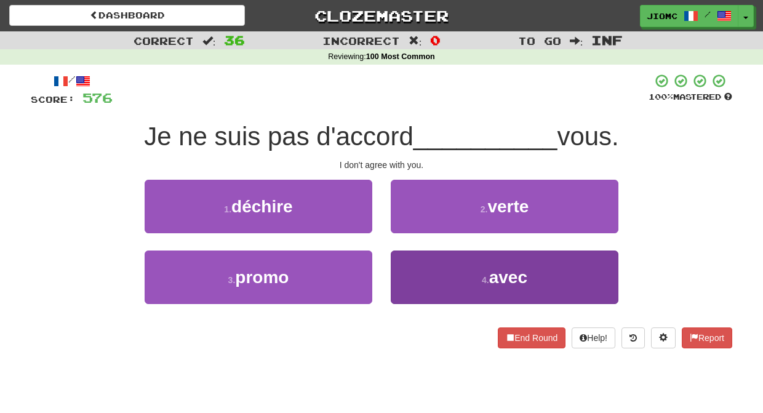
click at [419, 264] on button "4 . avec" at bounding box center [505, 278] width 228 height 54
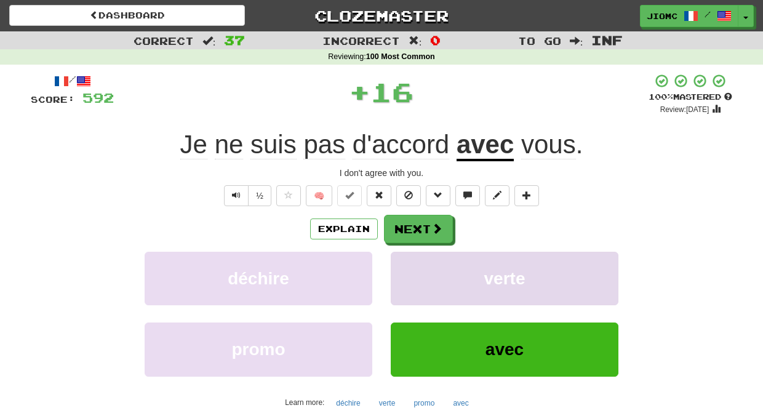
click at [418, 264] on button "verte" at bounding box center [505, 279] width 228 height 54
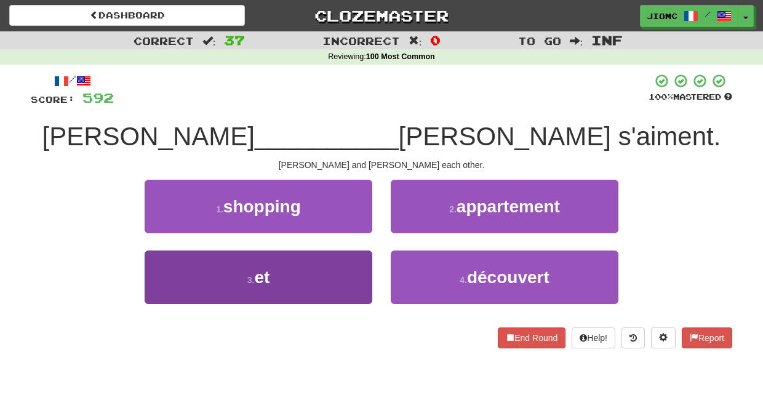
click at [350, 272] on button "3 . et" at bounding box center [259, 278] width 228 height 54
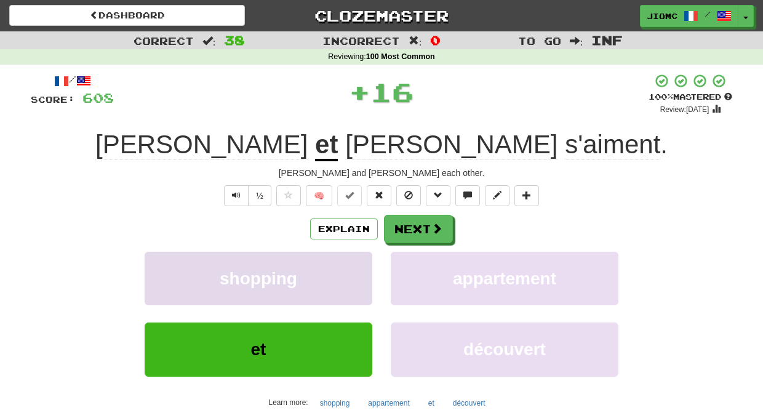
click at [350, 272] on button "shopping" at bounding box center [259, 279] width 228 height 54
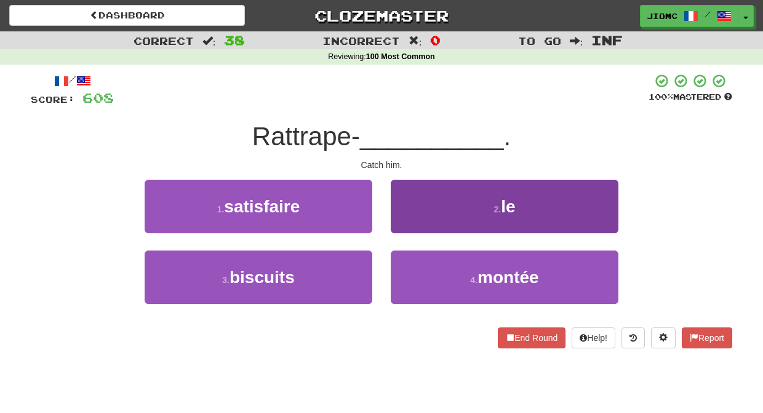
click at [416, 227] on button "2 . le" at bounding box center [505, 207] width 228 height 54
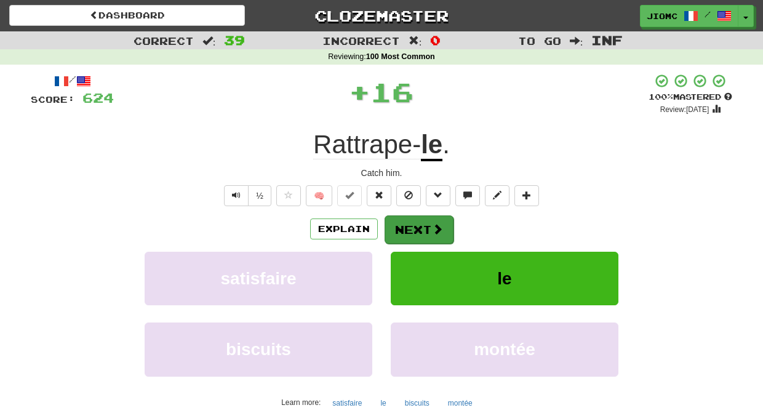
click at [414, 227] on button "Next" at bounding box center [419, 229] width 69 height 28
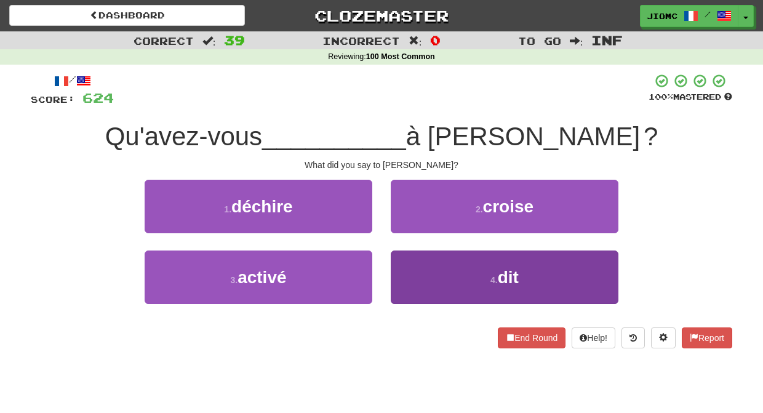
click at [409, 270] on button "4 . dit" at bounding box center [505, 278] width 228 height 54
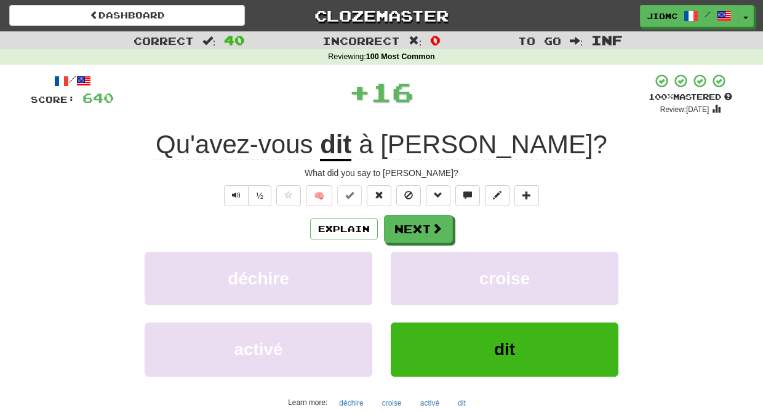
click at [409, 270] on button "croise" at bounding box center [505, 279] width 228 height 54
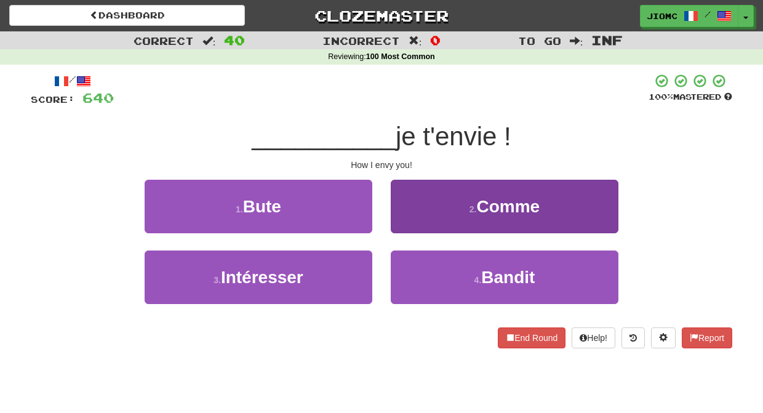
click at [416, 220] on button "2 . Comme" at bounding box center [505, 207] width 228 height 54
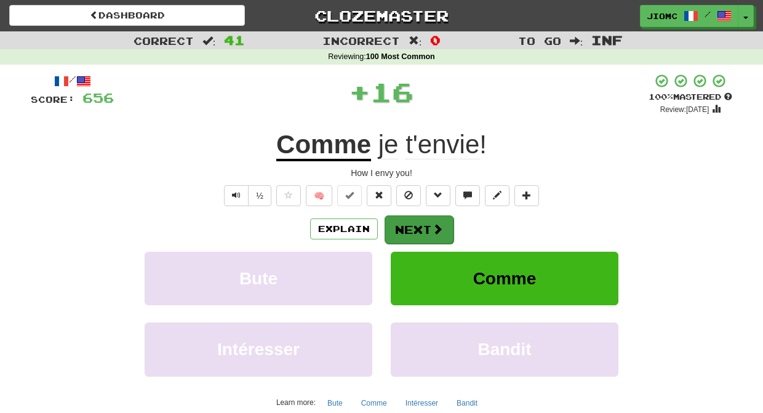
click at [414, 223] on button "Next" at bounding box center [419, 229] width 69 height 28
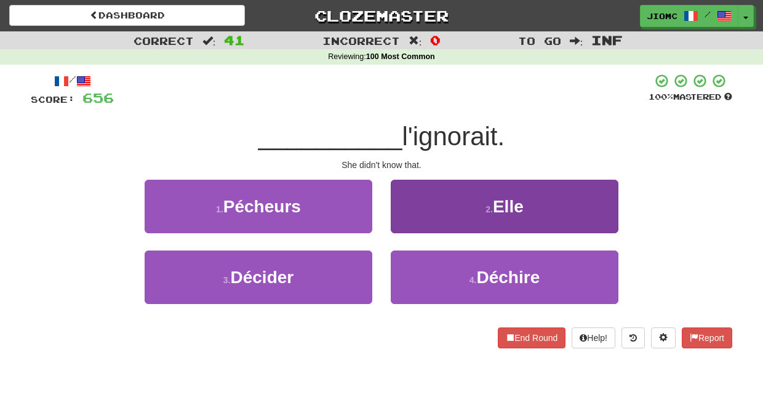
click at [413, 225] on button "2 . Elle" at bounding box center [505, 207] width 228 height 54
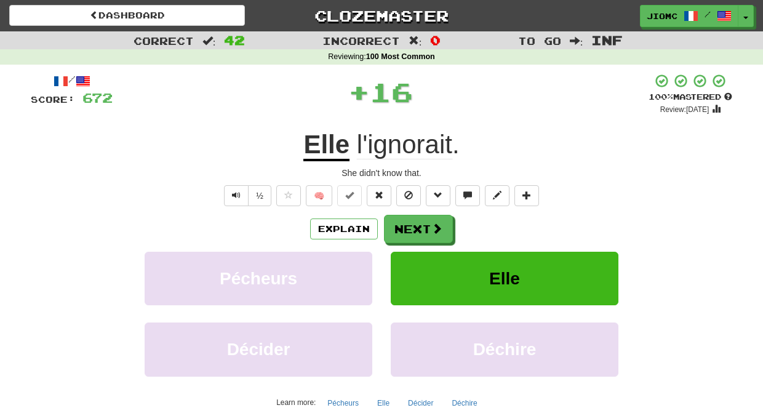
click at [413, 225] on button "Next" at bounding box center [418, 229] width 69 height 28
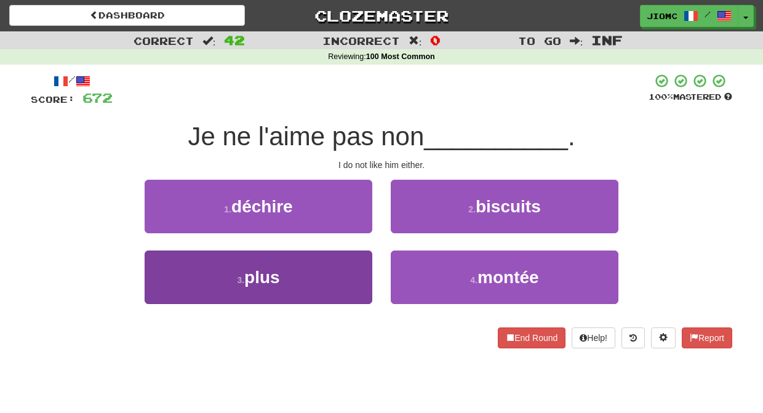
click at [363, 260] on button "3 . plus" at bounding box center [259, 278] width 228 height 54
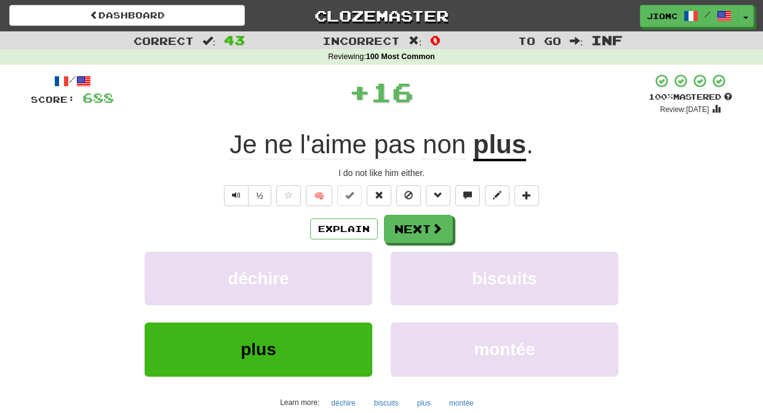
click at [363, 260] on button "déchire" at bounding box center [259, 279] width 228 height 54
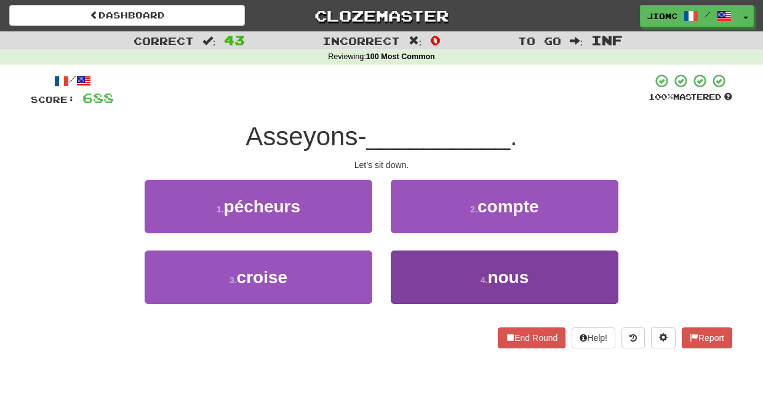
click at [415, 263] on button "4 . nous" at bounding box center [505, 278] width 228 height 54
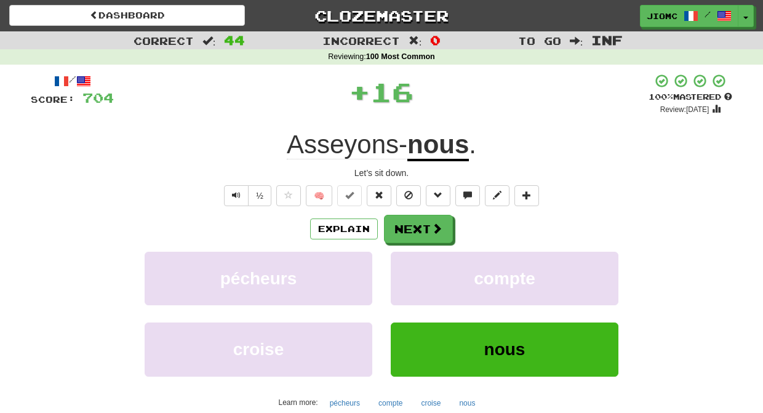
click at [415, 263] on button "compte" at bounding box center [505, 279] width 228 height 54
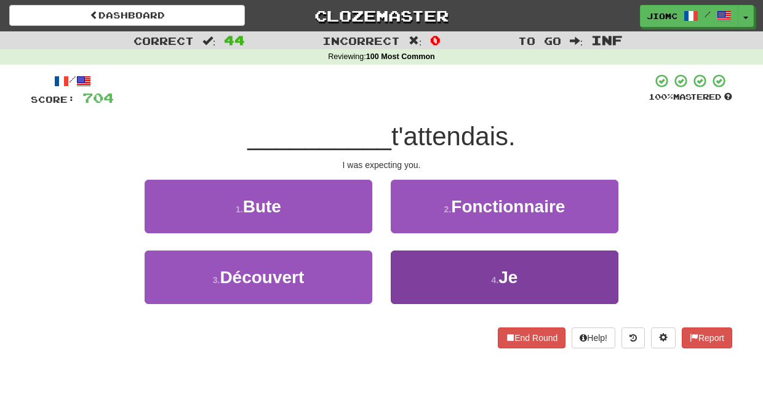
click at [408, 269] on button "4 . Je" at bounding box center [505, 278] width 228 height 54
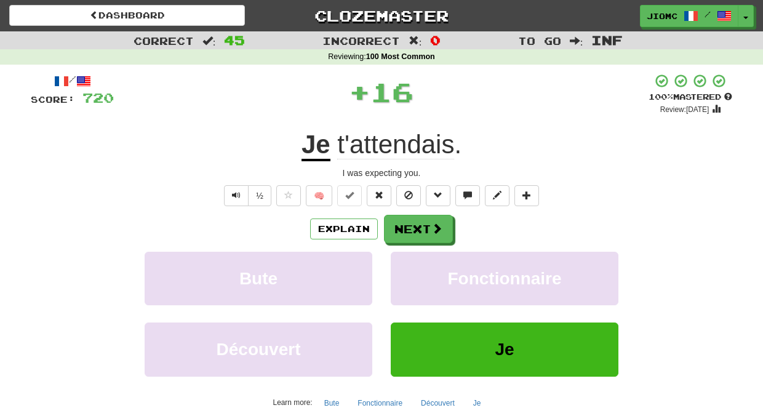
click at [408, 269] on button "Fonctionnaire" at bounding box center [505, 279] width 228 height 54
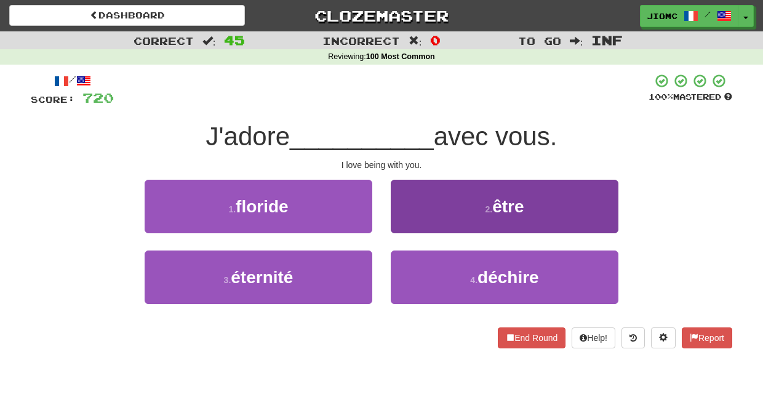
click at [413, 221] on button "2 . être" at bounding box center [505, 207] width 228 height 54
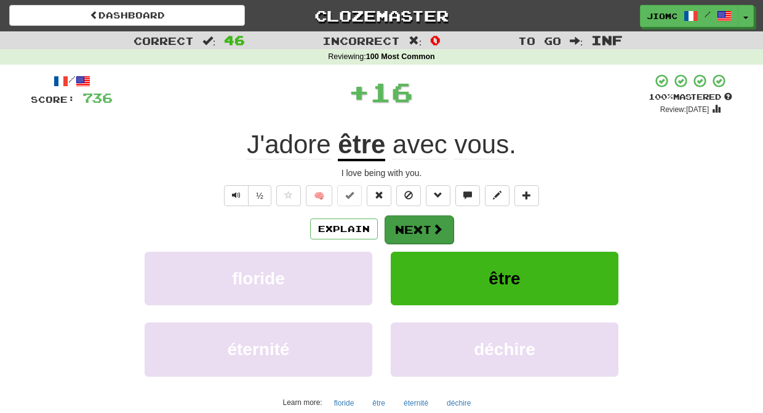
click at [414, 225] on button "Next" at bounding box center [419, 229] width 69 height 28
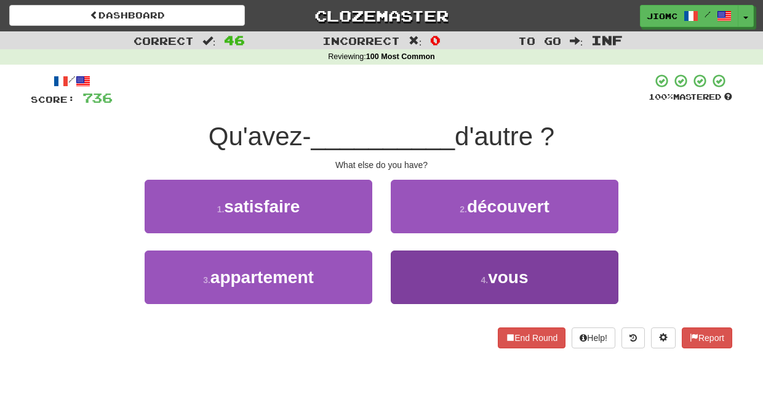
click at [417, 264] on button "4 . vous" at bounding box center [505, 278] width 228 height 54
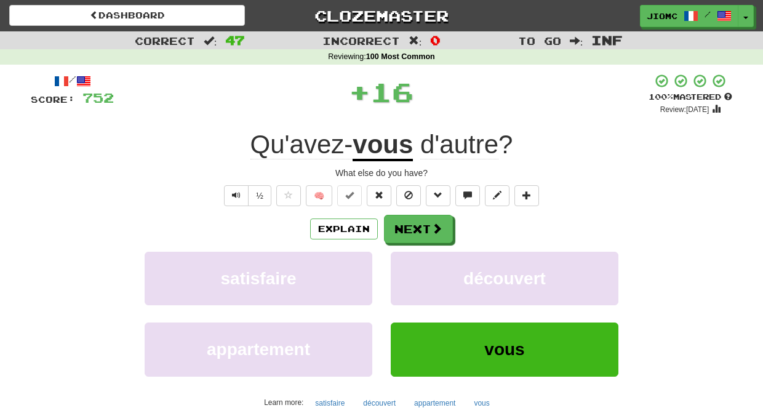
click at [417, 264] on button "découvert" at bounding box center [505, 279] width 228 height 54
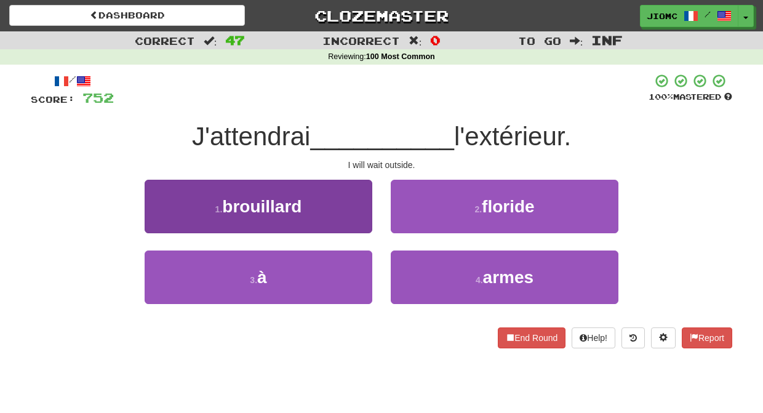
click at [347, 263] on button "3 . à" at bounding box center [259, 278] width 228 height 54
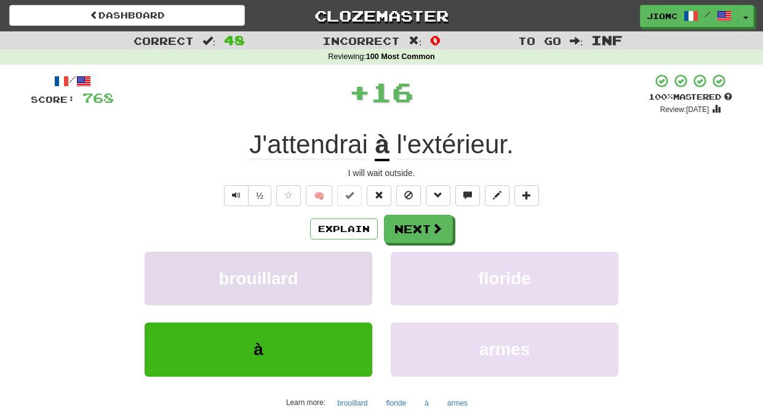
click at [348, 263] on button "brouillard" at bounding box center [259, 279] width 228 height 54
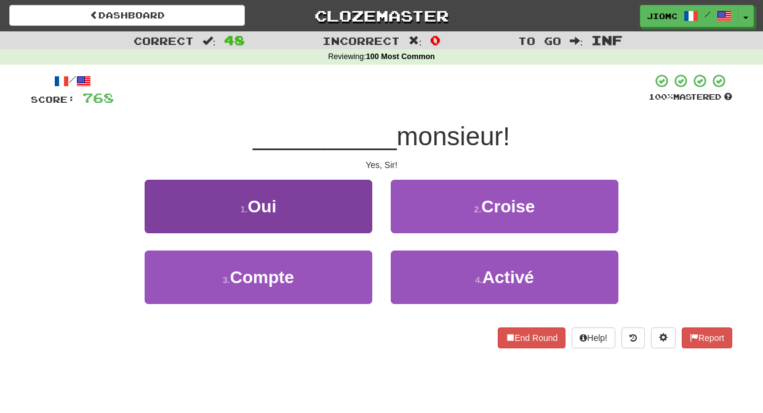
click at [350, 217] on button "1 . Oui" at bounding box center [259, 207] width 228 height 54
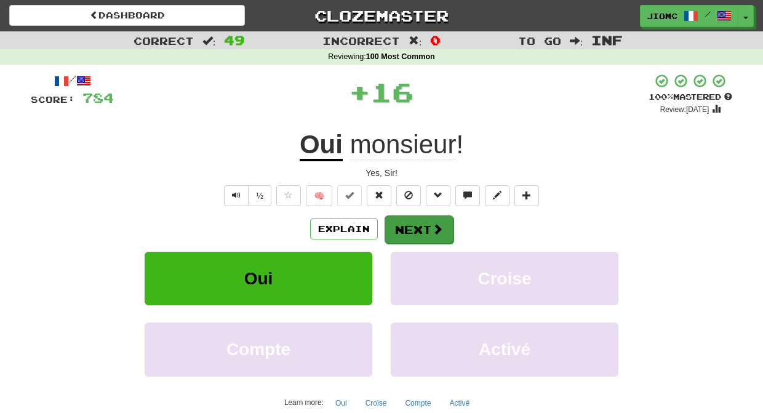
click at [389, 221] on button "Next" at bounding box center [419, 229] width 69 height 28
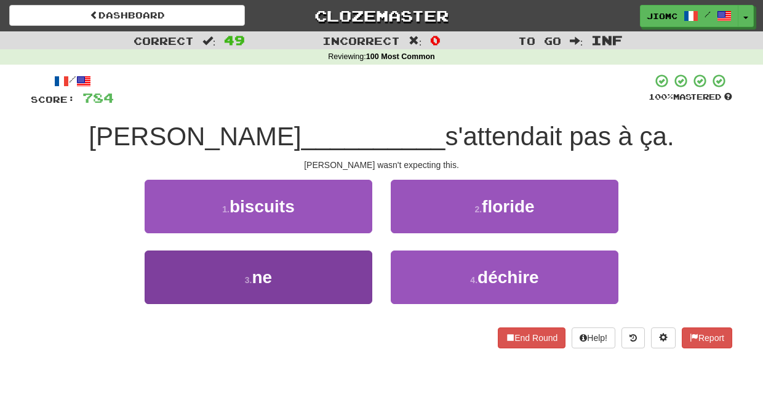
click at [352, 259] on button "3 . ne" at bounding box center [259, 278] width 228 height 54
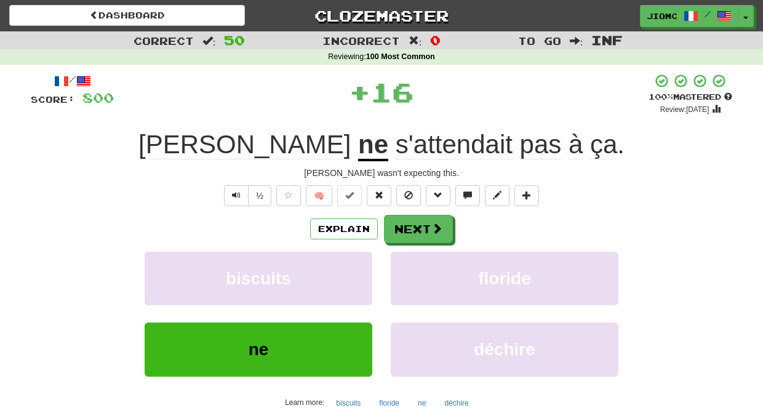
click at [352, 259] on button "biscuits" at bounding box center [259, 279] width 228 height 54
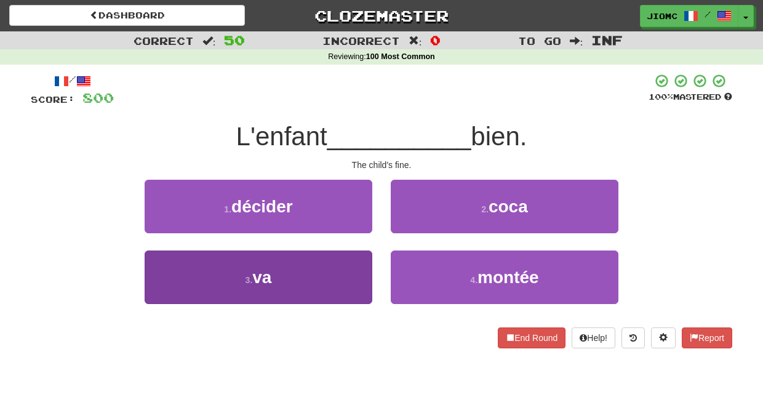
click at [352, 264] on button "3 . va" at bounding box center [259, 278] width 228 height 54
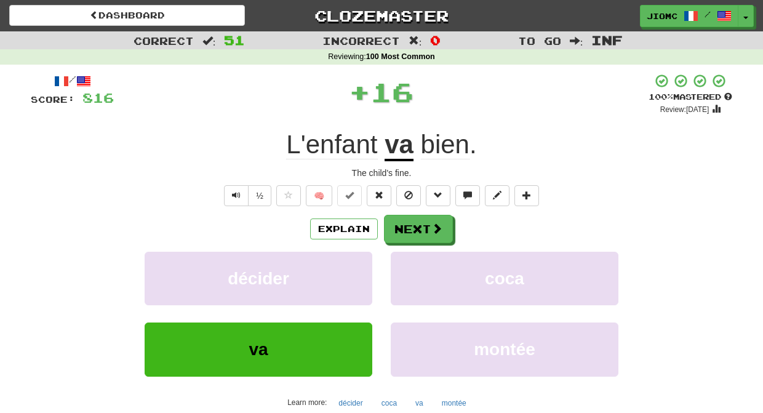
click at [352, 264] on button "décider" at bounding box center [259, 279] width 228 height 54
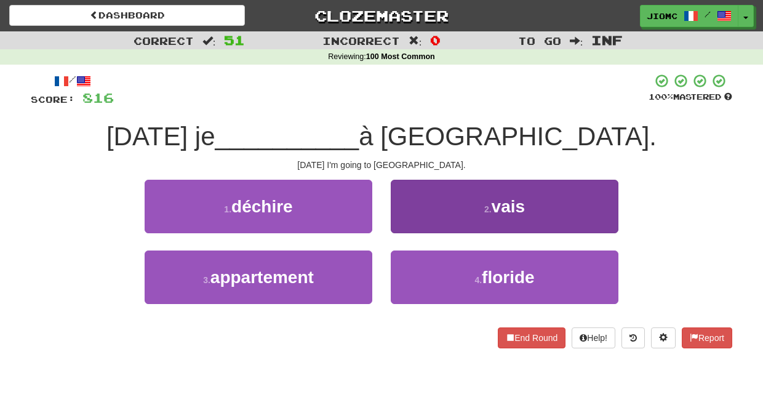
click at [405, 225] on button "2 . vais" at bounding box center [505, 207] width 228 height 54
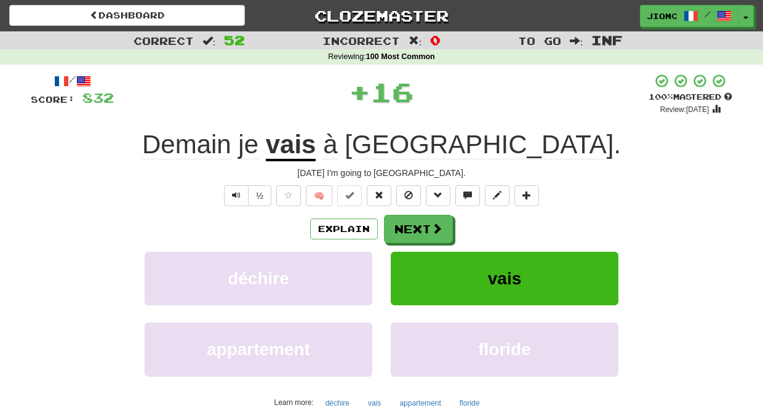
click at [405, 225] on button "Next" at bounding box center [418, 229] width 69 height 28
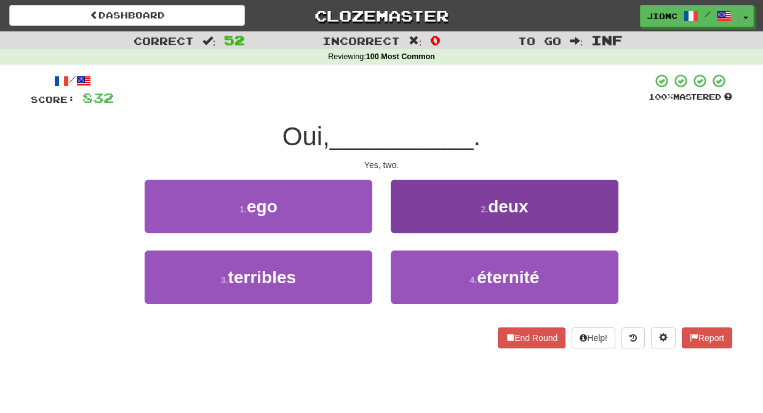
click at [405, 225] on button "2 . deux" at bounding box center [505, 207] width 228 height 54
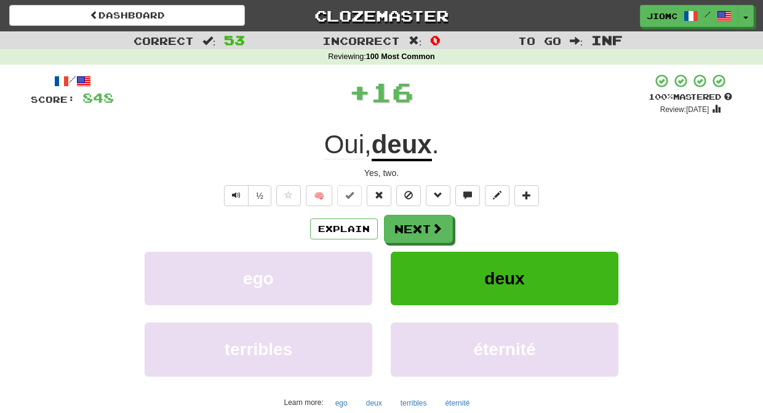
click at [405, 225] on button "Next" at bounding box center [418, 229] width 69 height 28
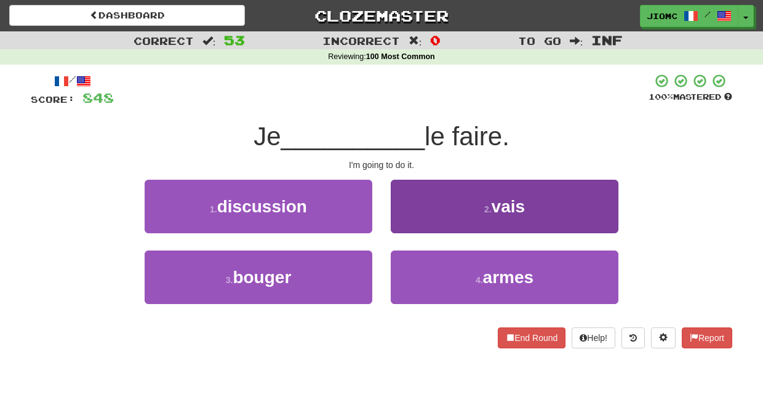
click at [405, 226] on button "2 . vais" at bounding box center [505, 207] width 228 height 54
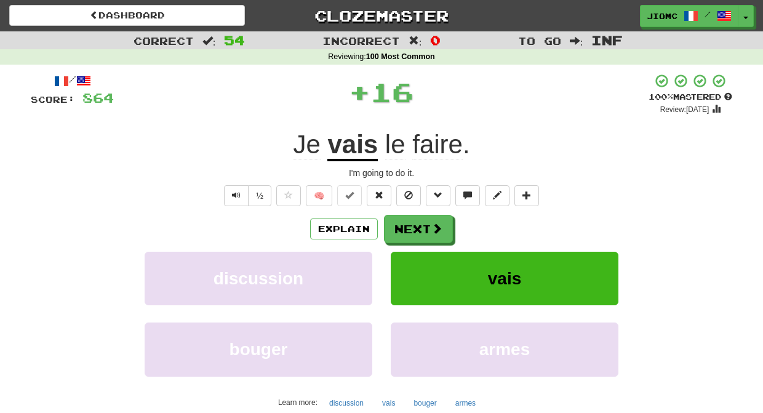
click at [405, 226] on button "Next" at bounding box center [418, 229] width 69 height 28
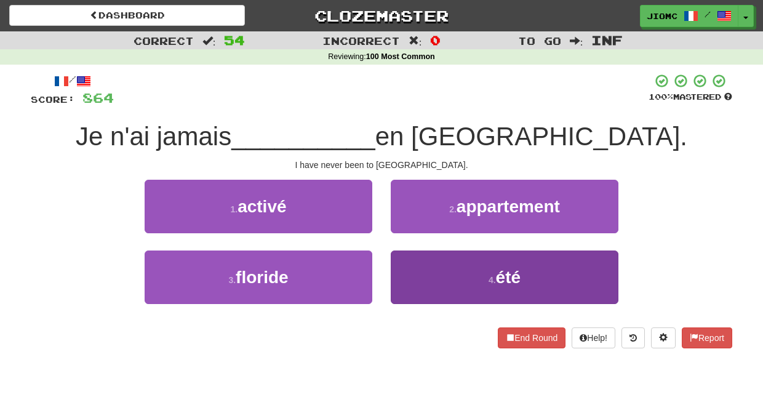
click at [403, 270] on button "4 . été" at bounding box center [505, 278] width 228 height 54
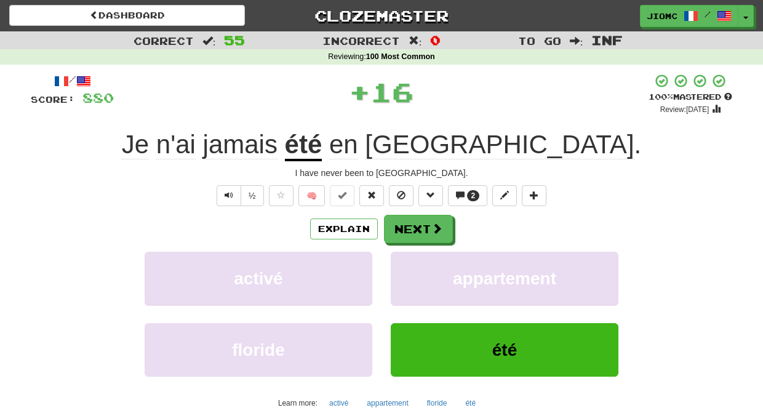
click at [403, 270] on button "appartement" at bounding box center [505, 279] width 228 height 54
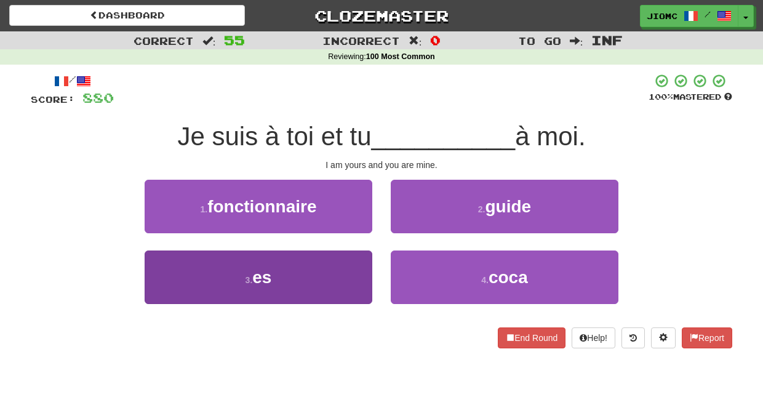
click at [350, 265] on button "3 . es" at bounding box center [259, 278] width 228 height 54
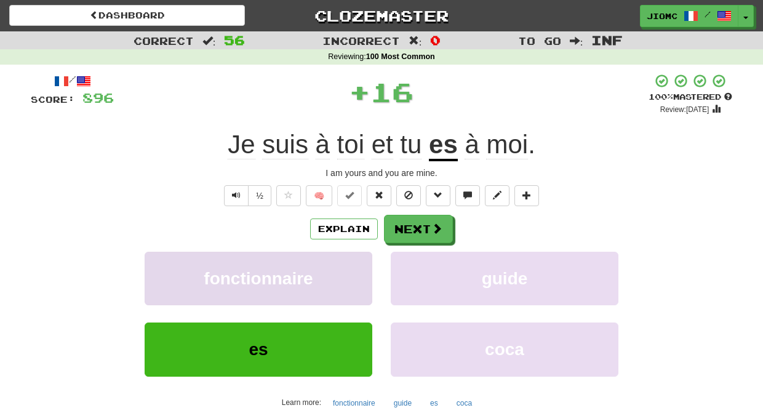
click at [350, 265] on button "fonctionnaire" at bounding box center [259, 279] width 228 height 54
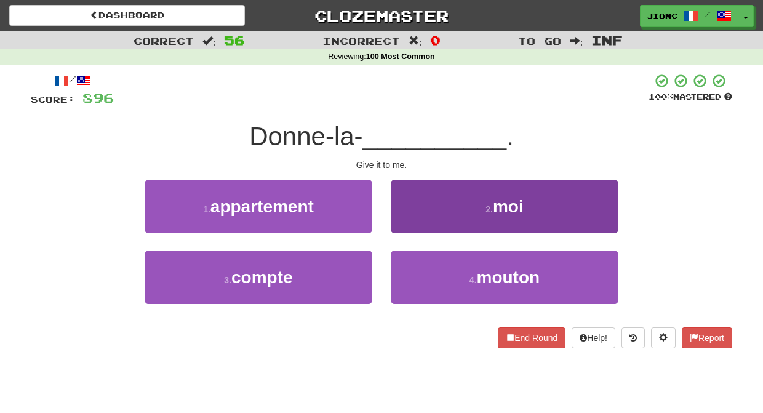
click at [395, 228] on button "2 . moi" at bounding box center [505, 207] width 228 height 54
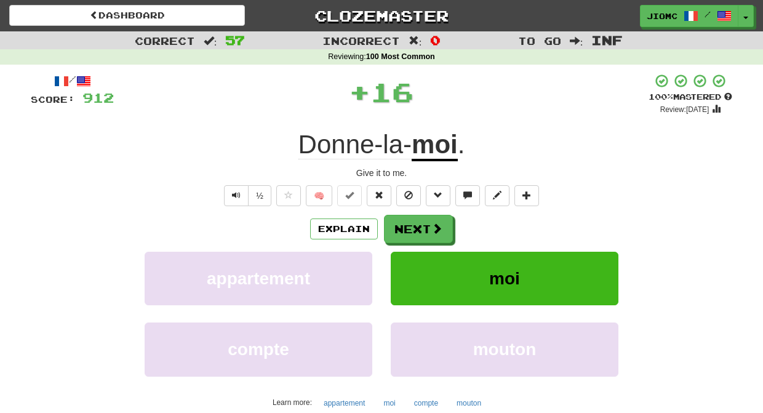
click at [395, 228] on button "Next" at bounding box center [418, 229] width 69 height 28
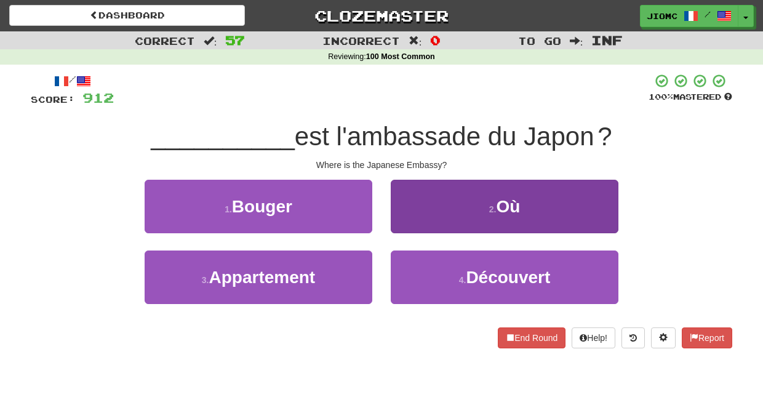
click at [403, 221] on button "2 . Où" at bounding box center [505, 207] width 228 height 54
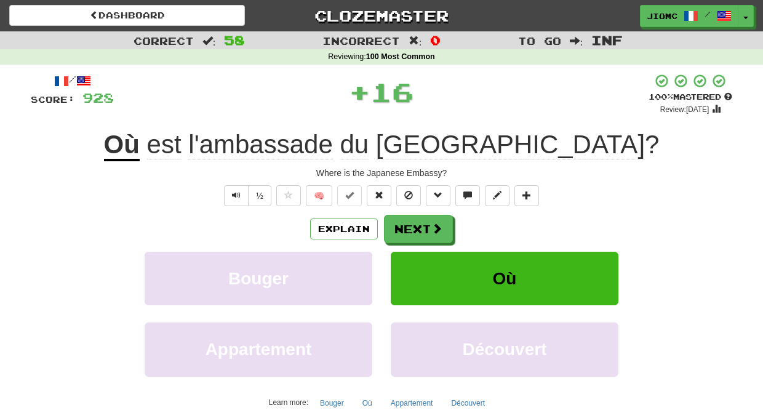
click at [403, 222] on button "Next" at bounding box center [418, 229] width 69 height 28
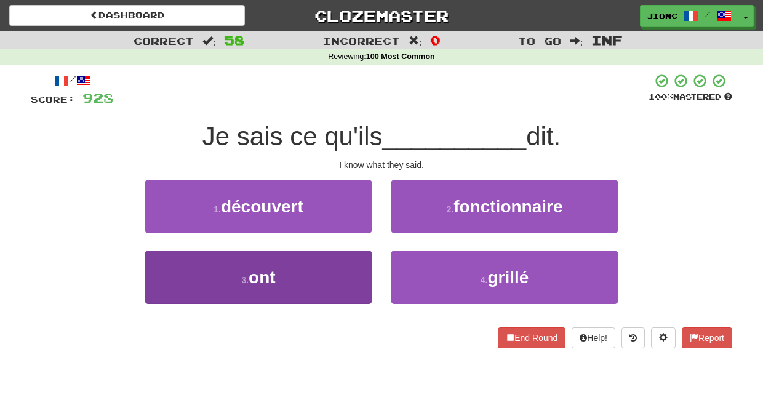
click at [348, 268] on button "3 . ont" at bounding box center [259, 278] width 228 height 54
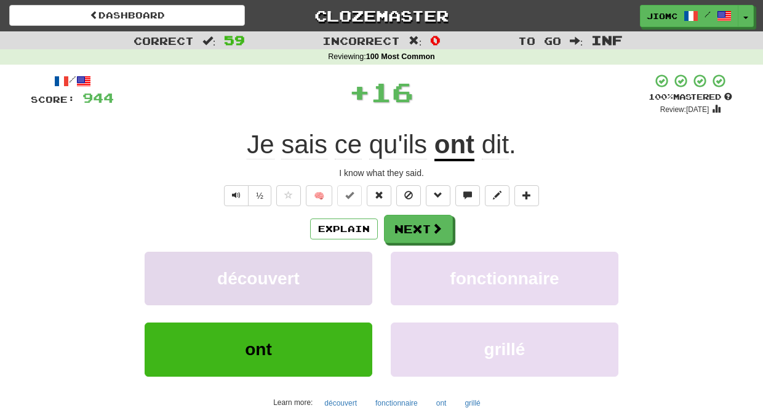
click at [349, 268] on button "découvert" at bounding box center [259, 279] width 228 height 54
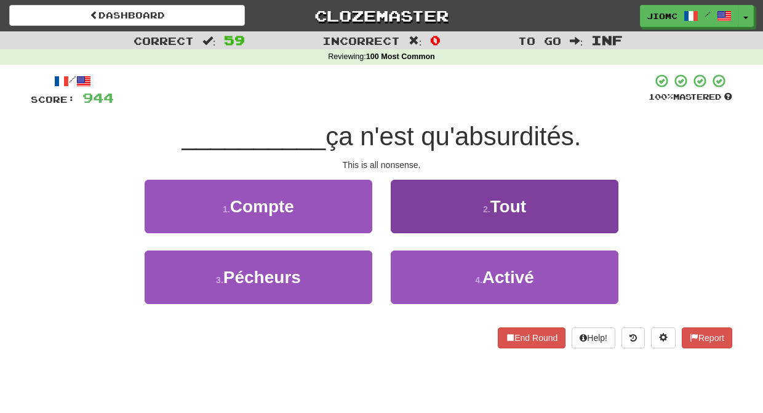
click at [405, 222] on button "2 . Tout" at bounding box center [505, 207] width 228 height 54
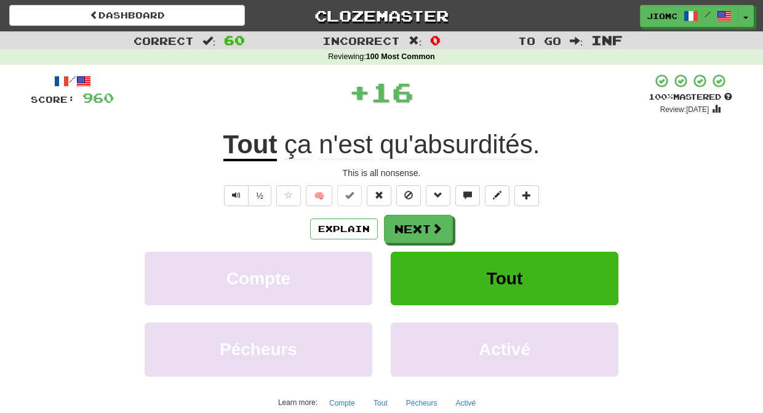
click at [405, 224] on button "Next" at bounding box center [418, 229] width 69 height 28
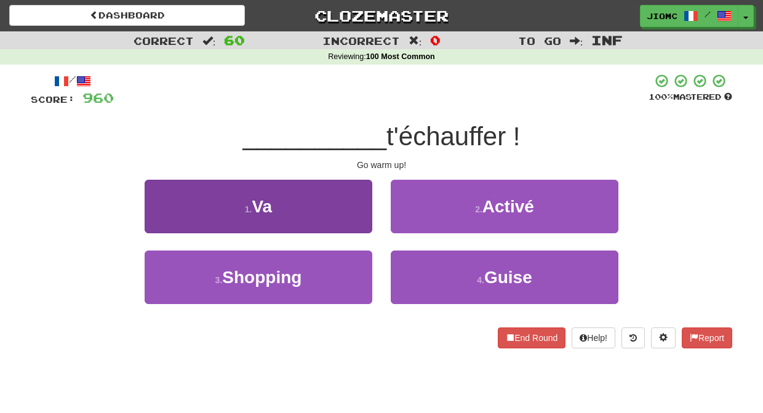
click at [353, 215] on button "1 . Va" at bounding box center [259, 207] width 228 height 54
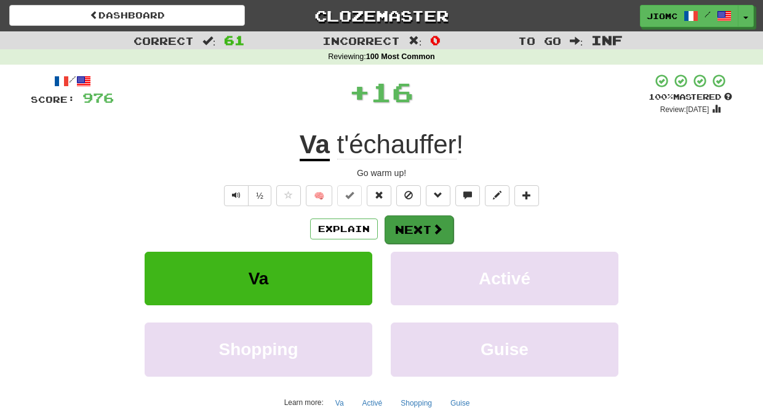
click at [404, 220] on button "Next" at bounding box center [419, 229] width 69 height 28
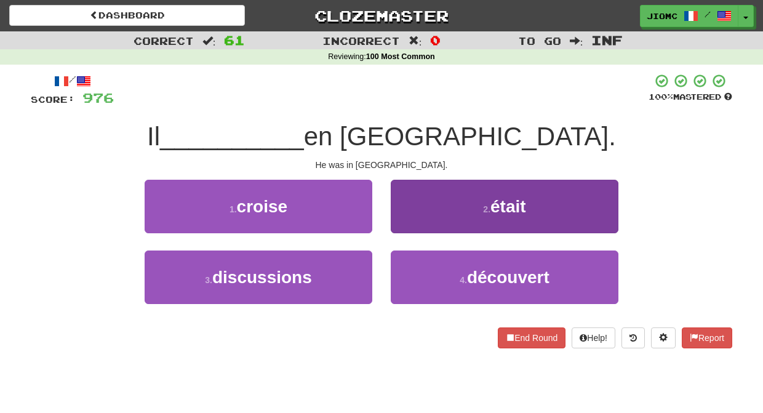
click at [408, 227] on button "2 . était" at bounding box center [505, 207] width 228 height 54
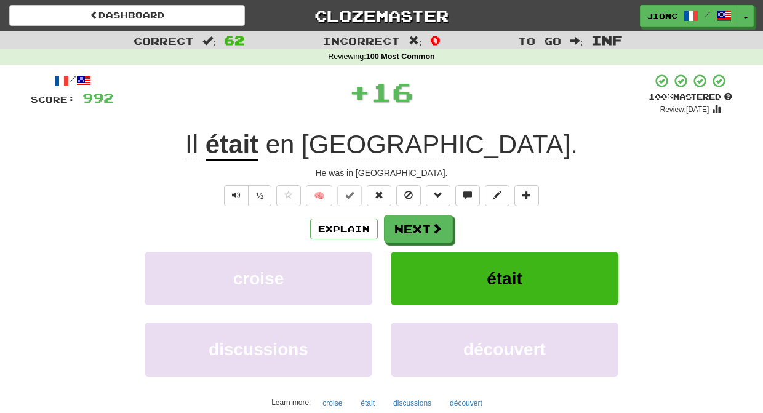
click at [408, 227] on button "Next" at bounding box center [418, 229] width 69 height 28
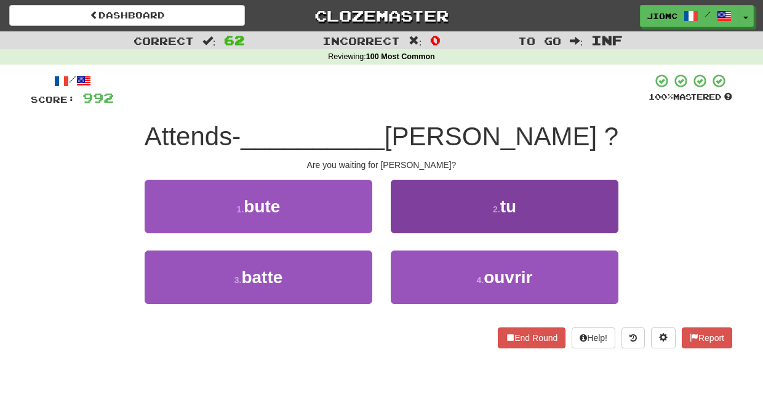
click at [409, 225] on button "2 . tu" at bounding box center [505, 207] width 228 height 54
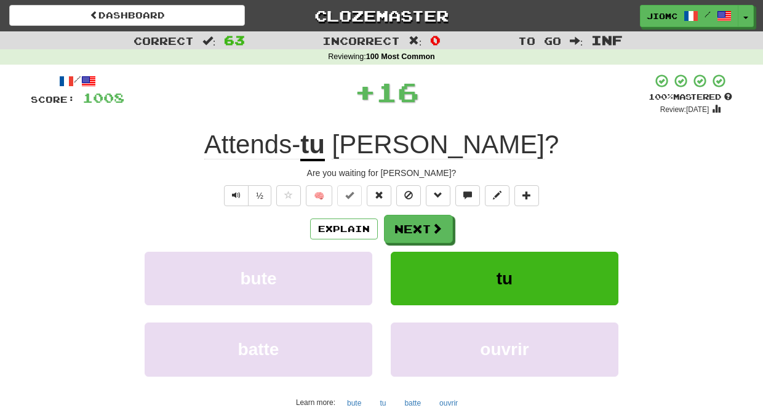
click at [409, 225] on button "Next" at bounding box center [418, 229] width 69 height 28
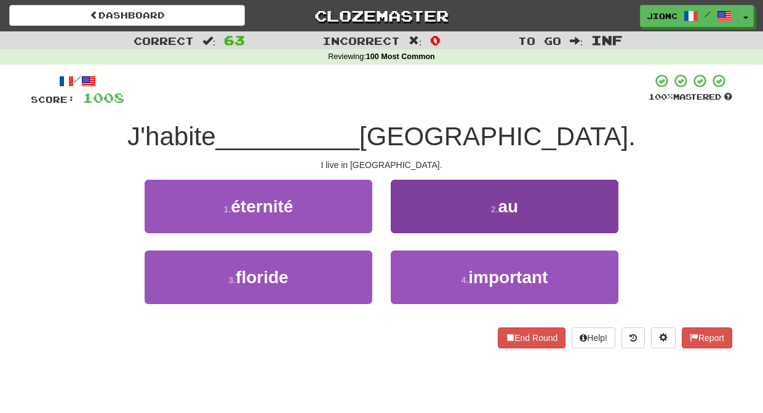
click at [409, 226] on button "2 . au" at bounding box center [505, 207] width 228 height 54
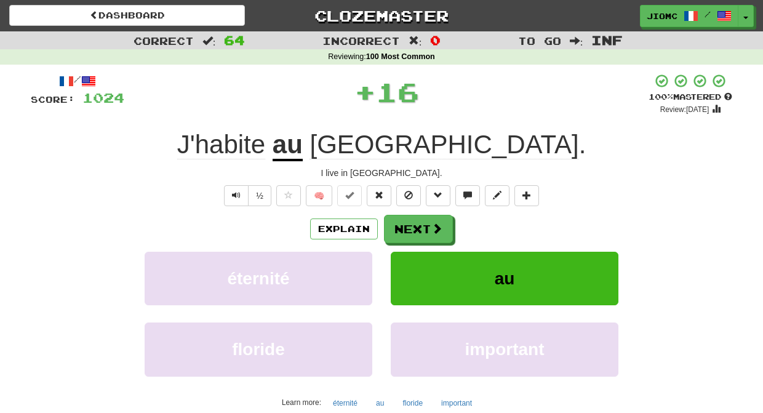
click at [409, 226] on button "Next" at bounding box center [418, 229] width 69 height 28
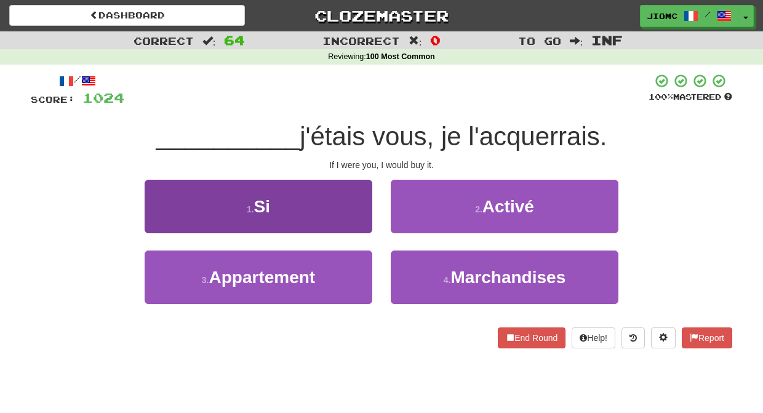
click at [348, 219] on button "1 . Si" at bounding box center [259, 207] width 228 height 54
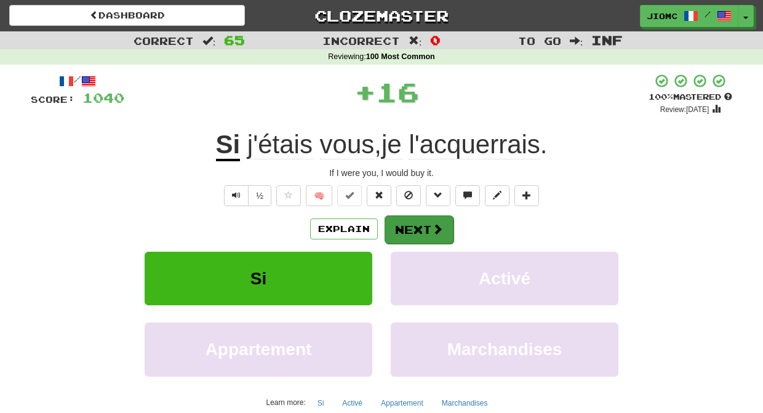
click at [393, 223] on button "Next" at bounding box center [419, 229] width 69 height 28
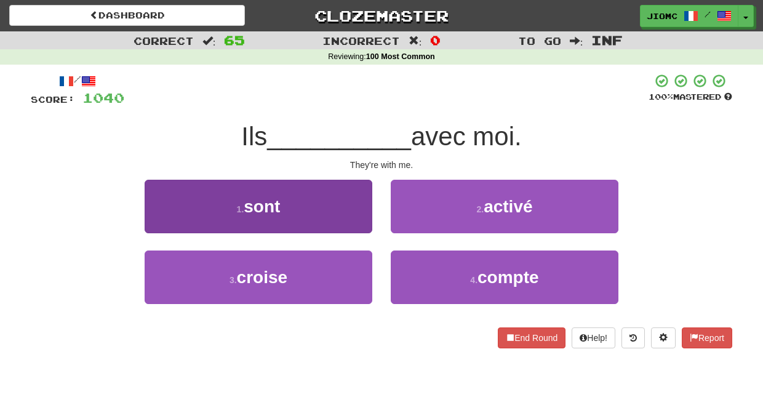
click at [353, 220] on button "1 . sont" at bounding box center [259, 207] width 228 height 54
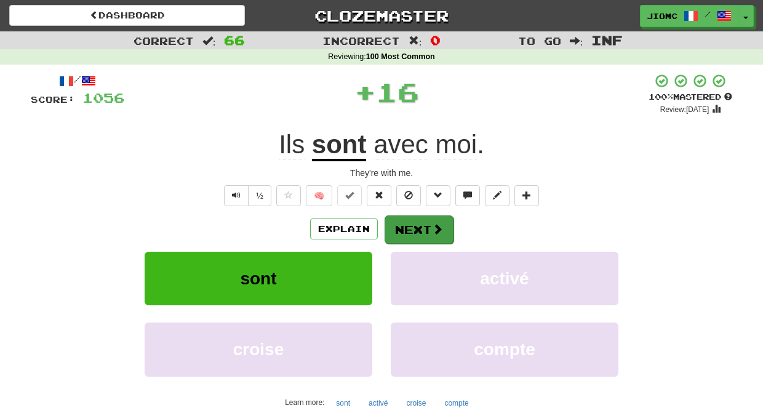
click at [402, 222] on button "Next" at bounding box center [419, 229] width 69 height 28
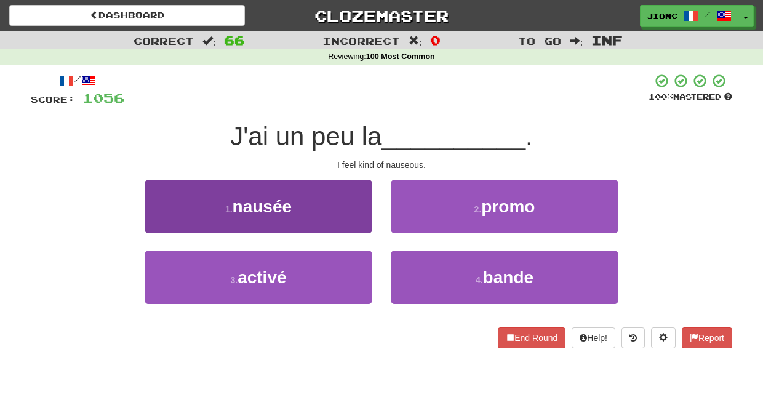
click at [361, 220] on button "1 . nausée" at bounding box center [259, 207] width 228 height 54
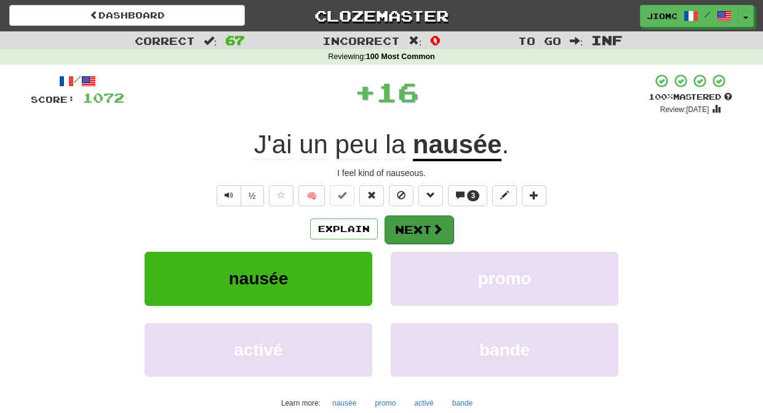
click at [399, 227] on button "Next" at bounding box center [419, 229] width 69 height 28
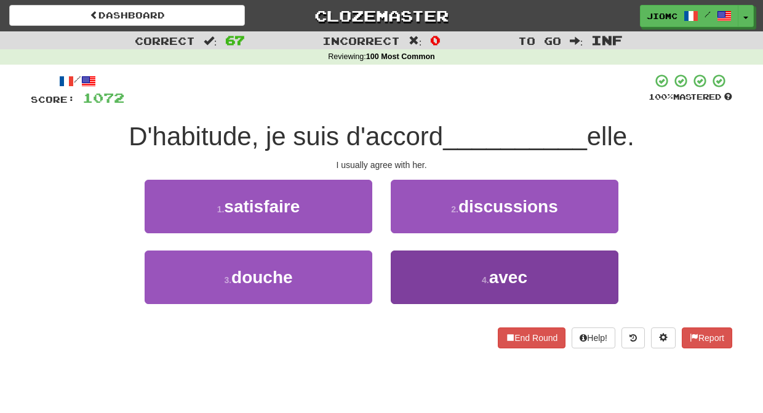
click at [415, 276] on button "4 . avec" at bounding box center [505, 278] width 228 height 54
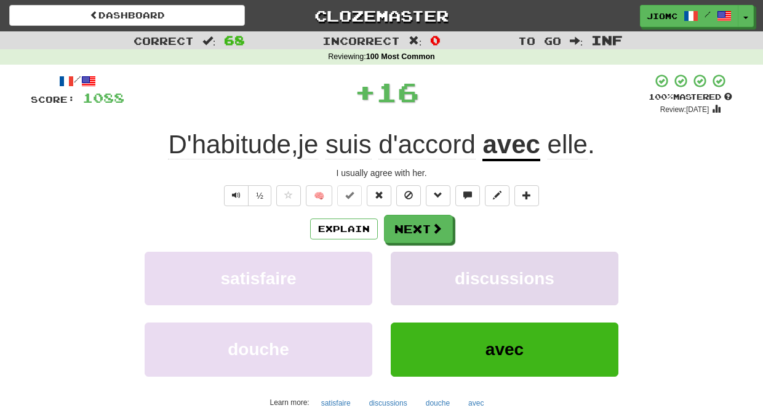
click at [414, 272] on button "discussions" at bounding box center [505, 279] width 228 height 54
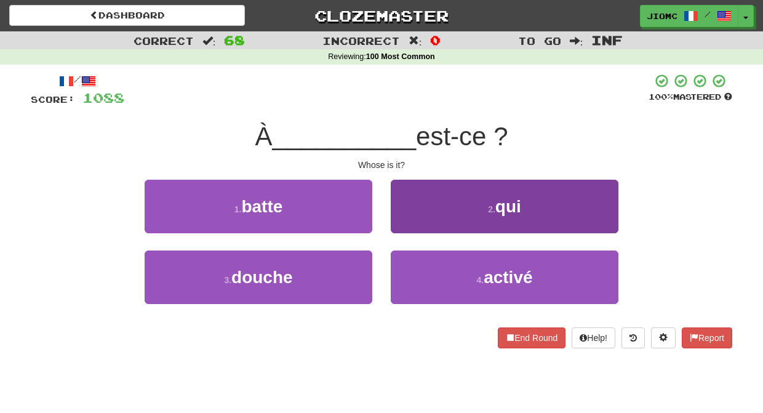
click at [400, 225] on button "2 . qui" at bounding box center [505, 207] width 228 height 54
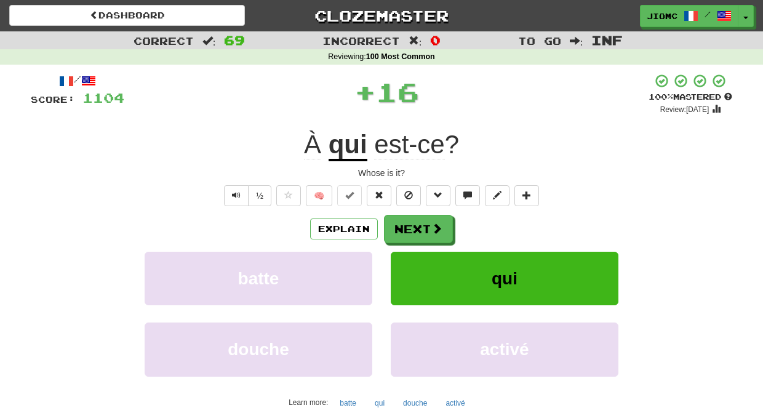
click at [400, 225] on button "Next" at bounding box center [418, 229] width 69 height 28
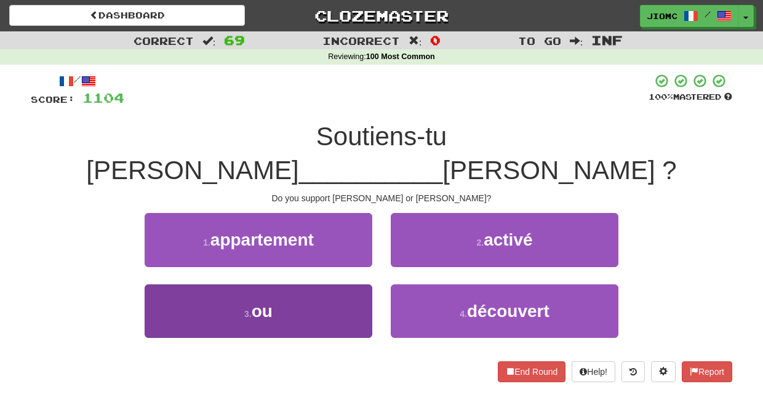
click at [363, 284] on button "3 . ou" at bounding box center [259, 311] width 228 height 54
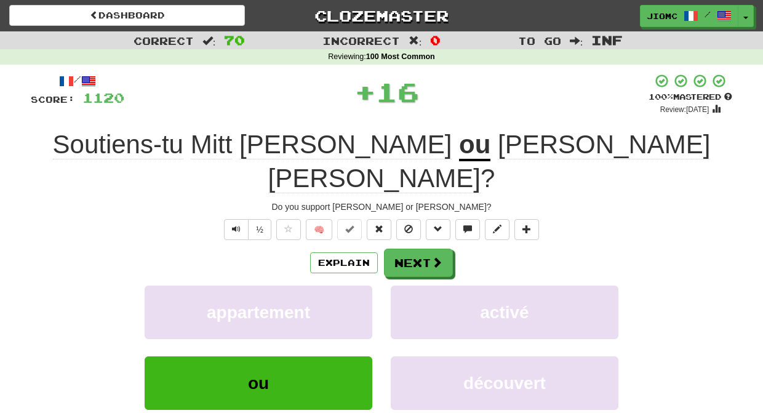
click at [363, 286] on button "appartement" at bounding box center [259, 313] width 228 height 54
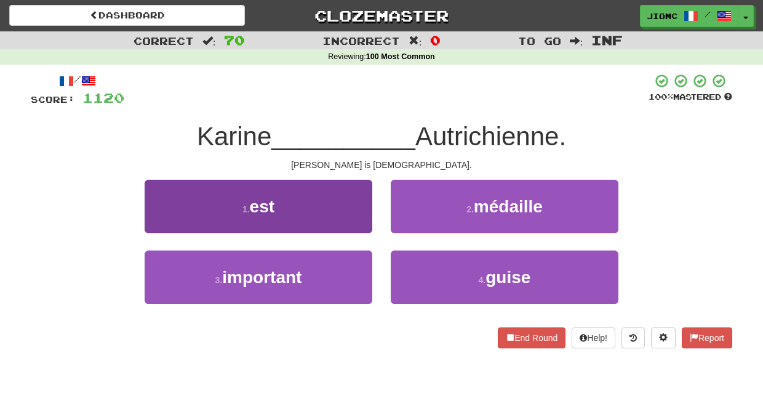
click at [364, 201] on button "1 . est" at bounding box center [259, 207] width 228 height 54
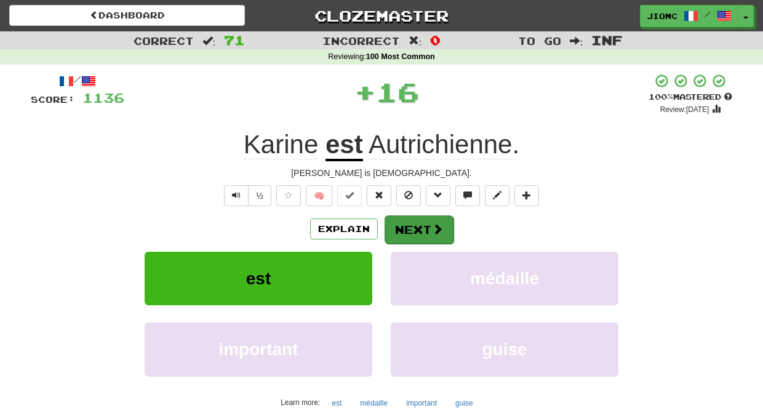
click at [398, 225] on button "Next" at bounding box center [419, 229] width 69 height 28
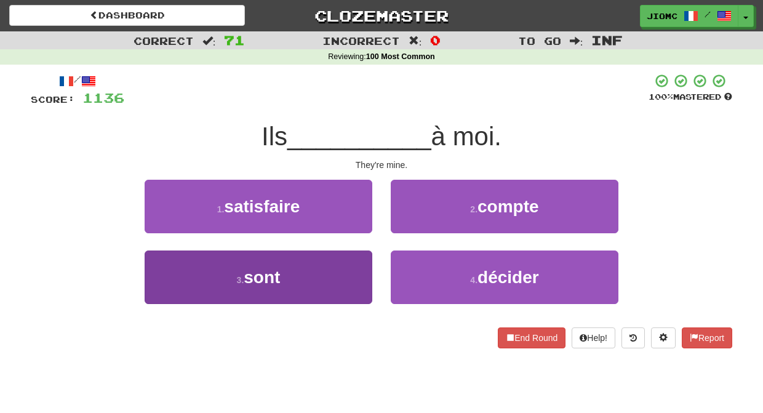
click at [355, 259] on button "3 . sont" at bounding box center [259, 278] width 228 height 54
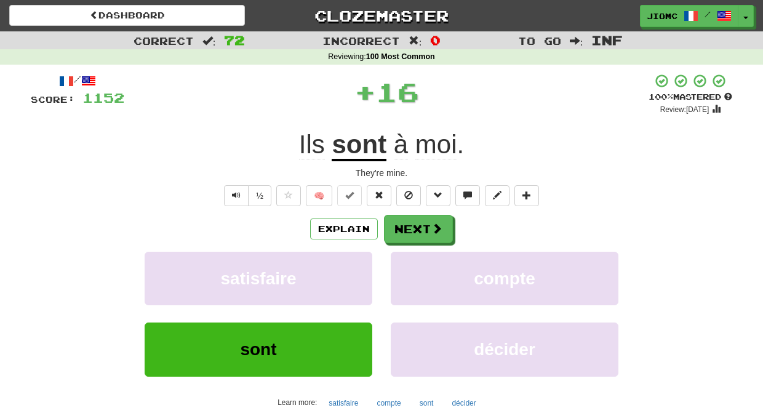
click at [355, 259] on button "satisfaire" at bounding box center [259, 279] width 228 height 54
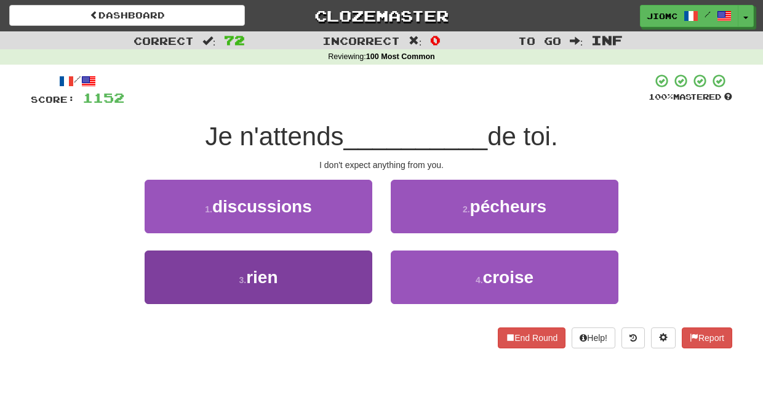
click at [358, 262] on button "3 . rien" at bounding box center [259, 278] width 228 height 54
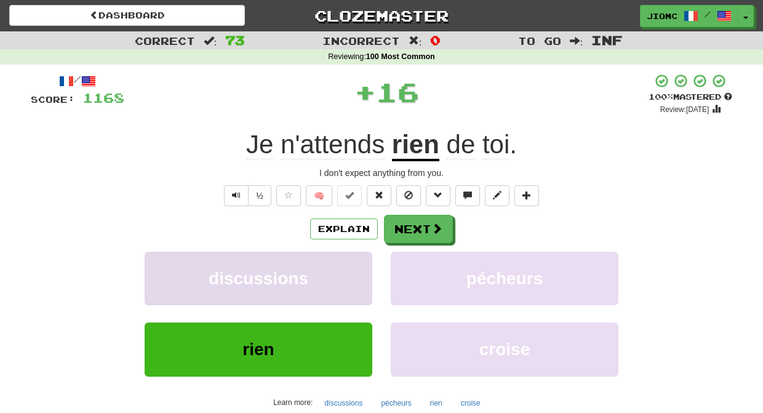
click at [358, 262] on button "discussions" at bounding box center [259, 279] width 228 height 54
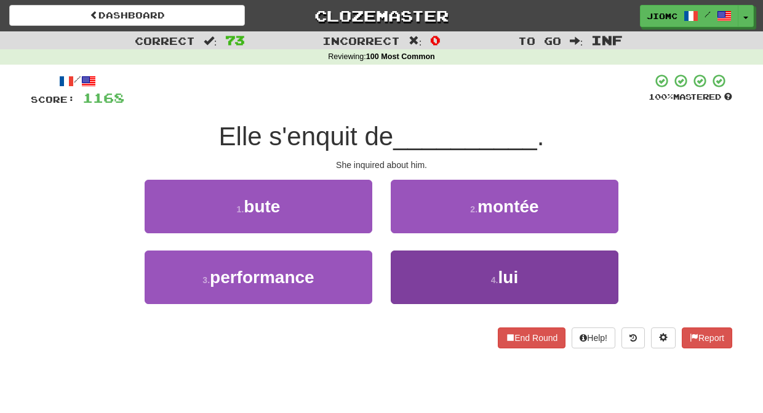
click at [393, 256] on button "4 . lui" at bounding box center [505, 278] width 228 height 54
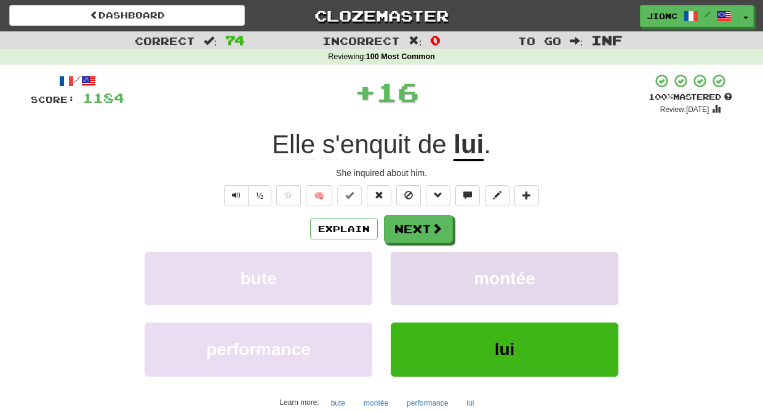
click at [395, 257] on button "montée" at bounding box center [505, 279] width 228 height 54
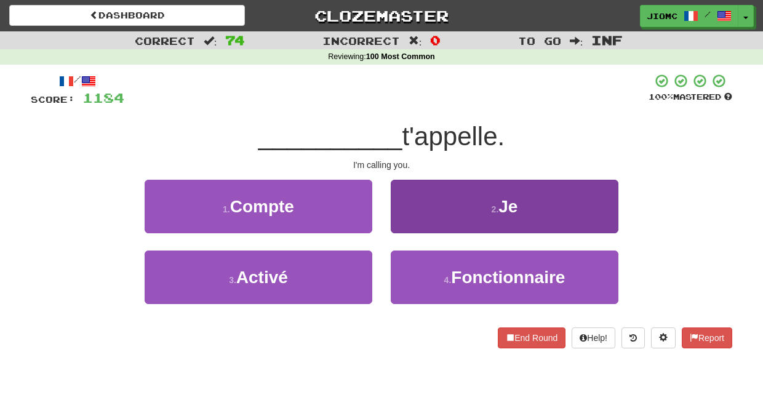
click at [400, 223] on button "2 . Je" at bounding box center [505, 207] width 228 height 54
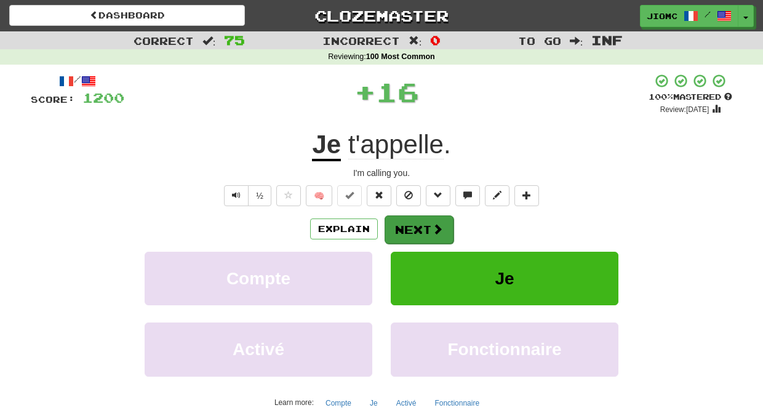
click at [399, 224] on button "Next" at bounding box center [419, 229] width 69 height 28
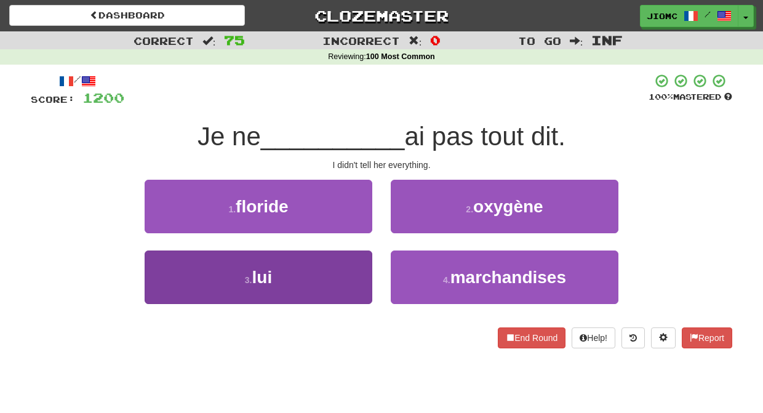
click at [364, 264] on button "3 . lui" at bounding box center [259, 278] width 228 height 54
click at [364, 233] on button "1 . floride" at bounding box center [259, 207] width 228 height 54
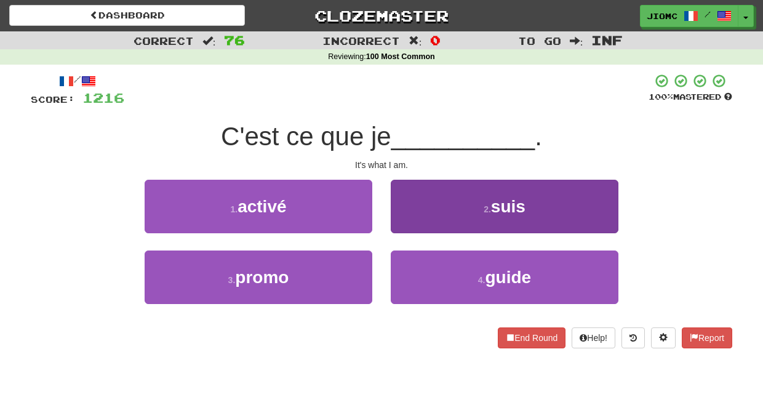
click at [406, 230] on button "2 . suis" at bounding box center [505, 207] width 228 height 54
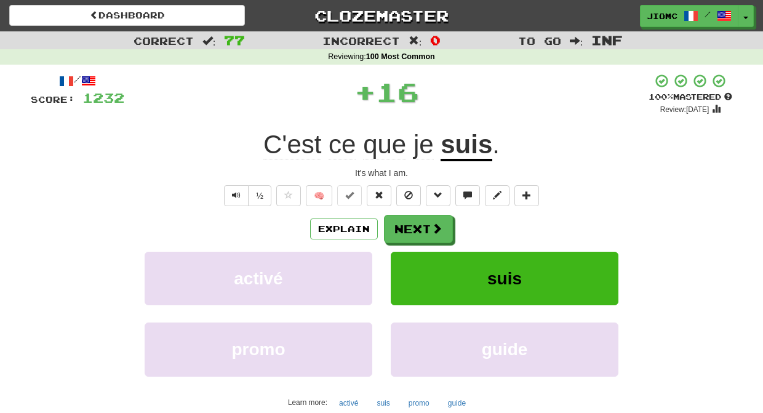
click at [406, 230] on button "Next" at bounding box center [418, 229] width 69 height 28
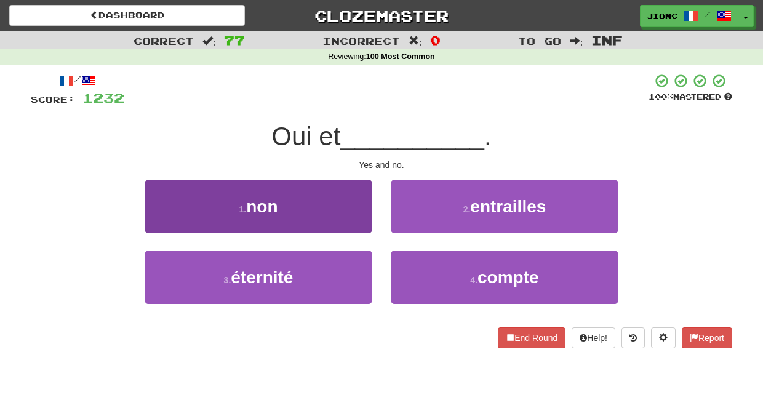
click at [359, 230] on button "1 . non" at bounding box center [259, 207] width 228 height 54
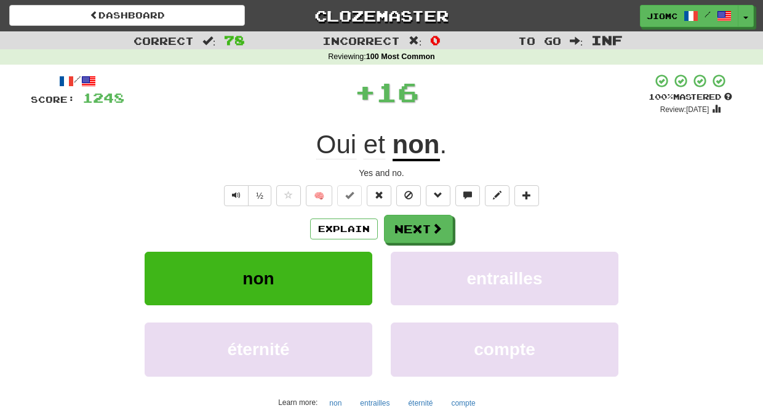
click at [399, 227] on button "Next" at bounding box center [418, 229] width 69 height 28
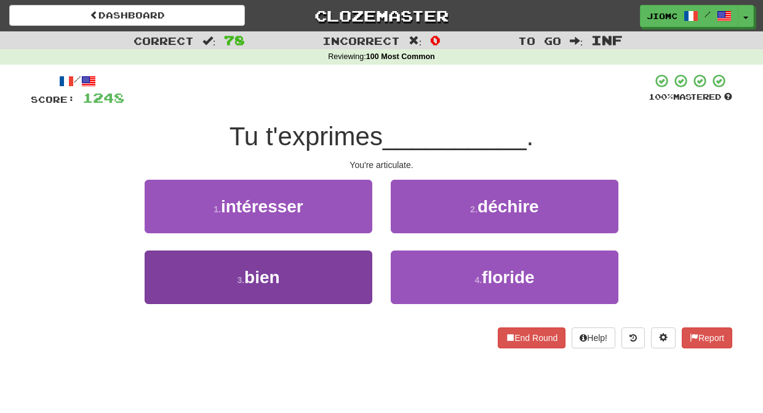
click at [365, 270] on button "3 . bien" at bounding box center [259, 278] width 228 height 54
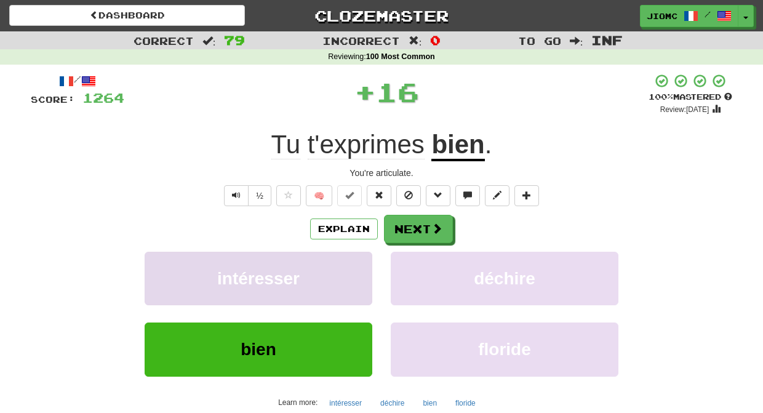
click at [366, 270] on button "intéresser" at bounding box center [259, 279] width 228 height 54
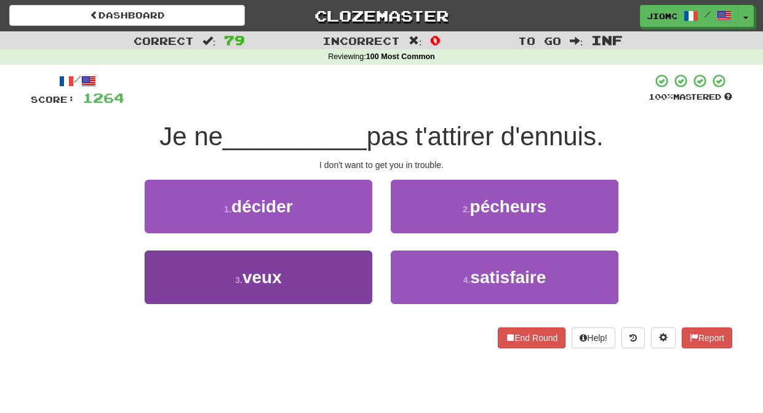
click at [356, 272] on button "3 . veux" at bounding box center [259, 278] width 228 height 54
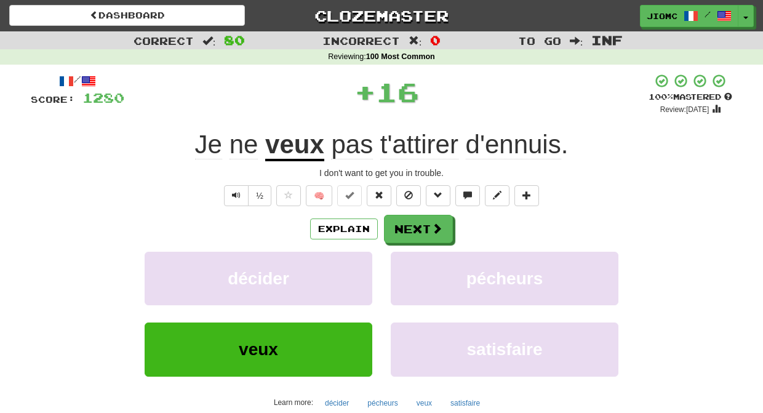
click at [356, 272] on button "décider" at bounding box center [259, 279] width 228 height 54
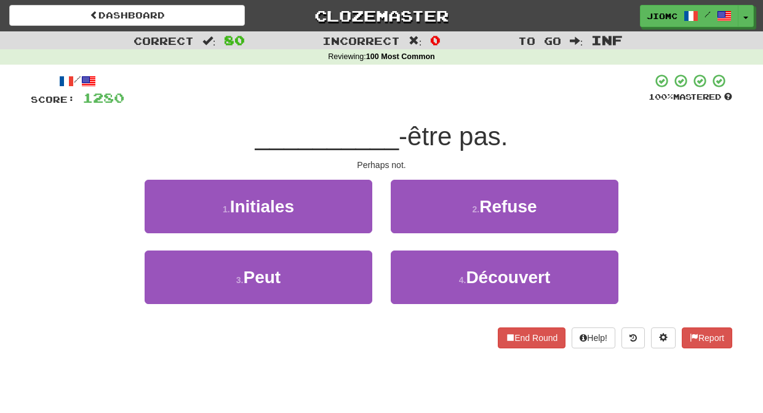
click at [356, 272] on button "3 . Peut" at bounding box center [259, 278] width 228 height 54
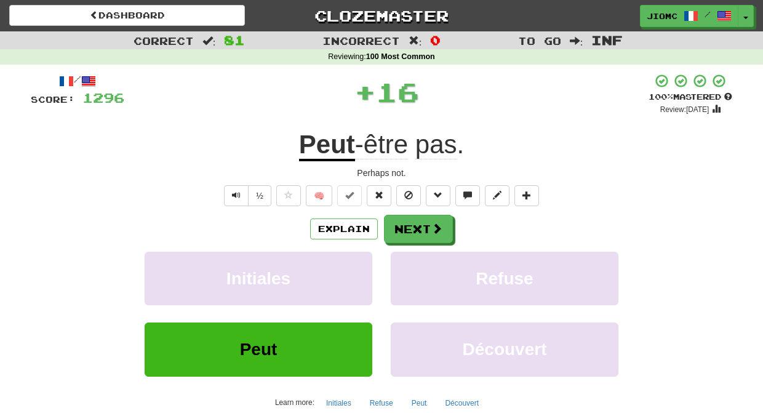
click at [356, 272] on button "Initiales" at bounding box center [259, 279] width 228 height 54
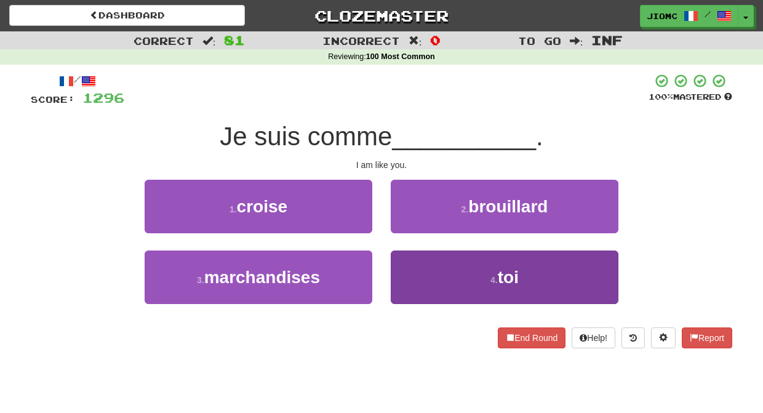
click at [425, 268] on button "4 . toi" at bounding box center [505, 278] width 228 height 54
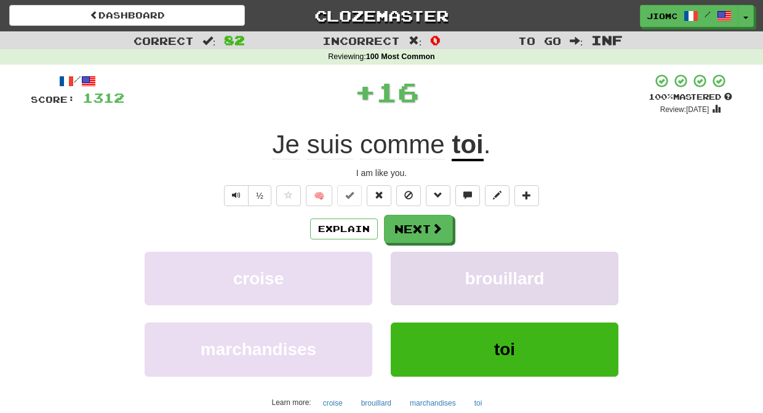
click at [425, 269] on button "brouillard" at bounding box center [505, 279] width 228 height 54
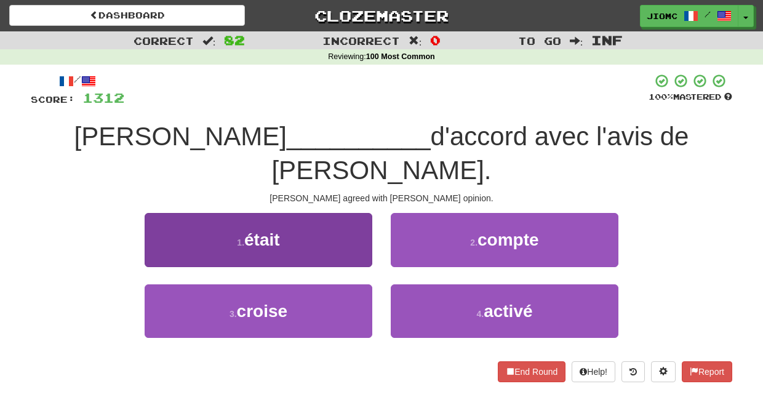
click at [364, 222] on button "1 . était" at bounding box center [259, 240] width 228 height 54
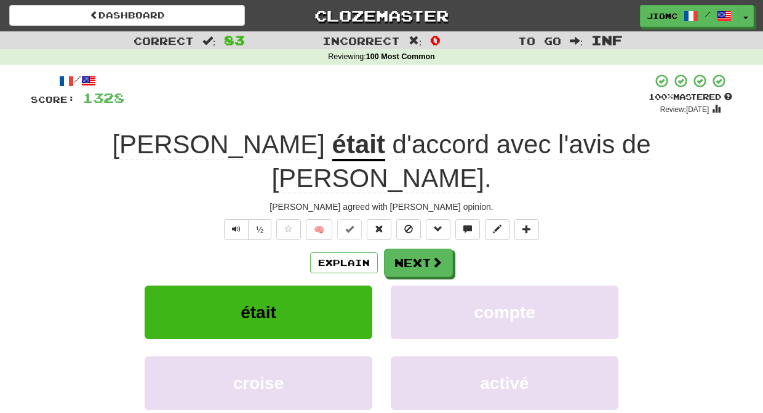
click at [341, 286] on button "était" at bounding box center [259, 313] width 228 height 54
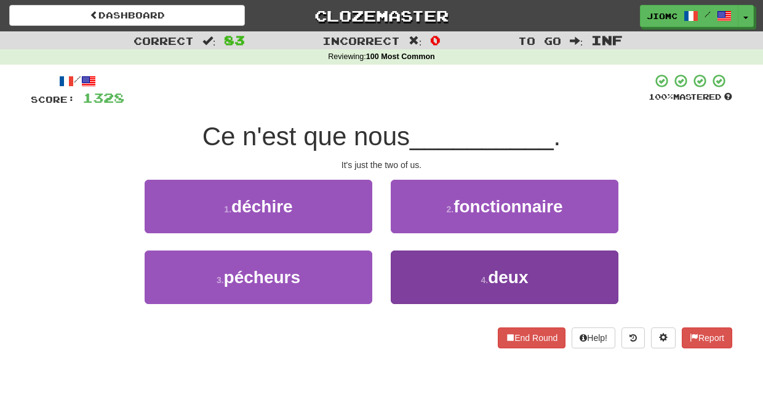
click at [416, 283] on button "4 . deux" at bounding box center [505, 278] width 228 height 54
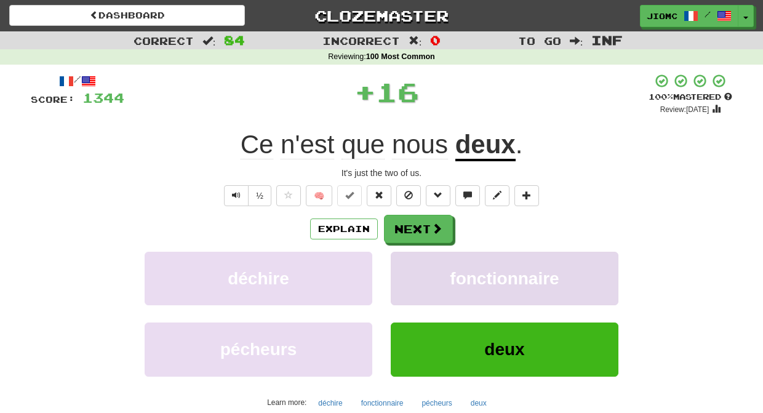
click at [410, 273] on button "fonctionnaire" at bounding box center [505, 279] width 228 height 54
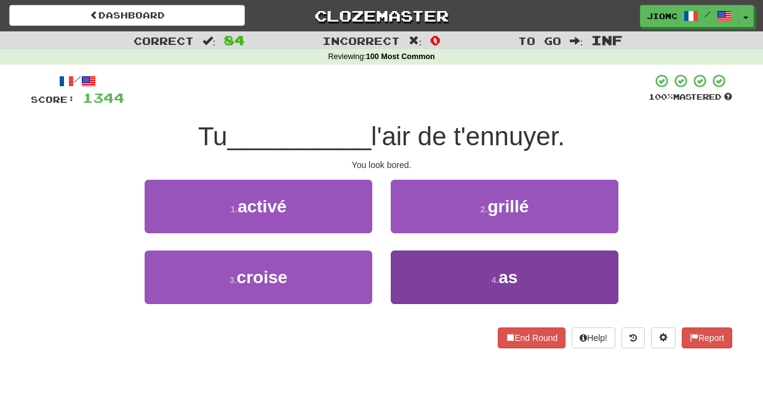
click at [417, 275] on button "4 . as" at bounding box center [505, 278] width 228 height 54
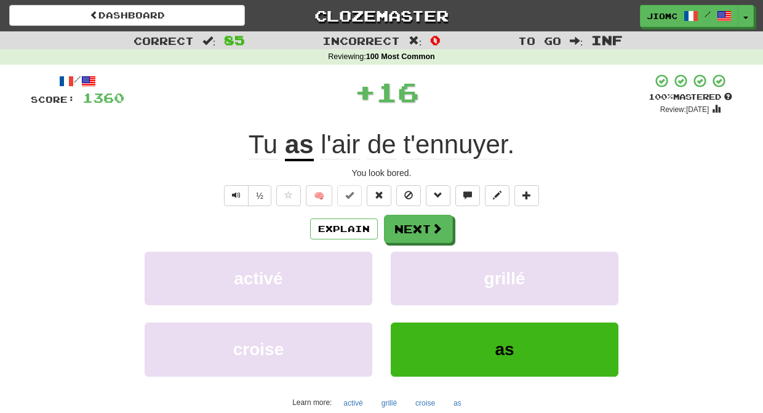
click at [417, 275] on button "grillé" at bounding box center [505, 279] width 228 height 54
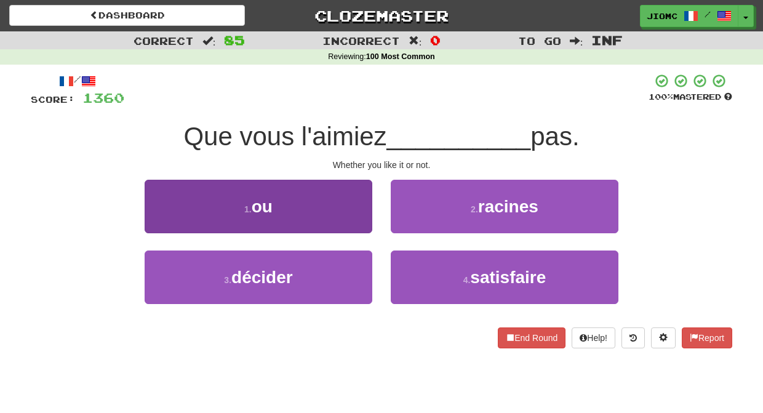
click at [344, 212] on button "1 . ou" at bounding box center [259, 207] width 228 height 54
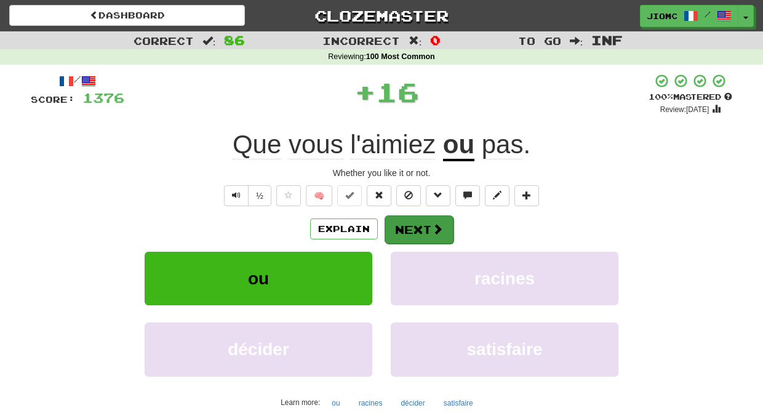
click at [398, 220] on button "Next" at bounding box center [419, 229] width 69 height 28
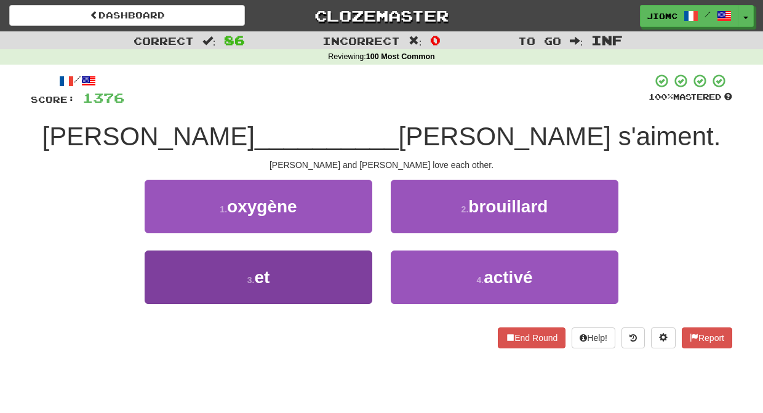
click at [360, 265] on button "3 . et" at bounding box center [259, 278] width 228 height 54
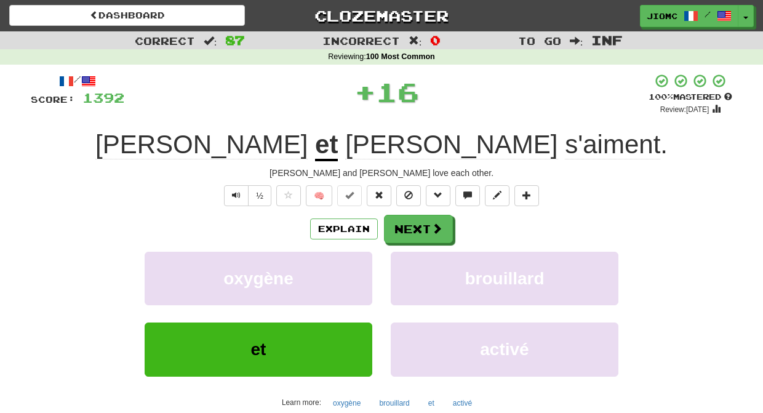
click at [360, 265] on button "oxygène" at bounding box center [259, 279] width 228 height 54
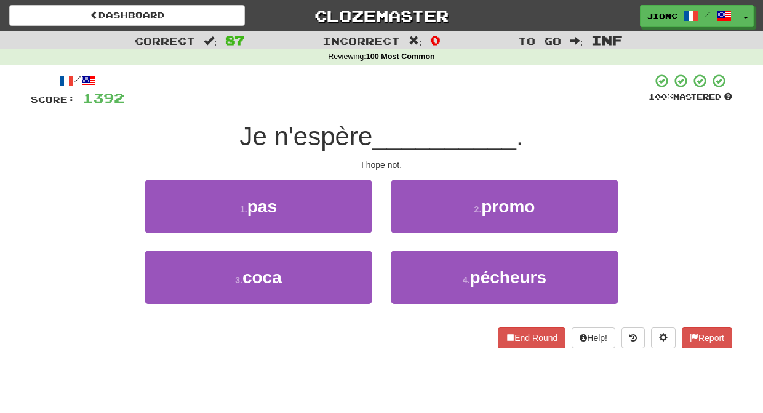
drag, startPoint x: 351, startPoint y: 215, endPoint x: 361, endPoint y: 214, distance: 10.5
click at [352, 215] on button "1 . pas" at bounding box center [259, 207] width 228 height 54
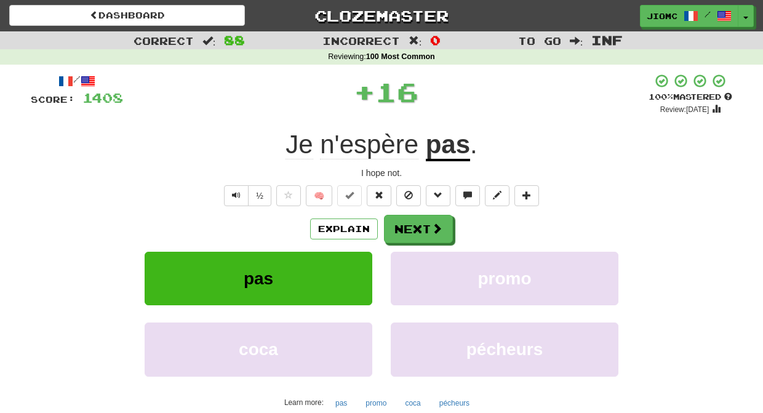
click at [392, 219] on button "Next" at bounding box center [418, 229] width 69 height 28
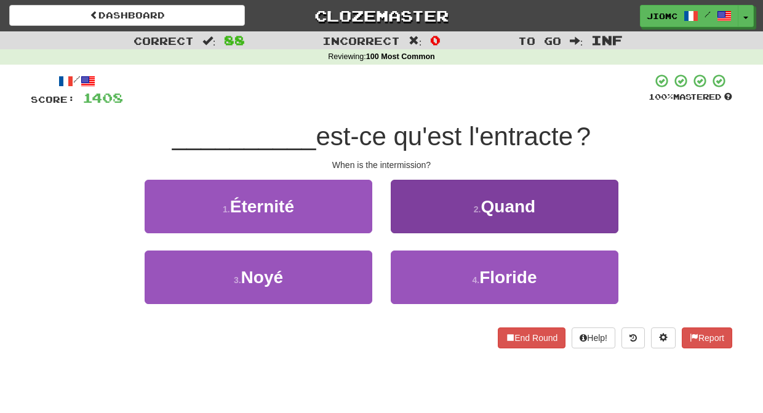
click at [402, 217] on button "2 . Quand" at bounding box center [505, 207] width 228 height 54
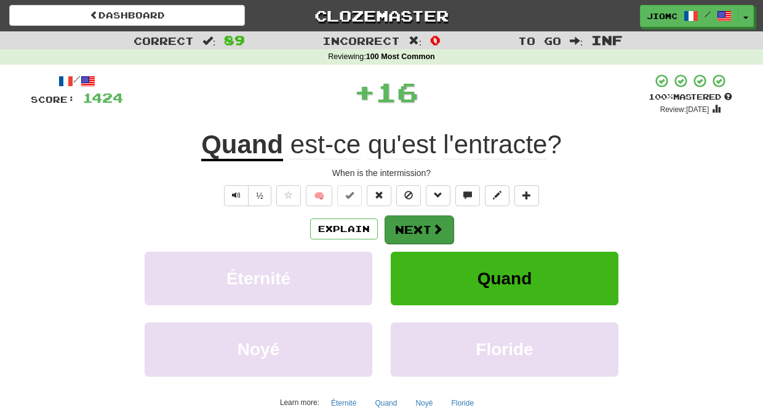
click at [405, 225] on button "Next" at bounding box center [419, 229] width 69 height 28
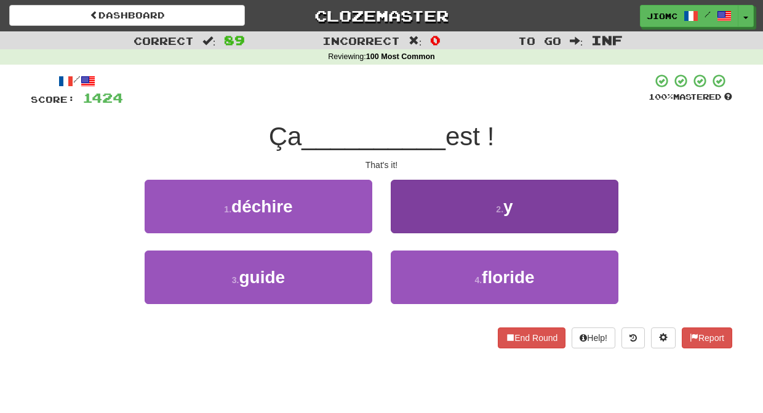
click at [405, 225] on button "2 . y" at bounding box center [505, 207] width 228 height 54
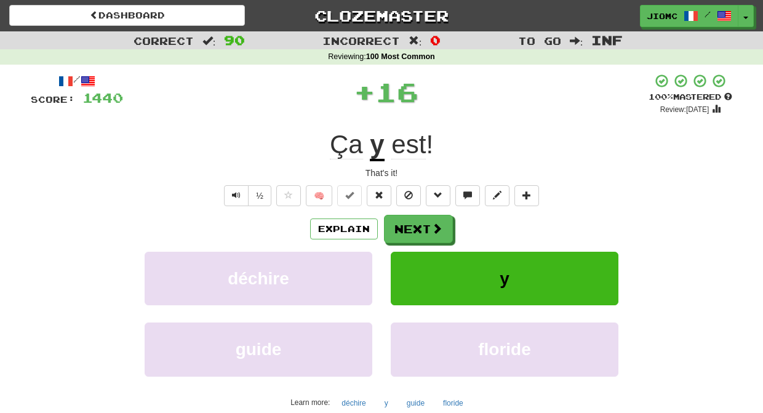
click at [406, 225] on button "Next" at bounding box center [418, 229] width 69 height 28
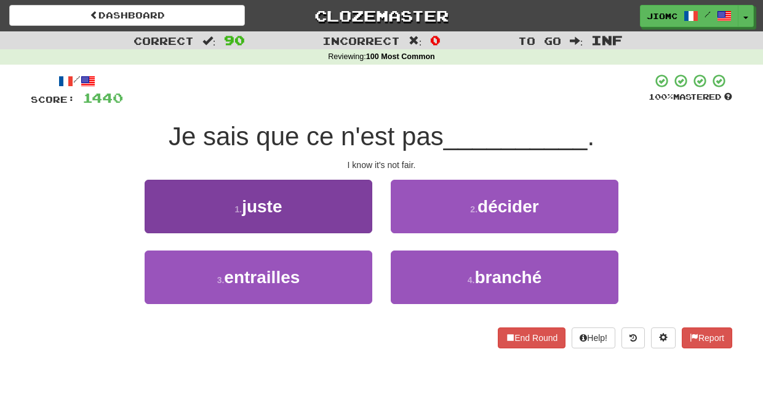
click at [360, 217] on button "1 . juste" at bounding box center [259, 207] width 228 height 54
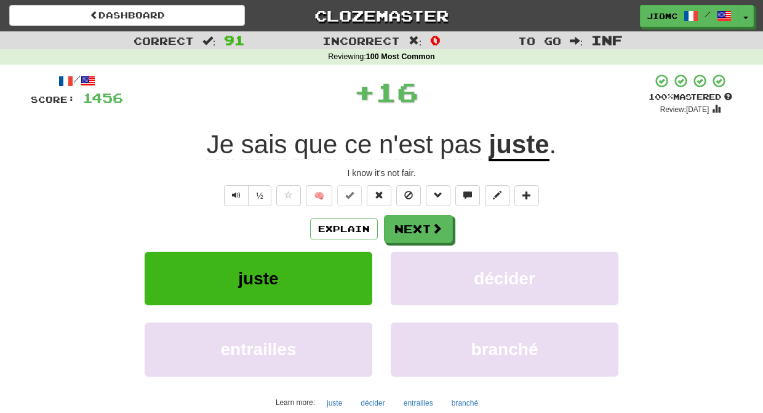
click at [403, 220] on button "Next" at bounding box center [418, 229] width 69 height 28
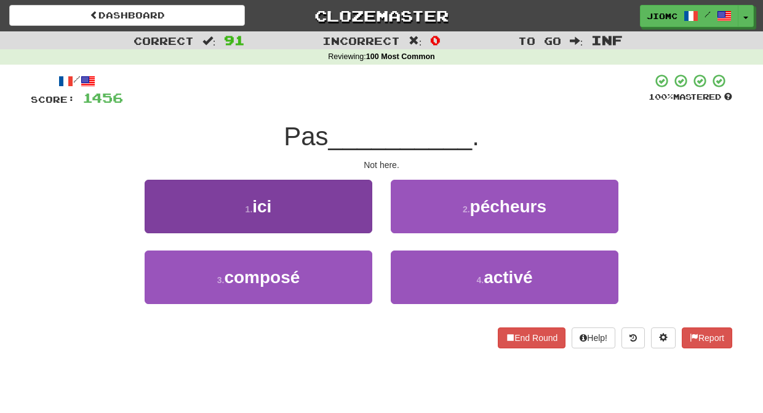
click at [352, 220] on button "1 . ici" at bounding box center [259, 207] width 228 height 54
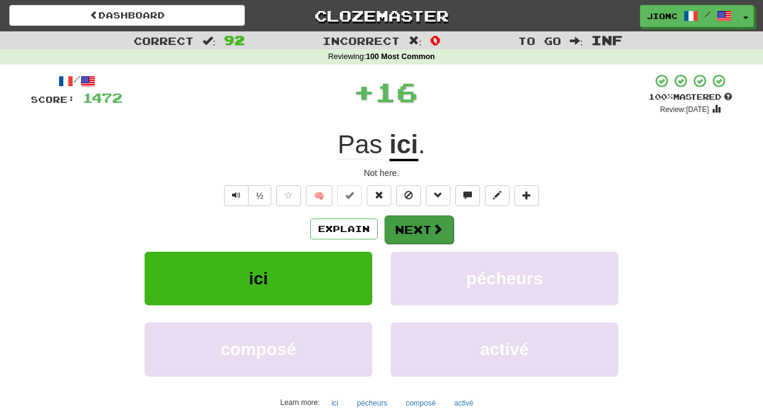
click at [397, 220] on button "Next" at bounding box center [419, 229] width 69 height 28
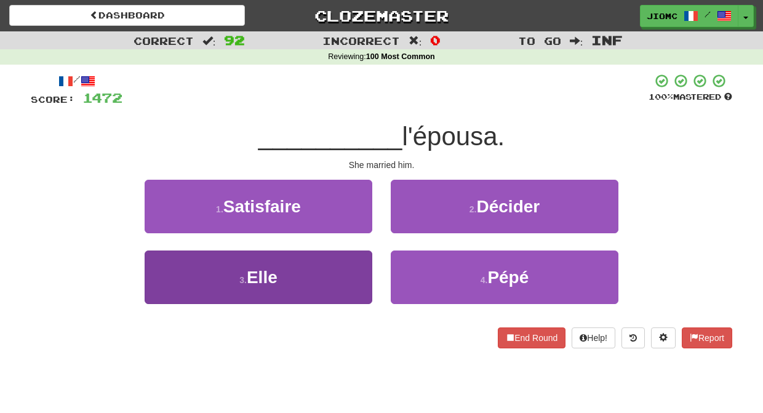
click at [348, 265] on button "3 . Elle" at bounding box center [259, 278] width 228 height 54
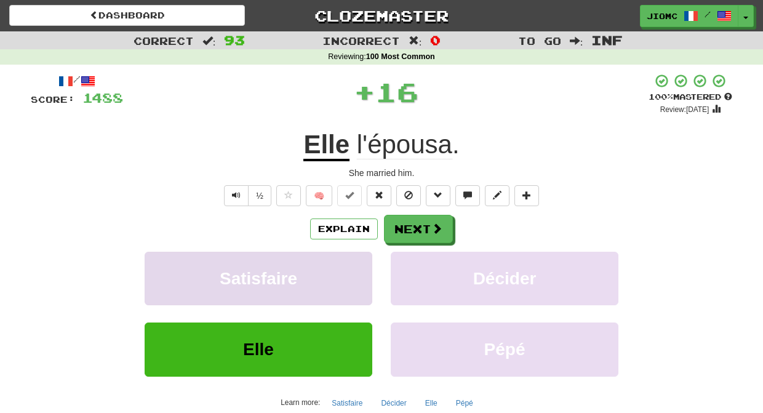
click at [348, 266] on button "Satisfaire" at bounding box center [259, 279] width 228 height 54
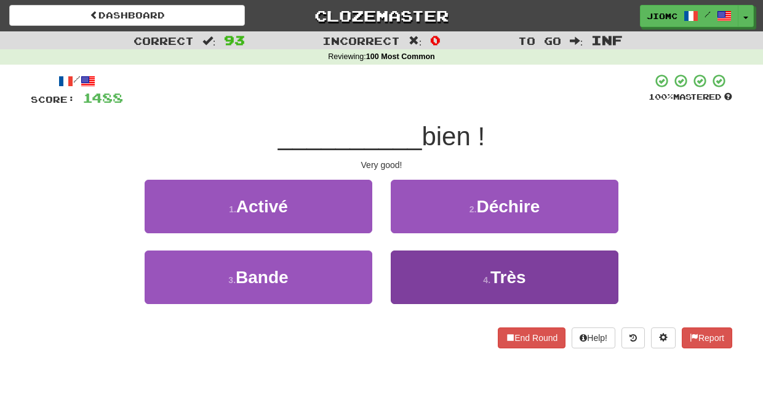
click at [413, 272] on button "4 . Très" at bounding box center [505, 278] width 228 height 54
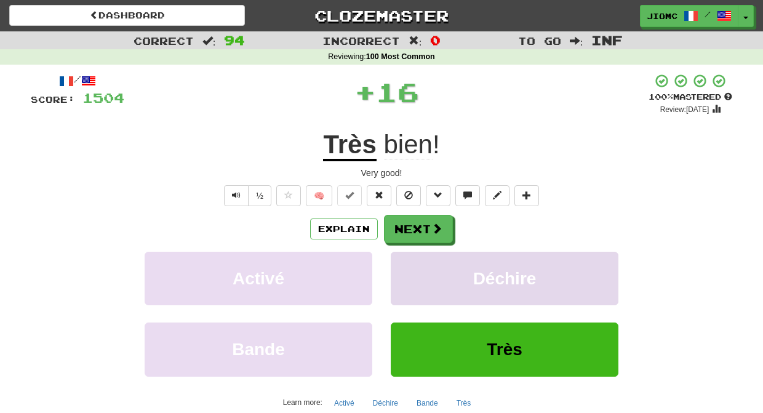
click at [412, 271] on button "Déchire" at bounding box center [505, 279] width 228 height 54
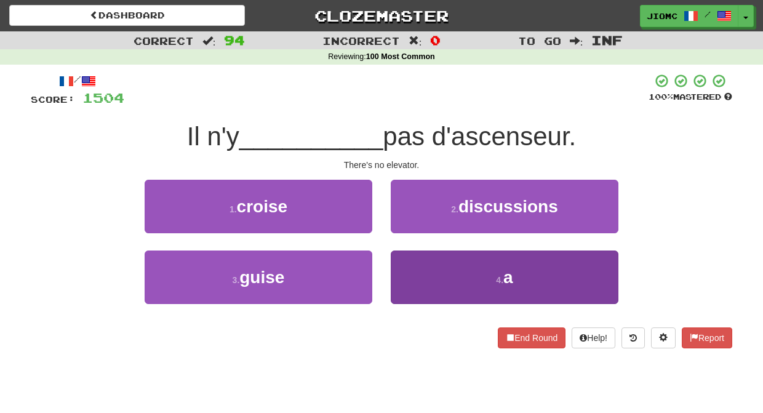
click at [410, 270] on button "4 . a" at bounding box center [505, 278] width 228 height 54
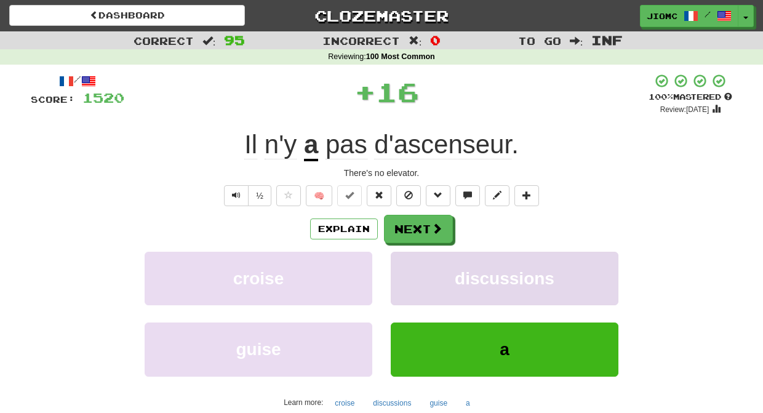
click at [410, 270] on button "discussions" at bounding box center [505, 279] width 228 height 54
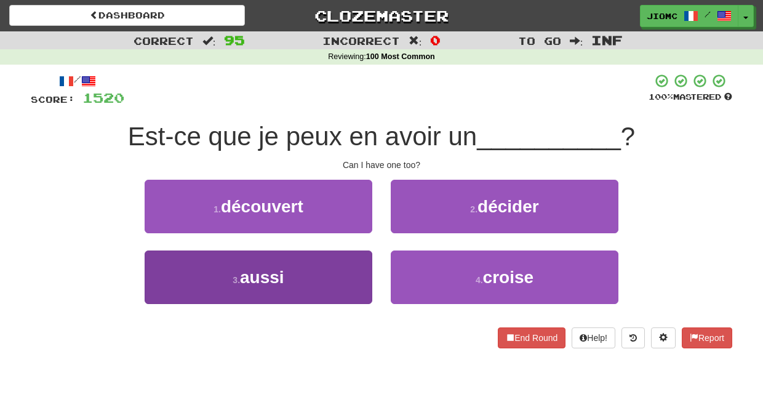
click at [352, 271] on button "3 . aussi" at bounding box center [259, 278] width 228 height 54
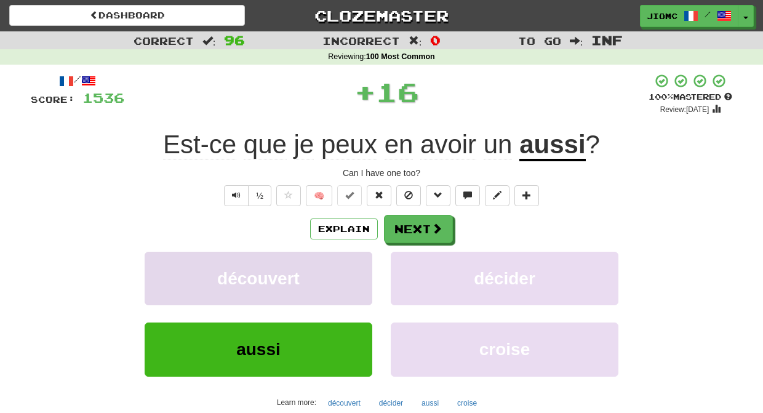
click at [353, 271] on button "découvert" at bounding box center [259, 279] width 228 height 54
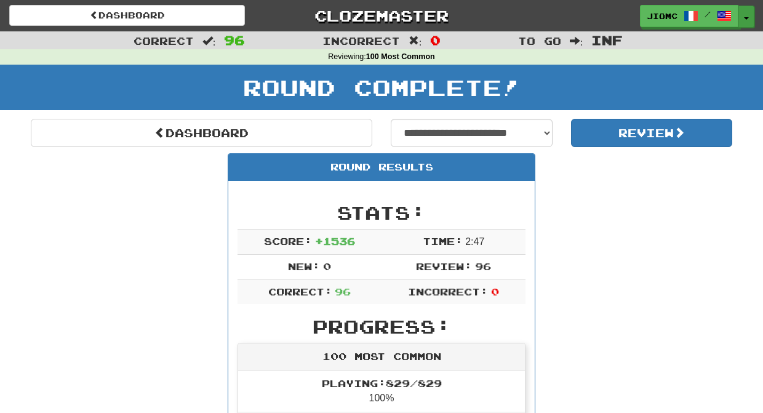
click at [749, 15] on button "Toggle Dropdown" at bounding box center [747, 17] width 16 height 22
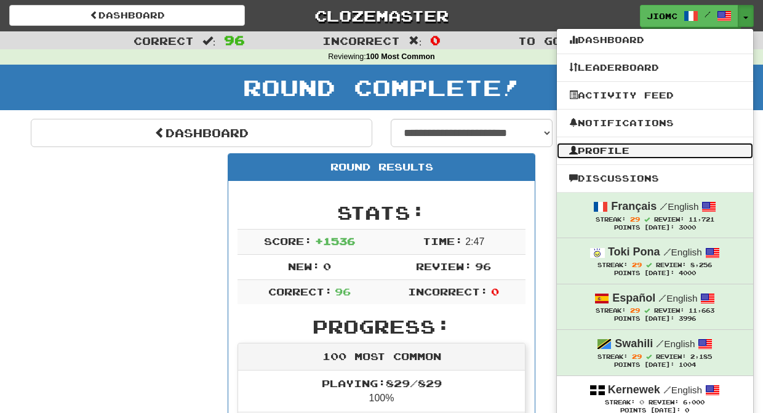
click at [656, 151] on link "Profile" at bounding box center [655, 151] width 196 height 16
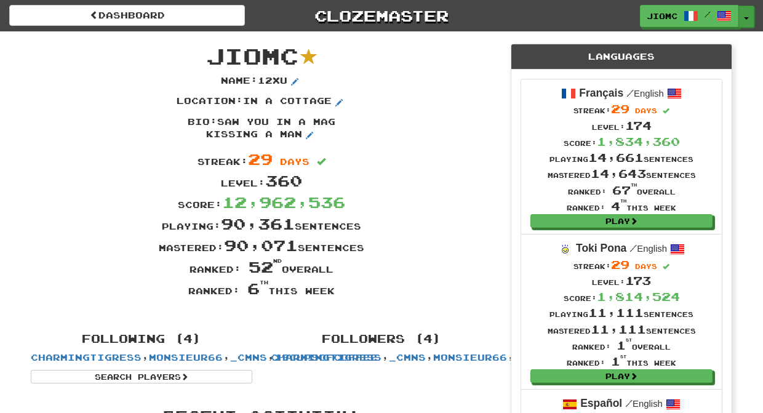
click at [747, 17] on button "Toggle Dropdown" at bounding box center [747, 17] width 16 height 22
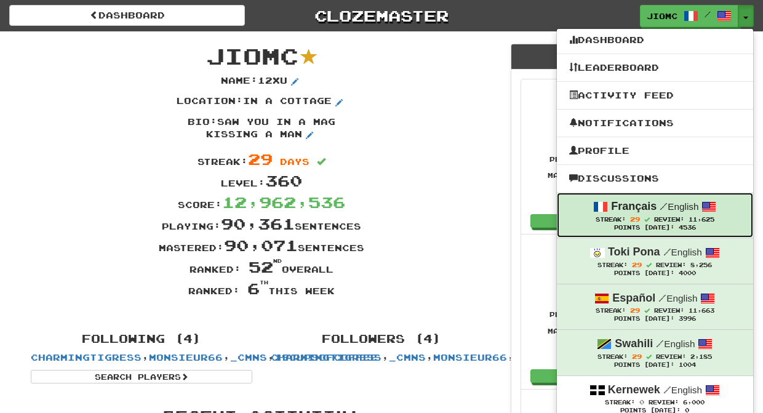
click at [662, 215] on div "Français / English" at bounding box center [656, 207] width 172 height 16
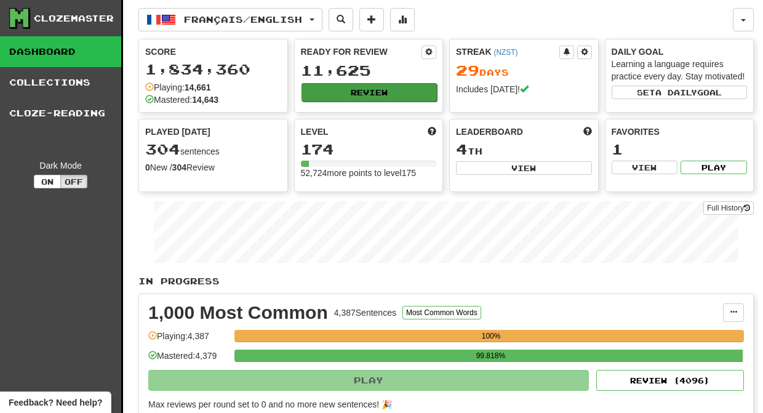
click at [371, 94] on button "Review" at bounding box center [370, 92] width 136 height 18
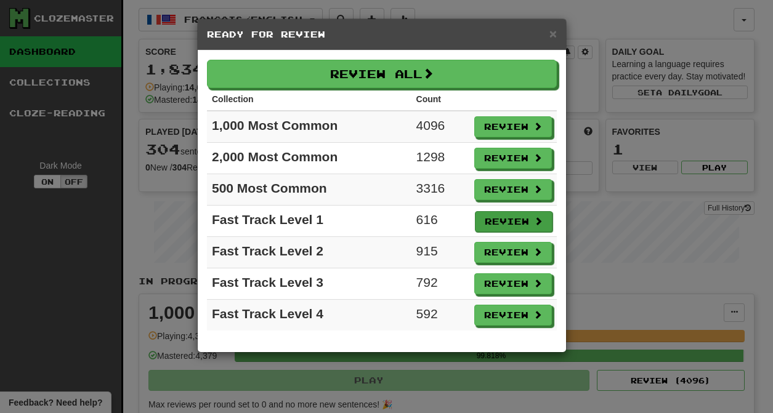
click at [504, 219] on button "Review" at bounding box center [514, 221] width 78 height 21
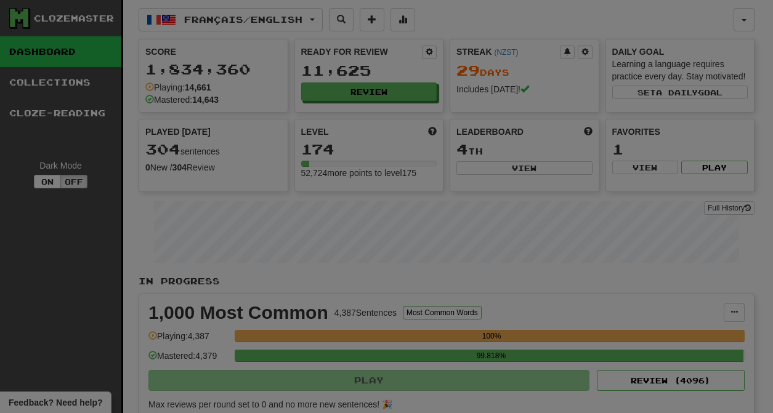
select select "********"
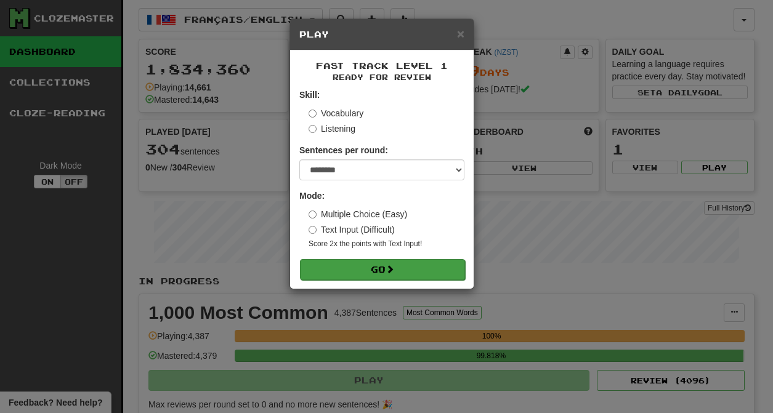
click at [394, 266] on span at bounding box center [389, 269] width 9 height 9
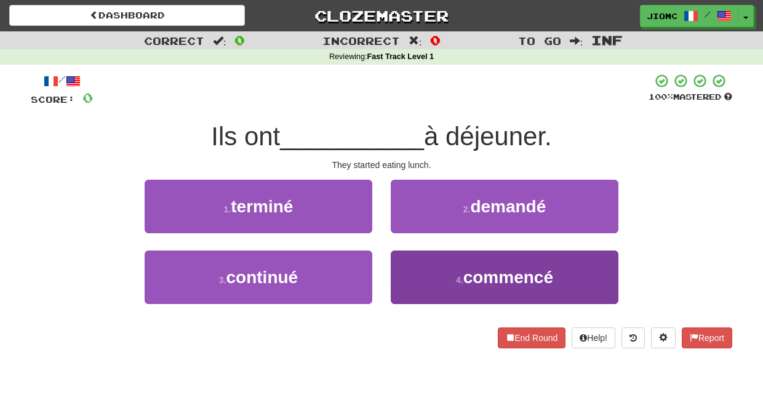
click at [416, 270] on button "4 . commencé" at bounding box center [505, 278] width 228 height 54
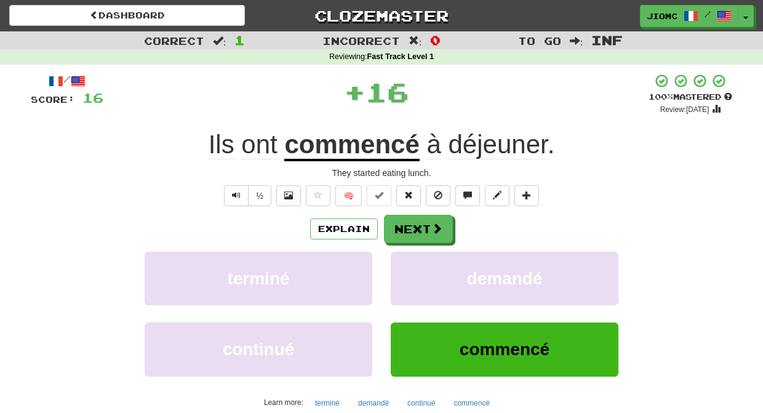
click at [416, 270] on button "demandé" at bounding box center [505, 279] width 228 height 54
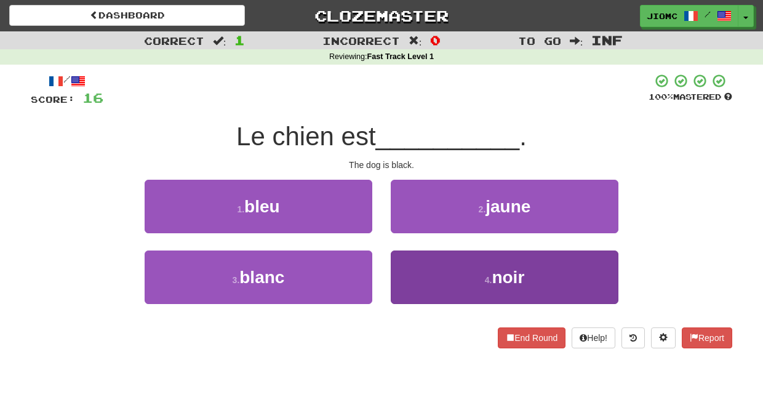
click at [414, 265] on button "4 . noir" at bounding box center [505, 278] width 228 height 54
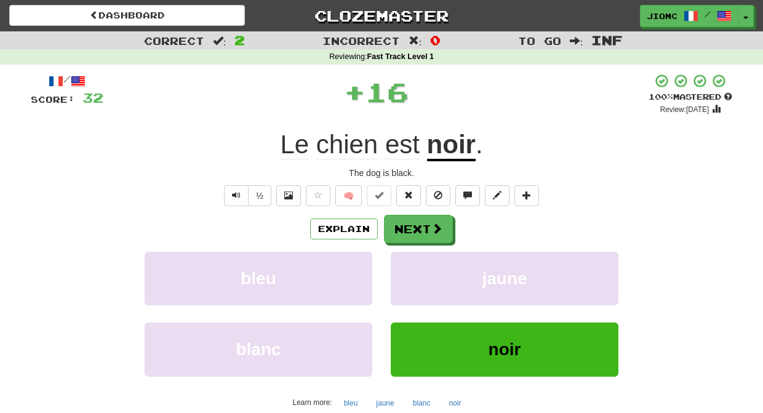
click at [414, 265] on button "jaune" at bounding box center [505, 279] width 228 height 54
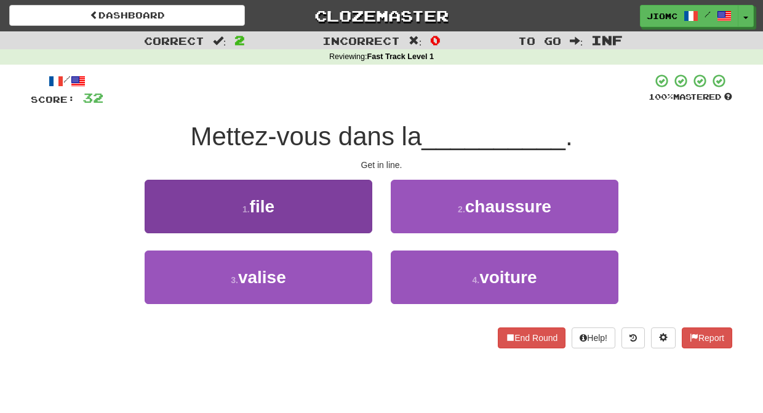
click at [358, 220] on button "1 . file" at bounding box center [259, 207] width 228 height 54
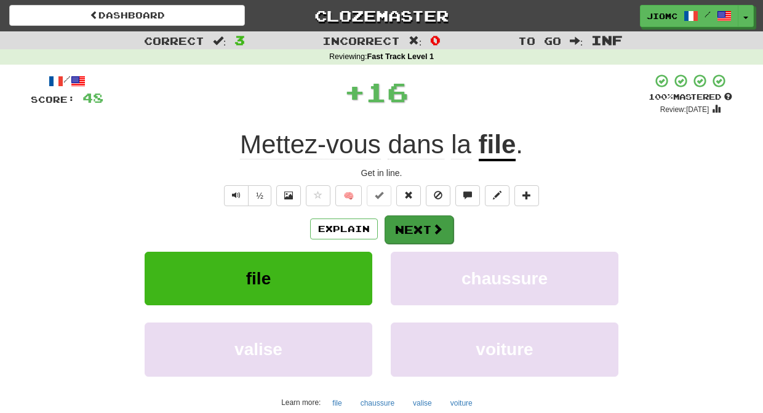
click at [419, 231] on button "Next" at bounding box center [419, 229] width 69 height 28
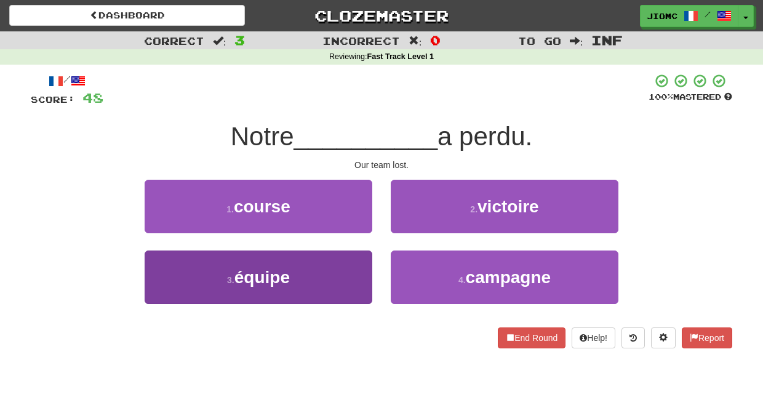
click at [355, 258] on button "3 . équipe" at bounding box center [259, 278] width 228 height 54
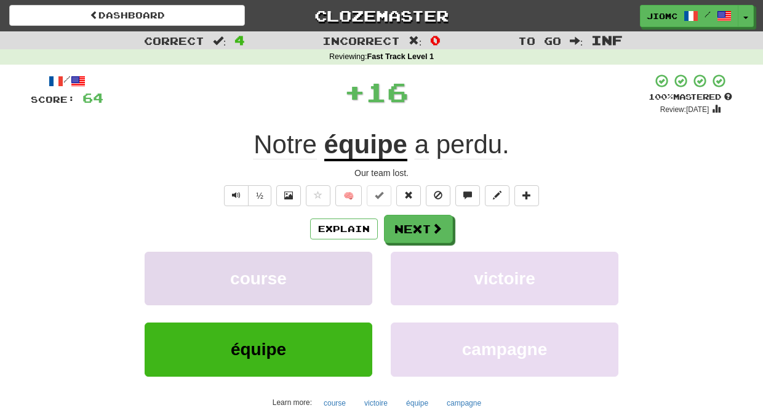
click at [356, 258] on button "course" at bounding box center [259, 279] width 228 height 54
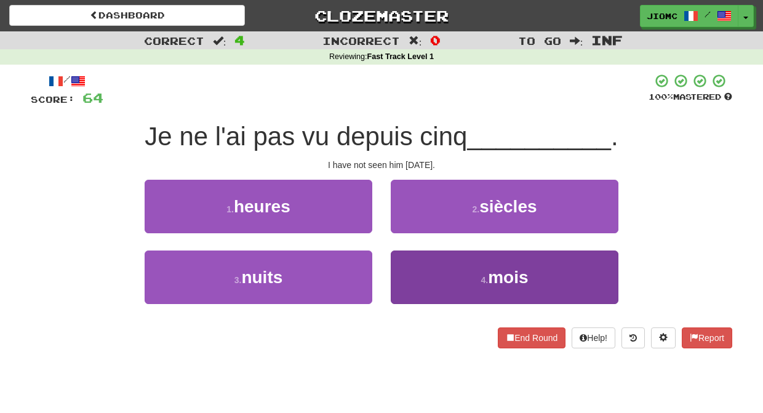
click at [414, 263] on button "4 . mois" at bounding box center [505, 278] width 228 height 54
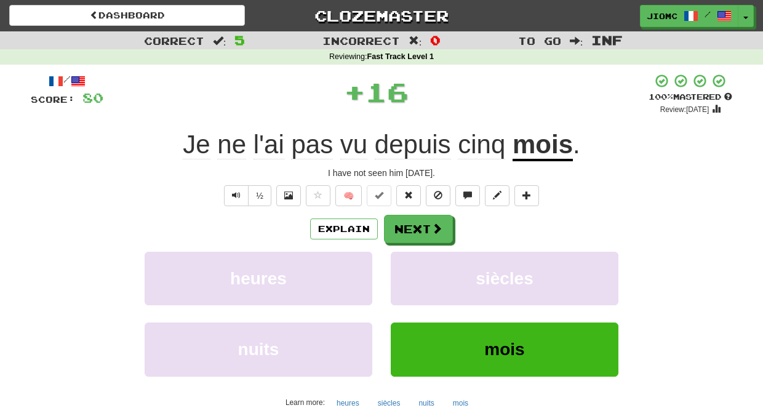
click at [414, 263] on button "siècles" at bounding box center [505, 279] width 228 height 54
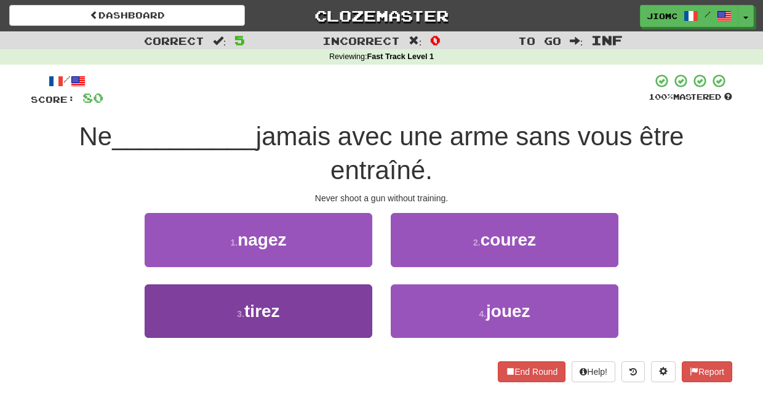
click at [366, 292] on button "3 . tirez" at bounding box center [259, 311] width 228 height 54
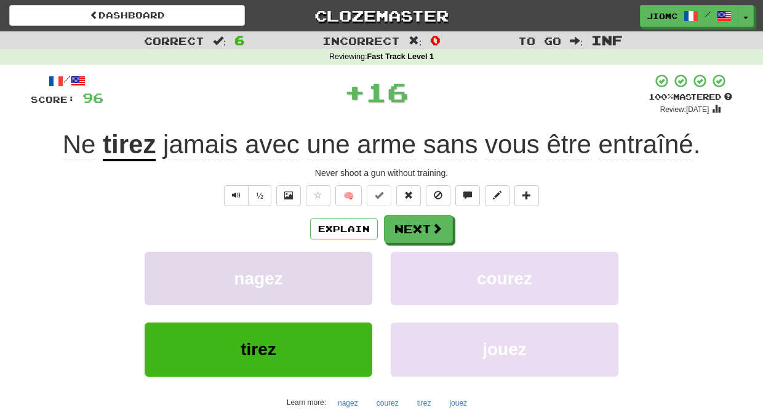
click at [364, 292] on button "nagez" at bounding box center [259, 279] width 228 height 54
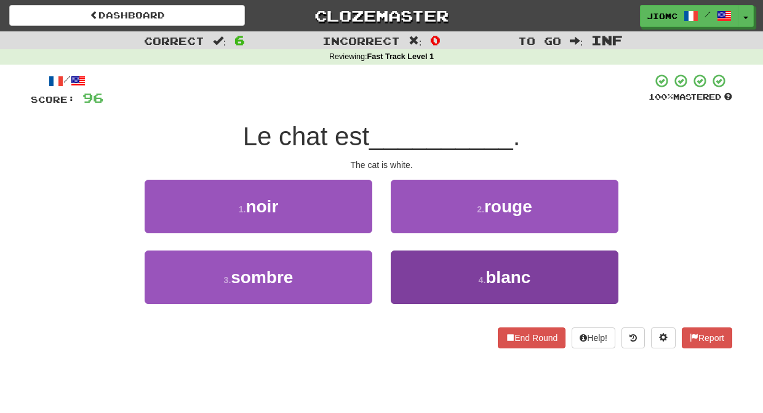
click at [410, 275] on button "4 . blanc" at bounding box center [505, 278] width 228 height 54
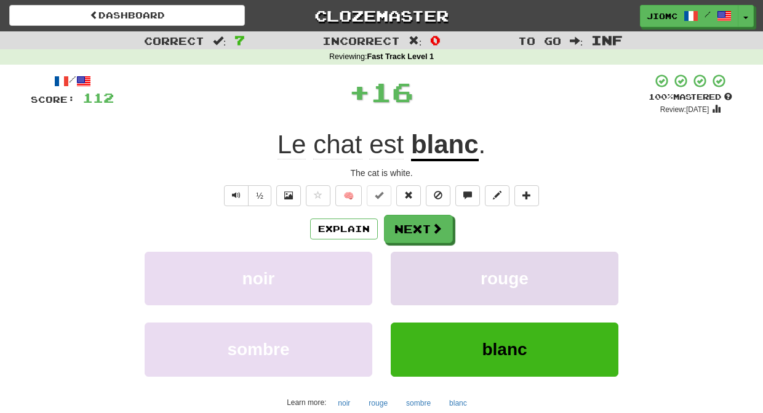
click at [411, 274] on button "rouge" at bounding box center [505, 279] width 228 height 54
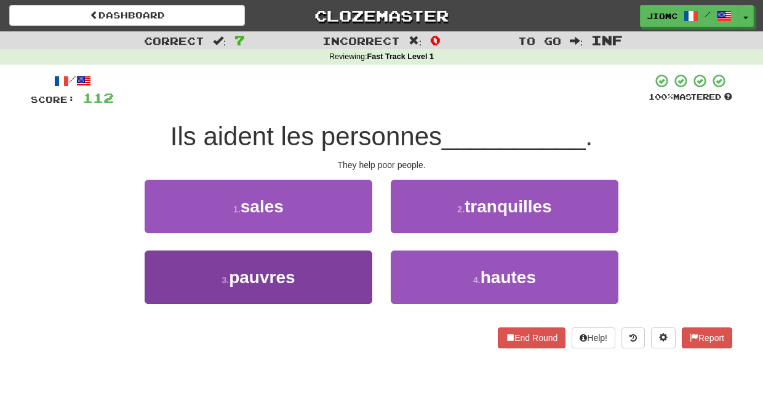
click at [355, 267] on button "3 . pauvres" at bounding box center [259, 278] width 228 height 54
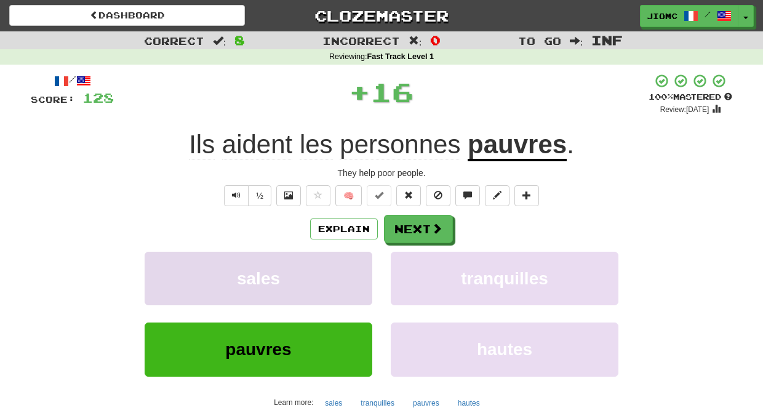
click at [356, 267] on button "sales" at bounding box center [259, 279] width 228 height 54
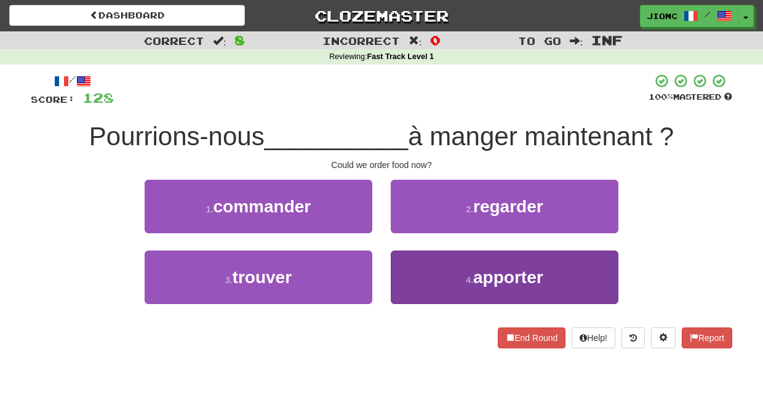
click at [404, 262] on button "4 . apporter" at bounding box center [505, 278] width 228 height 54
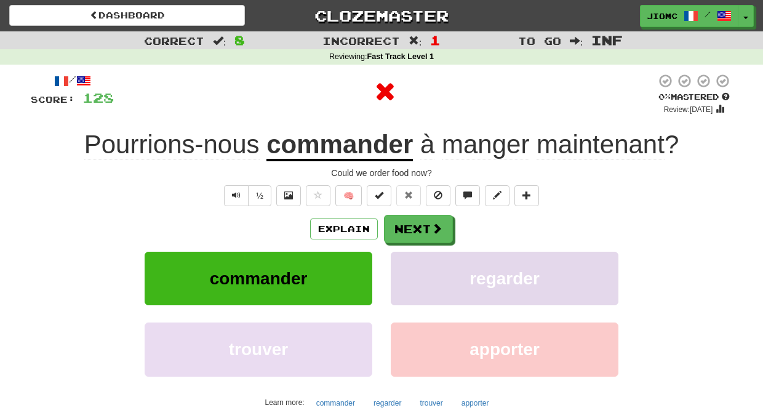
click at [404, 262] on button "regarder" at bounding box center [505, 279] width 228 height 54
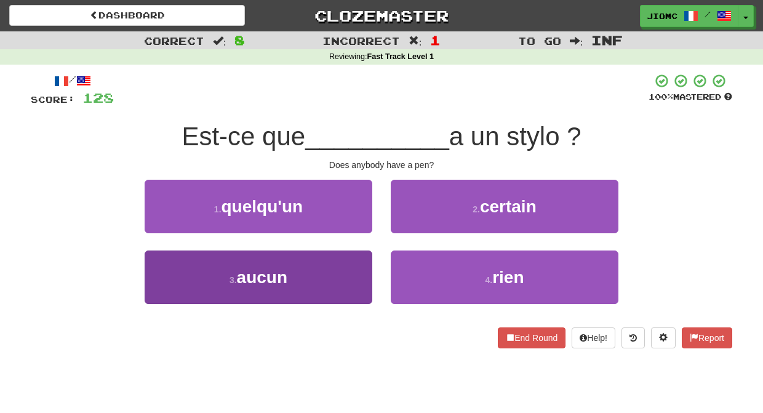
click at [350, 261] on button "3 . aucun" at bounding box center [259, 278] width 228 height 54
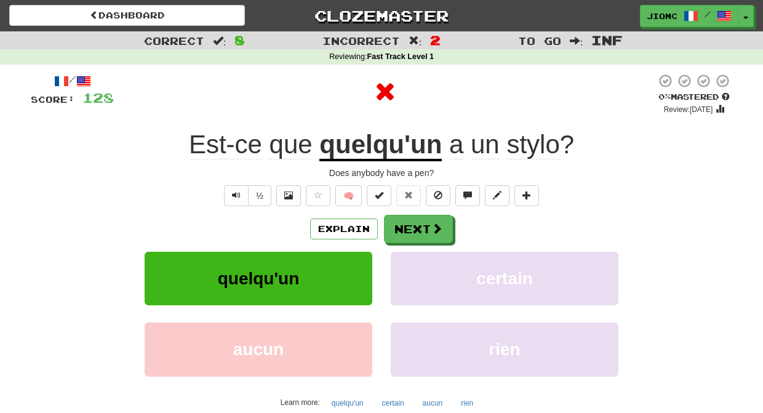
click at [350, 261] on button "quelqu'un" at bounding box center [259, 279] width 228 height 54
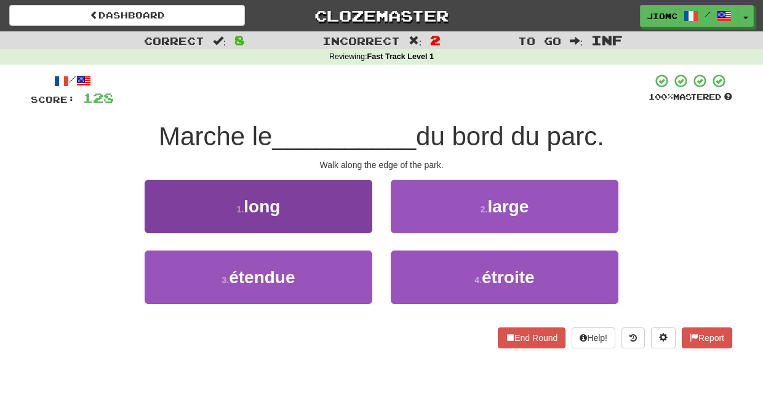
click at [356, 224] on button "1 . long" at bounding box center [259, 207] width 228 height 54
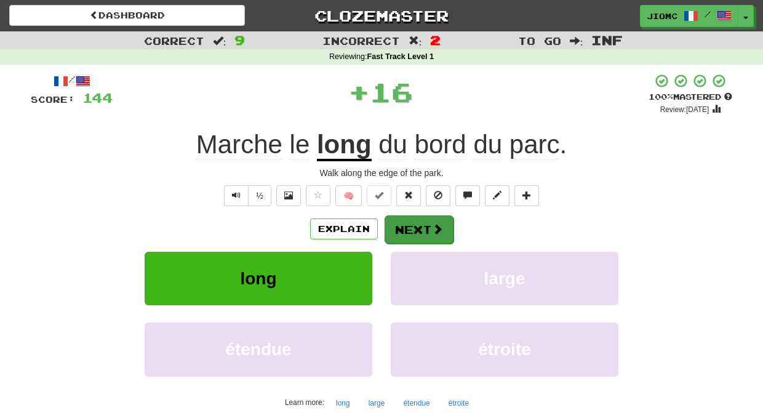
click at [411, 228] on button "Next" at bounding box center [419, 229] width 69 height 28
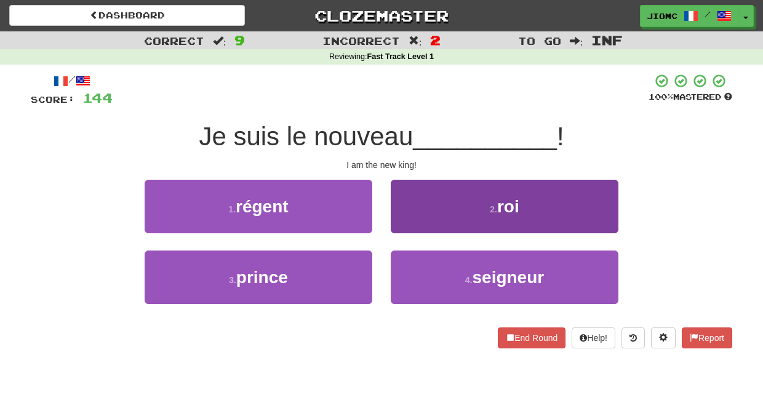
click at [414, 219] on button "2 . roi" at bounding box center [505, 207] width 228 height 54
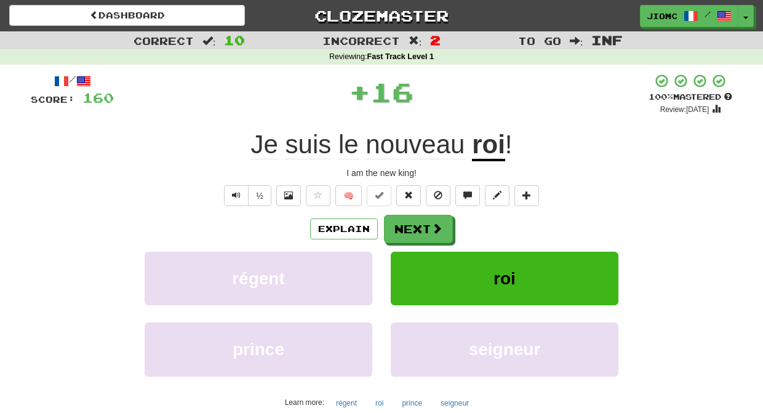
click at [414, 220] on button "Next" at bounding box center [418, 229] width 69 height 28
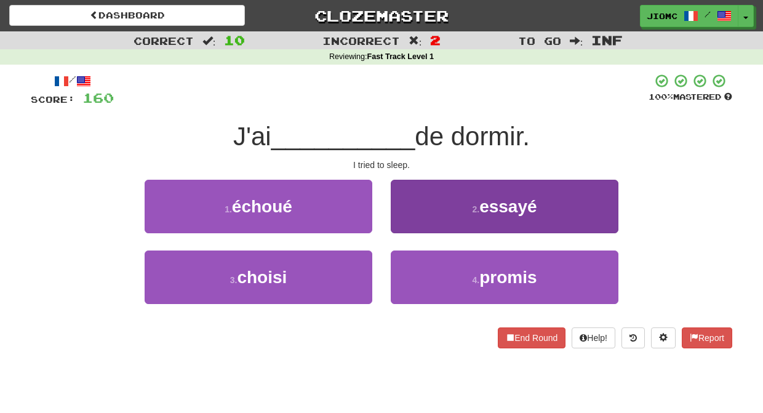
click at [411, 225] on button "2 . essayé" at bounding box center [505, 207] width 228 height 54
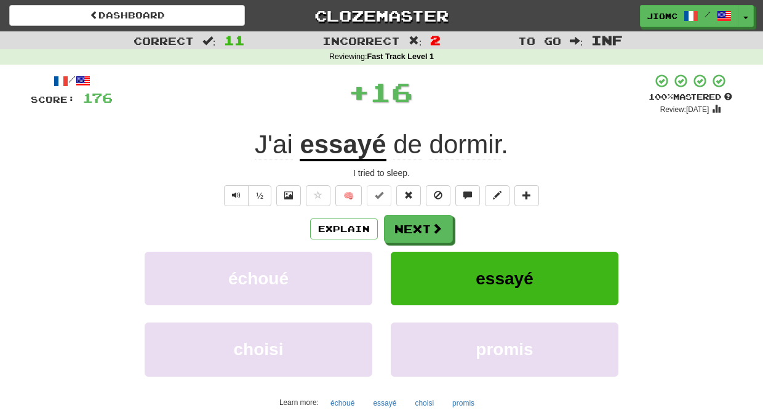
click at [411, 225] on button "Next" at bounding box center [418, 229] width 69 height 28
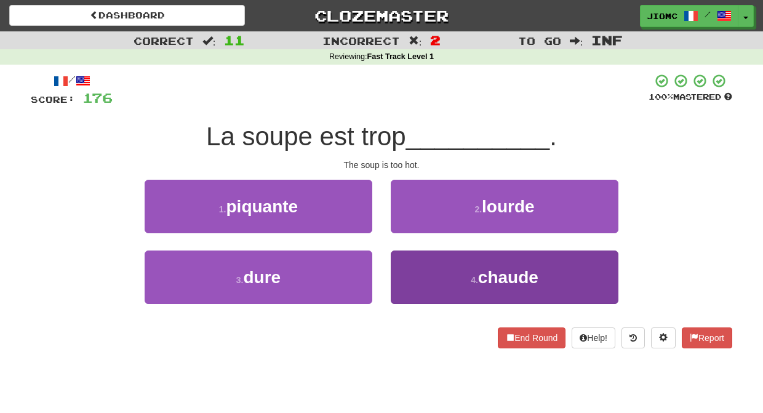
click at [410, 257] on button "4 . chaude" at bounding box center [505, 278] width 228 height 54
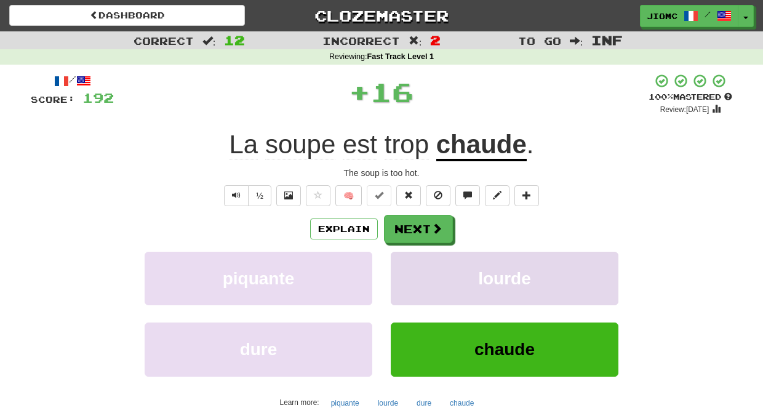
click at [409, 257] on button "lourde" at bounding box center [505, 279] width 228 height 54
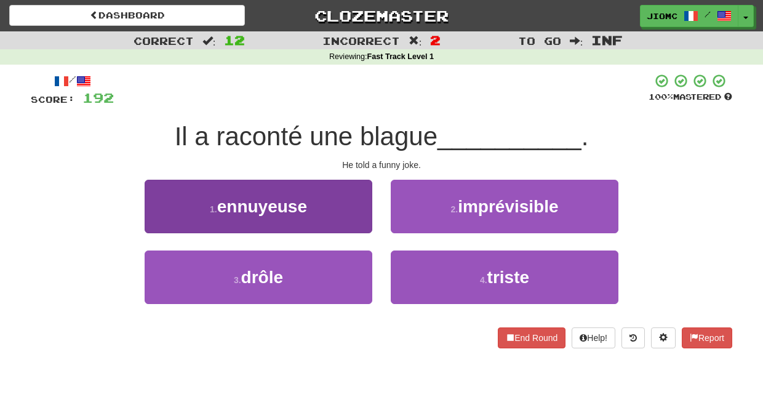
click at [335, 262] on button "3 . drôle" at bounding box center [259, 278] width 228 height 54
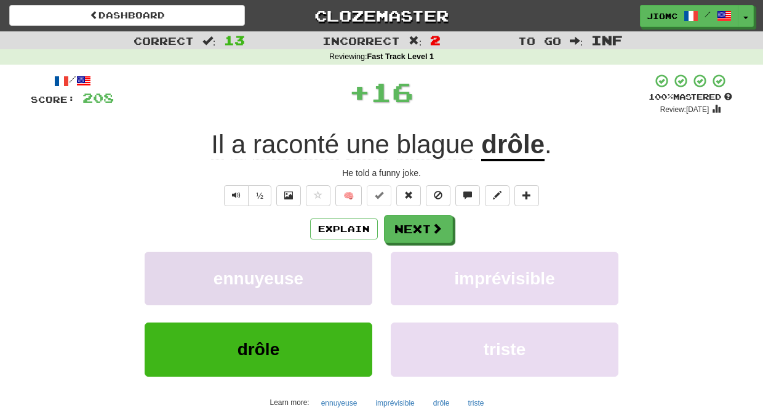
click at [338, 263] on button "ennuyeuse" at bounding box center [259, 279] width 228 height 54
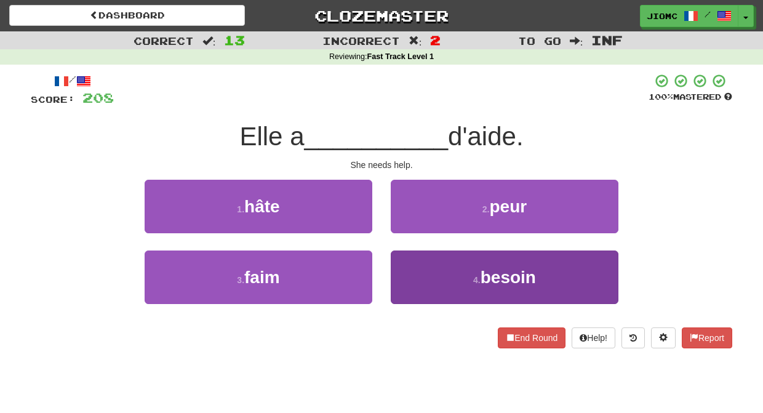
click at [413, 264] on button "4 . besoin" at bounding box center [505, 278] width 228 height 54
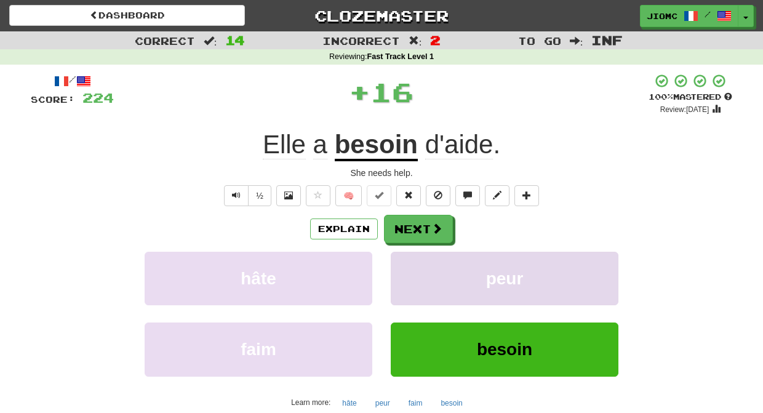
click at [412, 264] on button "peur" at bounding box center [505, 279] width 228 height 54
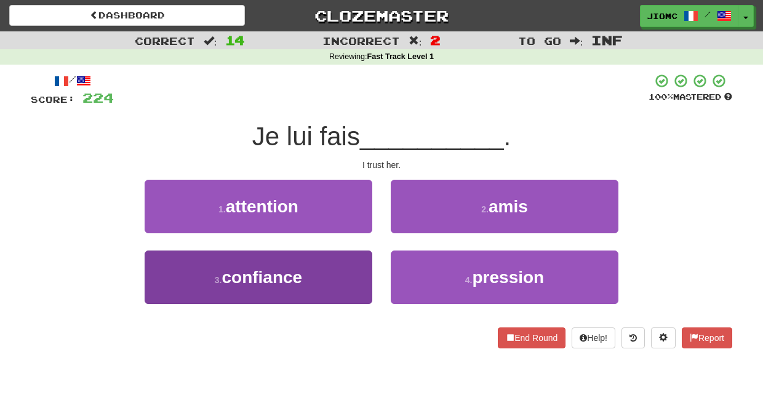
click at [349, 267] on button "3 . confiance" at bounding box center [259, 278] width 228 height 54
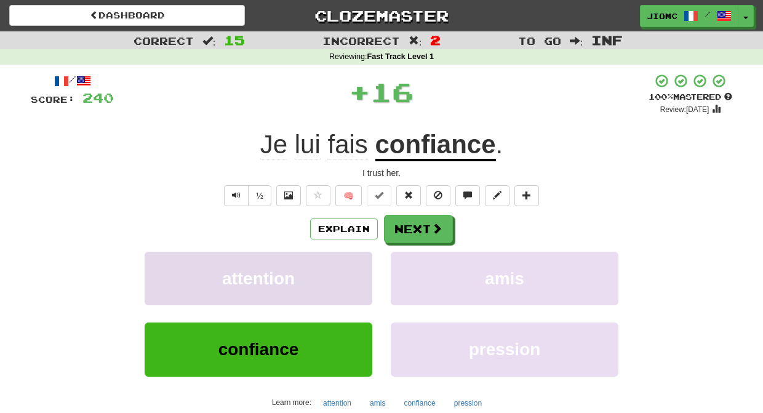
click at [352, 267] on button "attention" at bounding box center [259, 279] width 228 height 54
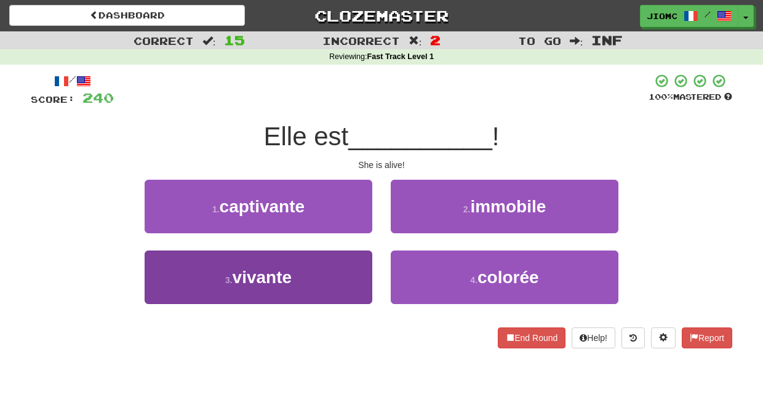
click at [365, 270] on button "3 . vivante" at bounding box center [259, 278] width 228 height 54
click at [365, 233] on button "1 . captivante" at bounding box center [259, 207] width 228 height 54
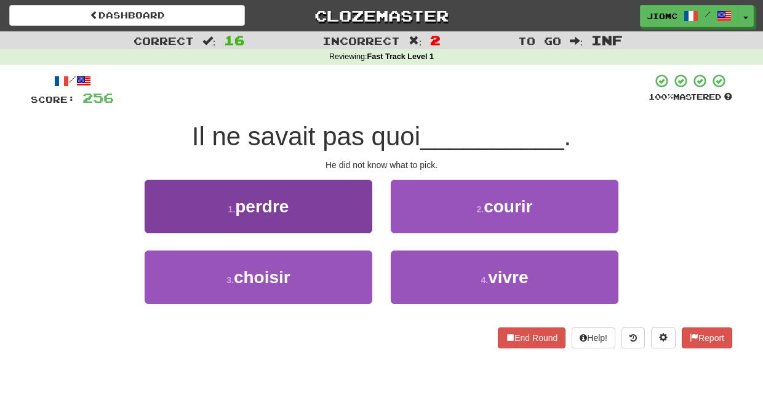
click at [368, 225] on button "1 . perdre" at bounding box center [259, 207] width 228 height 54
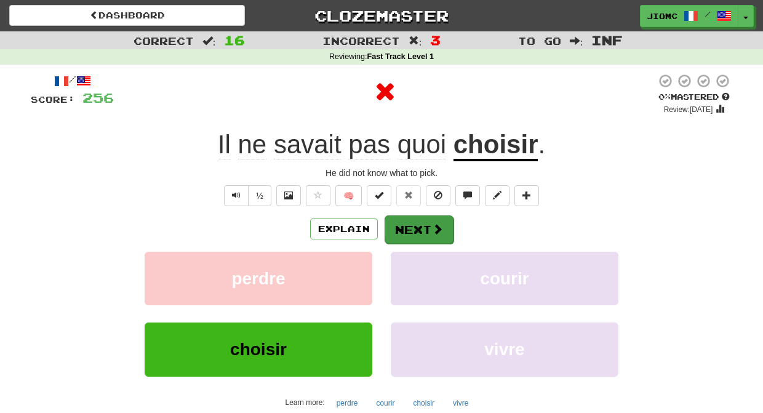
click at [406, 228] on button "Next" at bounding box center [419, 229] width 69 height 28
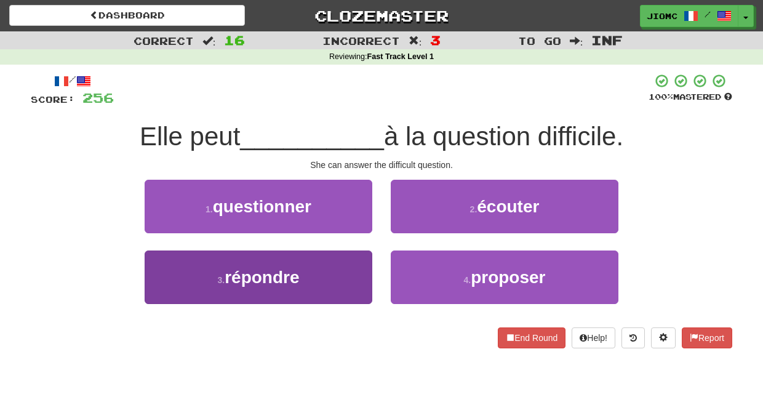
click at [350, 268] on button "3 . répondre" at bounding box center [259, 278] width 228 height 54
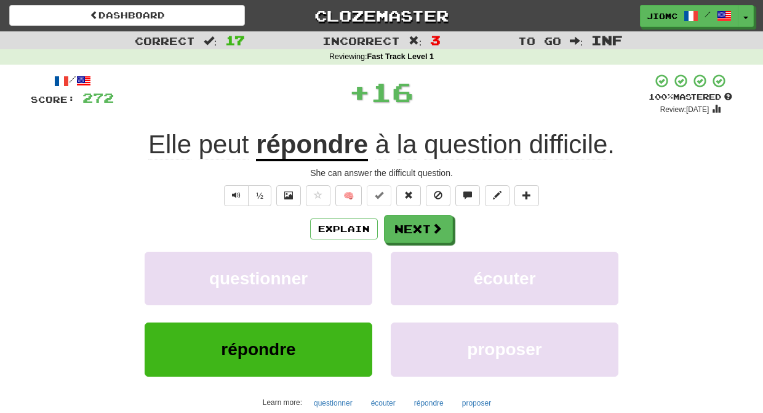
click at [350, 268] on button "questionner" at bounding box center [259, 279] width 228 height 54
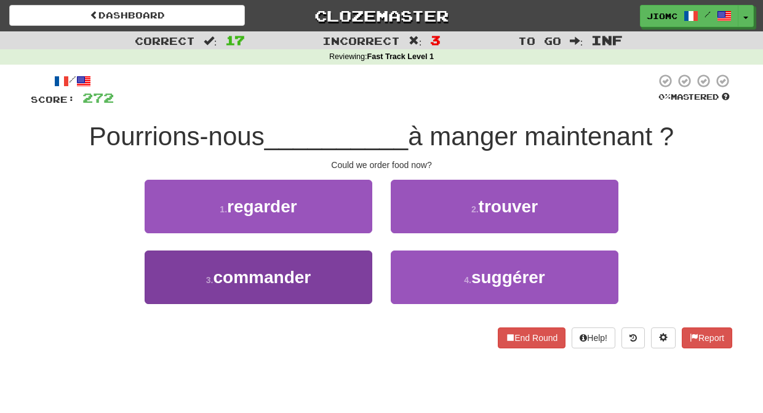
click at [353, 277] on button "3 . commander" at bounding box center [259, 278] width 228 height 54
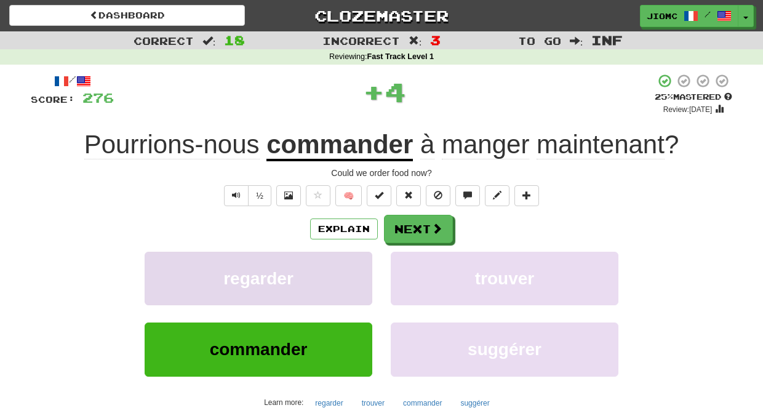
click at [353, 275] on button "regarder" at bounding box center [259, 279] width 228 height 54
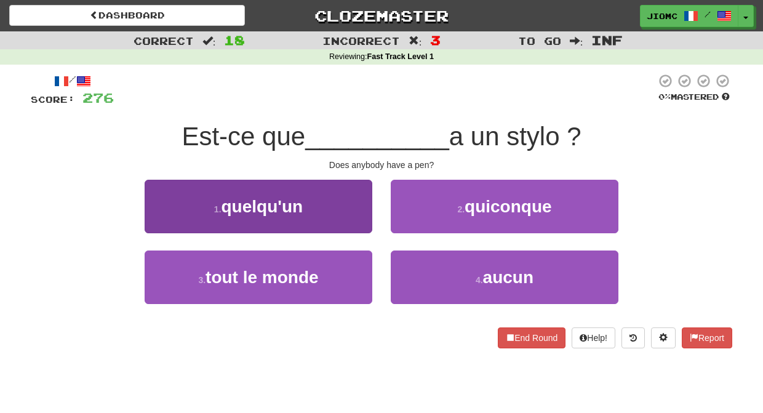
click at [357, 216] on button "1 . quelqu'un" at bounding box center [259, 207] width 228 height 54
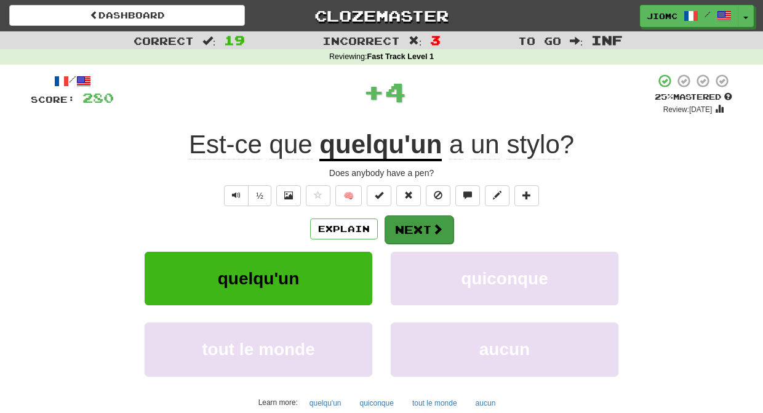
click at [409, 232] on button "Next" at bounding box center [419, 229] width 69 height 28
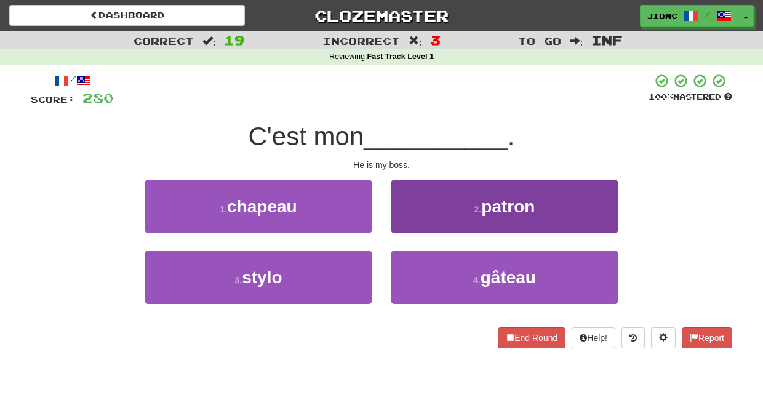
click at [401, 223] on button "2 . patron" at bounding box center [505, 207] width 228 height 54
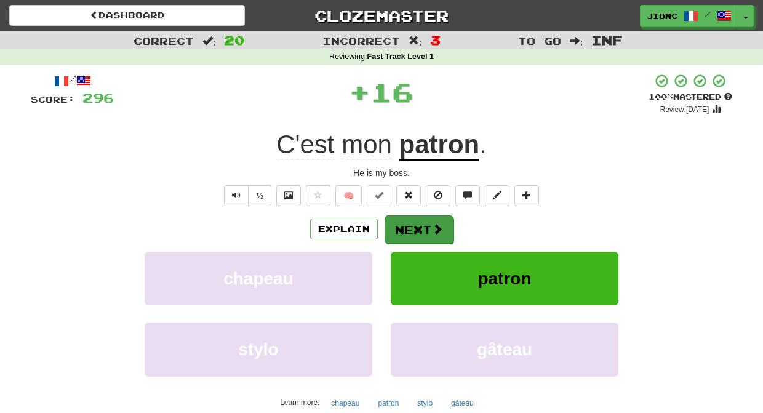
click at [400, 224] on button "Next" at bounding box center [419, 229] width 69 height 28
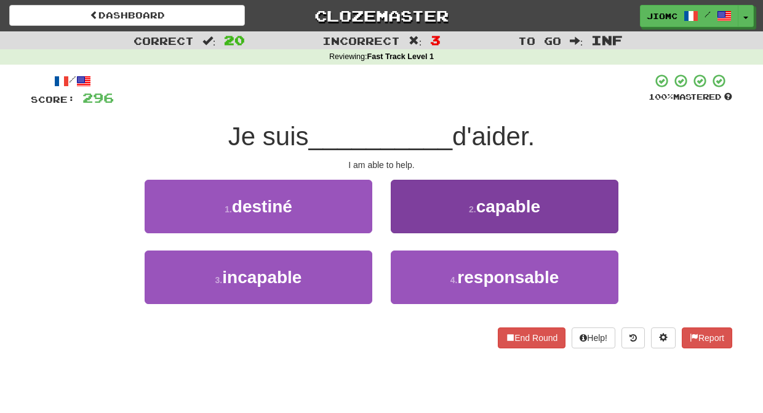
click at [407, 221] on button "2 . capable" at bounding box center [505, 207] width 228 height 54
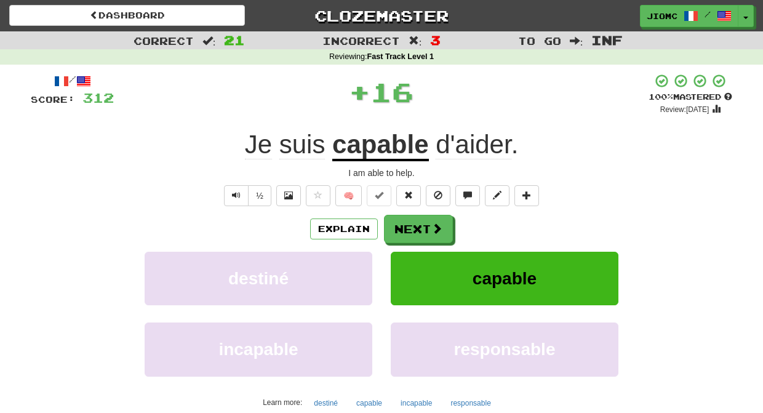
click at [407, 221] on button "Next" at bounding box center [418, 229] width 69 height 28
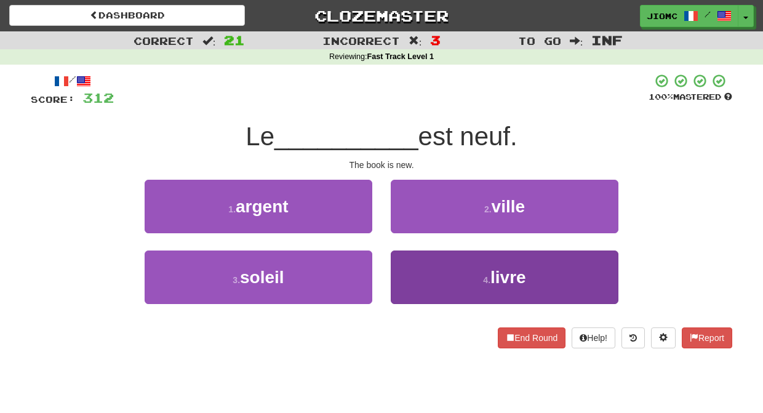
click at [406, 264] on button "4 . livre" at bounding box center [505, 278] width 228 height 54
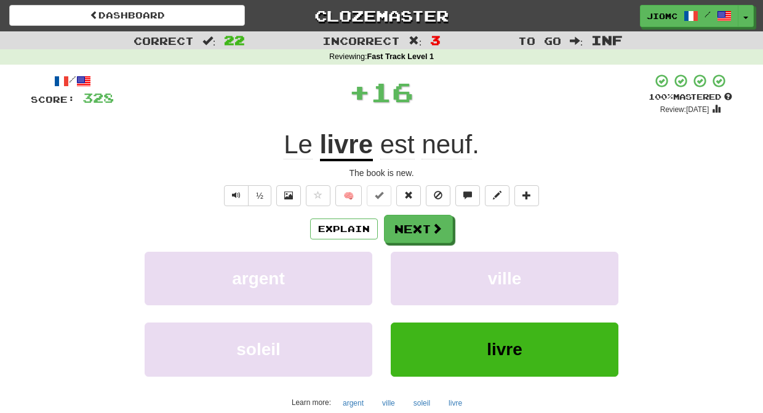
click at [406, 264] on button "ville" at bounding box center [505, 279] width 228 height 54
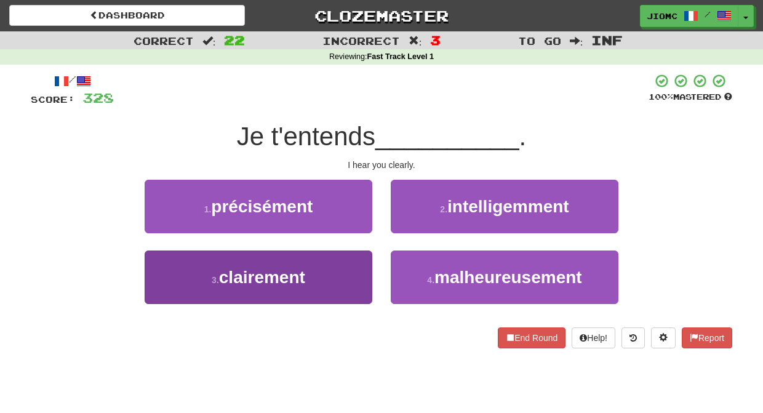
click at [342, 267] on button "3 . clairement" at bounding box center [259, 278] width 228 height 54
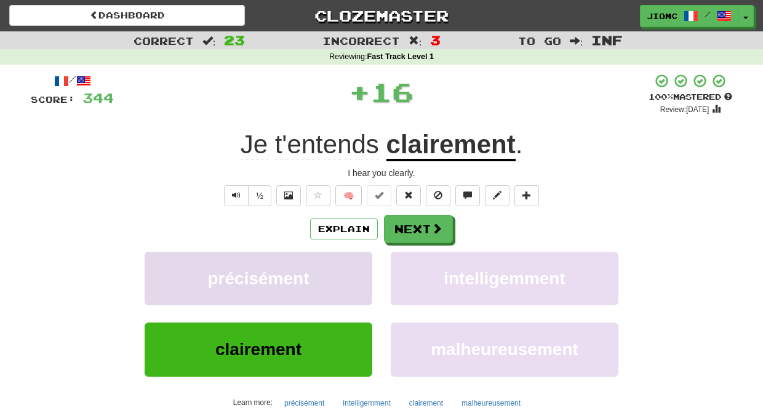
click at [344, 267] on button "précisément" at bounding box center [259, 279] width 228 height 54
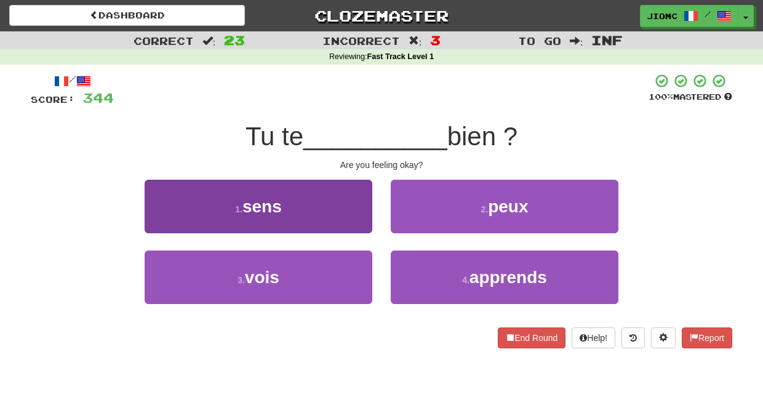
click at [345, 223] on button "1 . sens" at bounding box center [259, 207] width 228 height 54
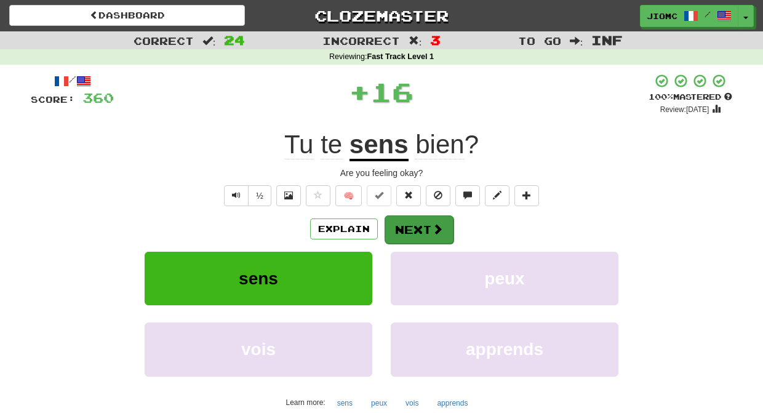
click at [405, 227] on button "Next" at bounding box center [419, 229] width 69 height 28
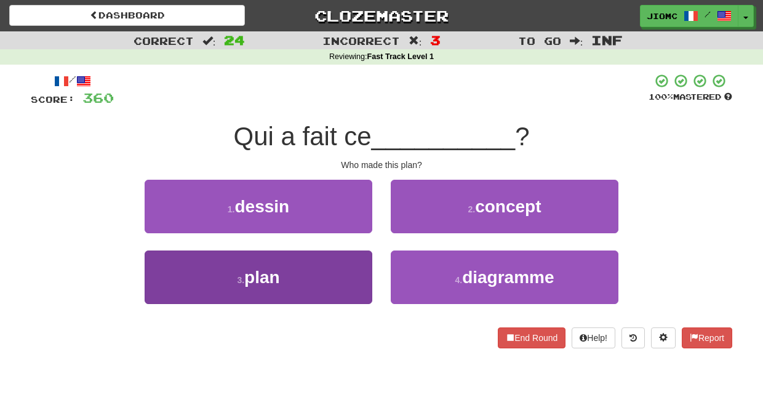
click at [351, 274] on button "3 . plan" at bounding box center [259, 278] width 228 height 54
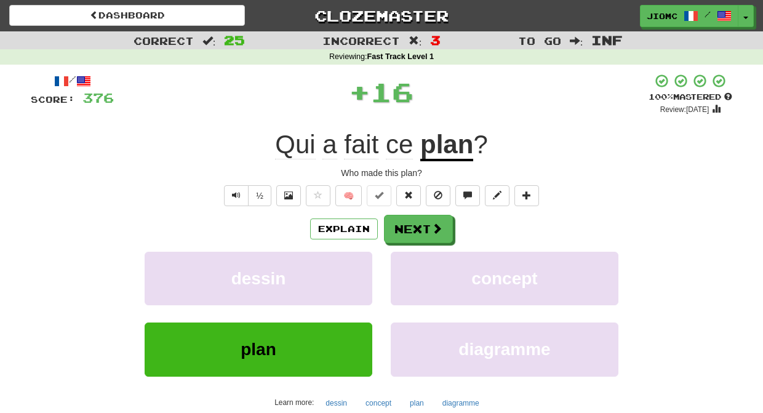
click at [351, 274] on button "dessin" at bounding box center [259, 279] width 228 height 54
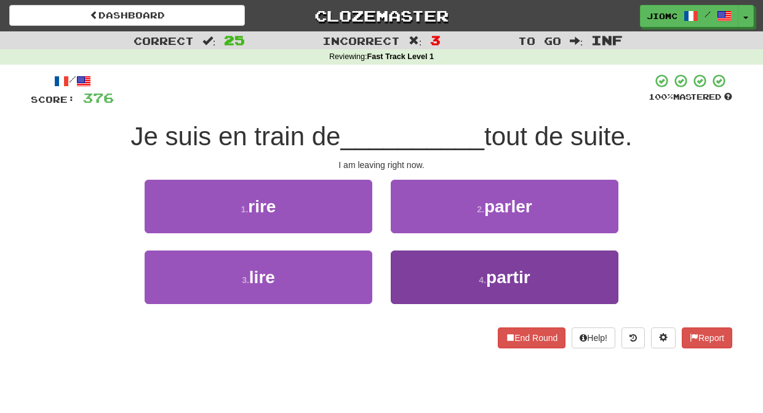
click at [403, 268] on button "4 . partir" at bounding box center [505, 278] width 228 height 54
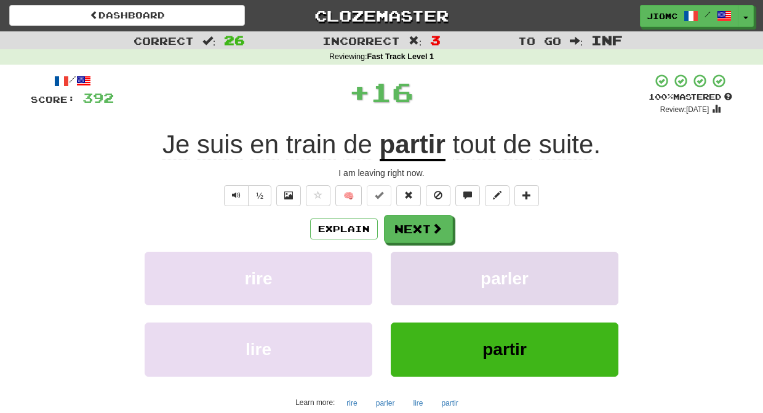
click at [403, 268] on button "parler" at bounding box center [505, 279] width 228 height 54
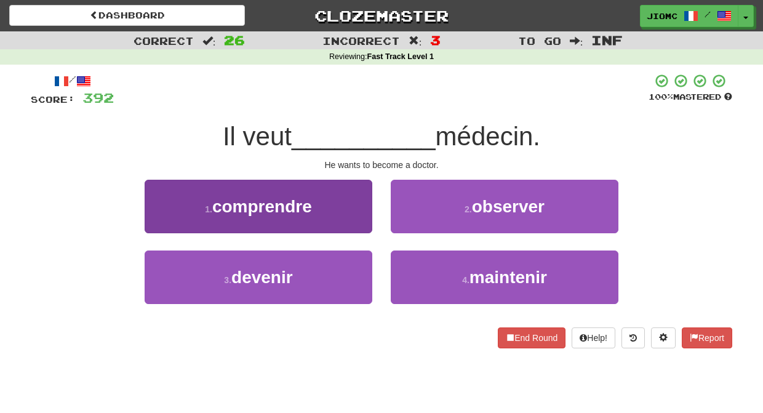
drag, startPoint x: 343, startPoint y: 270, endPoint x: 352, endPoint y: 271, distance: 8.7
click at [343, 269] on button "3 . devenir" at bounding box center [259, 278] width 228 height 54
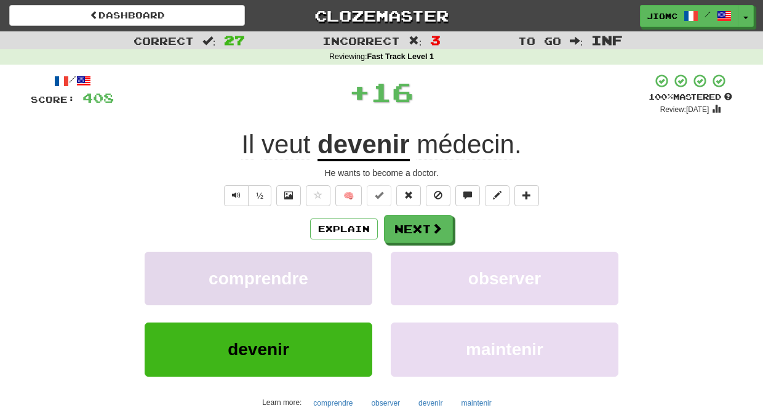
click at [353, 271] on button "comprendre" at bounding box center [259, 279] width 228 height 54
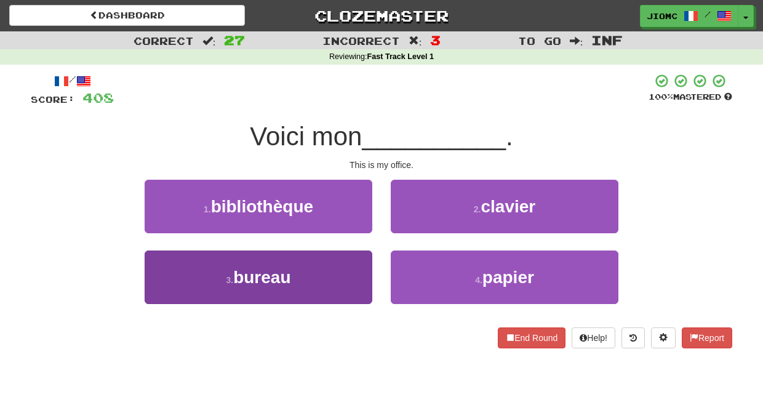
click at [366, 278] on button "3 . bureau" at bounding box center [259, 278] width 228 height 54
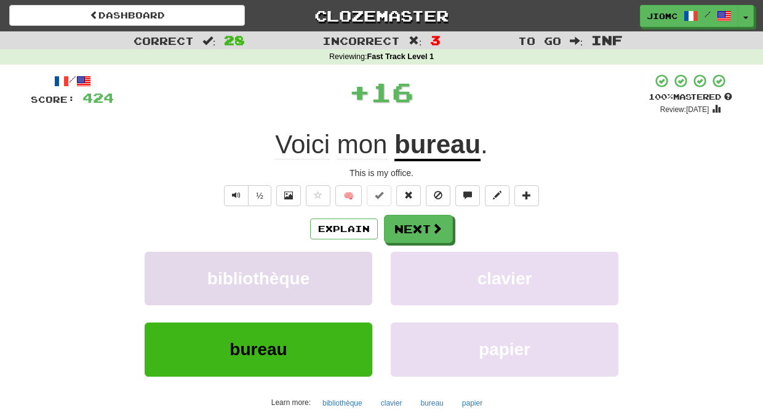
click at [365, 276] on button "bibliothèque" at bounding box center [259, 279] width 228 height 54
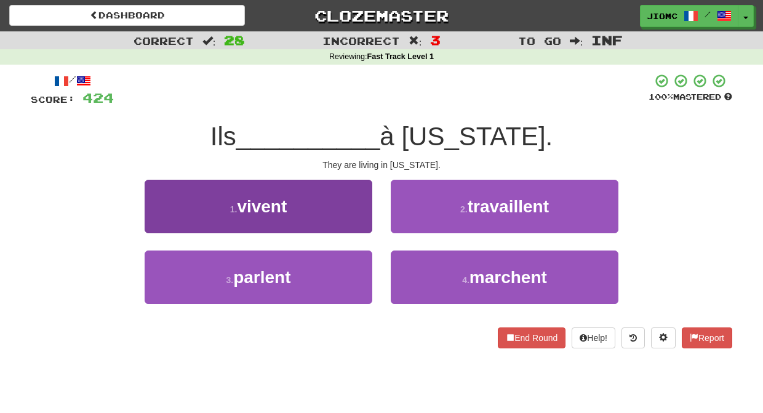
click at [362, 202] on button "1 . vivent" at bounding box center [259, 207] width 228 height 54
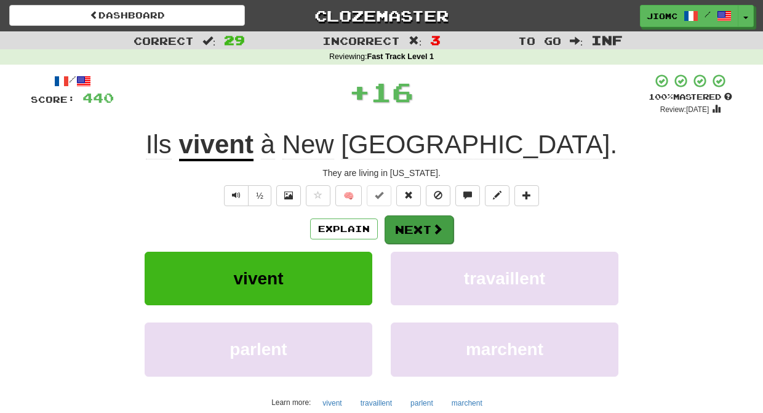
click at [401, 228] on button "Next" at bounding box center [419, 229] width 69 height 28
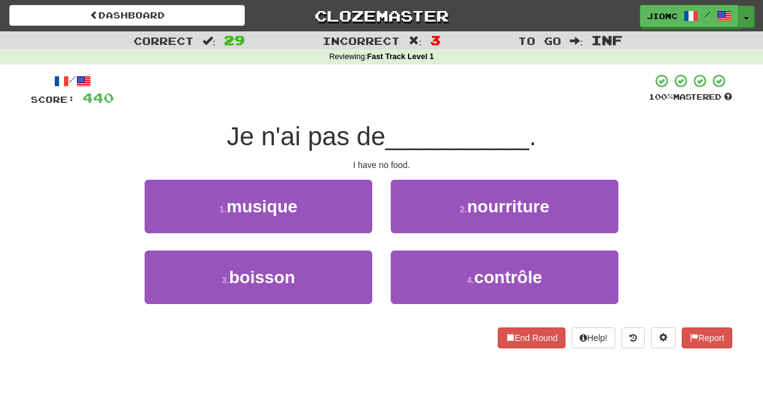
click at [746, 16] on button "Toggle Dropdown" at bounding box center [747, 17] width 16 height 22
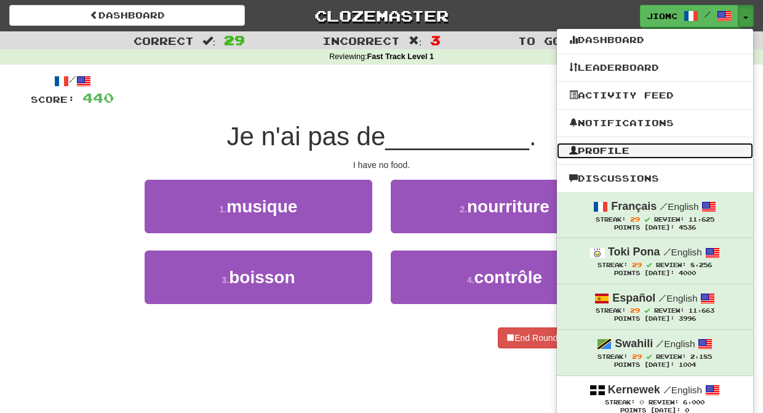
click at [659, 148] on link "Profile" at bounding box center [655, 151] width 196 height 16
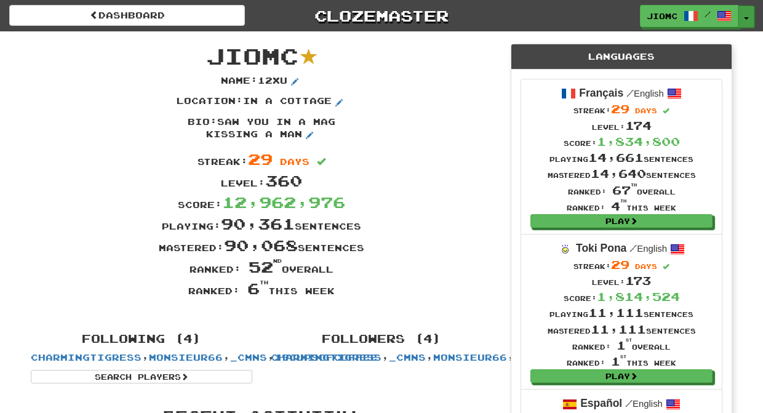
click at [746, 17] on span "button" at bounding box center [746, 18] width 5 height 2
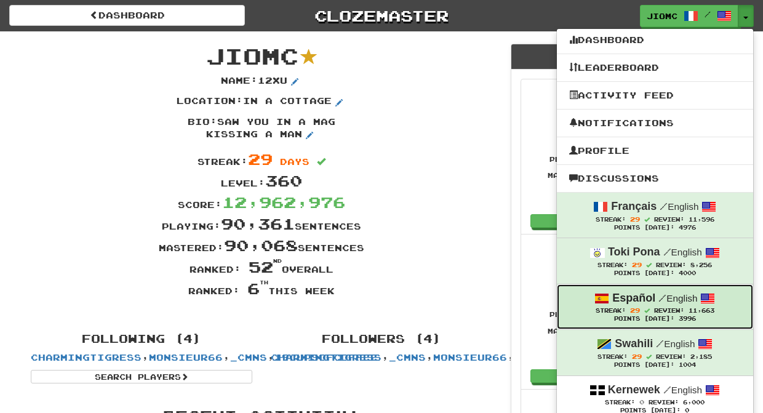
click at [671, 307] on div "Español / English" at bounding box center [656, 299] width 172 height 16
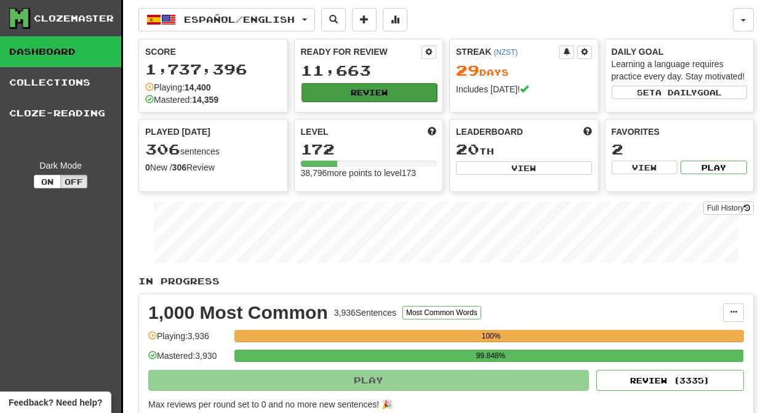
click at [365, 89] on button "Review" at bounding box center [370, 92] width 136 height 18
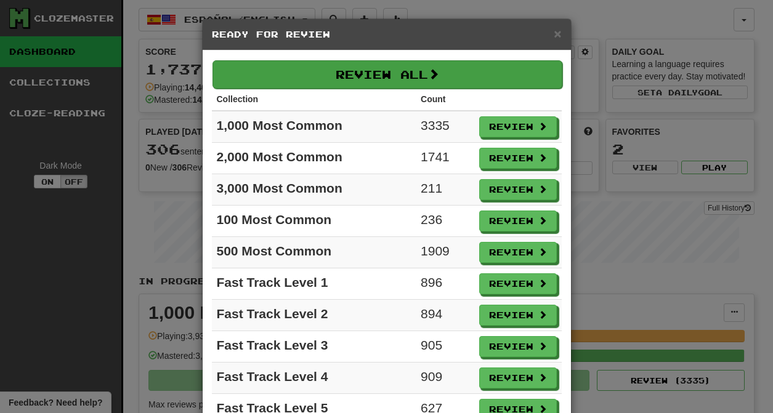
click at [361, 78] on button "Review All" at bounding box center [387, 74] width 350 height 28
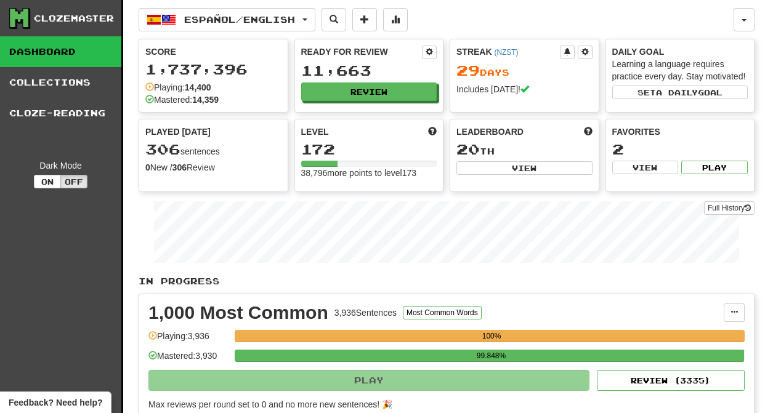
select select "********"
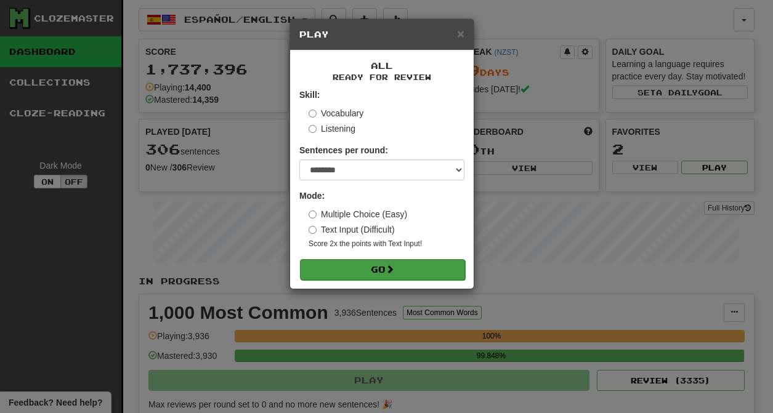
click at [378, 273] on button "Go" at bounding box center [382, 269] width 165 height 21
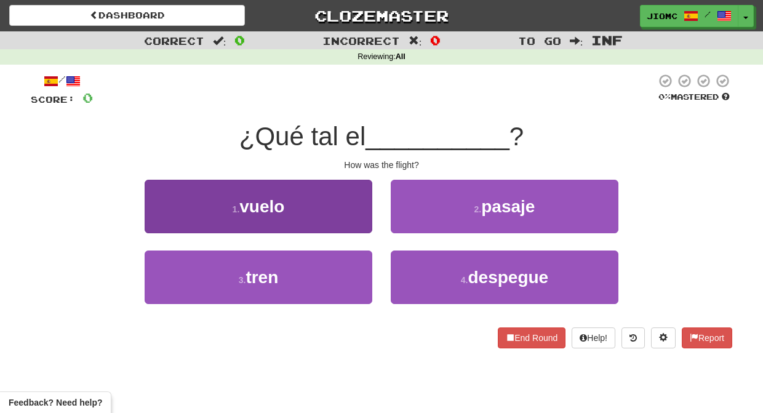
click at [348, 217] on button "1 . vuelo" at bounding box center [259, 207] width 228 height 54
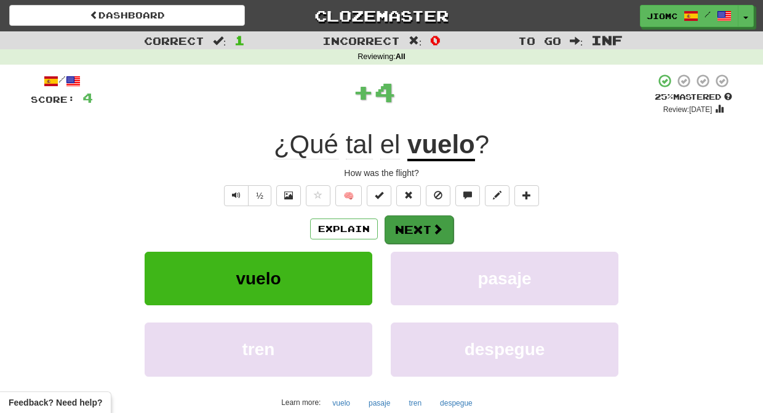
click at [403, 228] on button "Next" at bounding box center [419, 229] width 69 height 28
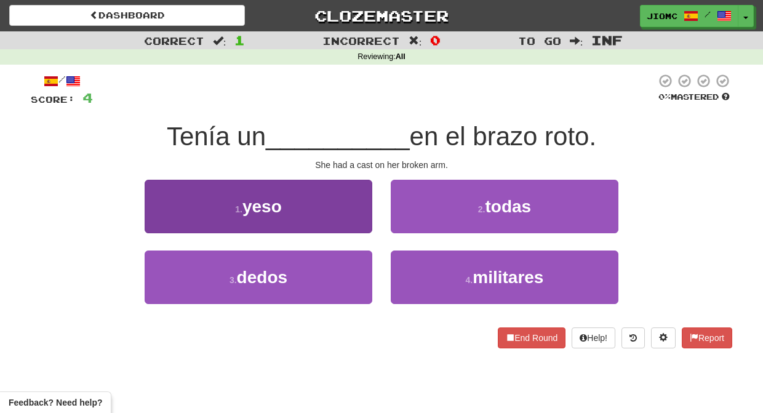
click at [356, 226] on button "1 . yeso" at bounding box center [259, 207] width 228 height 54
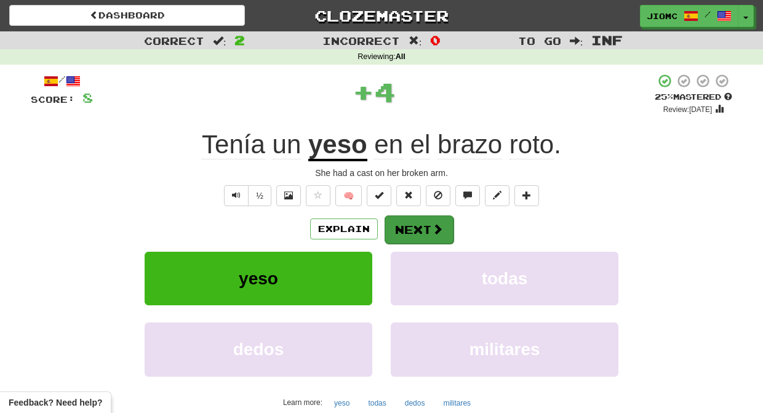
click at [403, 228] on button "Next" at bounding box center [419, 229] width 69 height 28
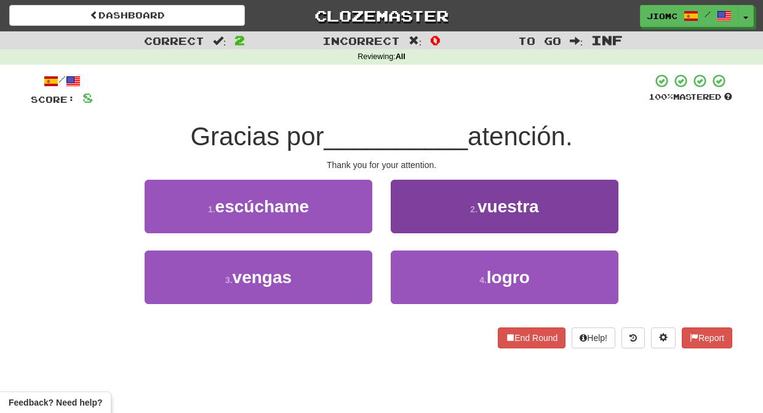
click at [406, 223] on button "2 . [GEOGRAPHIC_DATA]" at bounding box center [505, 207] width 228 height 54
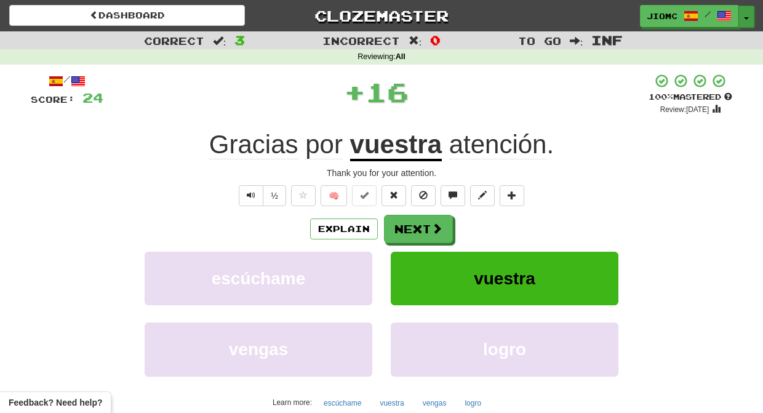
click at [744, 17] on button "Toggle Dropdown" at bounding box center [747, 17] width 16 height 22
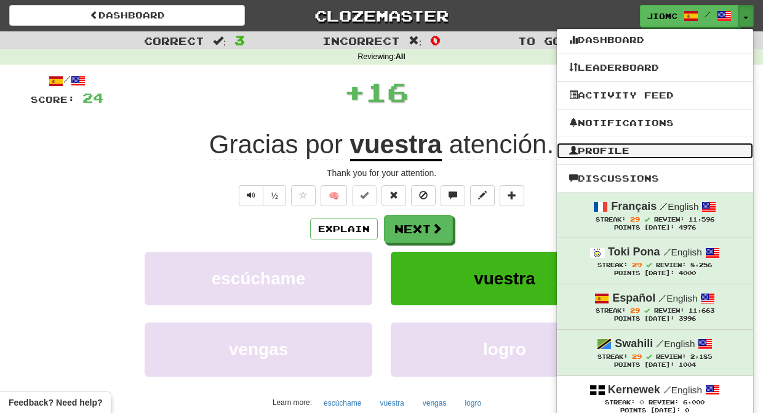
click at [629, 147] on link "Profile" at bounding box center [655, 151] width 196 height 16
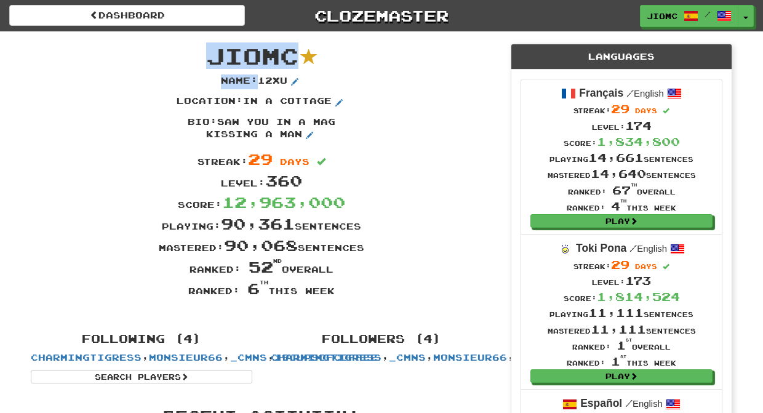
drag, startPoint x: 343, startPoint y: 292, endPoint x: 211, endPoint y: 54, distance: 272.3
click at [211, 54] on div "JioMc Name : 12xu Location : in a cottage Bio : saw you in a mag kissing a man …" at bounding box center [262, 175] width 480 height 289
click at [211, 54] on span "JioMc" at bounding box center [252, 55] width 92 height 26
drag, startPoint x: 211, startPoint y: 54, endPoint x: 336, endPoint y: 291, distance: 268.0
click at [336, 291] on div "JioMc Name : 12xu Location : in a cottage Bio : saw you in a mag kissing a man …" at bounding box center [262, 175] width 480 height 289
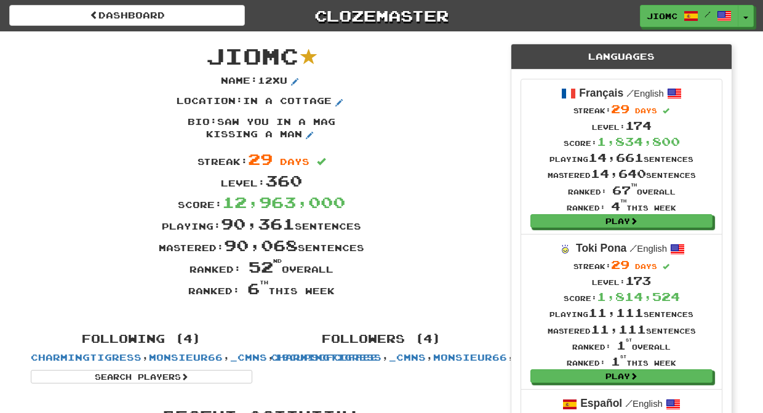
click at [337, 292] on div "Ranked: 6 th this week" at bounding box center [262, 289] width 480 height 22
click at [745, 16] on button "Toggle Dropdown" at bounding box center [747, 17] width 16 height 22
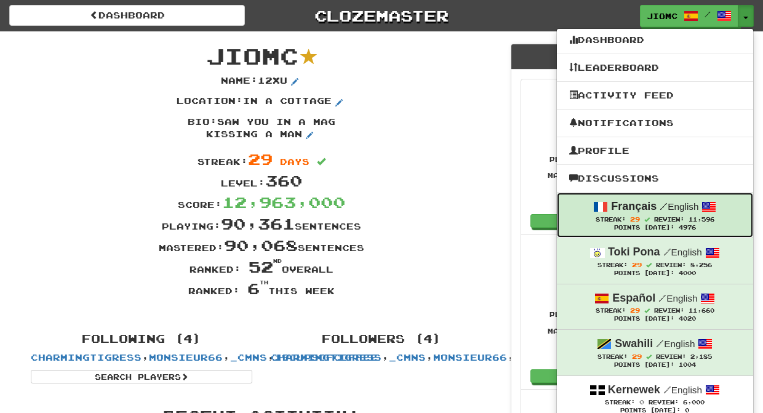
click at [678, 217] on span "Review:" at bounding box center [669, 219] width 30 height 7
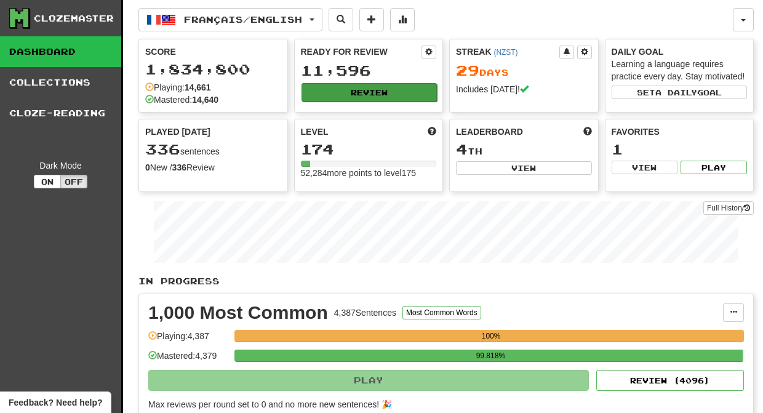
click at [381, 91] on button "Review" at bounding box center [370, 92] width 136 height 18
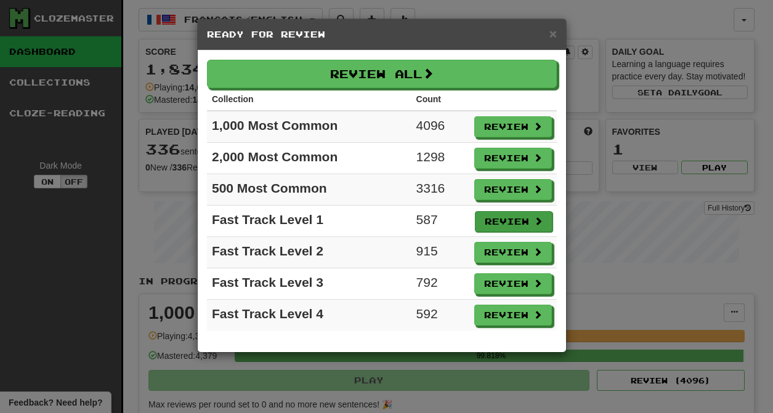
click at [499, 220] on button "Review" at bounding box center [514, 221] width 78 height 21
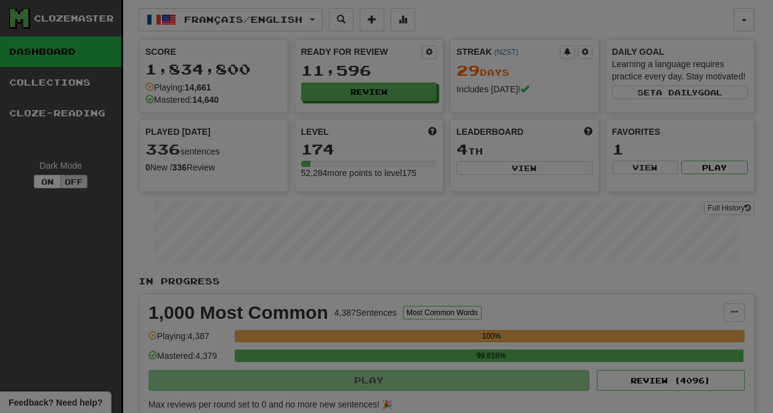
select select "********"
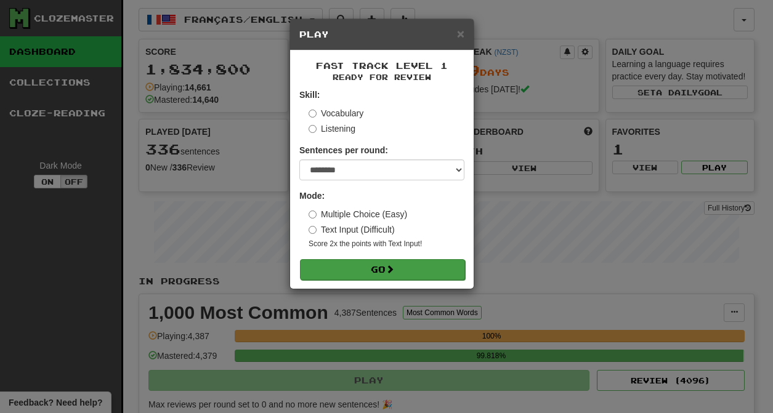
click at [416, 276] on button "Go" at bounding box center [382, 269] width 165 height 21
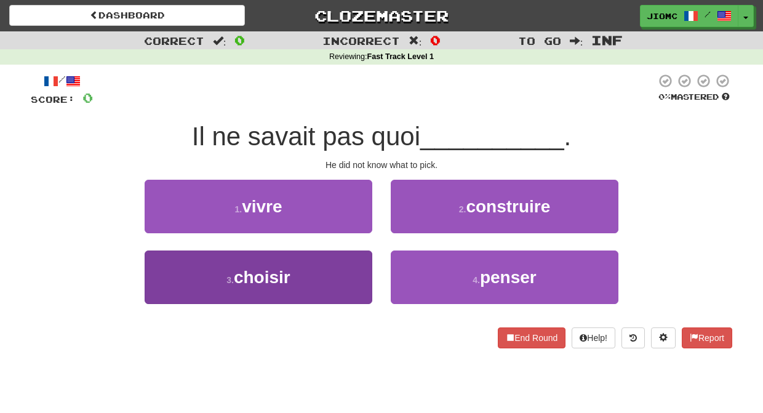
click at [345, 272] on button "3 . choisir" at bounding box center [259, 278] width 228 height 54
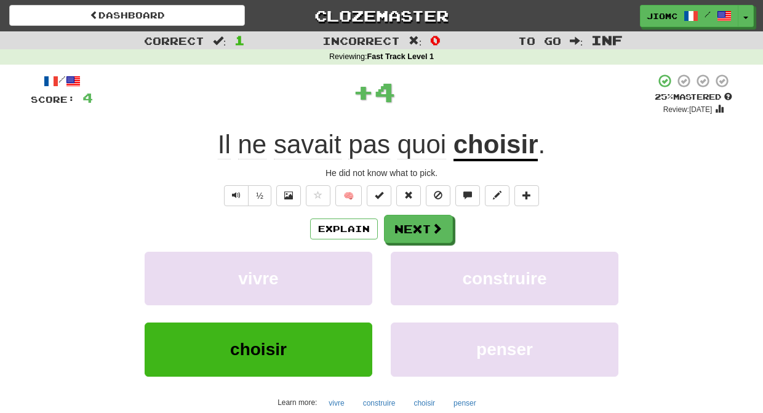
click at [345, 272] on button "vivre" at bounding box center [259, 279] width 228 height 54
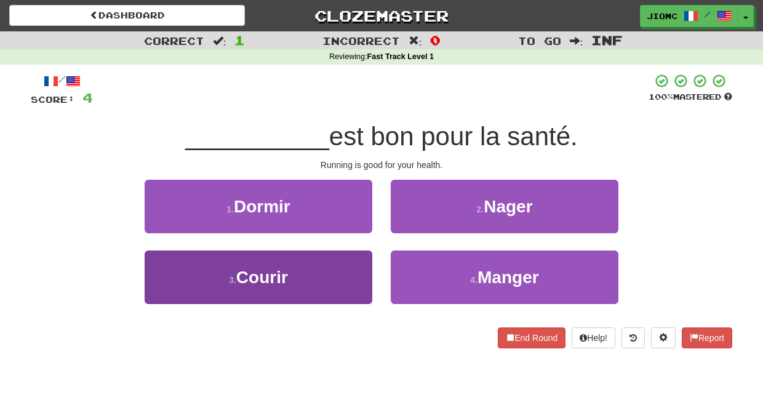
click at [353, 282] on button "3 . Courir" at bounding box center [259, 278] width 228 height 54
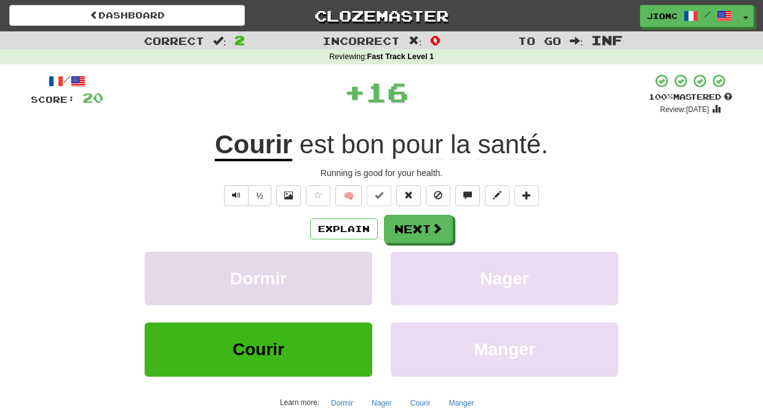
click at [353, 281] on button "Dormir" at bounding box center [259, 279] width 228 height 54
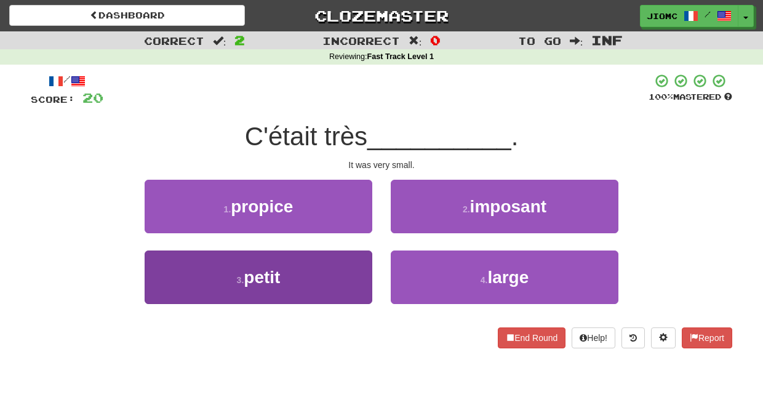
click at [358, 280] on button "3 . petit" at bounding box center [259, 278] width 228 height 54
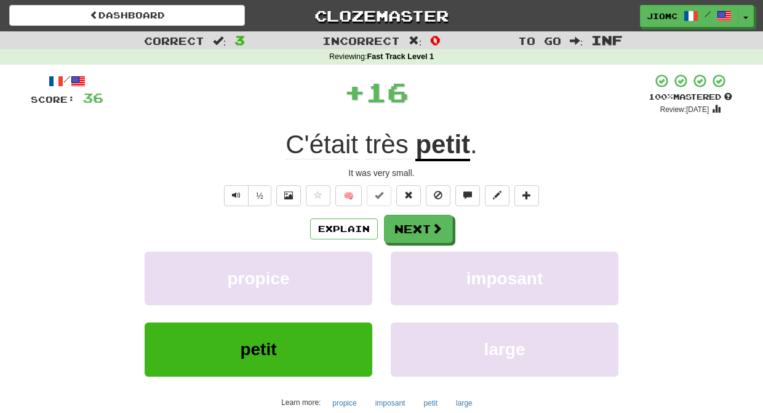
click at [358, 280] on button "propice" at bounding box center [259, 279] width 228 height 54
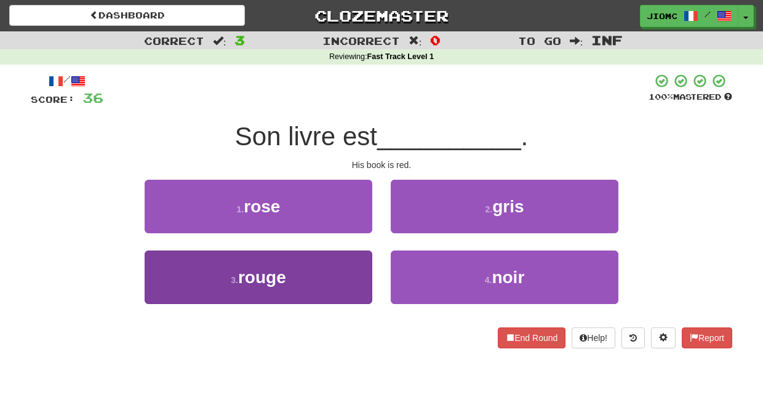
click at [356, 278] on button "3 . rouge" at bounding box center [259, 278] width 228 height 54
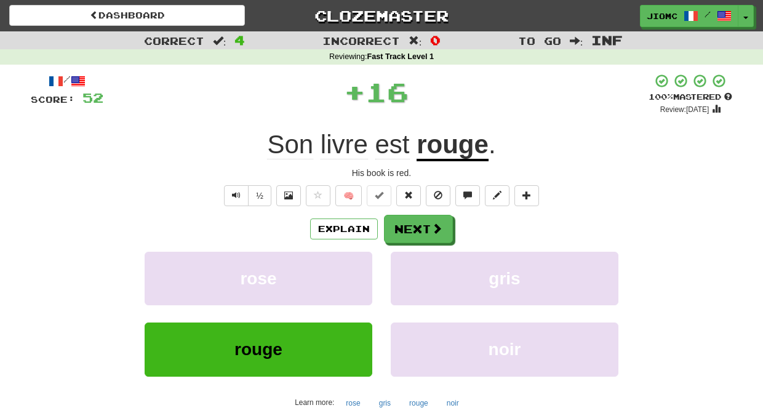
click at [356, 278] on button "rose" at bounding box center [259, 279] width 228 height 54
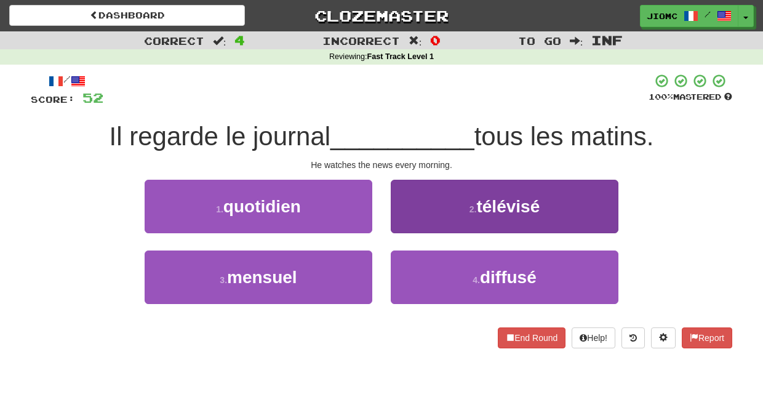
click at [406, 221] on button "2 . télévisé" at bounding box center [505, 207] width 228 height 54
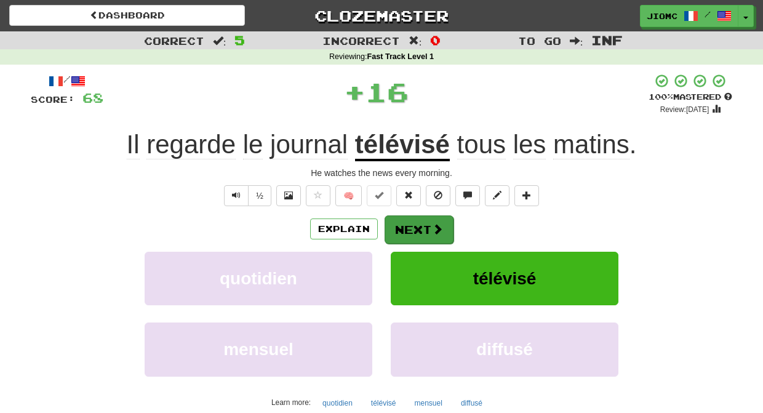
click at [405, 233] on button "Next" at bounding box center [419, 229] width 69 height 28
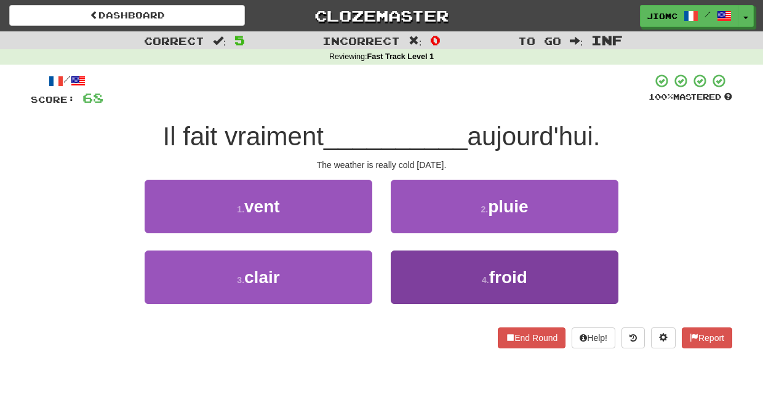
click at [429, 272] on button "4 . froid" at bounding box center [505, 278] width 228 height 54
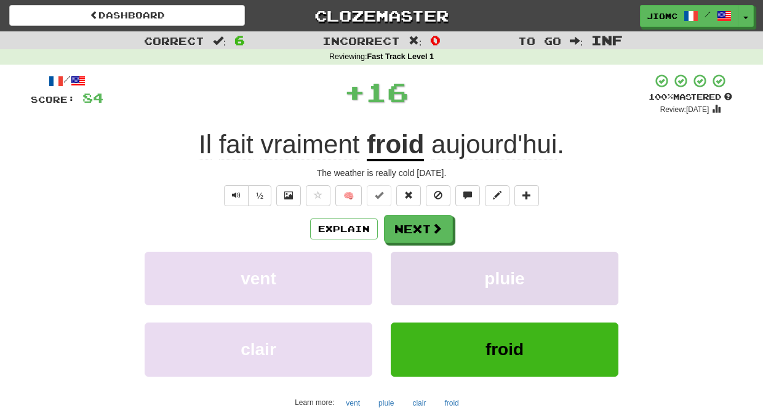
click at [426, 268] on button "pluie" at bounding box center [505, 279] width 228 height 54
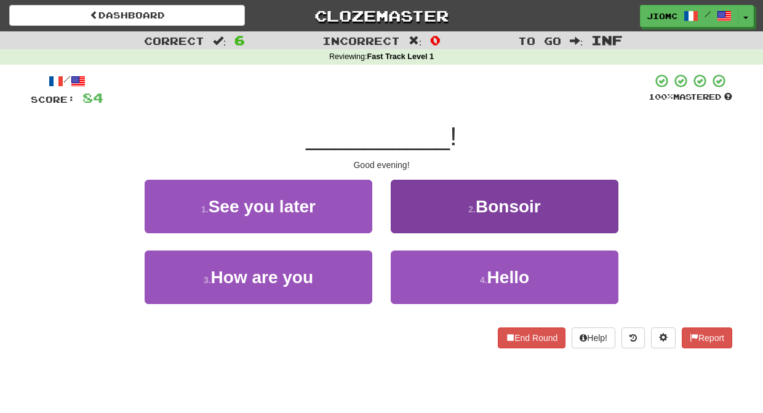
click at [414, 225] on button "2 . Bonsoir" at bounding box center [505, 207] width 228 height 54
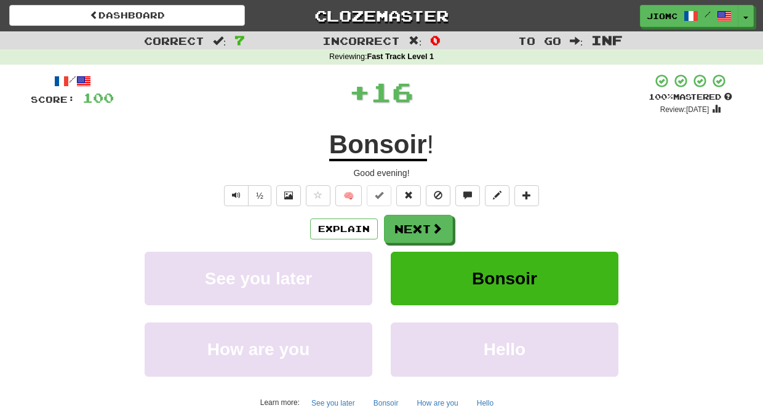
click at [414, 227] on button "Next" at bounding box center [418, 229] width 69 height 28
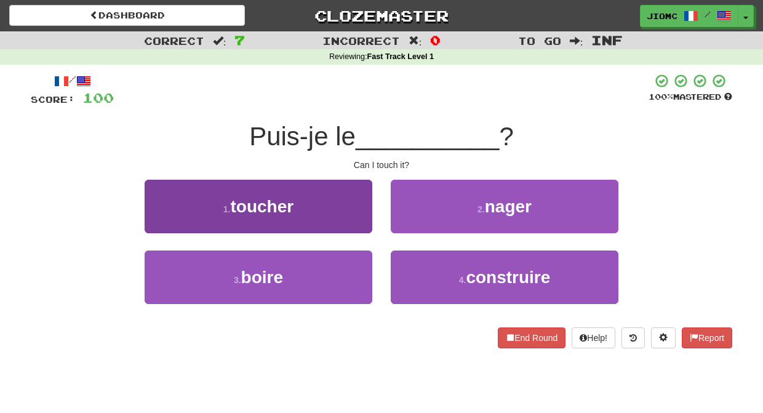
click at [353, 221] on button "1 . toucher" at bounding box center [259, 207] width 228 height 54
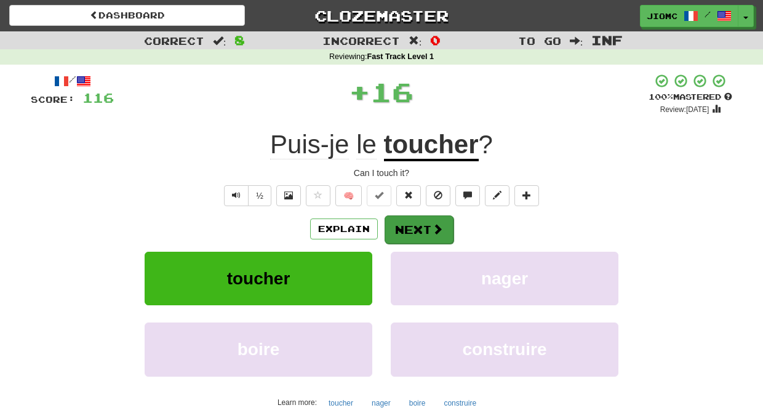
click at [397, 230] on button "Next" at bounding box center [419, 229] width 69 height 28
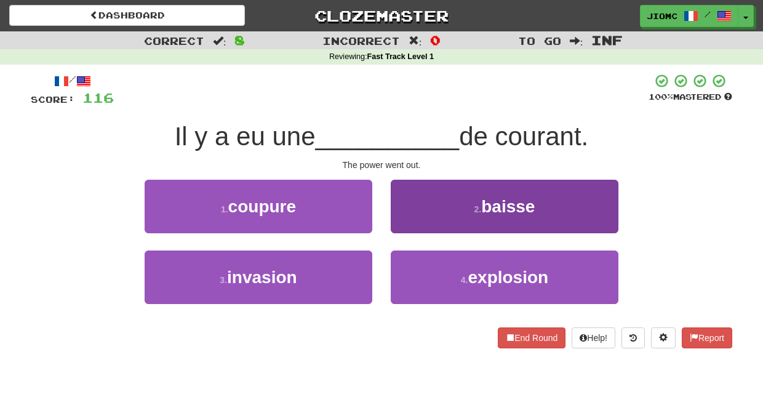
click at [410, 223] on button "2 . baisse" at bounding box center [505, 207] width 228 height 54
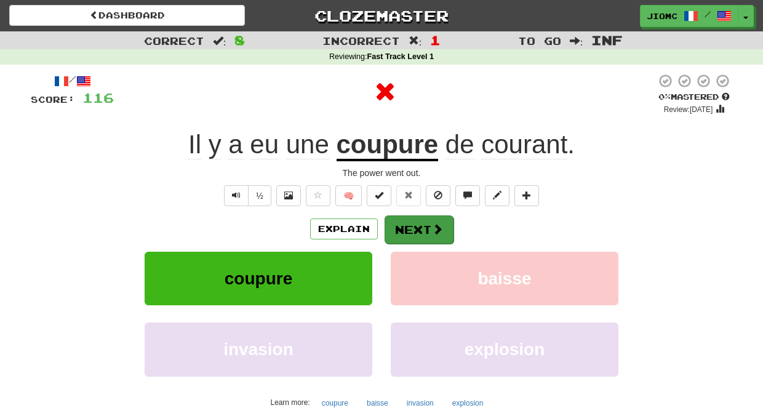
click at [409, 223] on button "Next" at bounding box center [419, 229] width 69 height 28
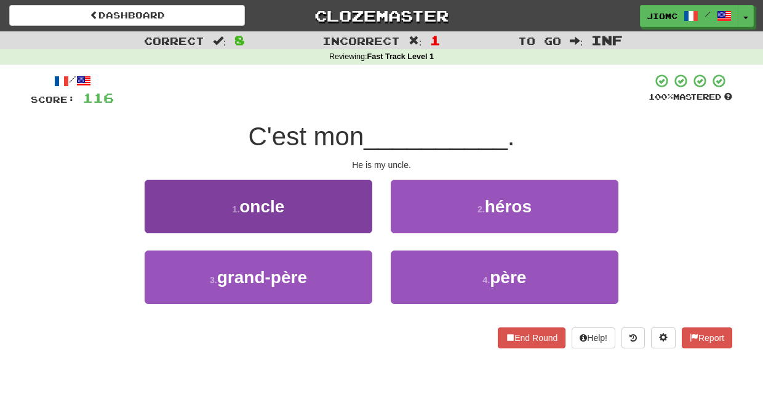
click at [343, 212] on button "1 . oncle" at bounding box center [259, 207] width 228 height 54
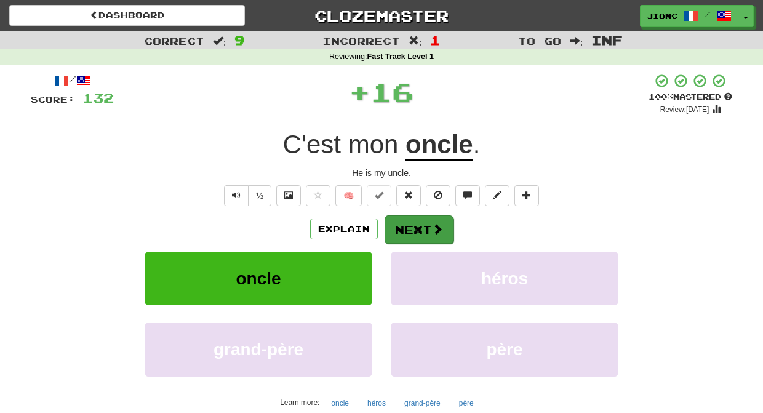
click at [398, 228] on button "Next" at bounding box center [419, 229] width 69 height 28
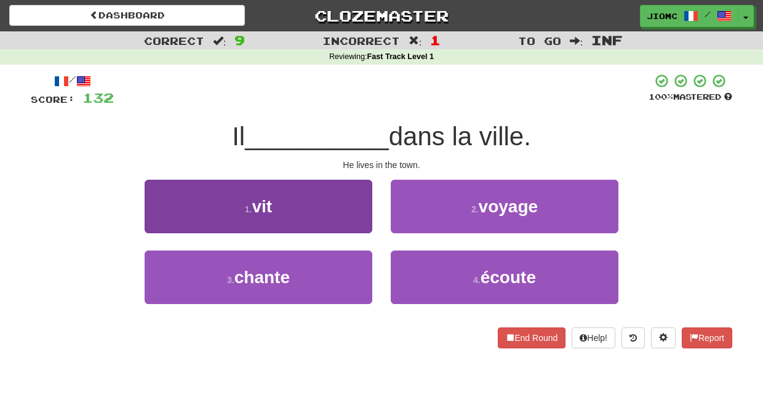
click at [363, 223] on button "1 . vit" at bounding box center [259, 207] width 228 height 54
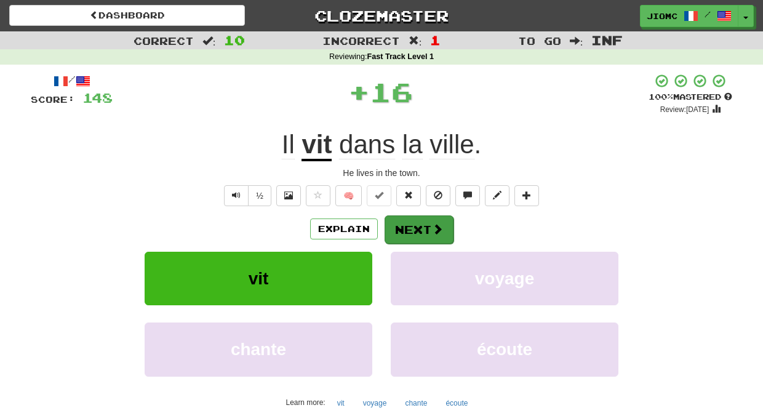
click at [413, 227] on button "Next" at bounding box center [419, 229] width 69 height 28
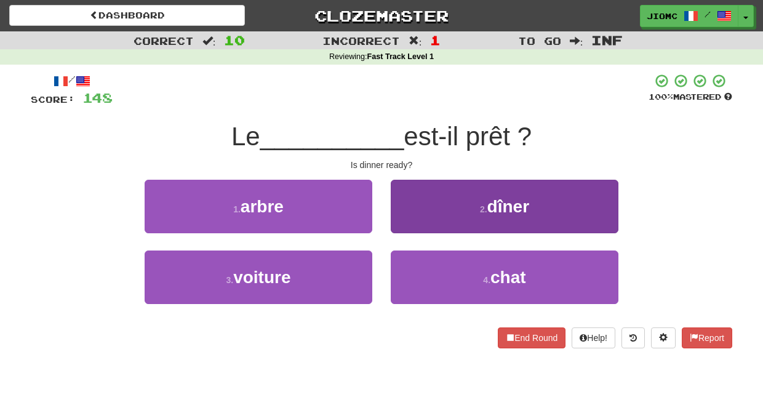
click at [409, 233] on button "2 . dîner" at bounding box center [505, 207] width 228 height 54
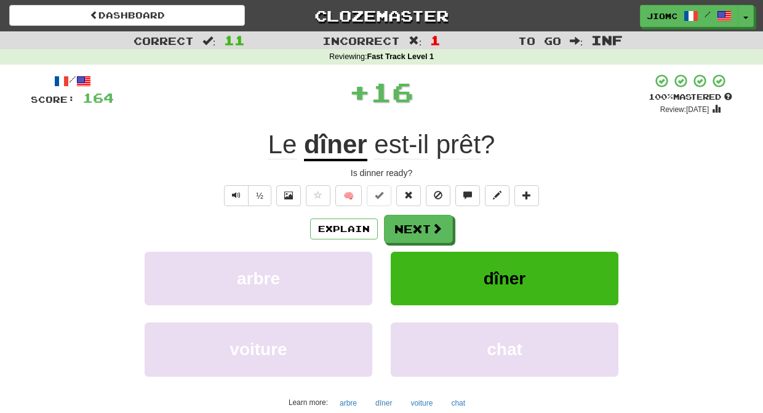
click at [409, 233] on button "Next" at bounding box center [418, 229] width 69 height 28
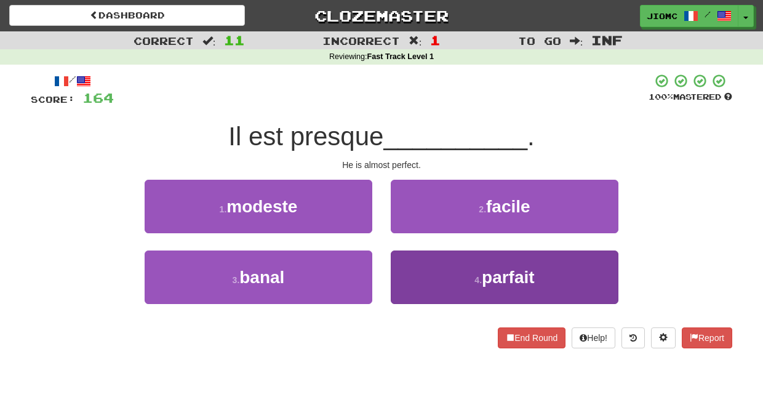
click at [420, 269] on button "4 . parfait" at bounding box center [505, 278] width 228 height 54
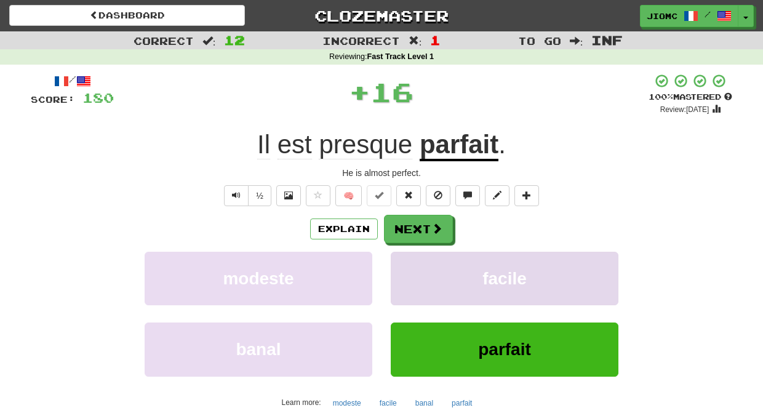
click at [419, 269] on button "facile" at bounding box center [505, 279] width 228 height 54
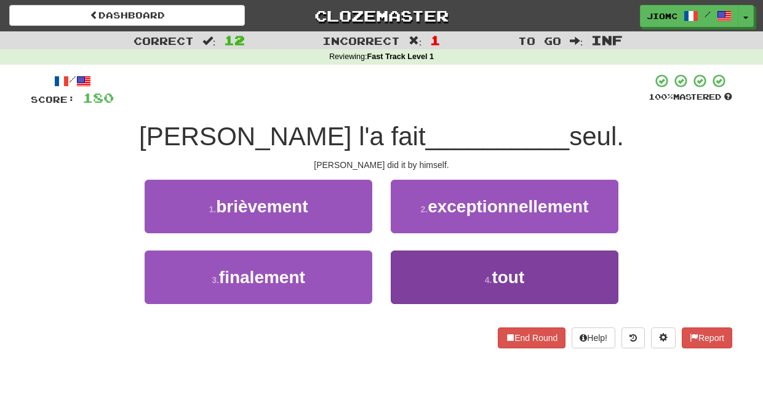
click at [421, 270] on button "4 . tout" at bounding box center [505, 278] width 228 height 54
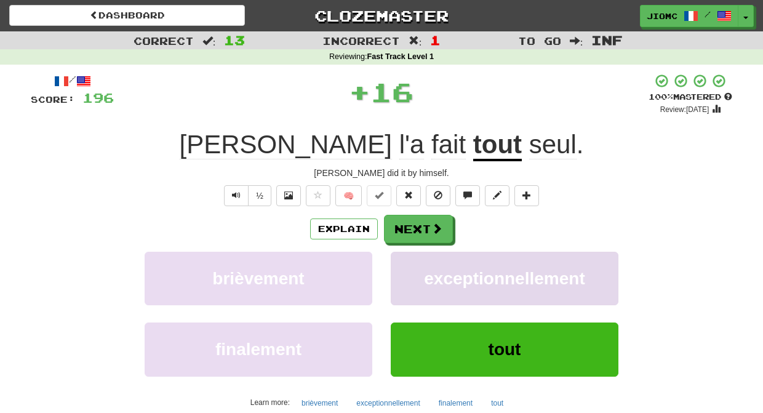
click at [421, 269] on button "exceptionnellement" at bounding box center [505, 279] width 228 height 54
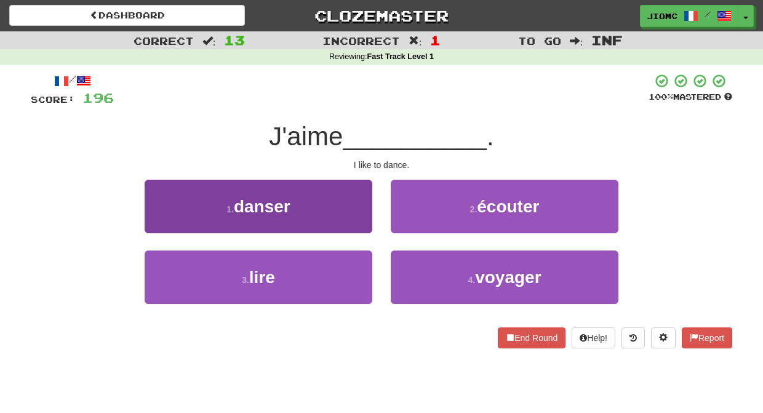
click at [350, 219] on button "1 . danser" at bounding box center [259, 207] width 228 height 54
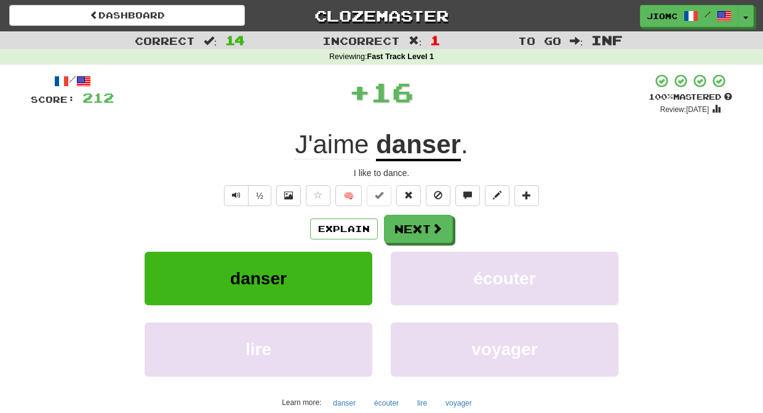
click at [427, 234] on button "Next" at bounding box center [418, 229] width 69 height 28
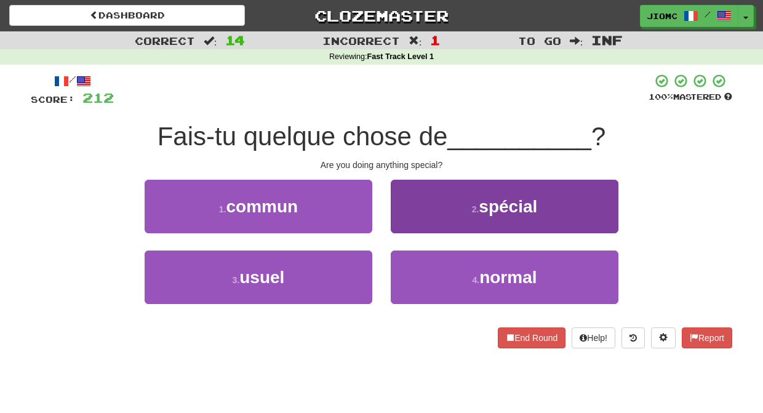
click at [408, 221] on button "2 . spécial" at bounding box center [505, 207] width 228 height 54
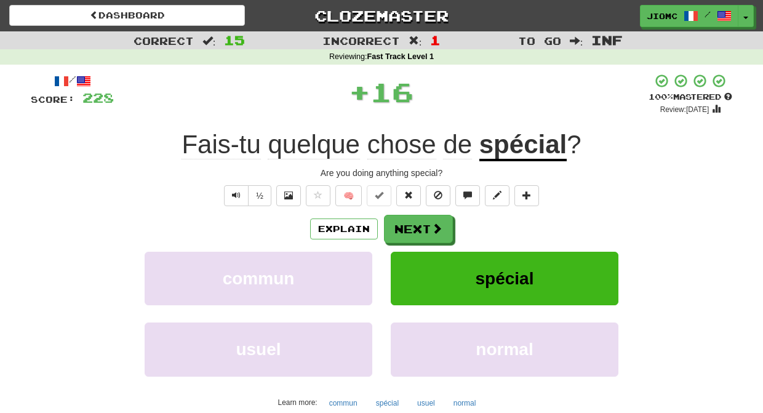
click at [407, 225] on button "Next" at bounding box center [418, 229] width 69 height 28
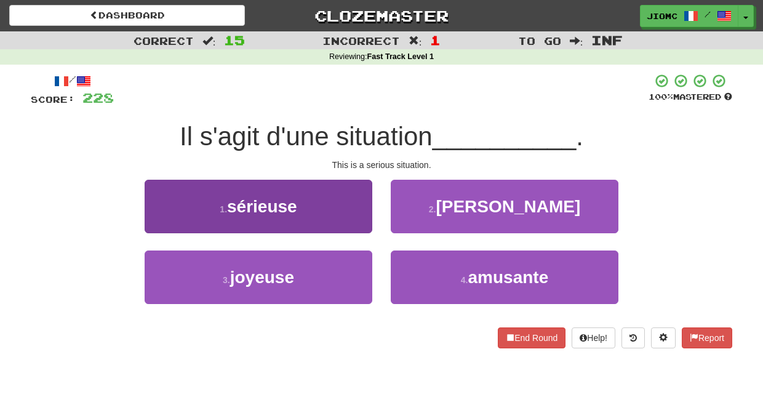
click at [348, 213] on button "1 . sérieuse" at bounding box center [259, 207] width 228 height 54
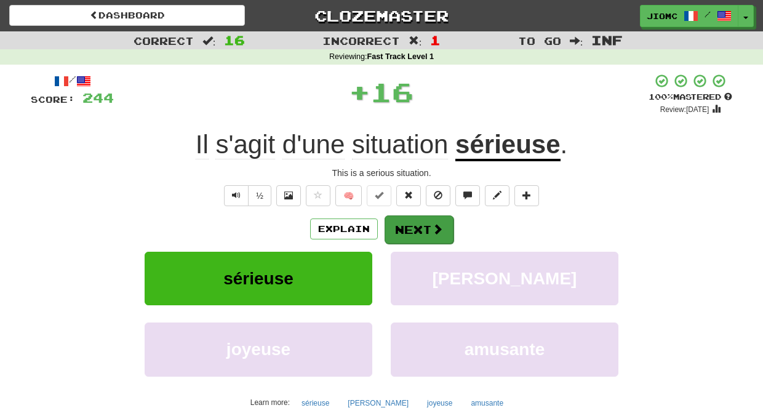
click at [392, 221] on button "Next" at bounding box center [419, 229] width 69 height 28
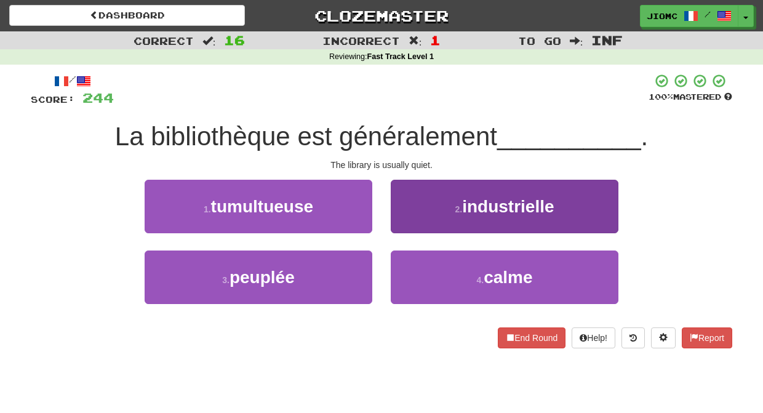
click at [412, 261] on button "4 . calme" at bounding box center [505, 278] width 228 height 54
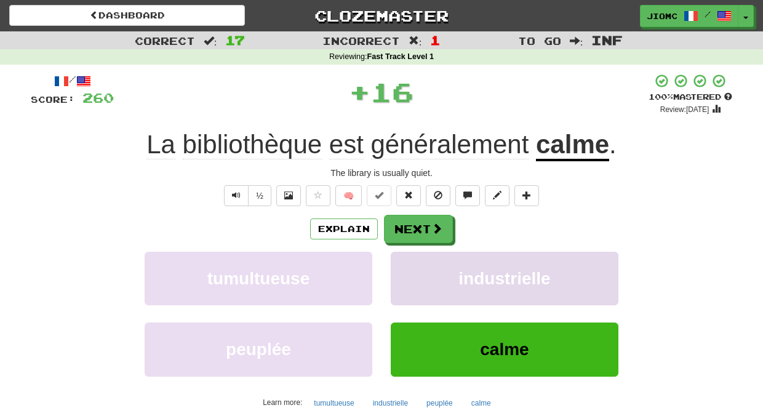
click at [412, 260] on button "industrielle" at bounding box center [505, 279] width 228 height 54
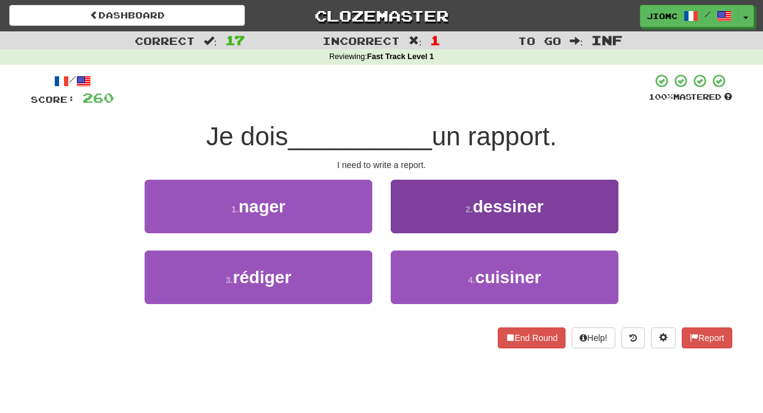
click at [409, 230] on button "2 . dessiner" at bounding box center [505, 207] width 228 height 54
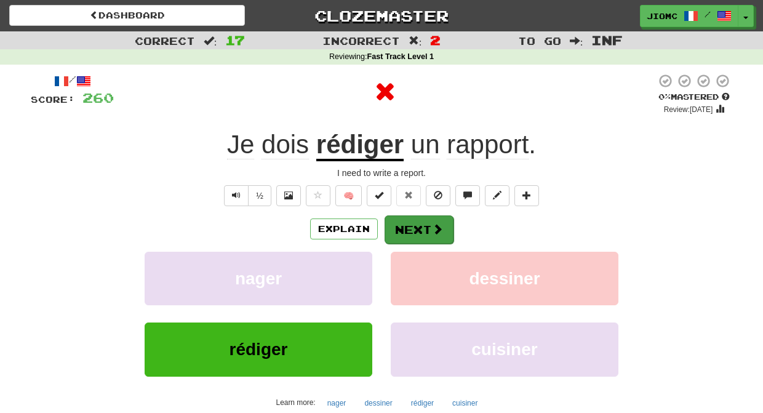
click at [408, 230] on button "Next" at bounding box center [419, 229] width 69 height 28
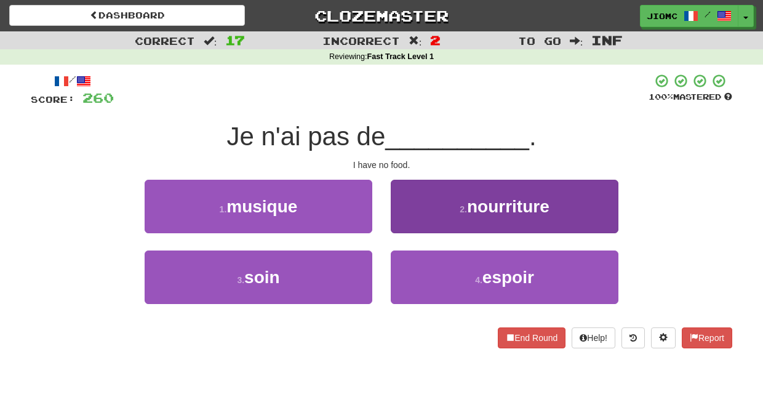
click at [401, 222] on button "2 . nourriture" at bounding box center [505, 207] width 228 height 54
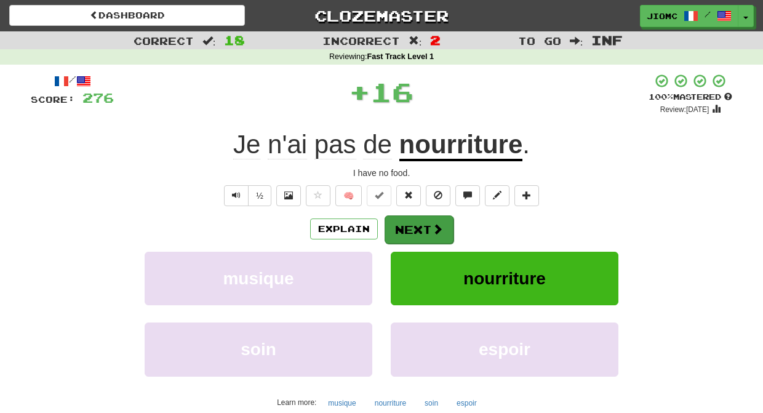
click at [401, 228] on button "Next" at bounding box center [419, 229] width 69 height 28
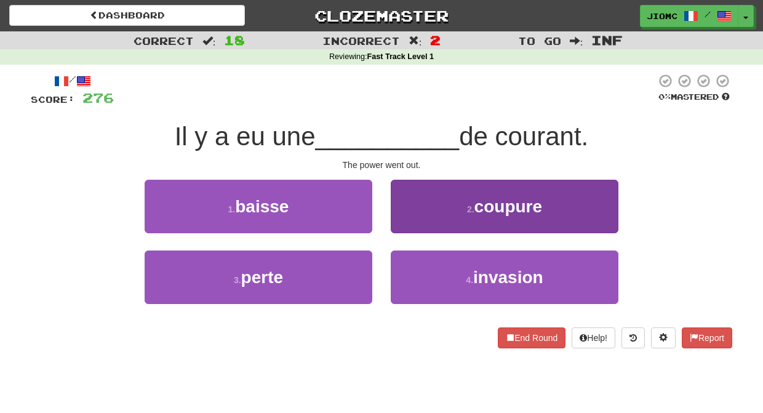
click at [409, 233] on button "2 . coupure" at bounding box center [505, 207] width 228 height 54
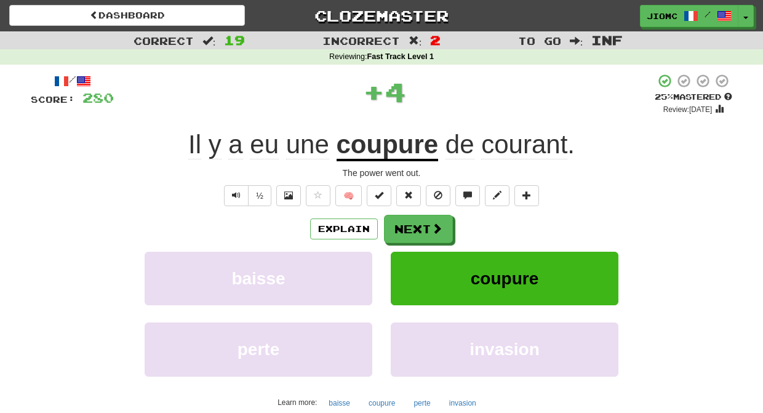
click at [409, 233] on button "Next" at bounding box center [418, 229] width 69 height 28
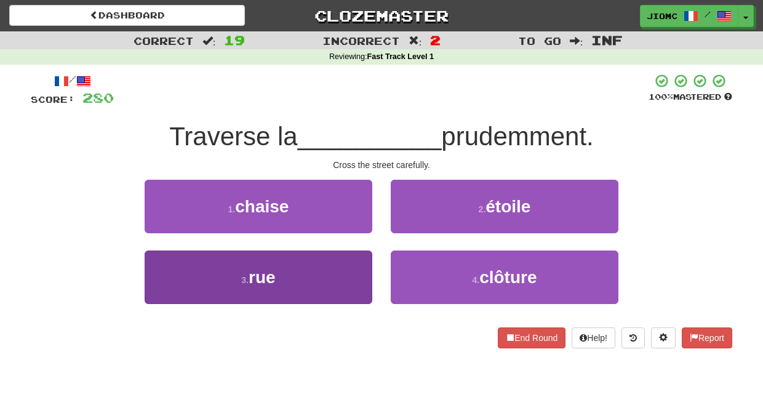
click at [340, 264] on button "3 . rue" at bounding box center [259, 278] width 228 height 54
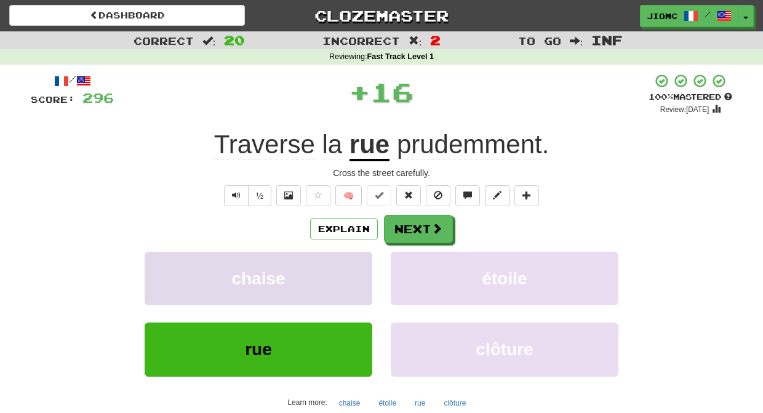
click at [340, 262] on button "chaise" at bounding box center [259, 279] width 228 height 54
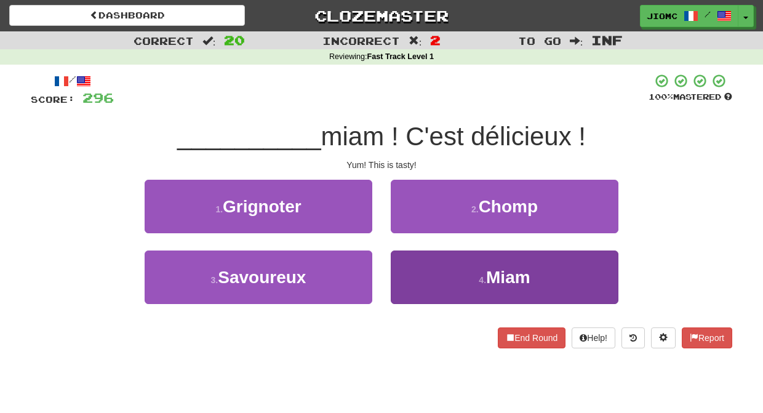
click at [406, 262] on button "4 . Miam" at bounding box center [505, 278] width 228 height 54
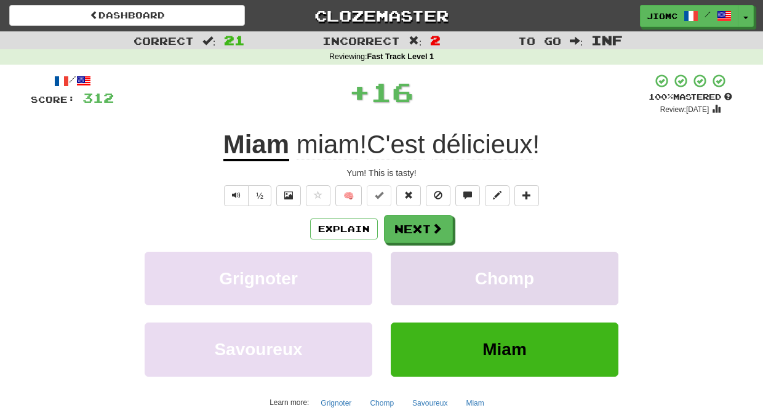
click at [406, 261] on button "Chomp" at bounding box center [505, 279] width 228 height 54
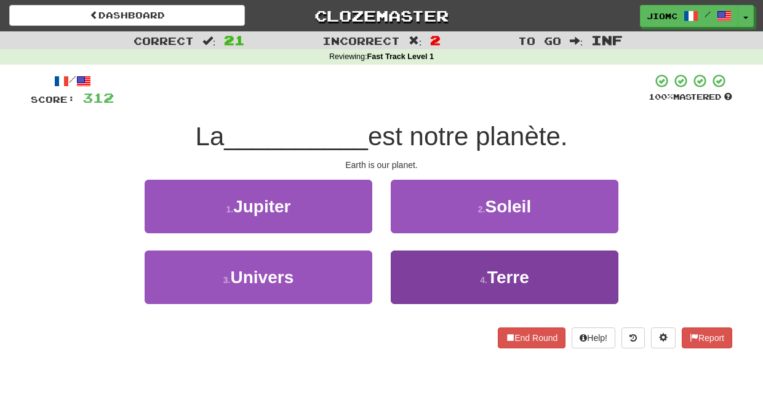
click at [405, 264] on button "4 . Terre" at bounding box center [505, 278] width 228 height 54
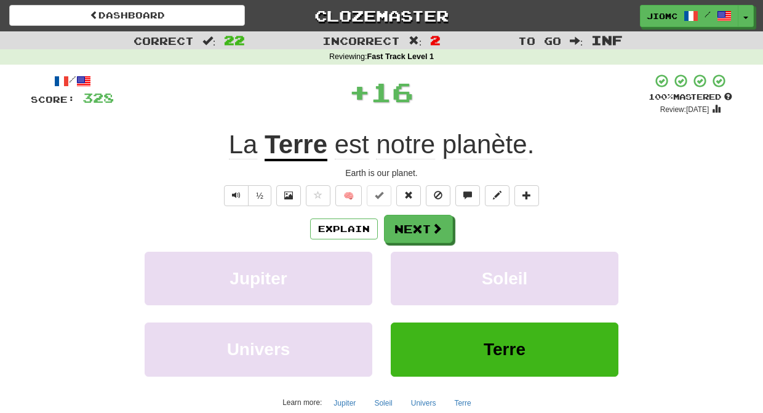
click at [405, 264] on button "Soleil" at bounding box center [505, 279] width 228 height 54
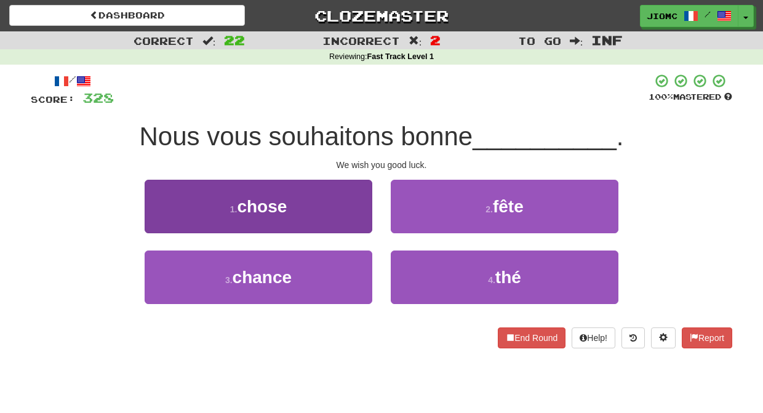
click at [334, 212] on button "1 . chose" at bounding box center [259, 207] width 228 height 54
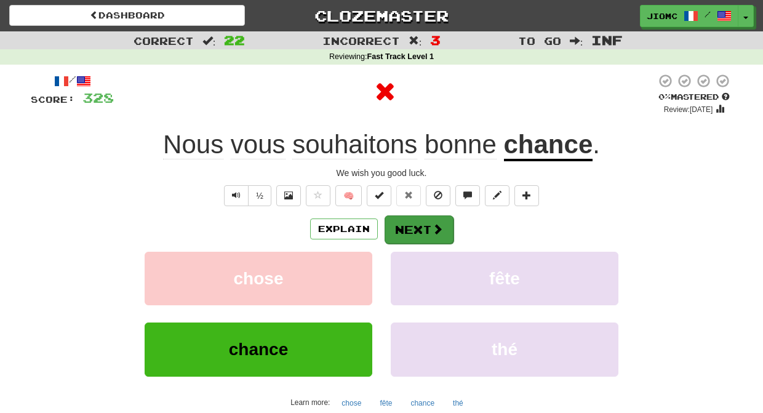
click at [408, 227] on button "Next" at bounding box center [419, 229] width 69 height 28
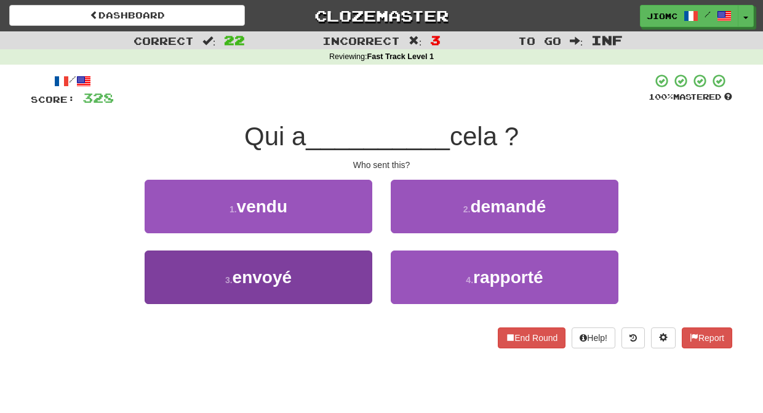
click at [349, 272] on button "3 . envoyé" at bounding box center [259, 278] width 228 height 54
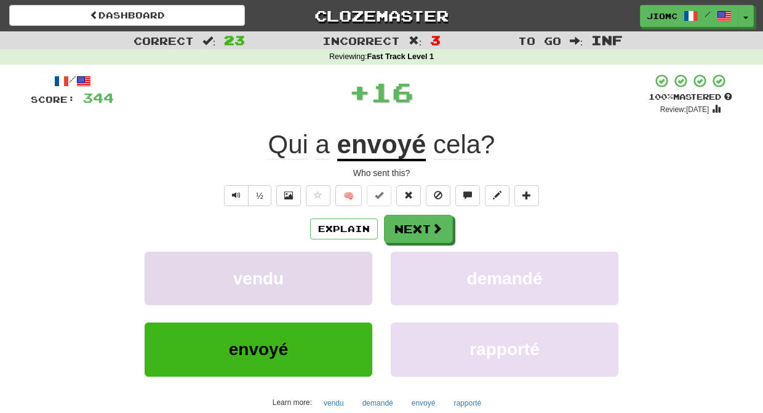
click at [350, 270] on button "vendu" at bounding box center [259, 279] width 228 height 54
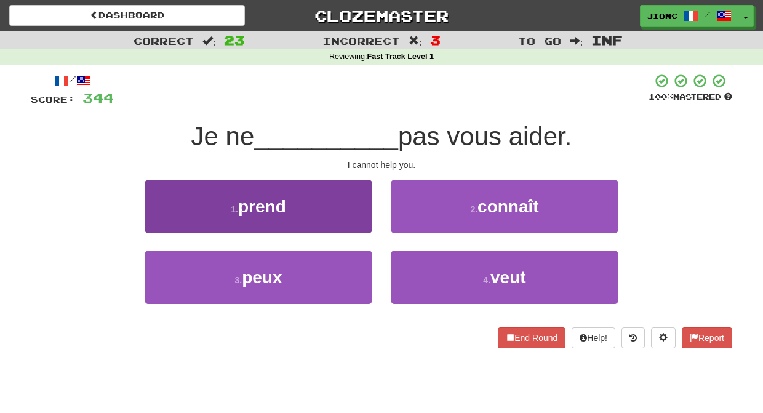
click at [346, 276] on button "3 . peux" at bounding box center [259, 278] width 228 height 54
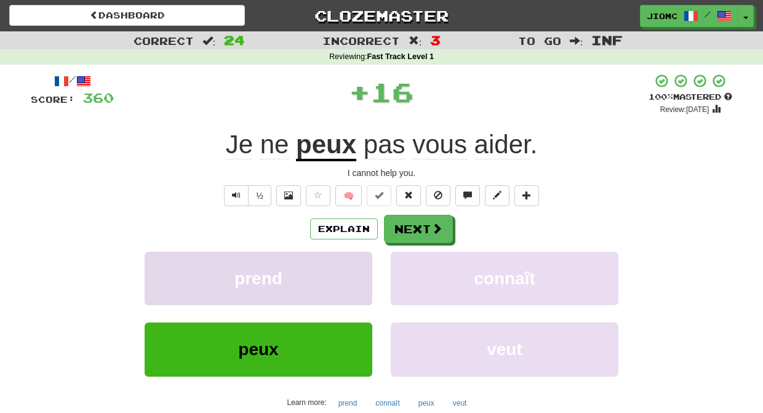
click at [350, 273] on button "prend" at bounding box center [259, 279] width 228 height 54
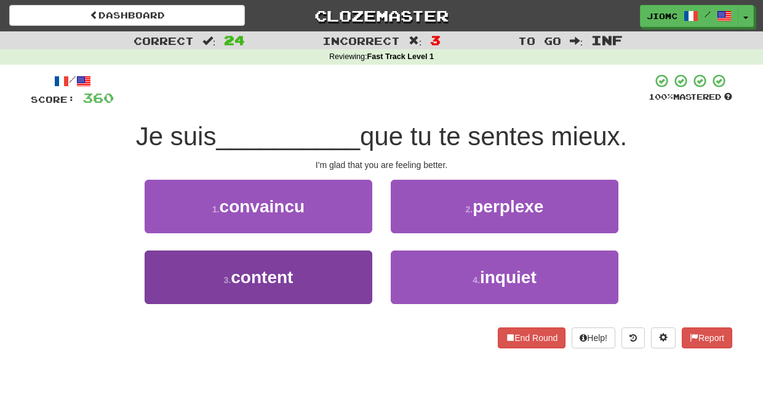
click at [356, 271] on button "3 . content" at bounding box center [259, 278] width 228 height 54
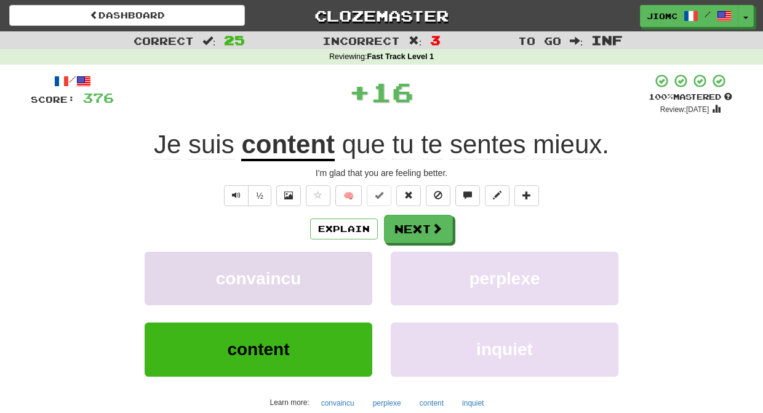
click at [356, 270] on button "convaincu" at bounding box center [259, 279] width 228 height 54
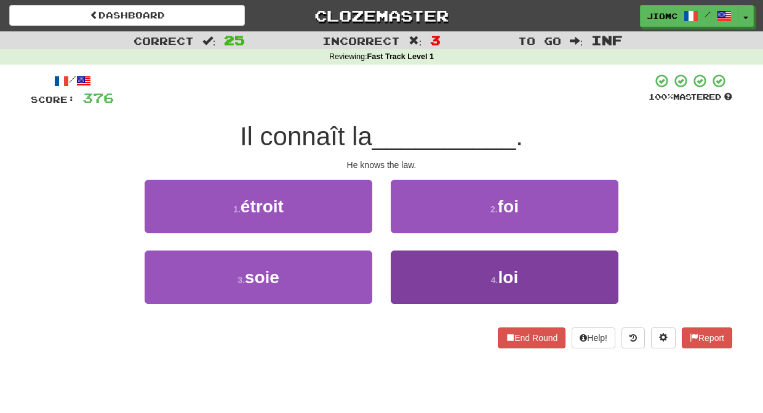
click at [412, 262] on button "4 . loi" at bounding box center [505, 278] width 228 height 54
click at [412, 233] on button "2 . foi" at bounding box center [505, 207] width 228 height 54
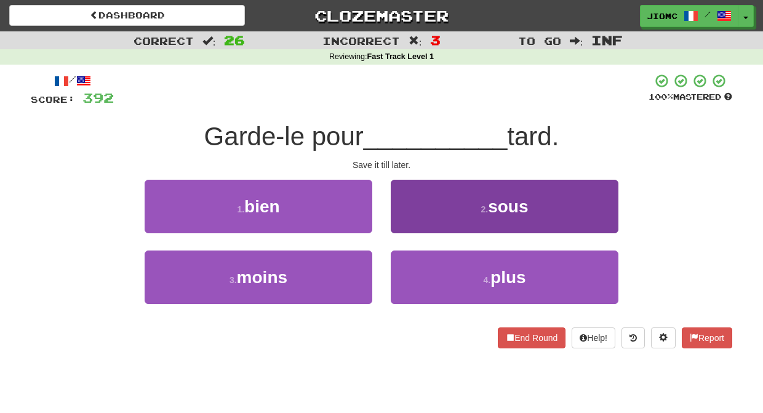
click at [406, 261] on button "4 . plus" at bounding box center [505, 278] width 228 height 54
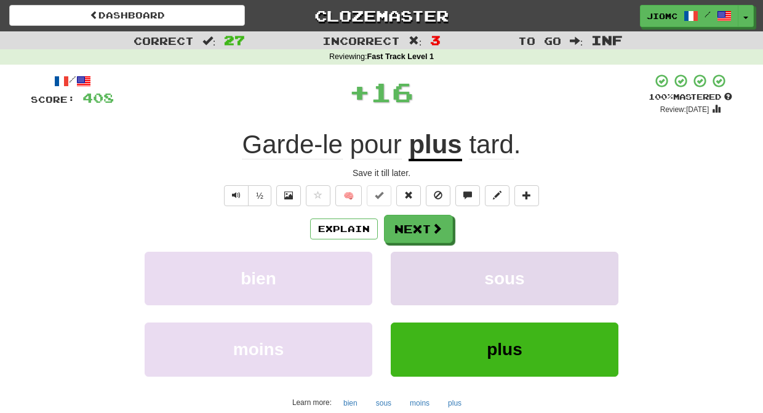
click at [406, 260] on button "sous" at bounding box center [505, 279] width 228 height 54
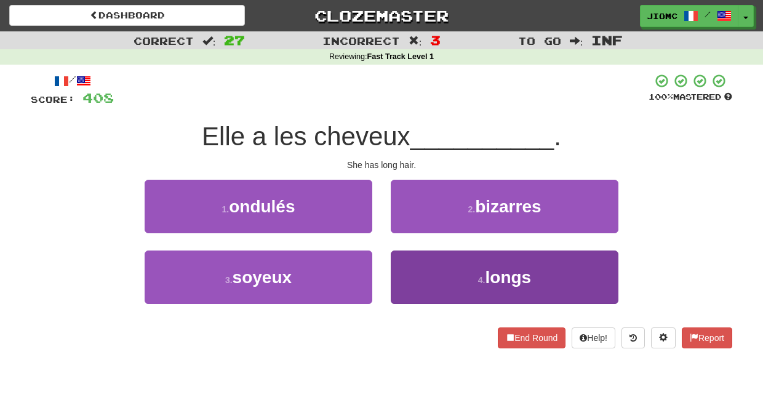
click at [409, 279] on button "4 . longs" at bounding box center [505, 278] width 228 height 54
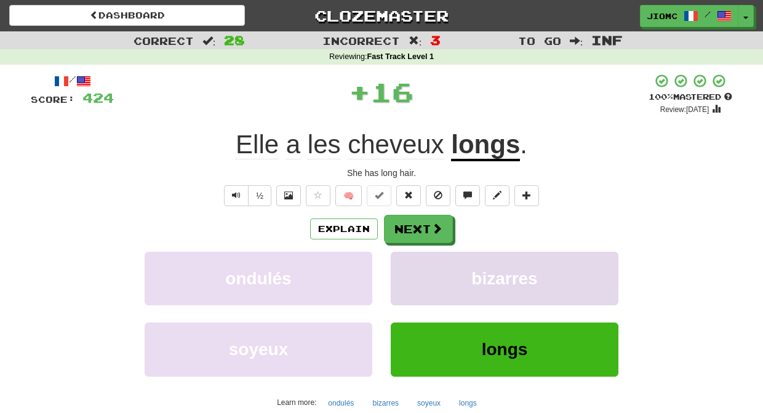
click at [409, 277] on button "bizarres" at bounding box center [505, 279] width 228 height 54
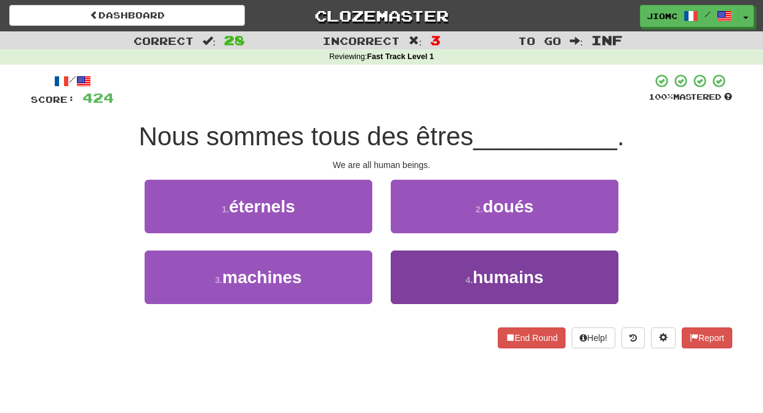
click at [418, 275] on button "4 . humains" at bounding box center [505, 278] width 228 height 54
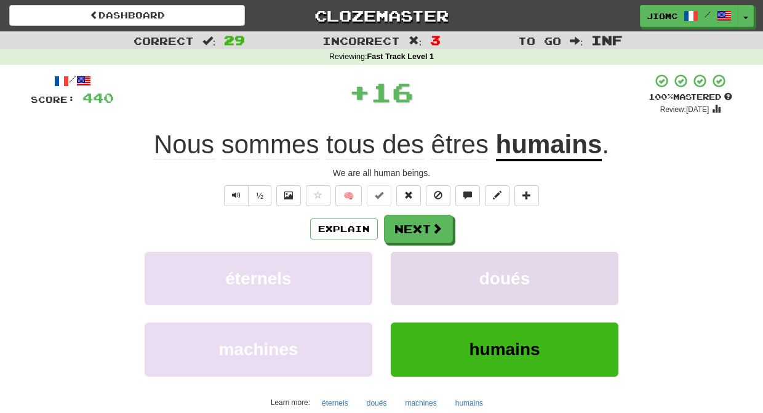
click at [417, 274] on button "doués" at bounding box center [505, 279] width 228 height 54
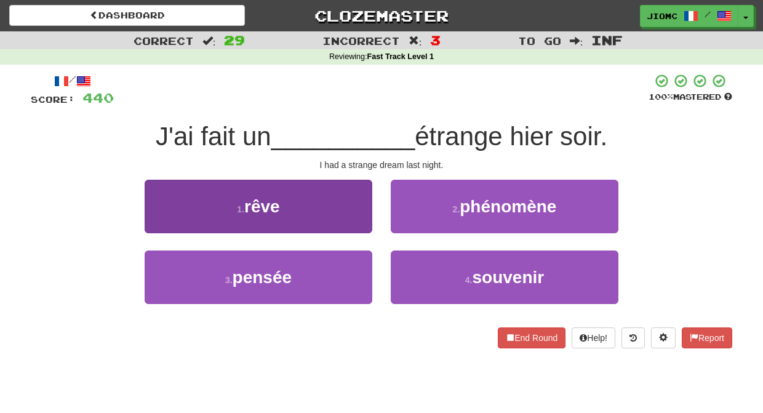
click at [340, 217] on button "1 . rêve" at bounding box center [259, 207] width 228 height 54
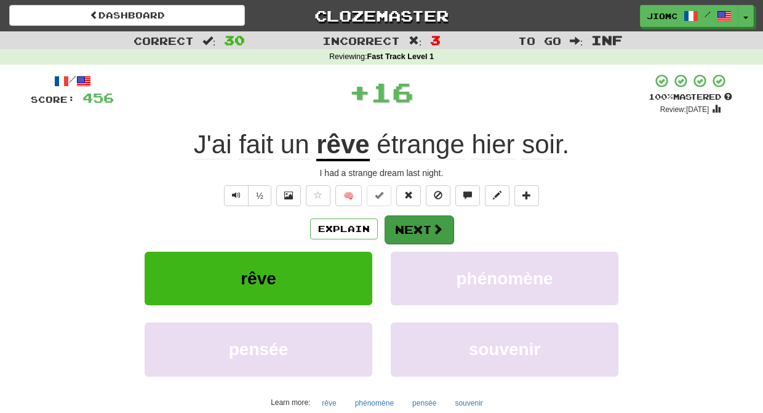
click at [392, 226] on button "Next" at bounding box center [419, 229] width 69 height 28
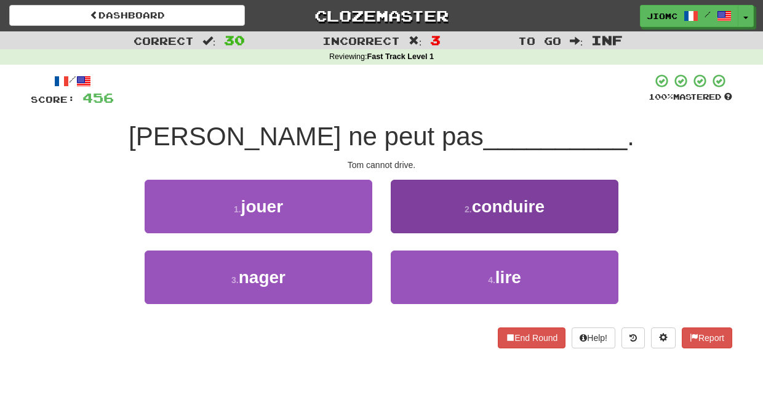
click at [405, 221] on button "2 . conduire" at bounding box center [505, 207] width 228 height 54
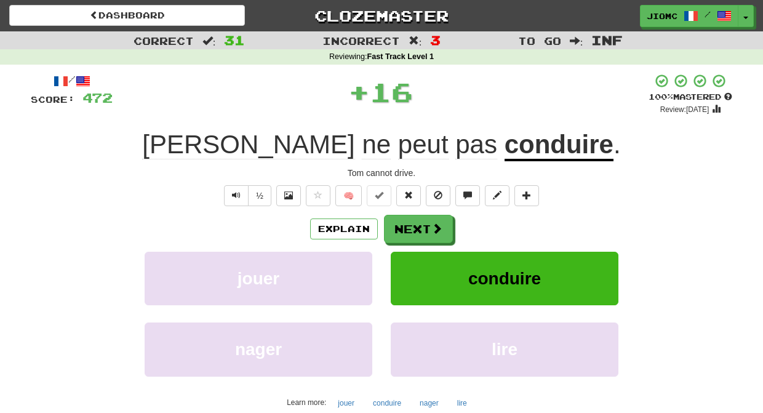
click at [405, 221] on button "Next" at bounding box center [418, 229] width 69 height 28
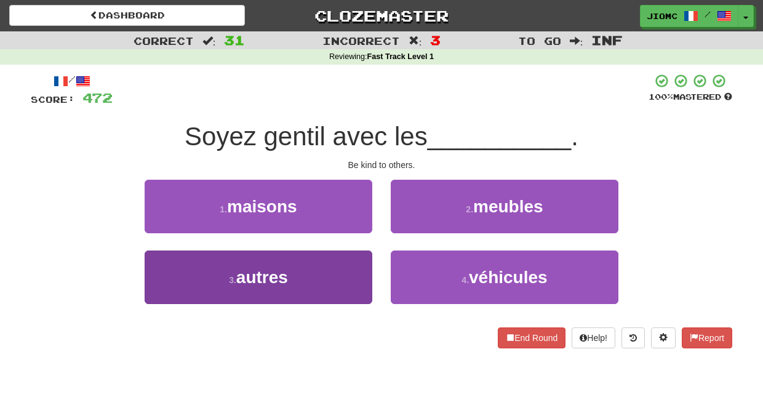
click at [348, 263] on button "3 . autres" at bounding box center [259, 278] width 228 height 54
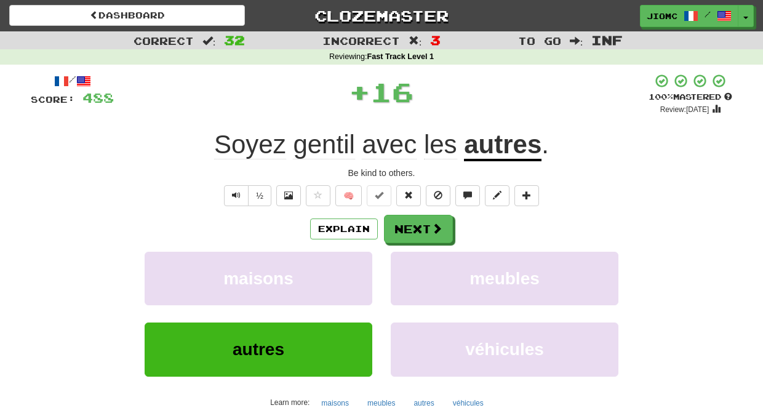
click at [348, 263] on button "maisons" at bounding box center [259, 279] width 228 height 54
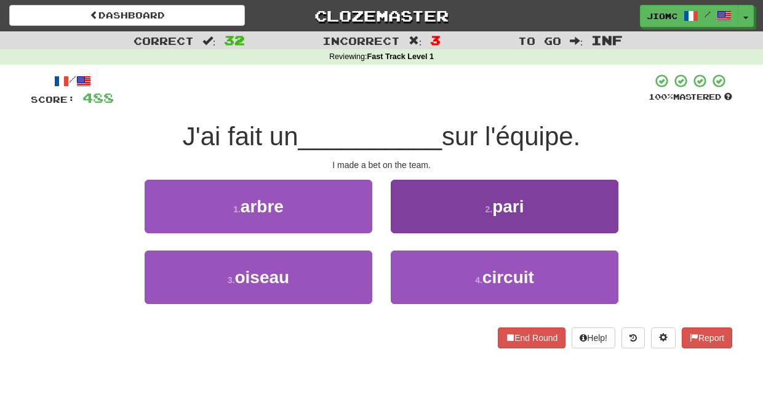
click at [413, 223] on button "2 . pari" at bounding box center [505, 207] width 228 height 54
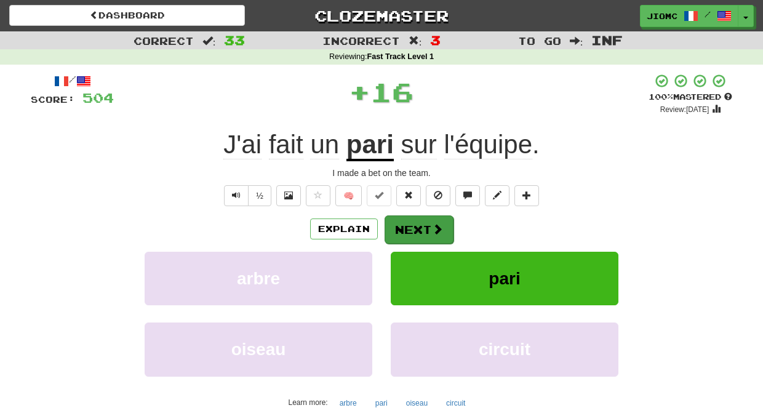
click at [413, 223] on button "Next" at bounding box center [419, 229] width 69 height 28
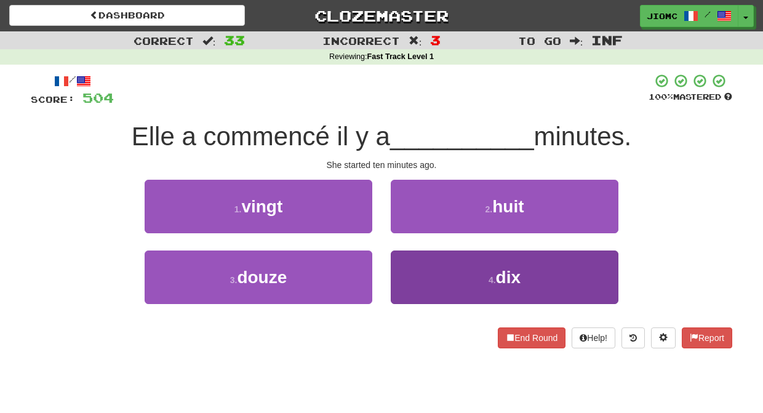
click at [410, 271] on button "4 . dix" at bounding box center [505, 278] width 228 height 54
click at [410, 233] on button "2 . huit" at bounding box center [505, 207] width 228 height 54
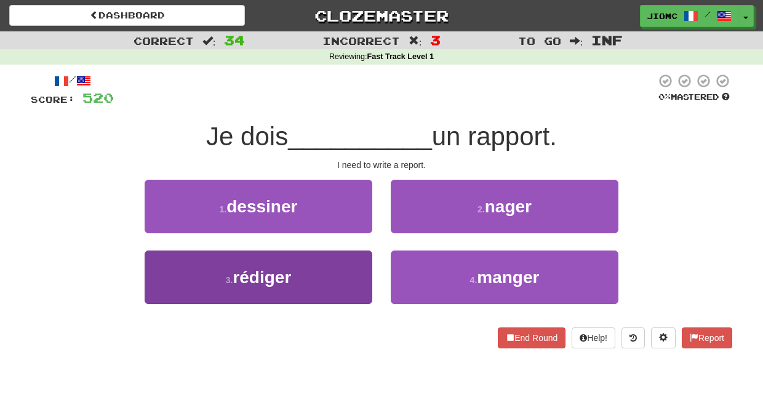
click at [340, 276] on button "3 . rédiger" at bounding box center [259, 278] width 228 height 54
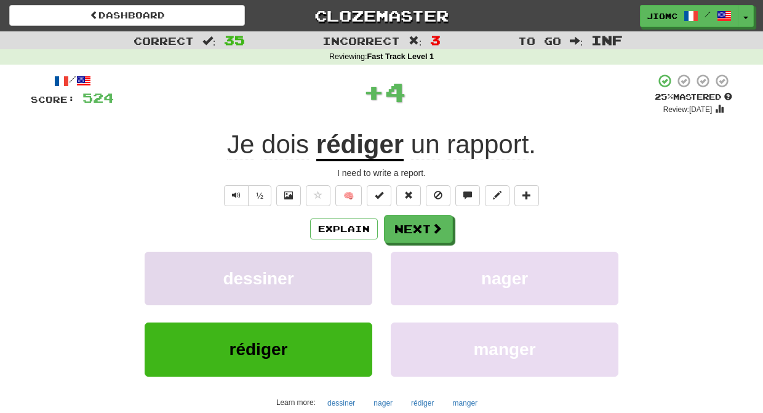
click at [342, 276] on button "dessiner" at bounding box center [259, 279] width 228 height 54
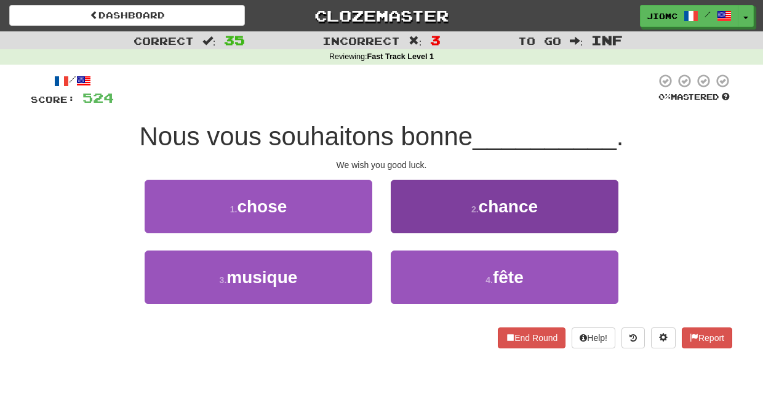
click at [405, 213] on button "2 . chance" at bounding box center [505, 207] width 228 height 54
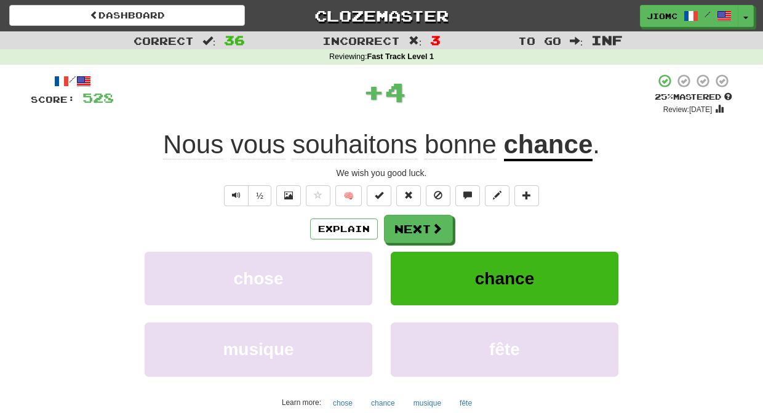
click at [405, 213] on div "/ Score: 528 + 4 25 % Mastered Review: 2025-08-20 Nous vous souhaitons bonne ch…" at bounding box center [382, 256] width 702 height 366
click at [406, 223] on button "Next" at bounding box center [419, 229] width 69 height 28
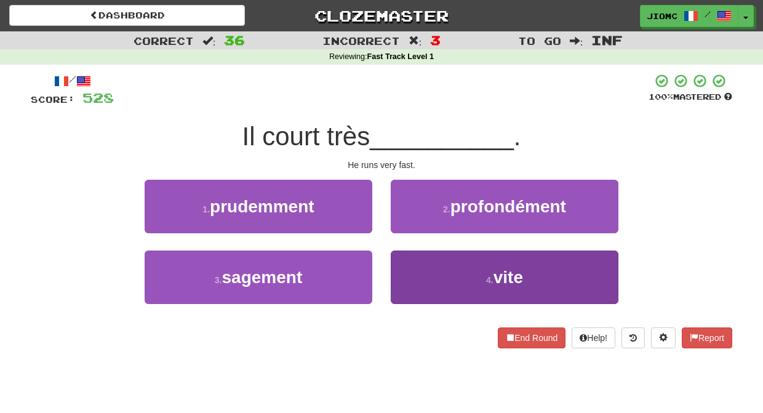
click at [413, 258] on button "4 . vite" at bounding box center [505, 278] width 228 height 54
click at [413, 233] on button "2 . profondément" at bounding box center [505, 207] width 228 height 54
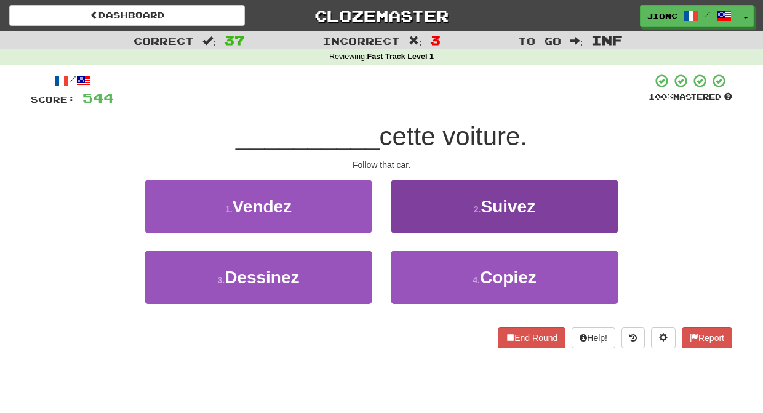
click at [406, 214] on button "2 . Suivez" at bounding box center [505, 207] width 228 height 54
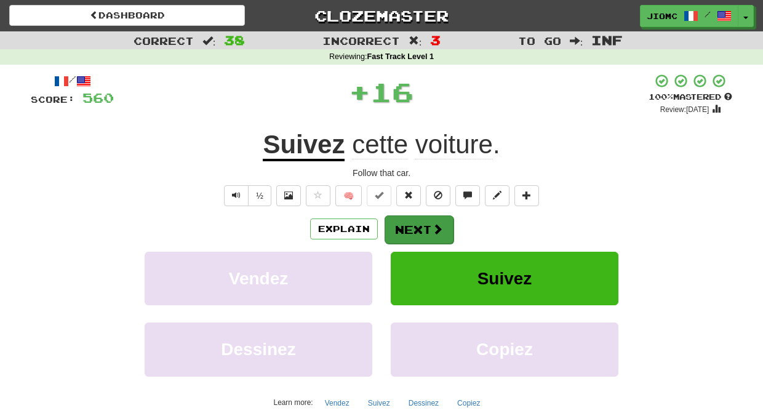
click at [407, 220] on button "Next" at bounding box center [419, 229] width 69 height 28
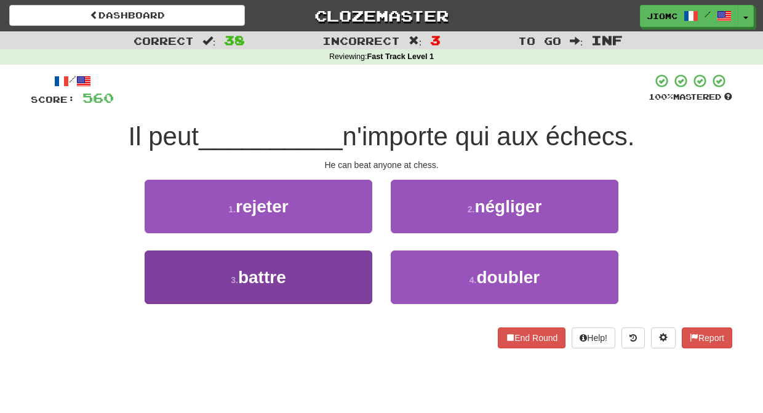
click at [345, 272] on button "3 . battre" at bounding box center [259, 278] width 228 height 54
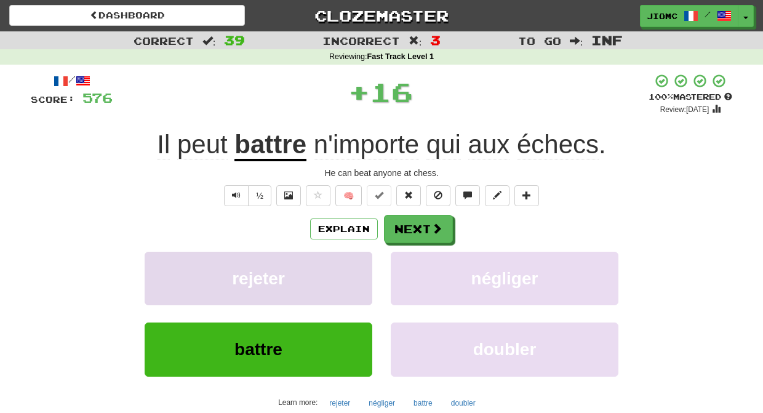
click at [346, 270] on button "rejeter" at bounding box center [259, 279] width 228 height 54
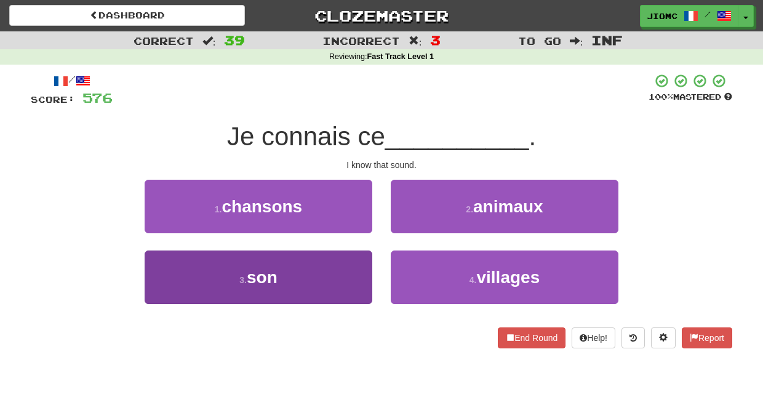
click at [352, 275] on button "3 . son" at bounding box center [259, 278] width 228 height 54
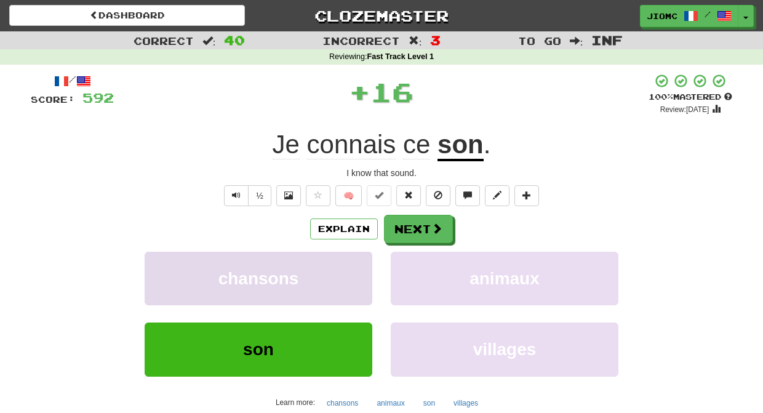
click at [352, 274] on button "chansons" at bounding box center [259, 279] width 228 height 54
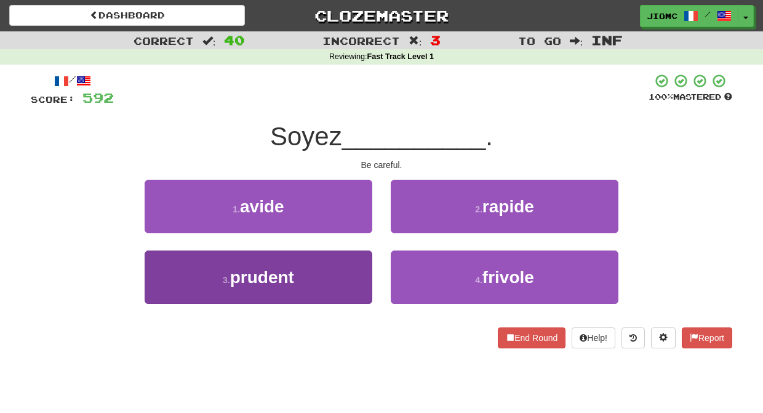
click at [353, 275] on button "3 . prudent" at bounding box center [259, 278] width 228 height 54
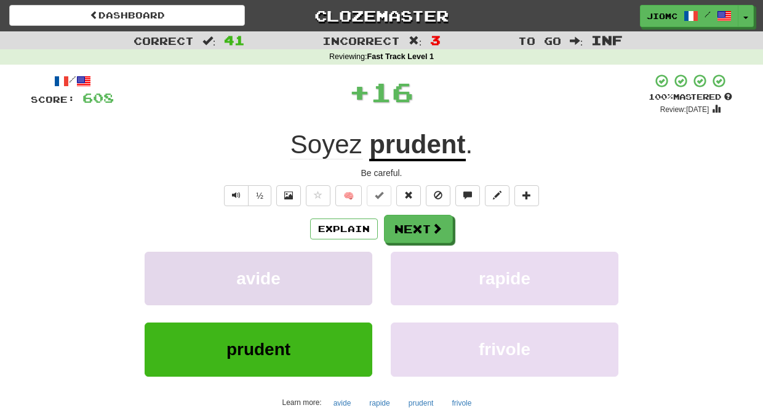
click at [353, 275] on button "avide" at bounding box center [259, 279] width 228 height 54
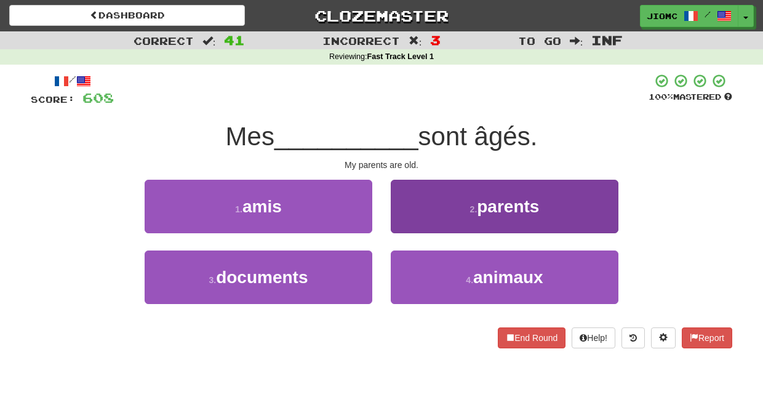
click at [402, 227] on button "2 . parents" at bounding box center [505, 207] width 228 height 54
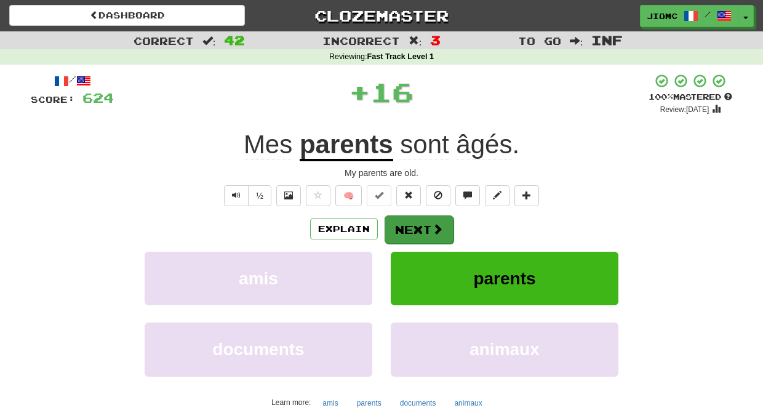
click at [403, 228] on button "Next" at bounding box center [419, 229] width 69 height 28
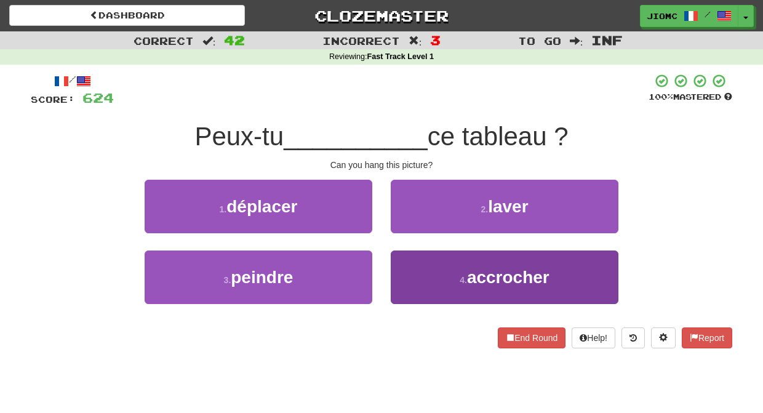
click at [411, 267] on button "4 . accrocher" at bounding box center [505, 278] width 228 height 54
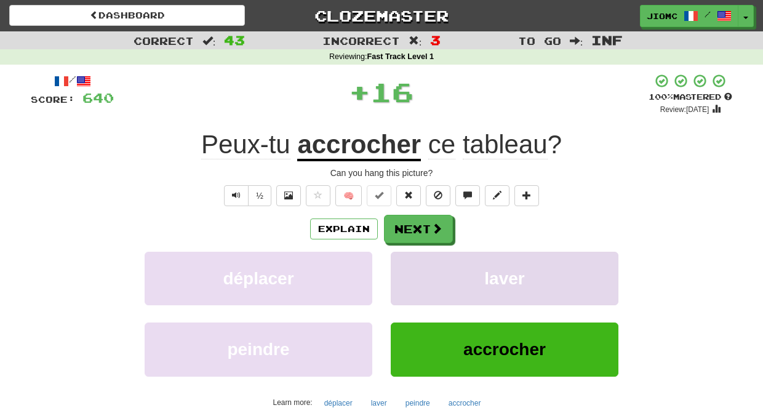
click at [409, 267] on button "laver" at bounding box center [505, 279] width 228 height 54
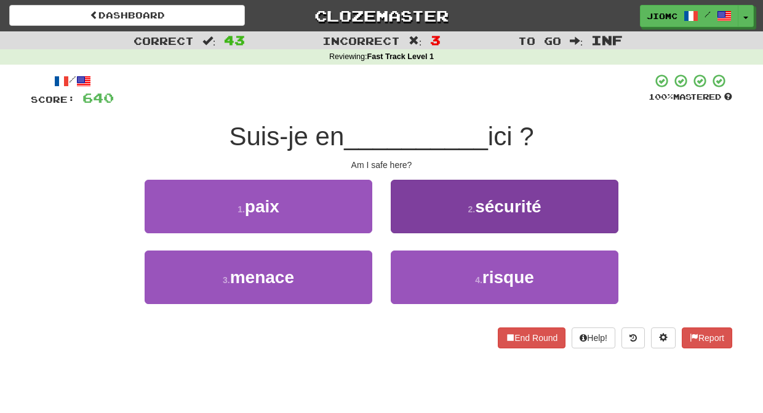
click at [394, 213] on button "2 . sécurité" at bounding box center [505, 207] width 228 height 54
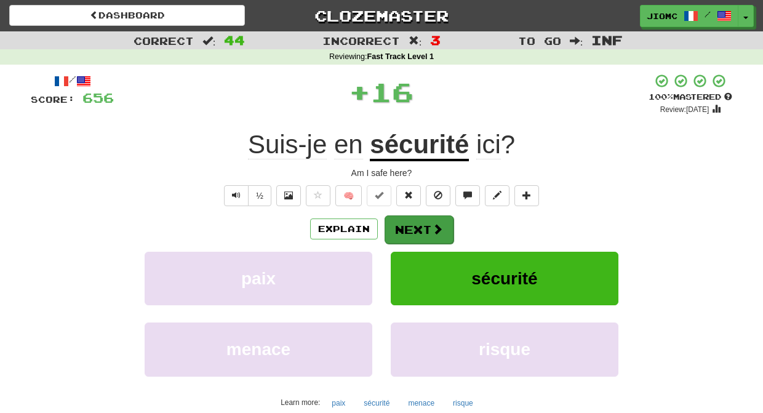
click at [397, 222] on button "Next" at bounding box center [419, 229] width 69 height 28
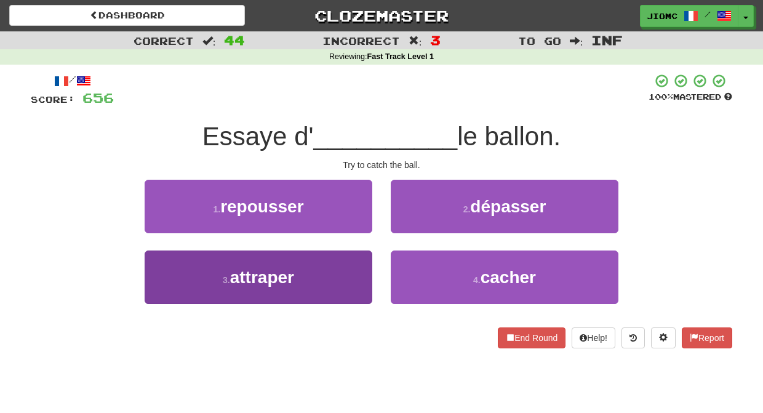
click at [351, 270] on button "3 . attraper" at bounding box center [259, 278] width 228 height 54
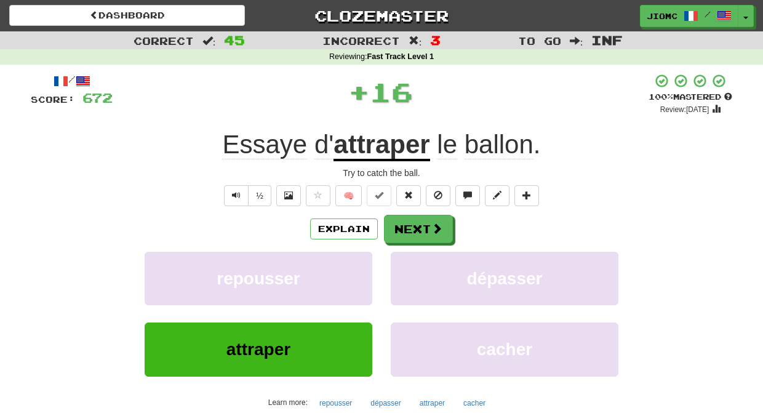
click at [351, 270] on button "repousser" at bounding box center [259, 279] width 228 height 54
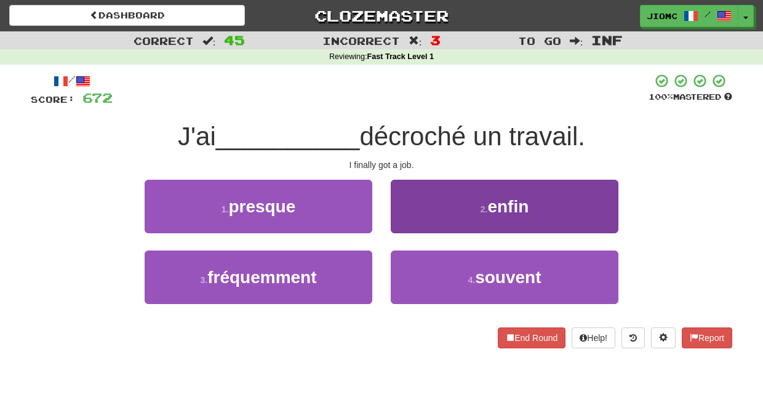
click at [415, 225] on button "2 . enfin" at bounding box center [505, 207] width 228 height 54
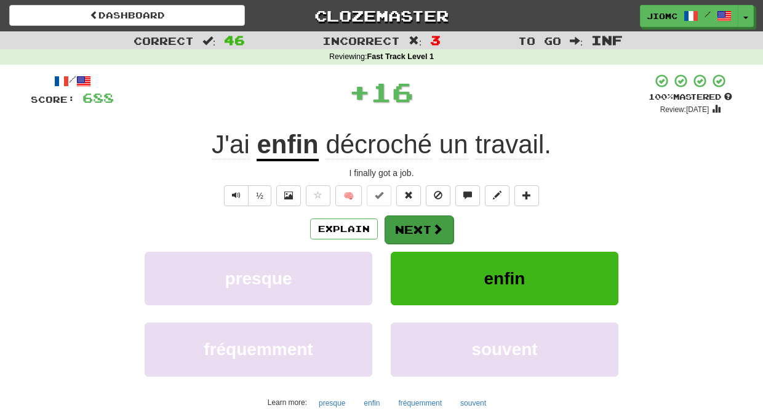
click at [413, 225] on button "Next" at bounding box center [419, 229] width 69 height 28
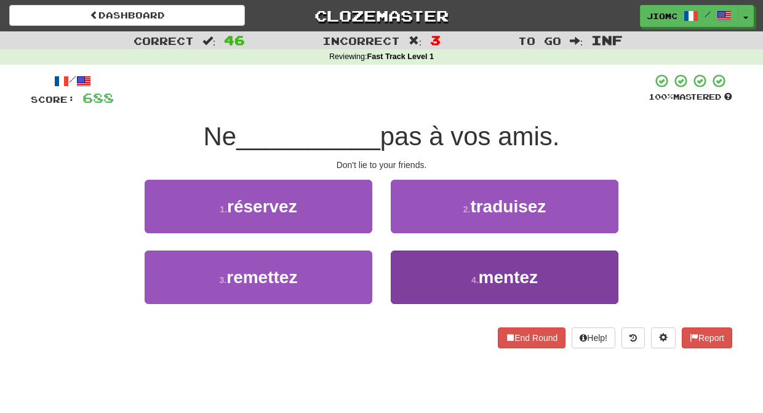
click at [413, 266] on button "4 . mentez" at bounding box center [505, 278] width 228 height 54
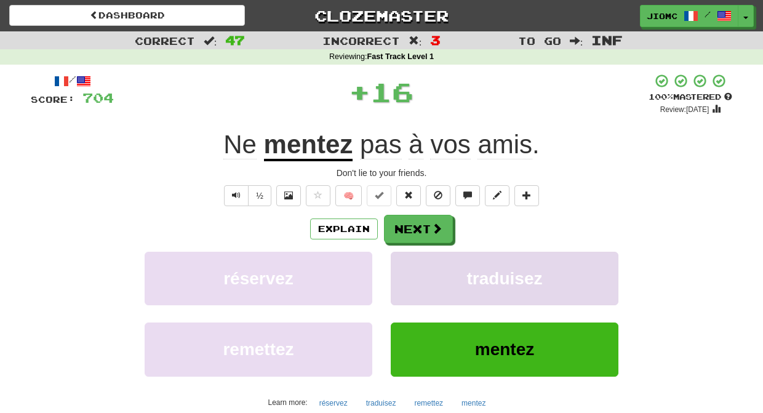
click at [413, 265] on button "traduisez" at bounding box center [505, 279] width 228 height 54
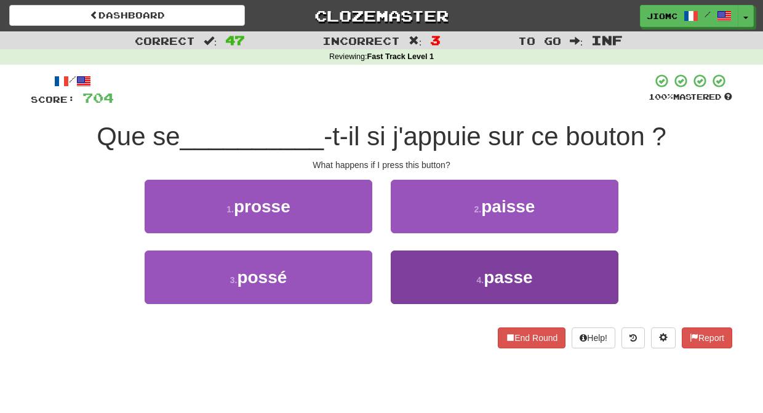
click at [413, 276] on button "4 . passe" at bounding box center [505, 278] width 228 height 54
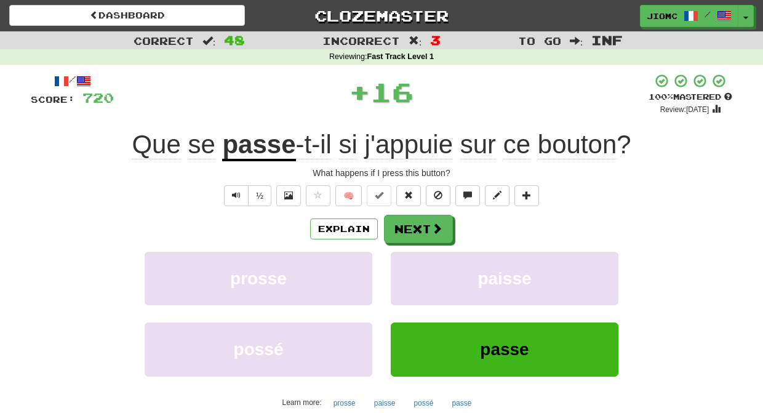
click at [413, 276] on button "paisse" at bounding box center [505, 279] width 228 height 54
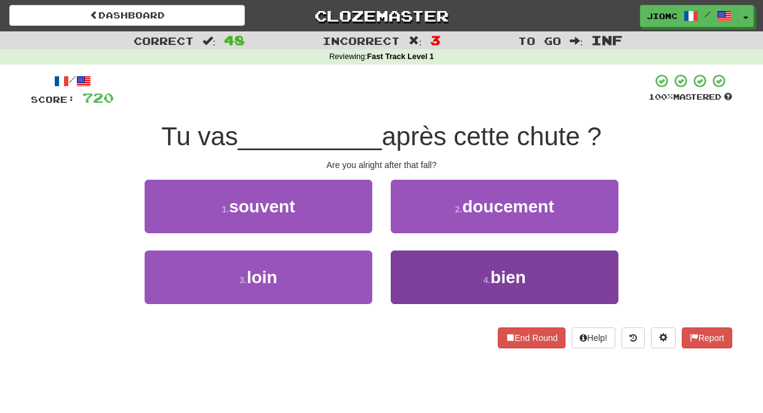
click at [412, 272] on button "4 . bien" at bounding box center [505, 278] width 228 height 54
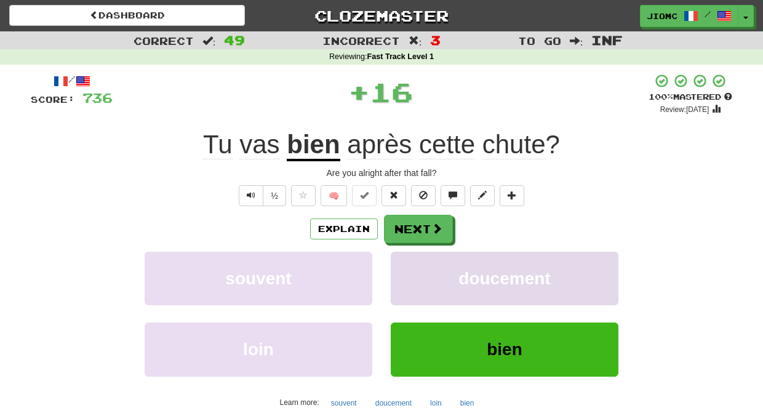
click at [413, 272] on button "doucement" at bounding box center [505, 279] width 228 height 54
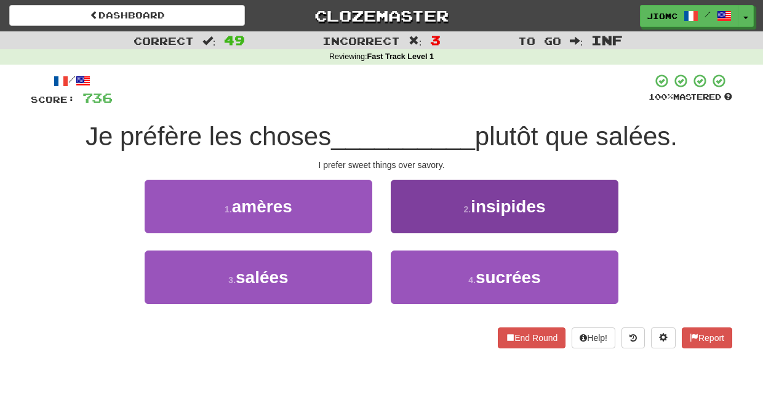
click at [442, 264] on button "4 . sucrées" at bounding box center [505, 278] width 228 height 54
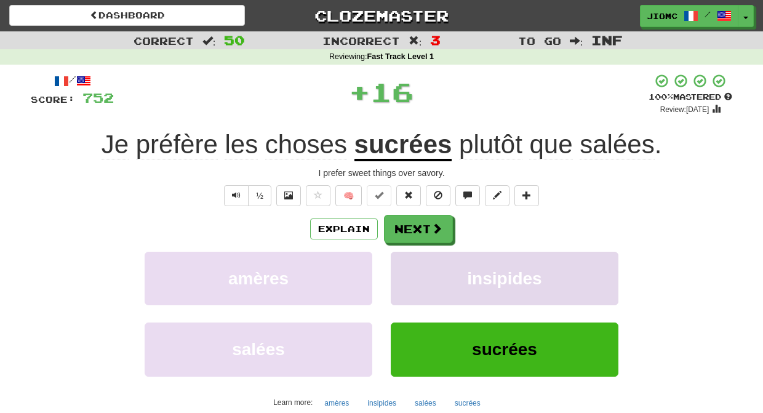
click at [441, 265] on button "insipides" at bounding box center [505, 279] width 228 height 54
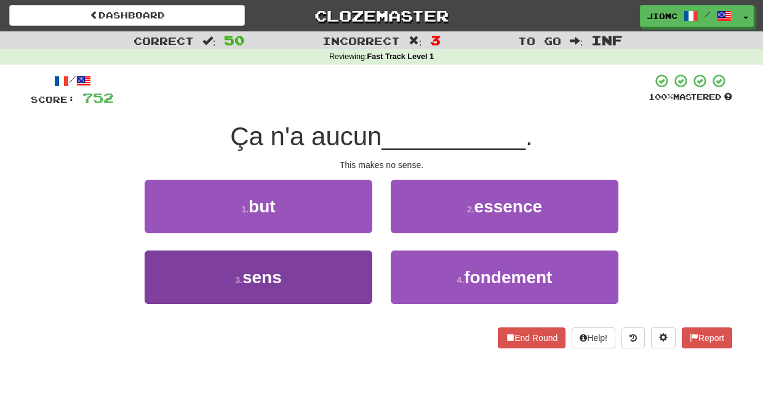
click at [316, 268] on button "3 . sens" at bounding box center [259, 278] width 228 height 54
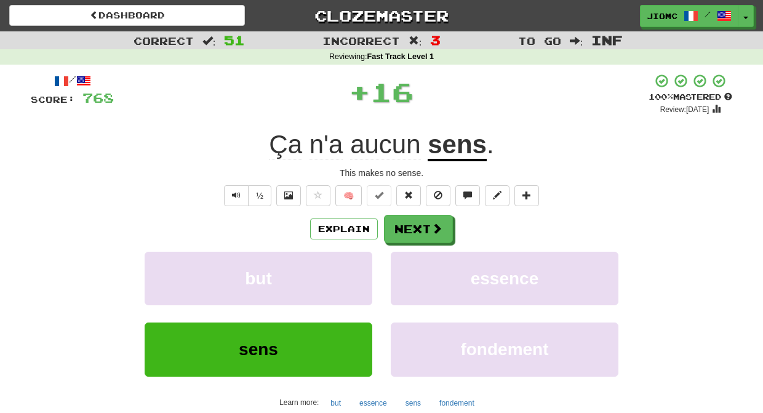
click at [316, 268] on button "but" at bounding box center [259, 279] width 228 height 54
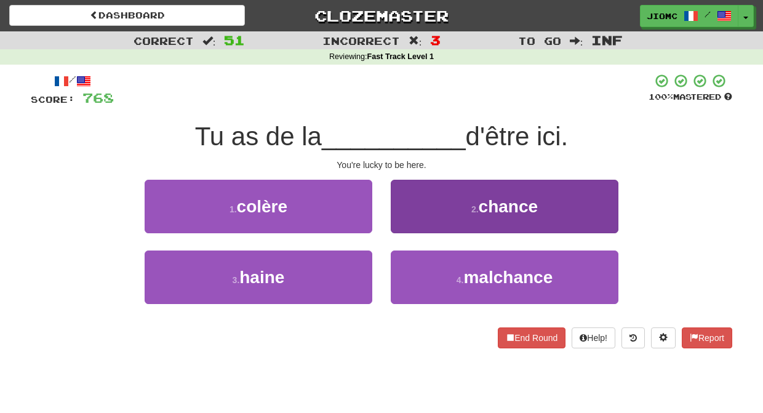
click at [421, 226] on button "2 . chance" at bounding box center [505, 207] width 228 height 54
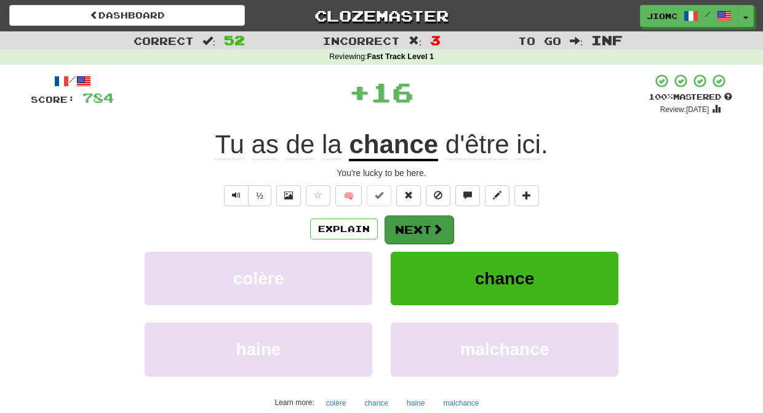
click at [421, 227] on button "Next" at bounding box center [419, 229] width 69 height 28
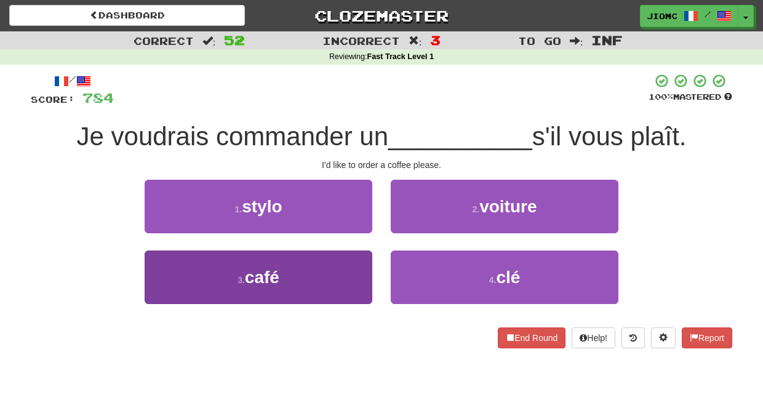
click at [358, 261] on button "3 . café" at bounding box center [259, 278] width 228 height 54
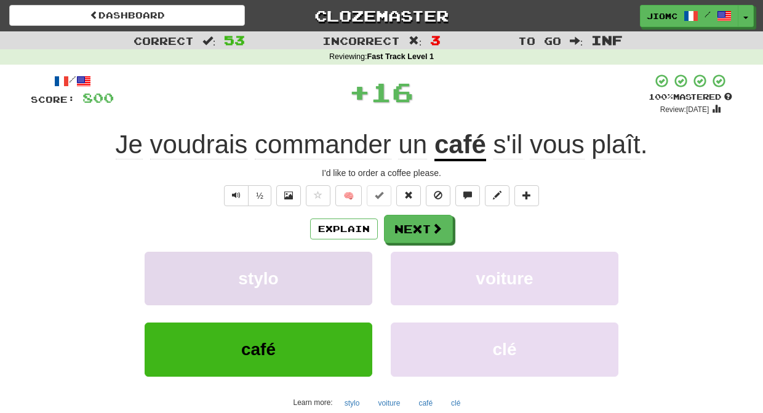
click at [358, 262] on button "stylo" at bounding box center [259, 279] width 228 height 54
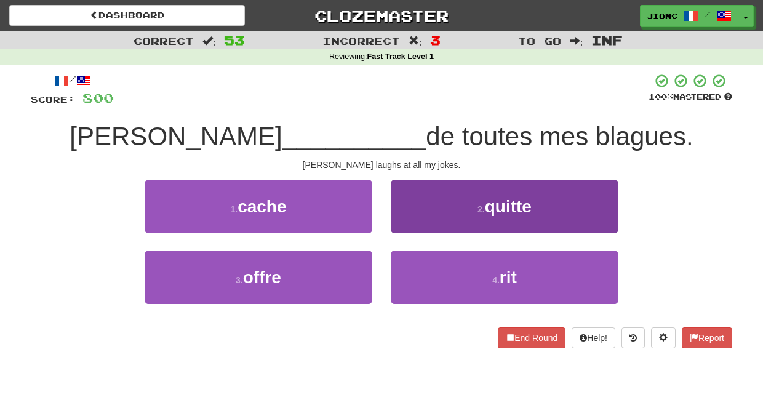
click at [413, 264] on button "4 . rit" at bounding box center [505, 278] width 228 height 54
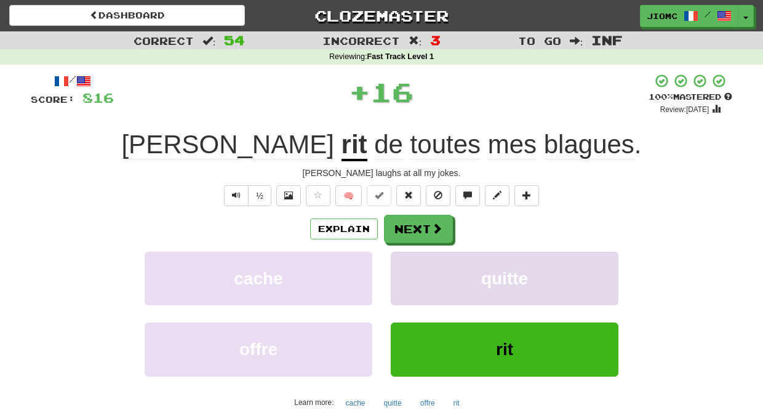
click at [414, 264] on button "quitte" at bounding box center [505, 279] width 228 height 54
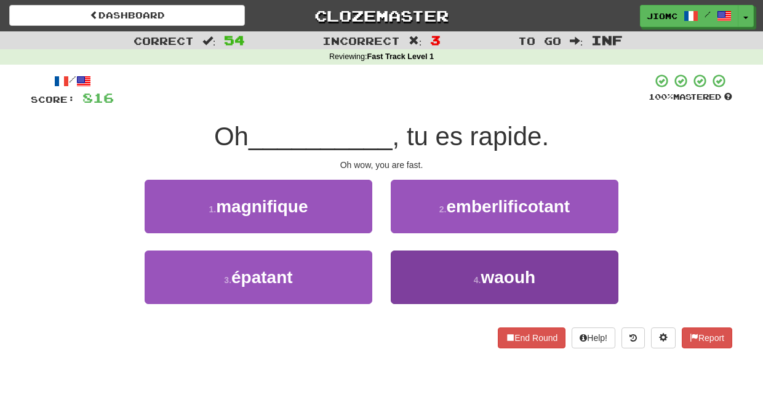
click at [411, 268] on button "4 . waouh" at bounding box center [505, 278] width 228 height 54
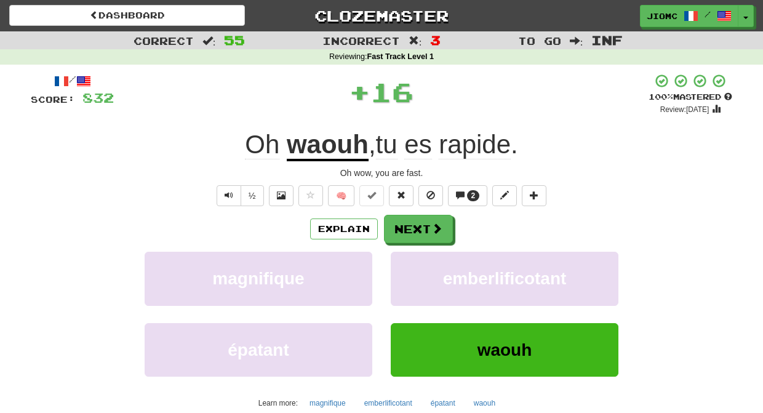
click at [411, 268] on button "emberlificotant" at bounding box center [505, 279] width 228 height 54
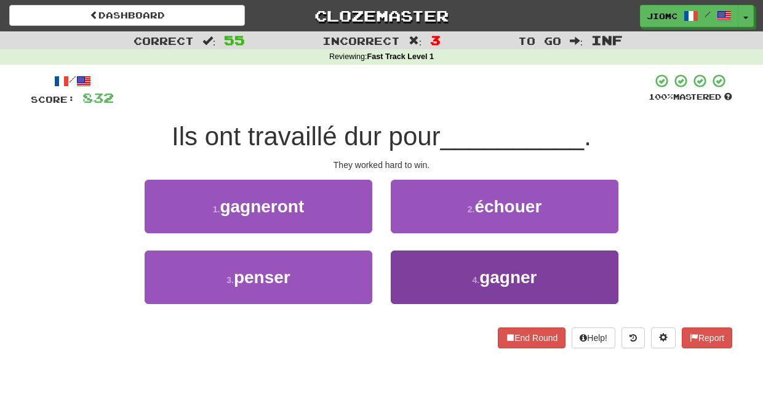
click at [411, 271] on button "4 . gagner" at bounding box center [505, 278] width 228 height 54
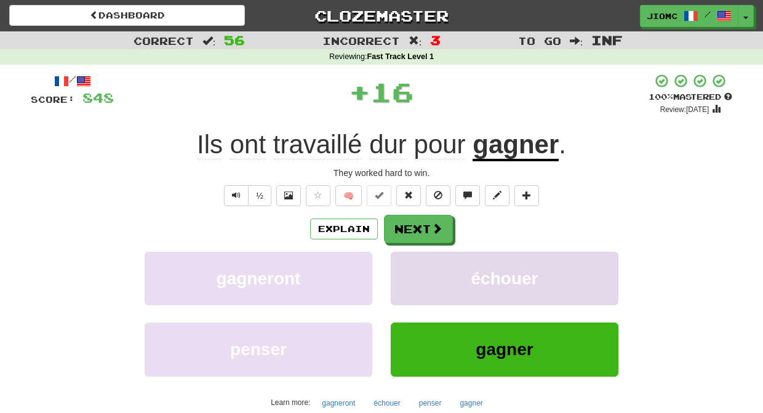
click at [412, 272] on button "échouer" at bounding box center [505, 279] width 228 height 54
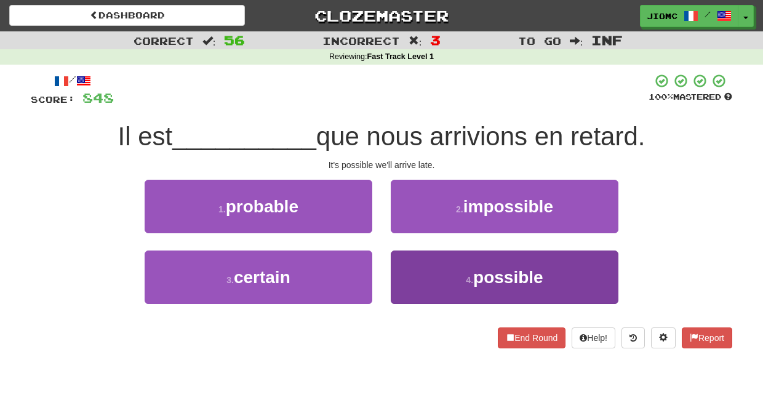
click at [410, 272] on button "4 . possible" at bounding box center [505, 278] width 228 height 54
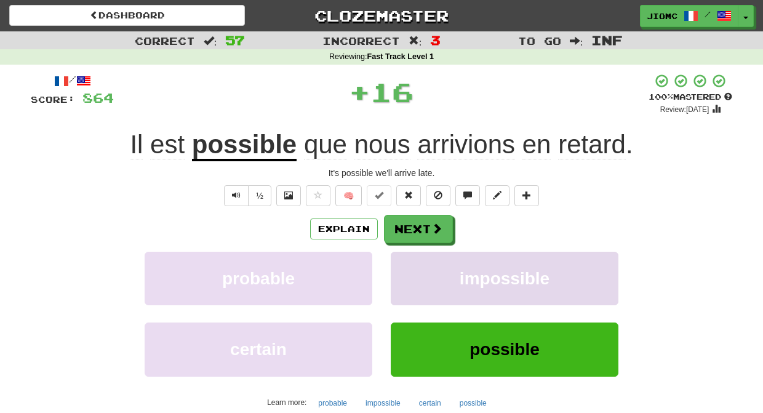
click at [410, 273] on button "impossible" at bounding box center [505, 279] width 228 height 54
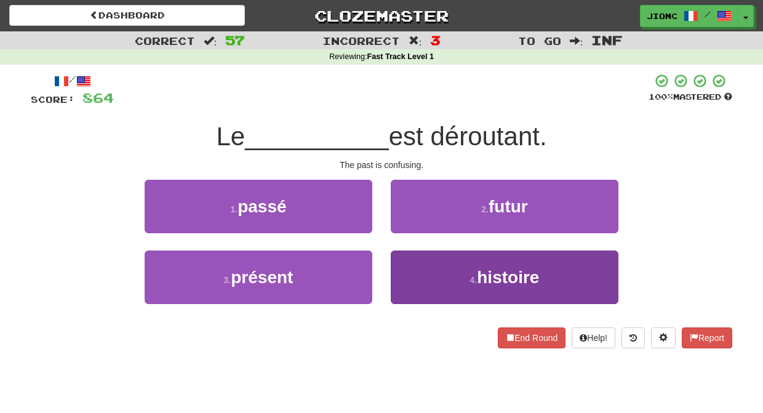
click at [412, 269] on button "4 . histoire" at bounding box center [505, 278] width 228 height 54
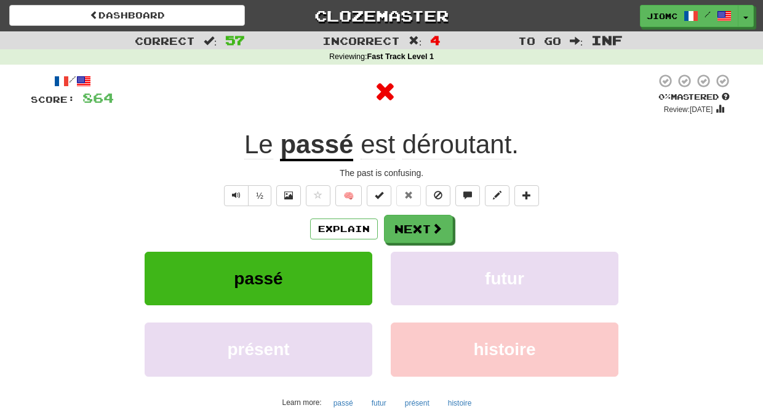
click at [412, 269] on button "futur" at bounding box center [505, 279] width 228 height 54
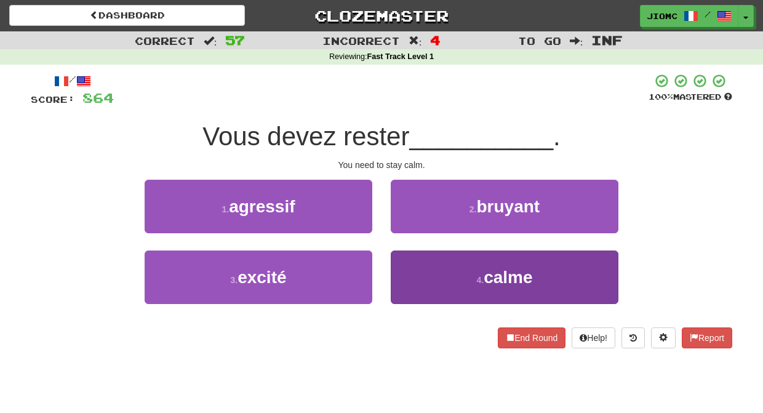
click at [414, 273] on button "4 . calme" at bounding box center [505, 278] width 228 height 54
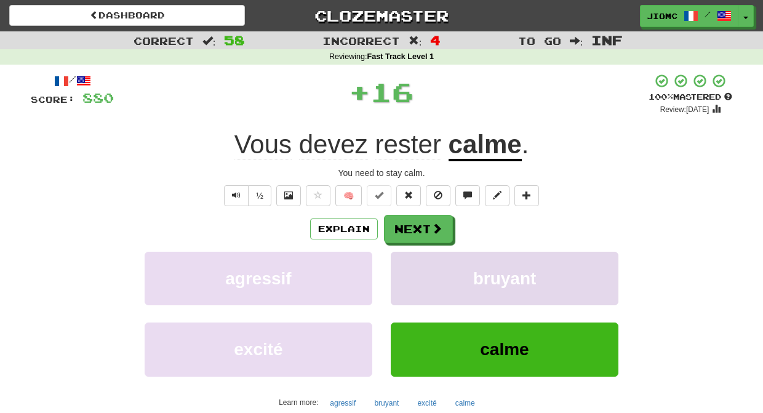
click at [414, 273] on button "bruyant" at bounding box center [505, 279] width 228 height 54
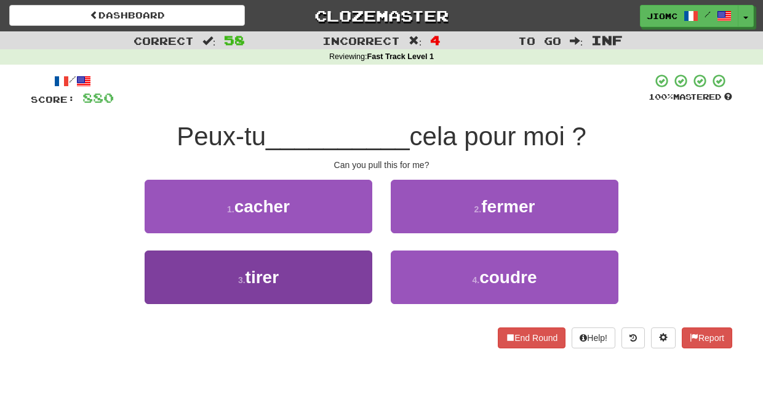
click at [357, 275] on button "3 . tirer" at bounding box center [259, 278] width 228 height 54
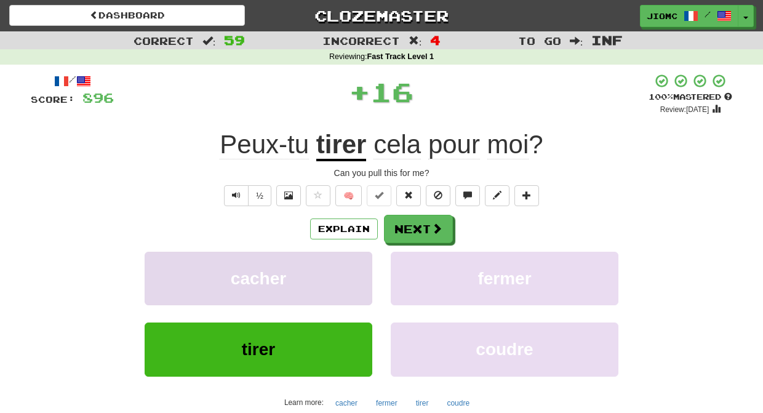
click at [357, 277] on button "cacher" at bounding box center [259, 279] width 228 height 54
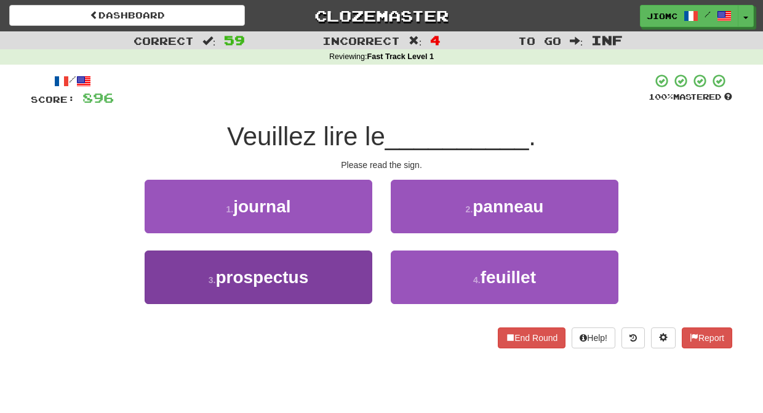
click at [356, 280] on button "3 . prospectus" at bounding box center [259, 278] width 228 height 54
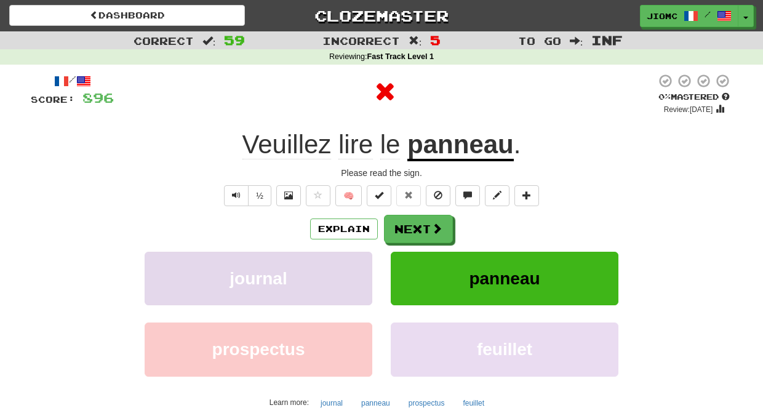
click at [356, 278] on button "journal" at bounding box center [259, 279] width 228 height 54
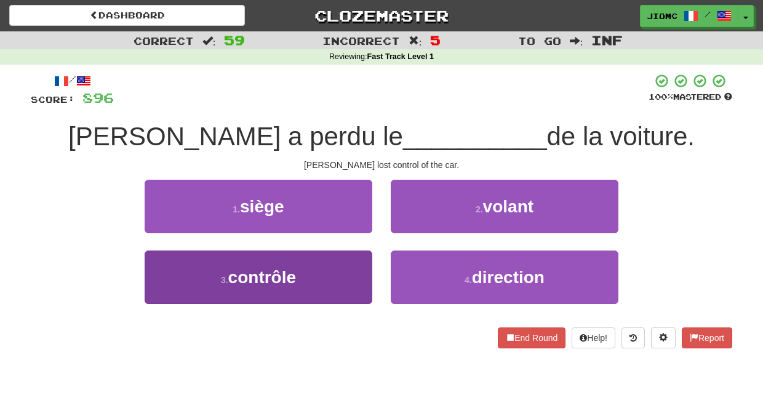
click at [358, 272] on button "3 . contrôle" at bounding box center [259, 278] width 228 height 54
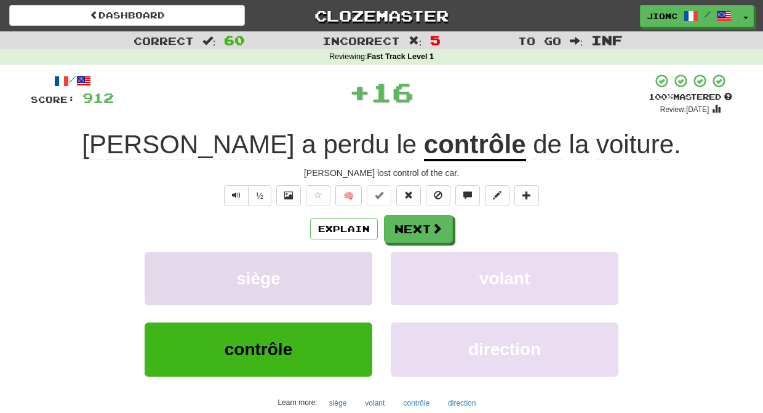
click at [358, 272] on button "siège" at bounding box center [259, 279] width 228 height 54
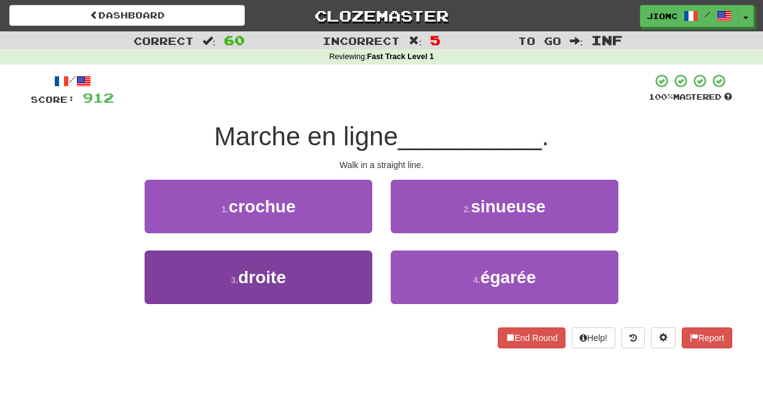
click at [366, 272] on button "3 . droite" at bounding box center [259, 278] width 228 height 54
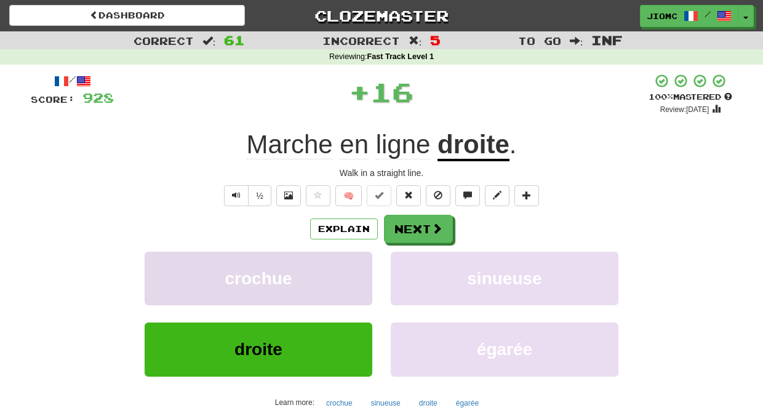
click at [364, 270] on button "crochue" at bounding box center [259, 279] width 228 height 54
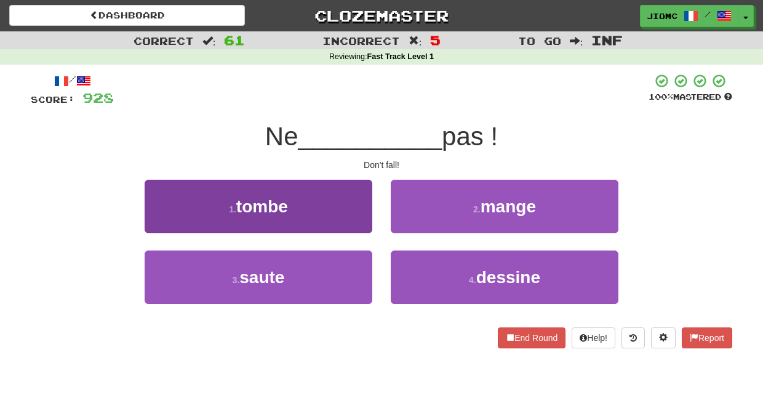
click at [365, 230] on button "1 . tombe" at bounding box center [259, 207] width 228 height 54
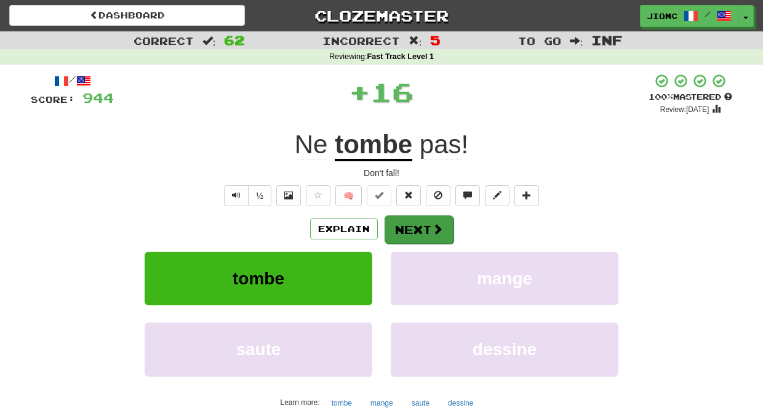
click at [403, 233] on button "Next" at bounding box center [419, 229] width 69 height 28
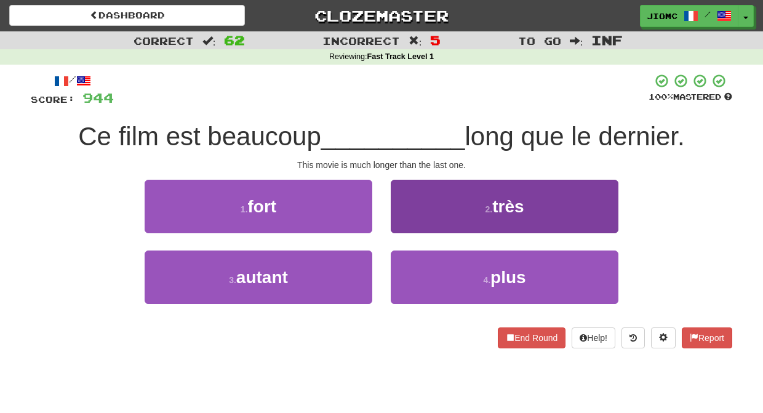
click at [407, 226] on button "2 . très" at bounding box center [505, 207] width 228 height 54
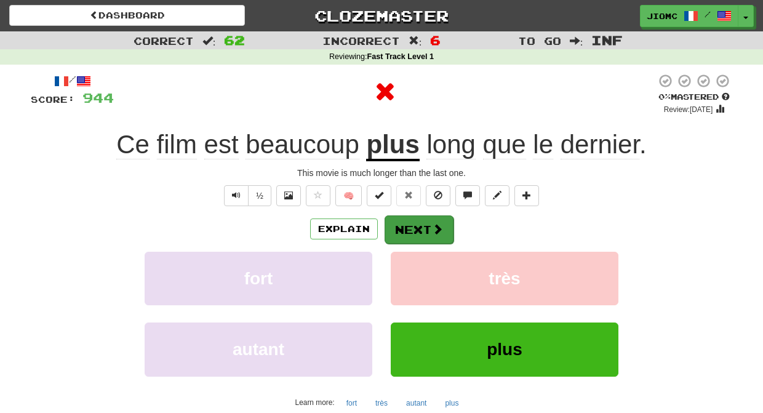
click at [407, 227] on button "Next" at bounding box center [419, 229] width 69 height 28
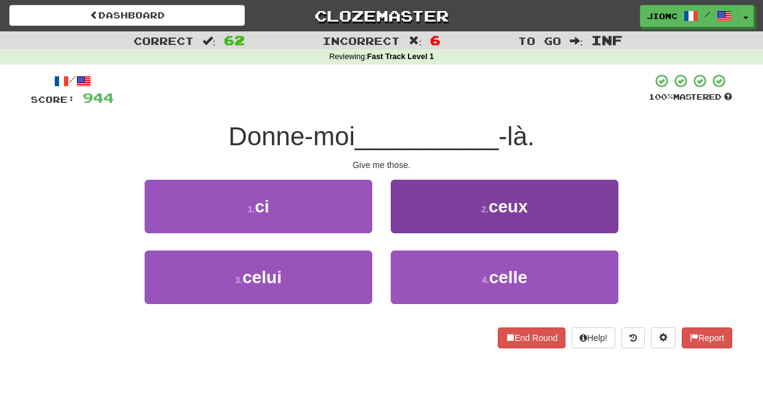
click at [409, 222] on button "2 . ceux" at bounding box center [505, 207] width 228 height 54
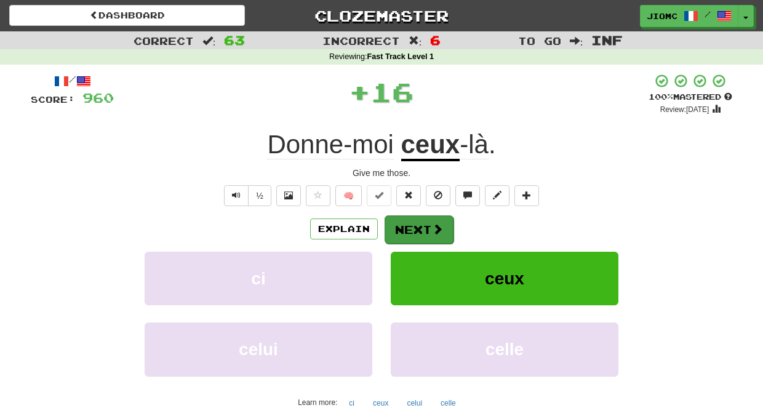
click at [406, 226] on button "Next" at bounding box center [419, 229] width 69 height 28
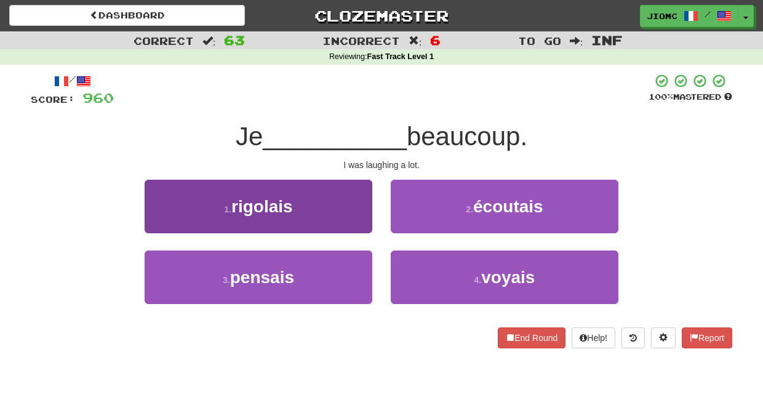
click at [356, 227] on button "1 . rigolais" at bounding box center [259, 207] width 228 height 54
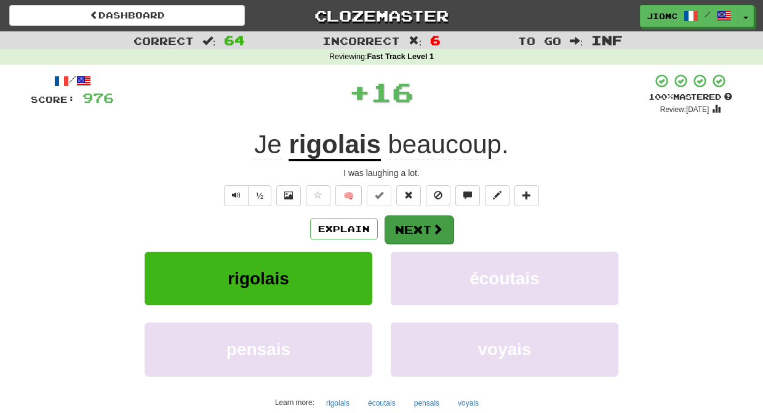
click at [401, 231] on button "Next" at bounding box center [419, 229] width 69 height 28
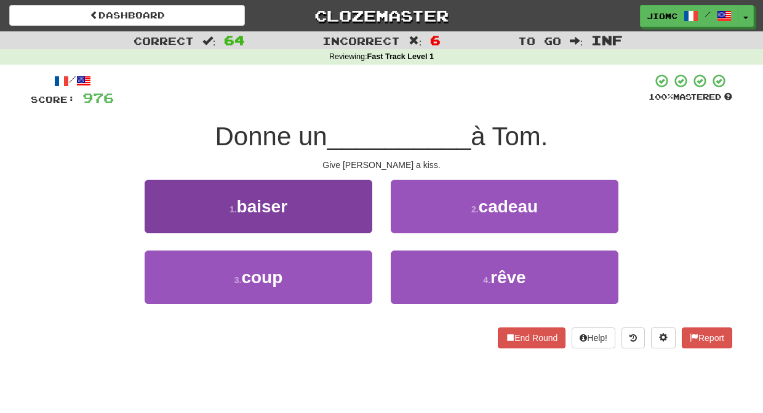
click at [352, 221] on button "1 . baiser" at bounding box center [259, 207] width 228 height 54
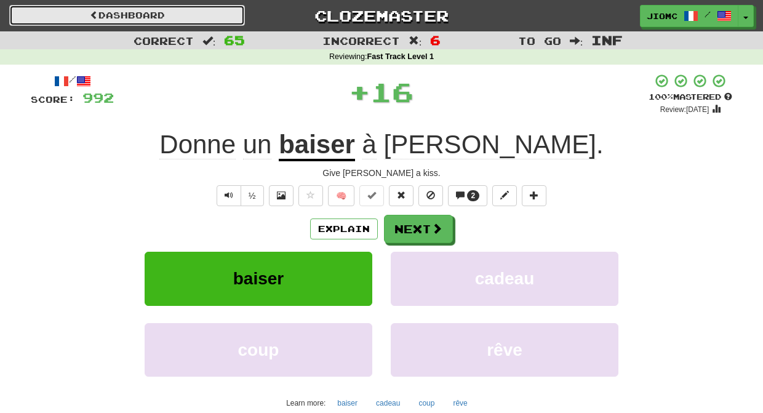
click at [193, 17] on link "Dashboard" at bounding box center [127, 15] width 236 height 21
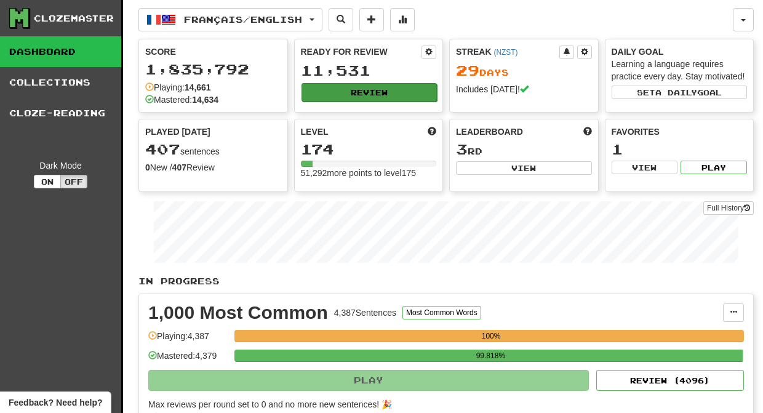
click at [341, 97] on button "Review" at bounding box center [370, 92] width 136 height 18
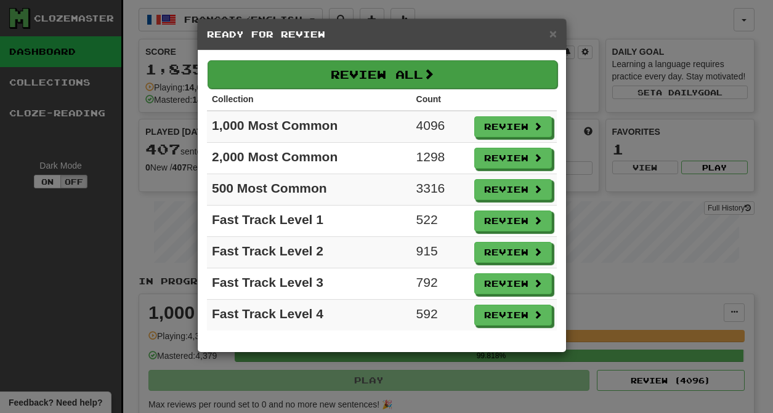
click at [336, 82] on button "Review All" at bounding box center [382, 74] width 350 height 28
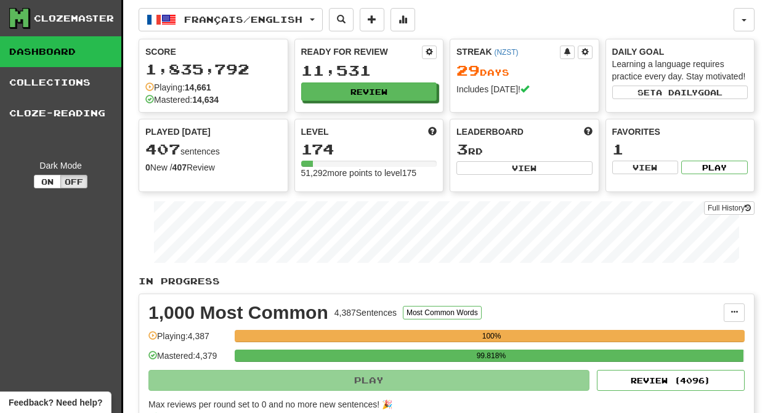
select select "********"
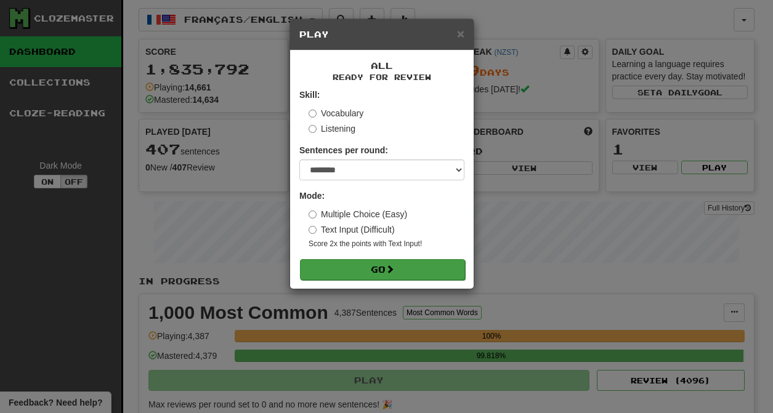
click at [394, 270] on span at bounding box center [389, 269] width 9 height 9
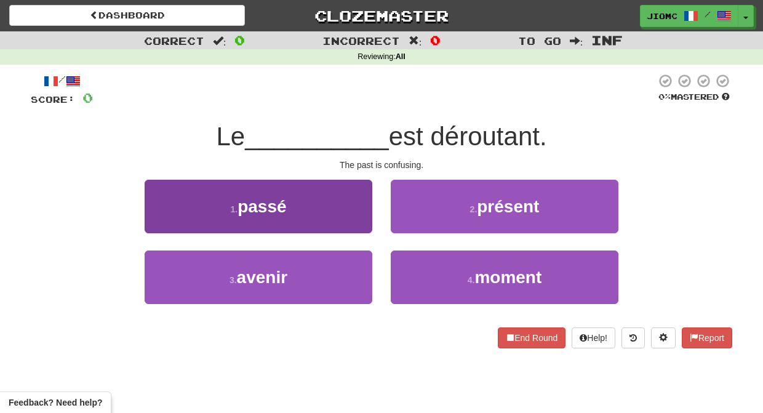
click at [353, 217] on button "1 . passé" at bounding box center [259, 207] width 228 height 54
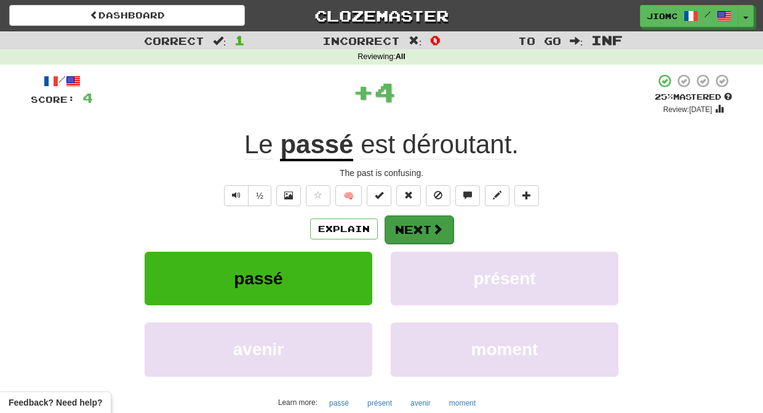
click at [405, 225] on button "Next" at bounding box center [419, 229] width 69 height 28
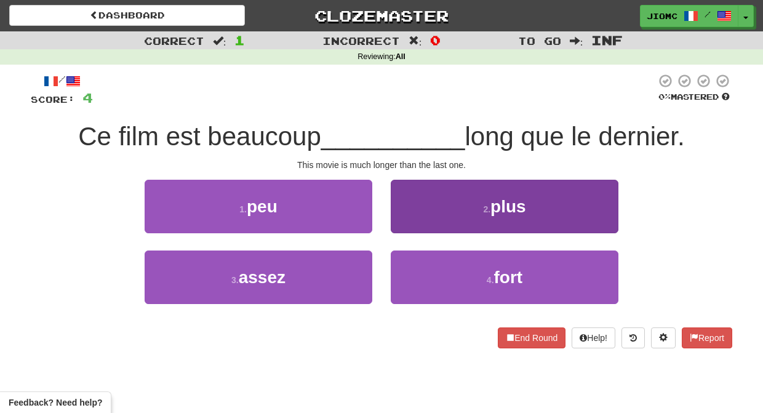
click at [401, 224] on button "2 . plus" at bounding box center [505, 207] width 228 height 54
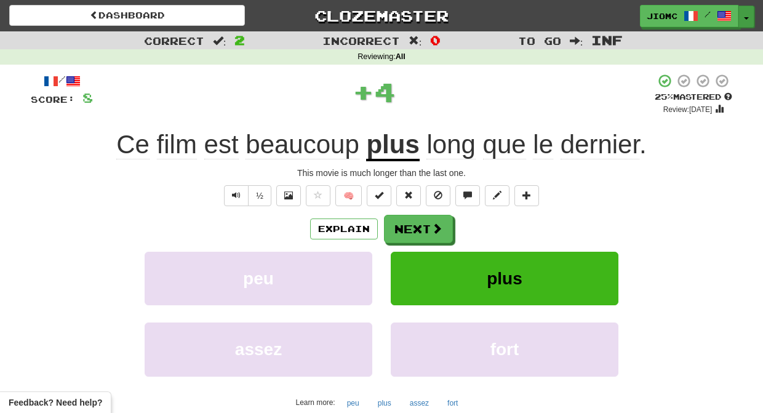
click at [747, 18] on span "button" at bounding box center [746, 18] width 5 height 2
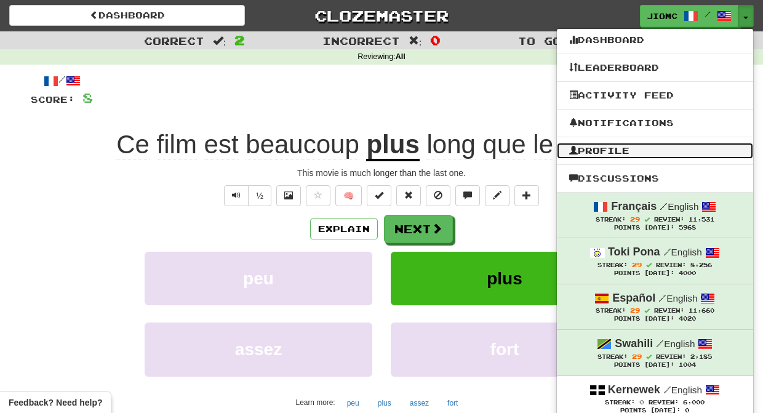
click at [610, 148] on link "Profile" at bounding box center [655, 151] width 196 height 16
